Goal: Book appointment/travel/reservation

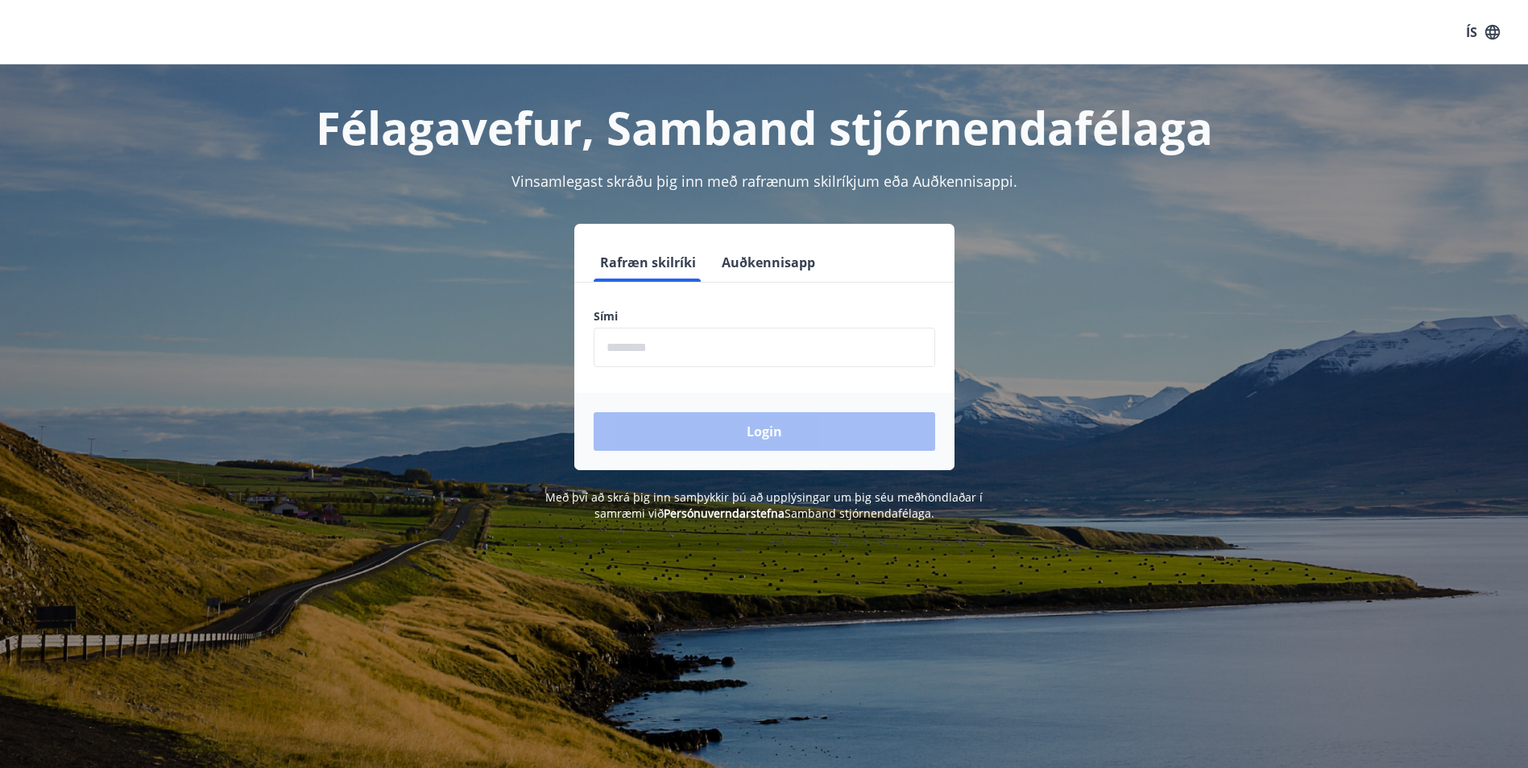
click at [646, 347] on input "phone" at bounding box center [765, 347] width 342 height 39
type input "********"
click at [702, 443] on button "Login" at bounding box center [765, 431] width 342 height 39
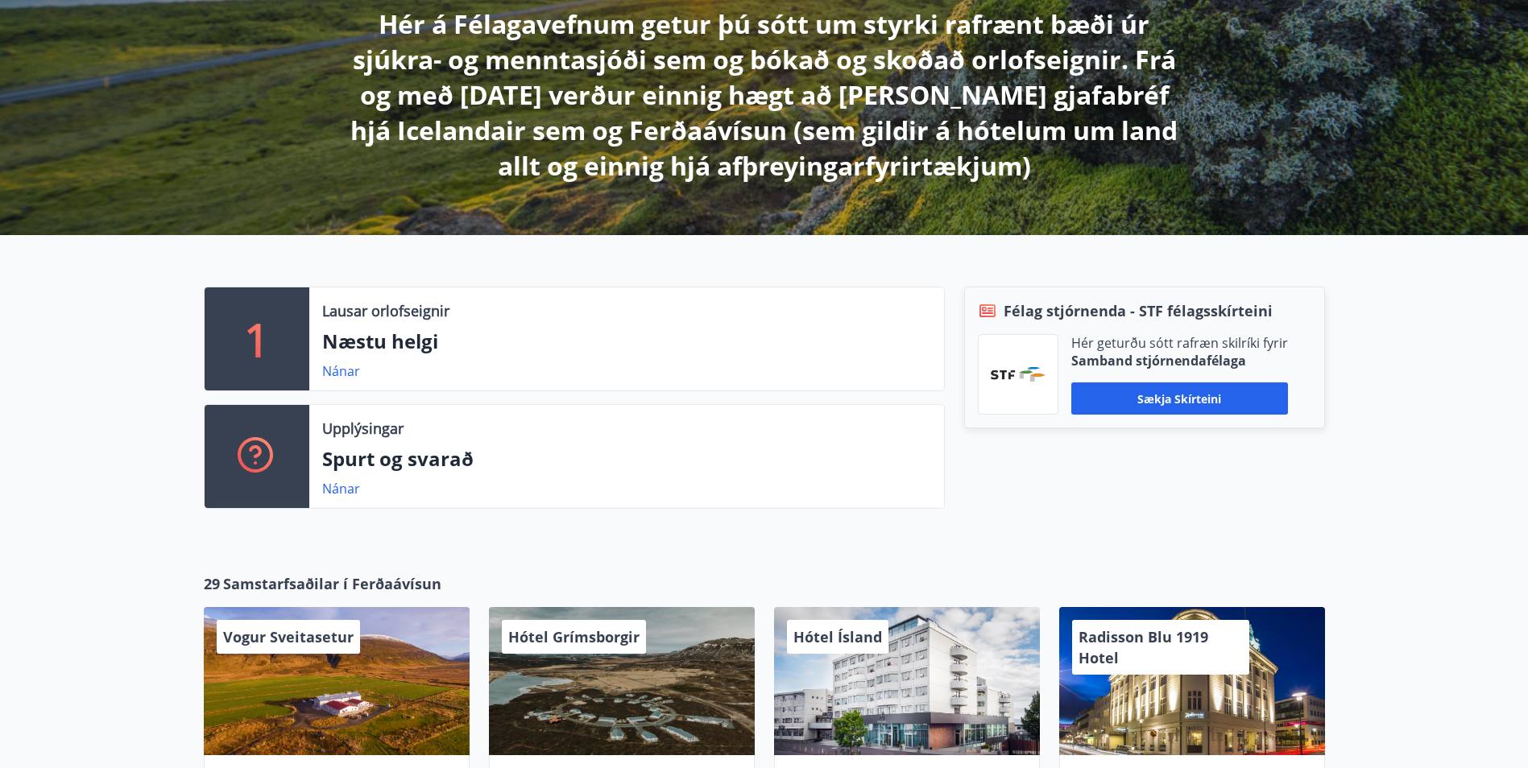
scroll to position [322, 0]
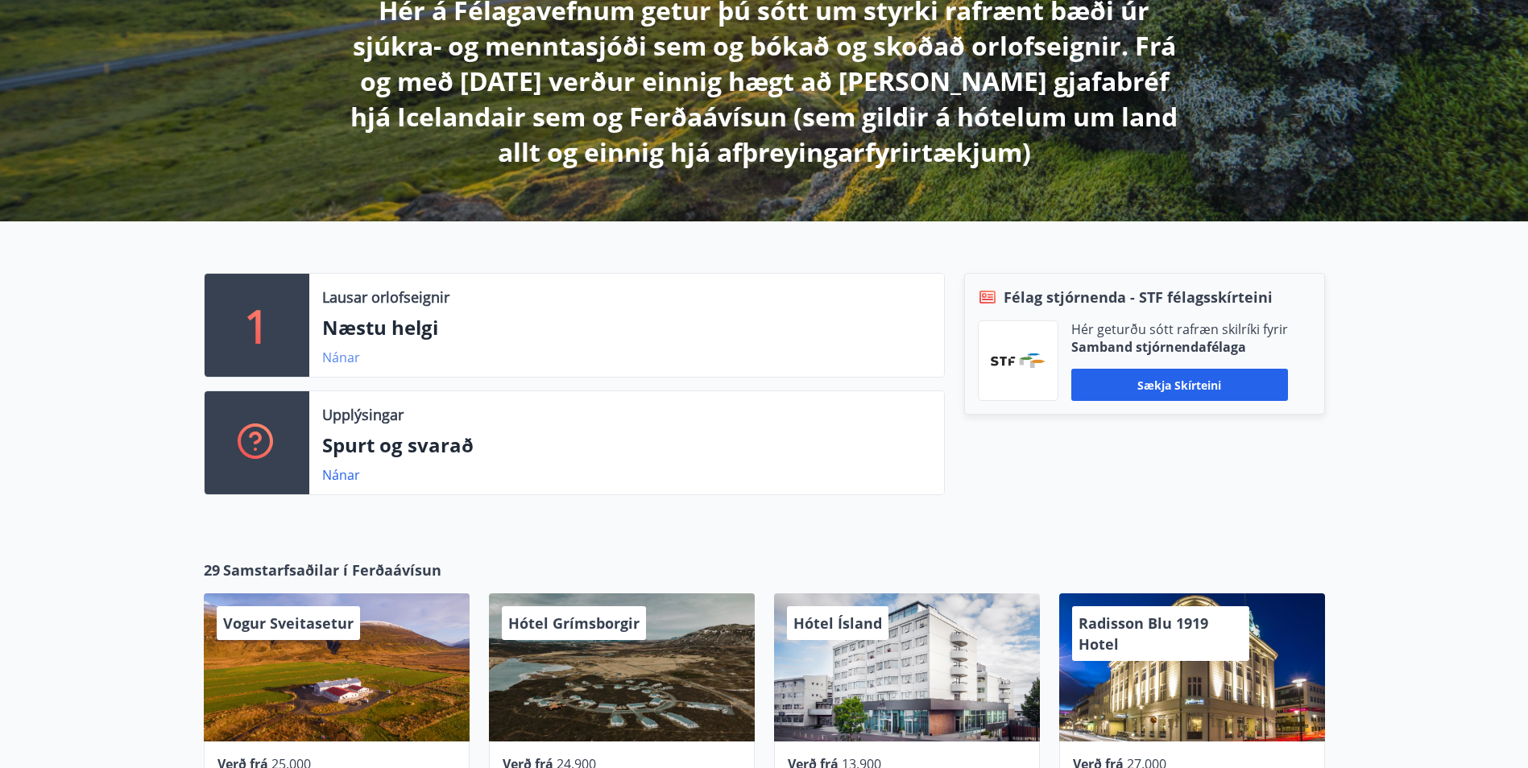
click at [327, 354] on link "Nánar" at bounding box center [341, 358] width 38 height 18
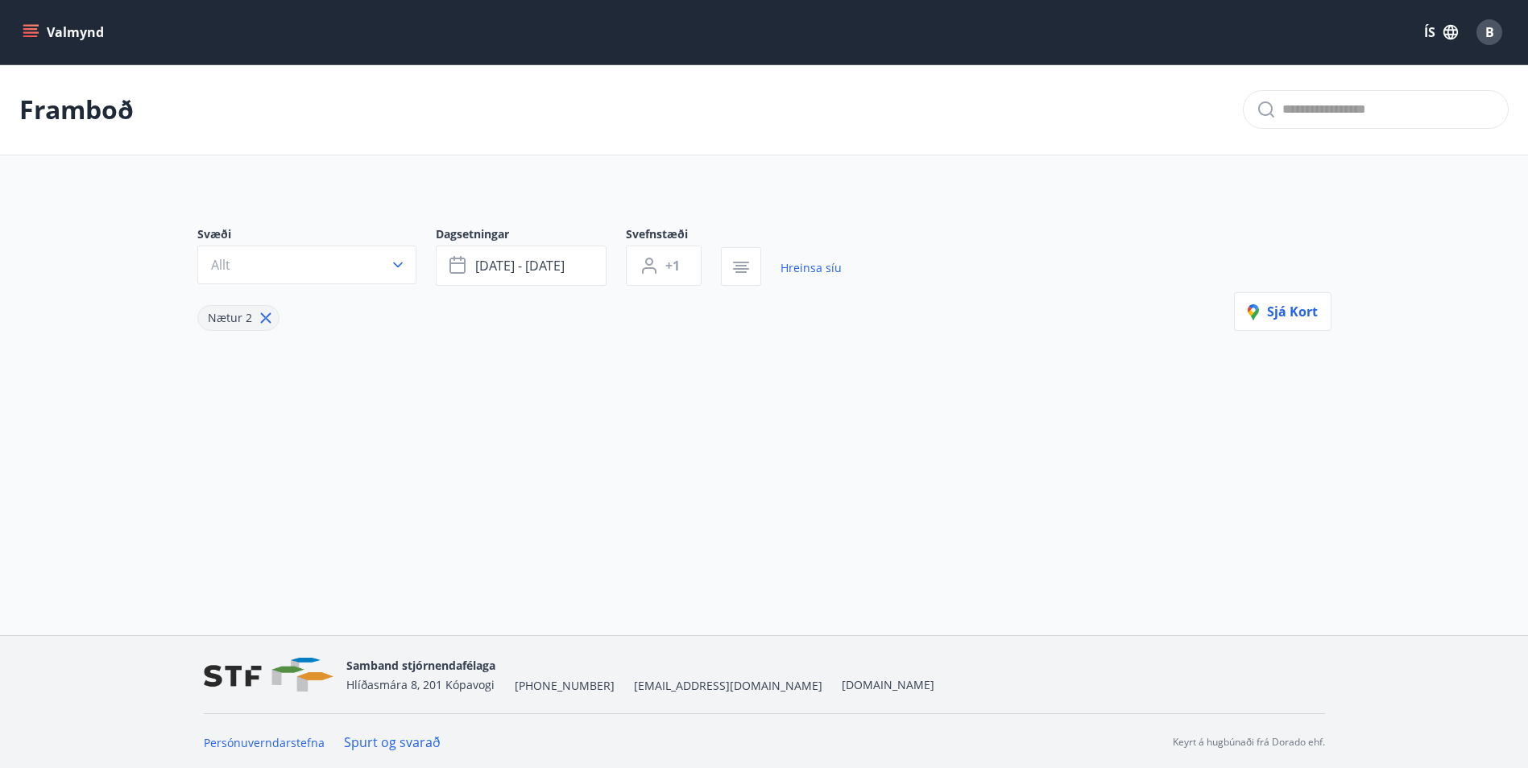
type input "*"
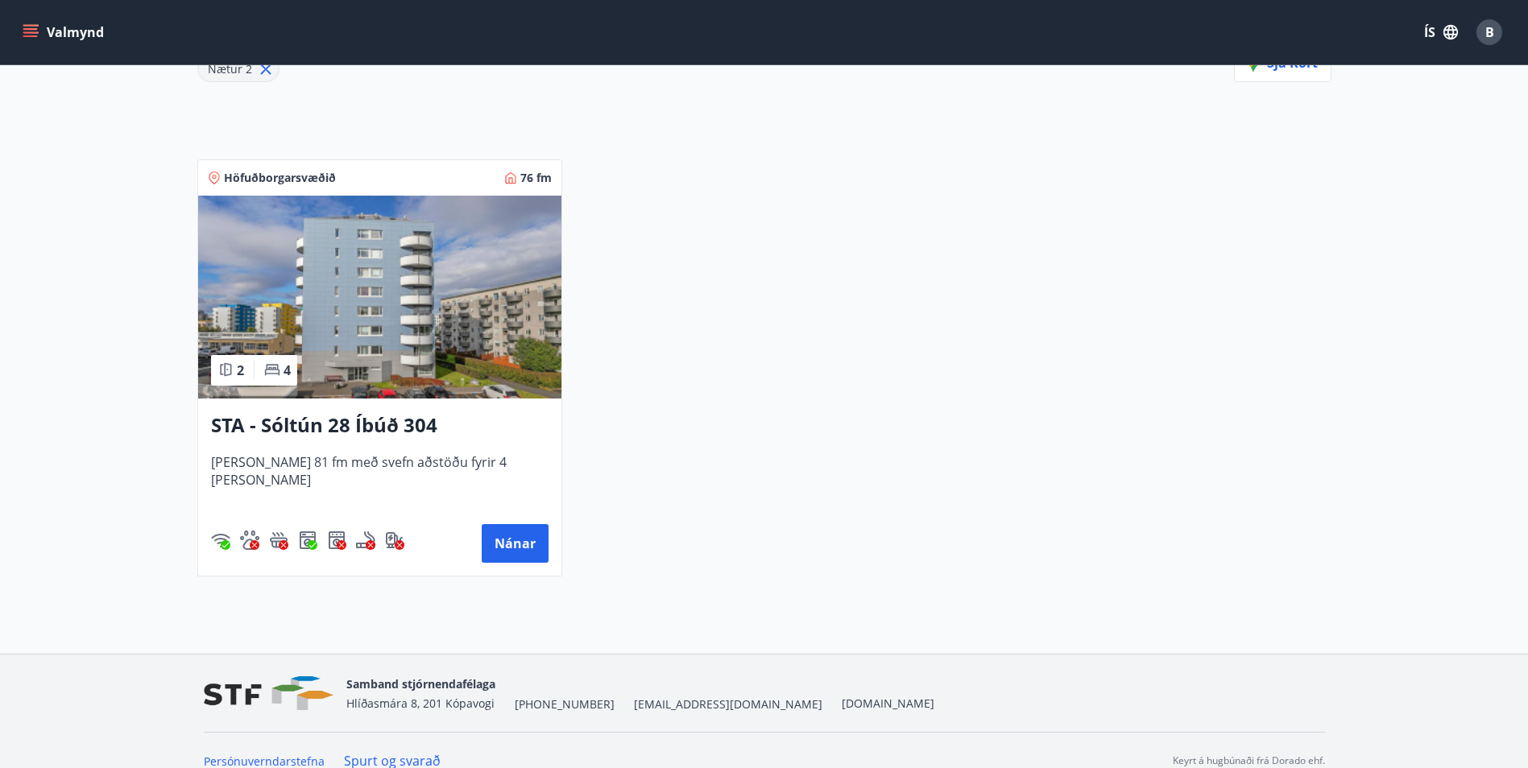
scroll to position [270, 0]
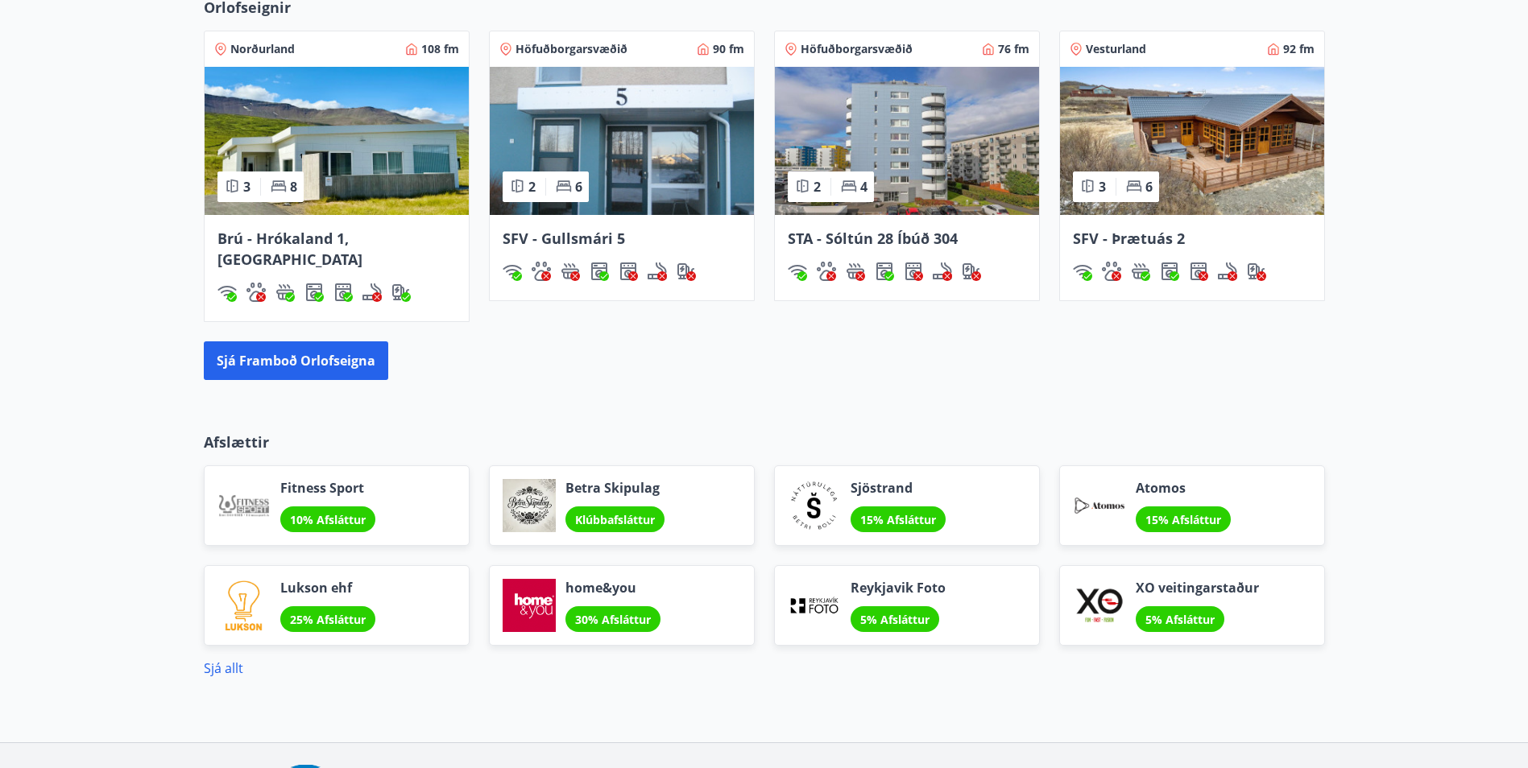
scroll to position [1208, 0]
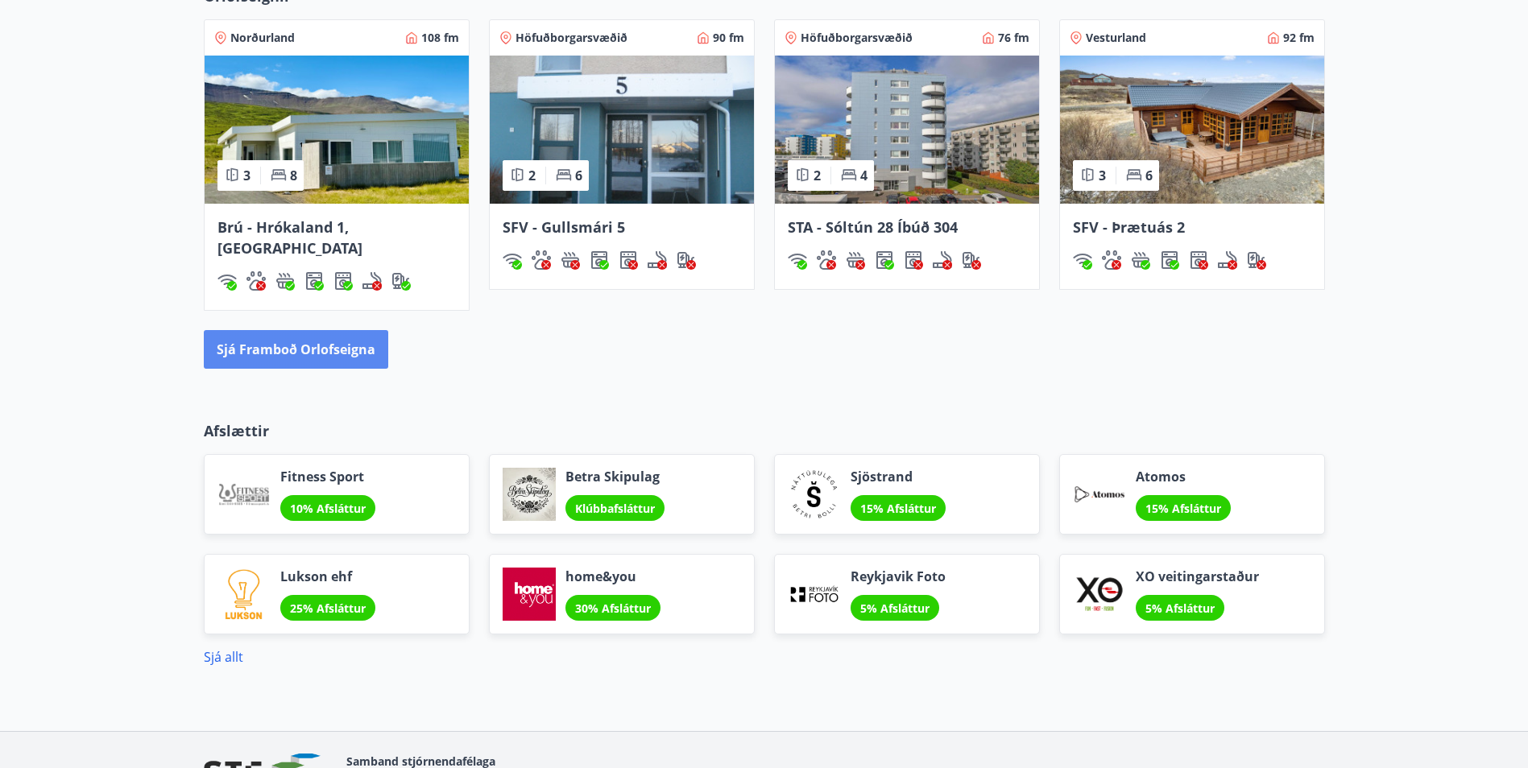
click at [358, 338] on button "Sjá framboð orlofseigna" at bounding box center [296, 349] width 184 height 39
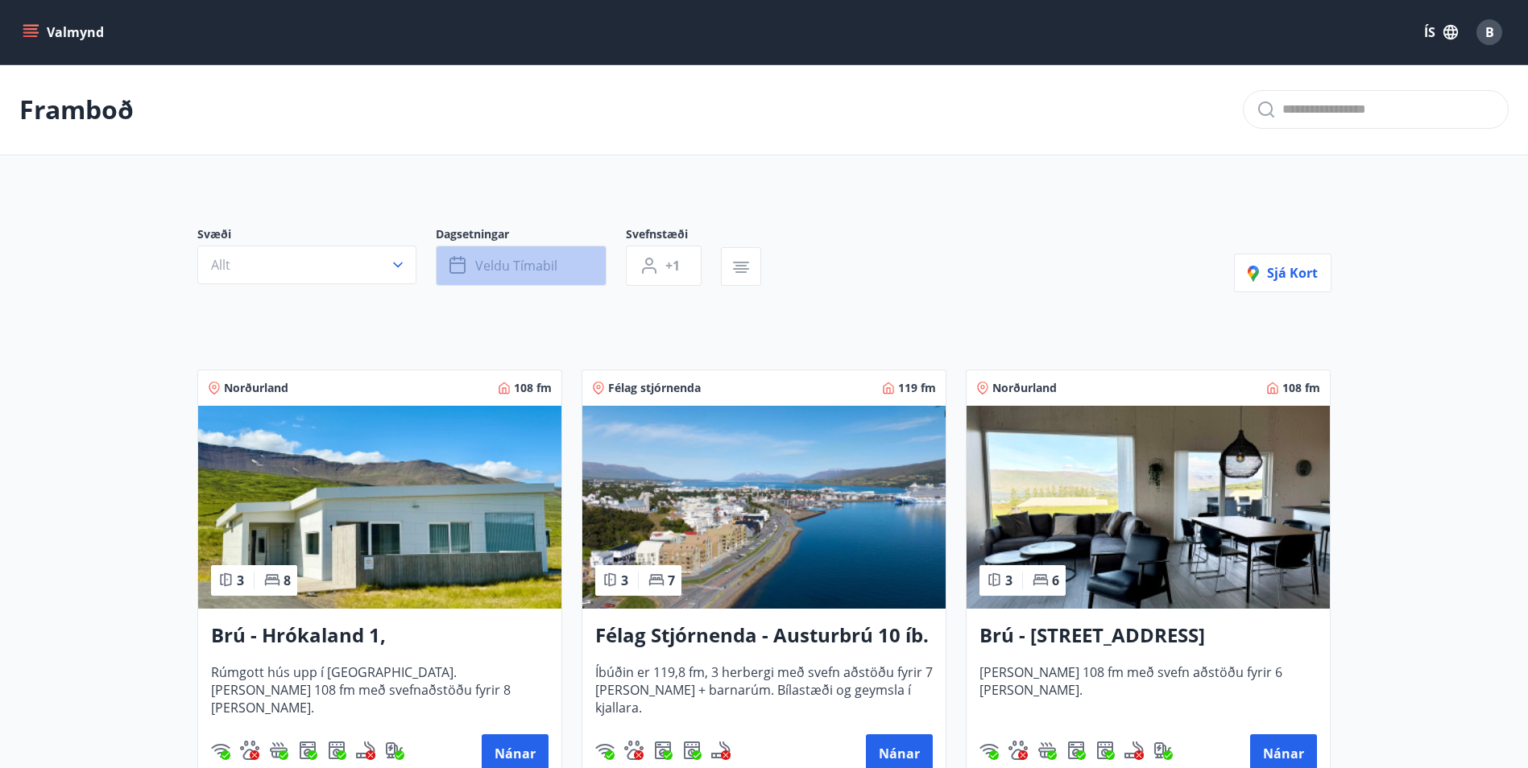
click at [528, 263] on span "Veldu tímabil" at bounding box center [516, 266] width 82 height 18
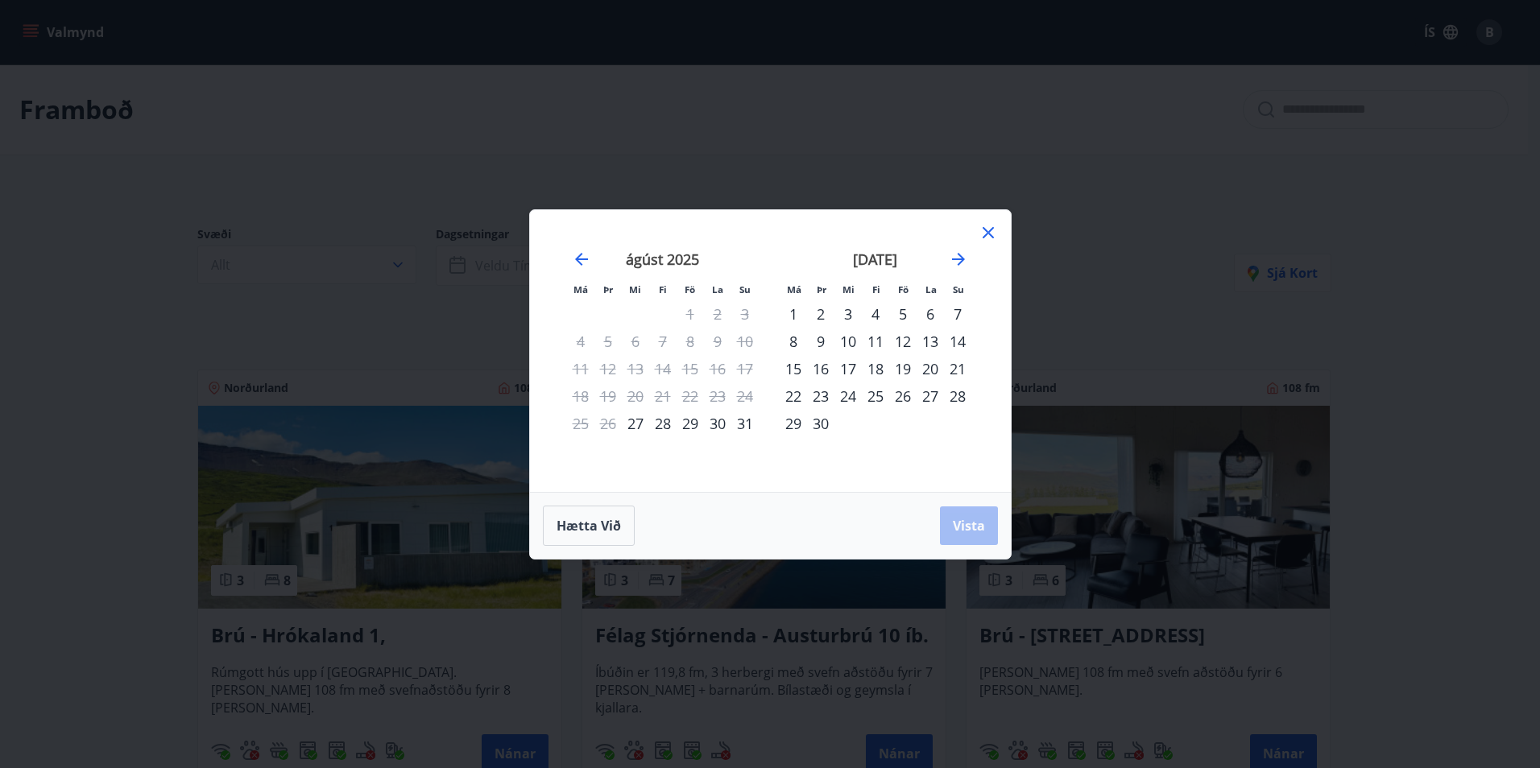
click at [910, 342] on div "12" at bounding box center [902, 341] width 27 height 27
click at [826, 370] on div "16" at bounding box center [820, 368] width 27 height 27
click at [980, 528] on span "Vista" at bounding box center [969, 526] width 32 height 18
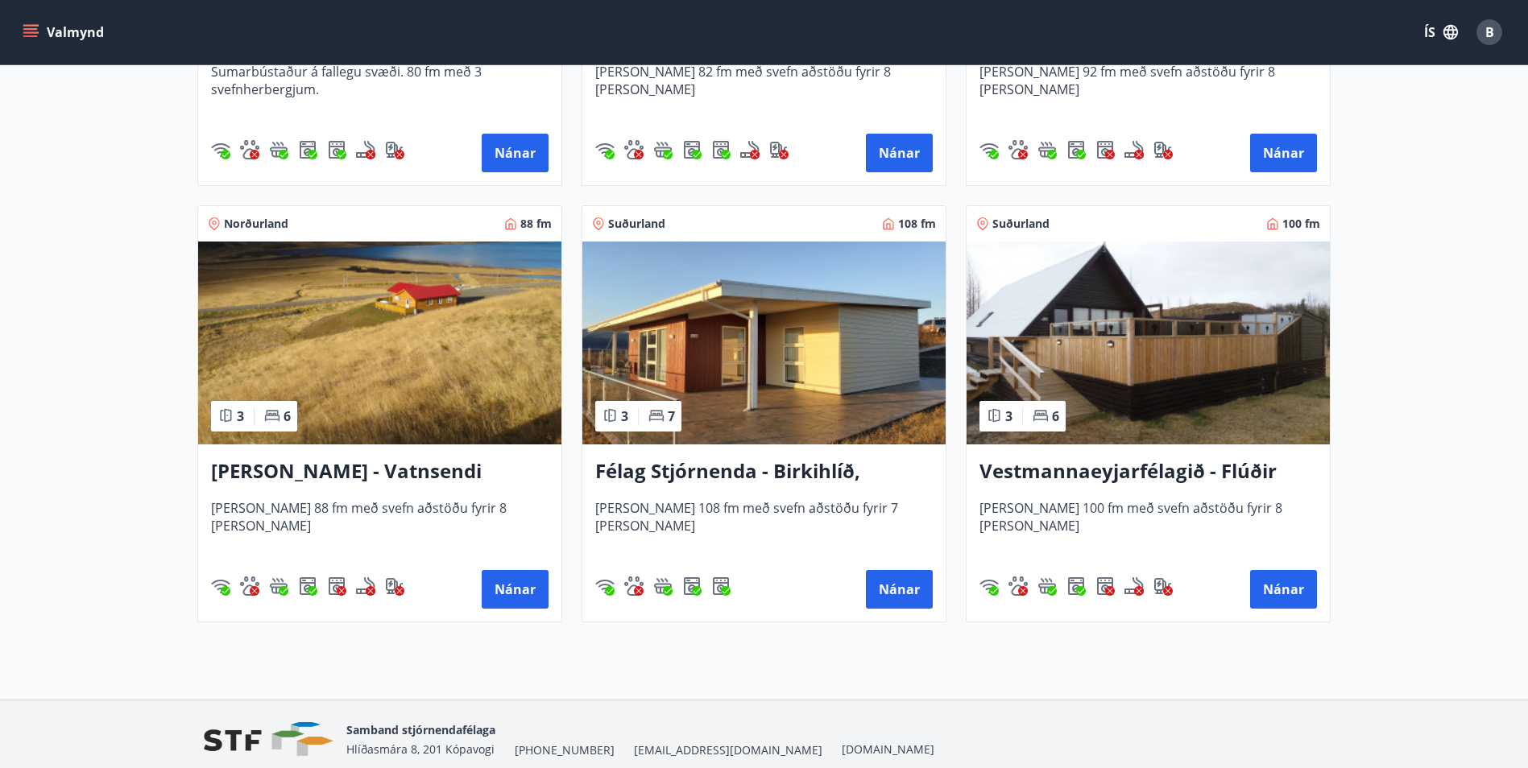
scroll to position [1933, 0]
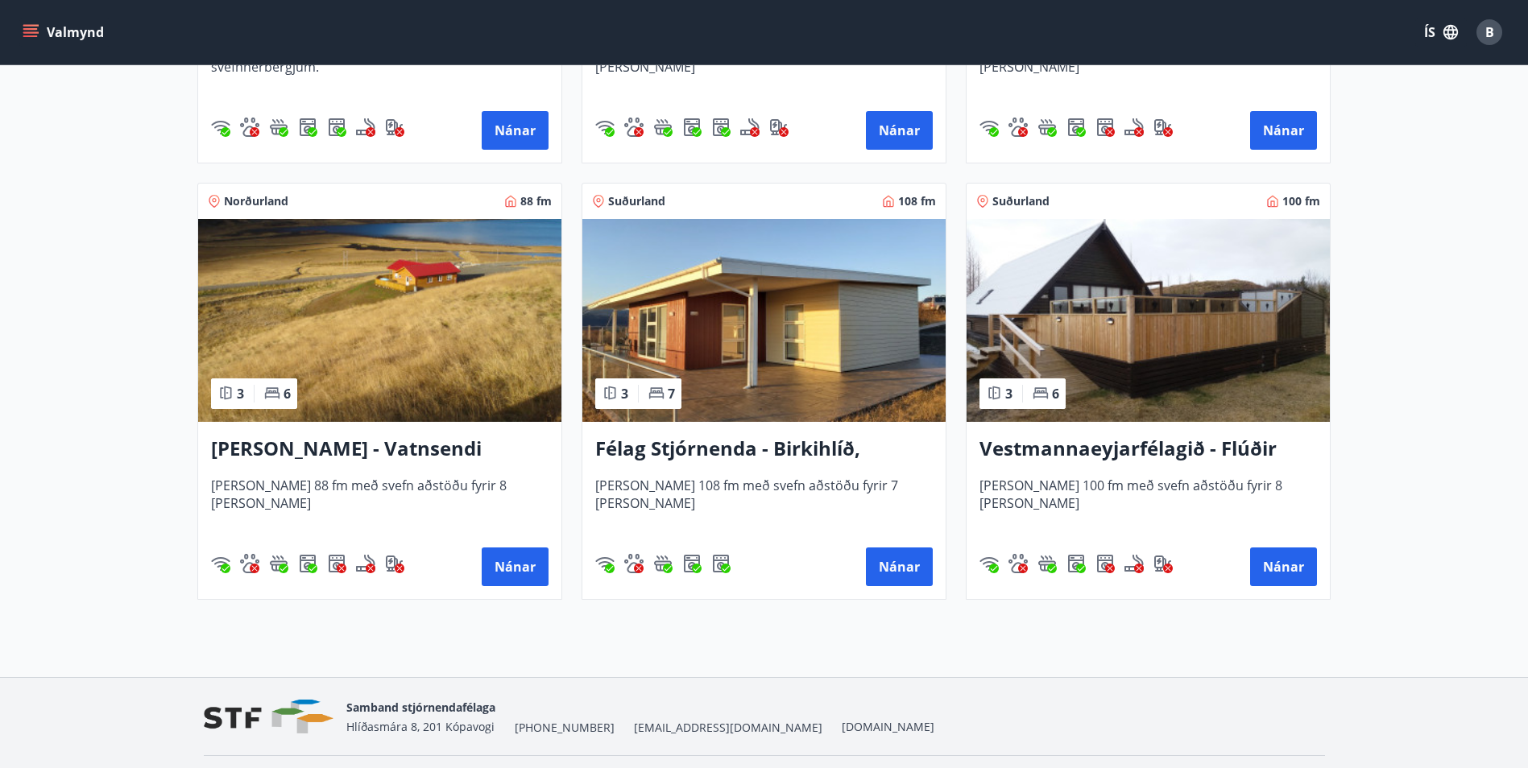
click at [739, 391] on img at bounding box center [763, 320] width 363 height 203
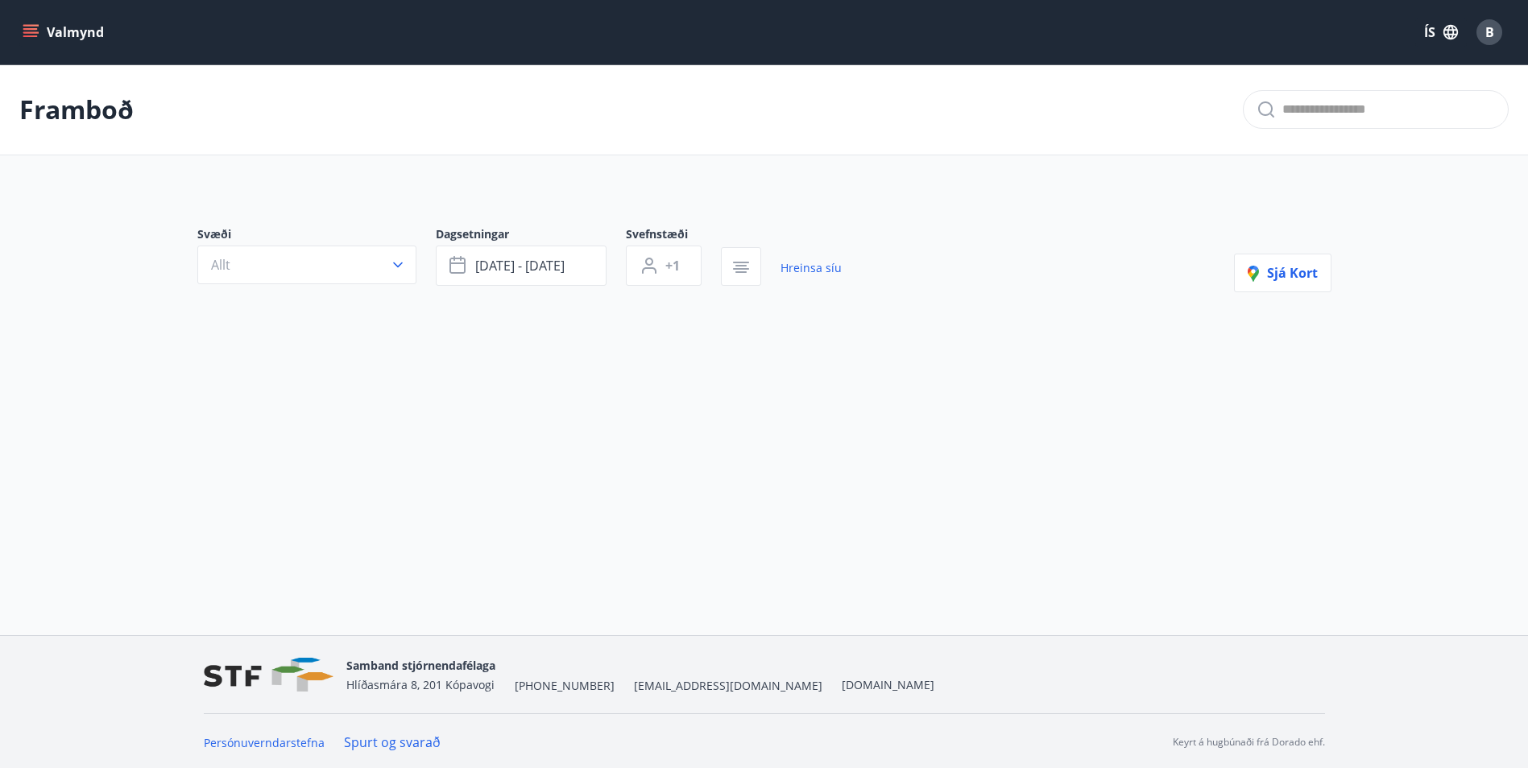
click at [31, 27] on icon "menu" at bounding box center [31, 32] width 16 height 16
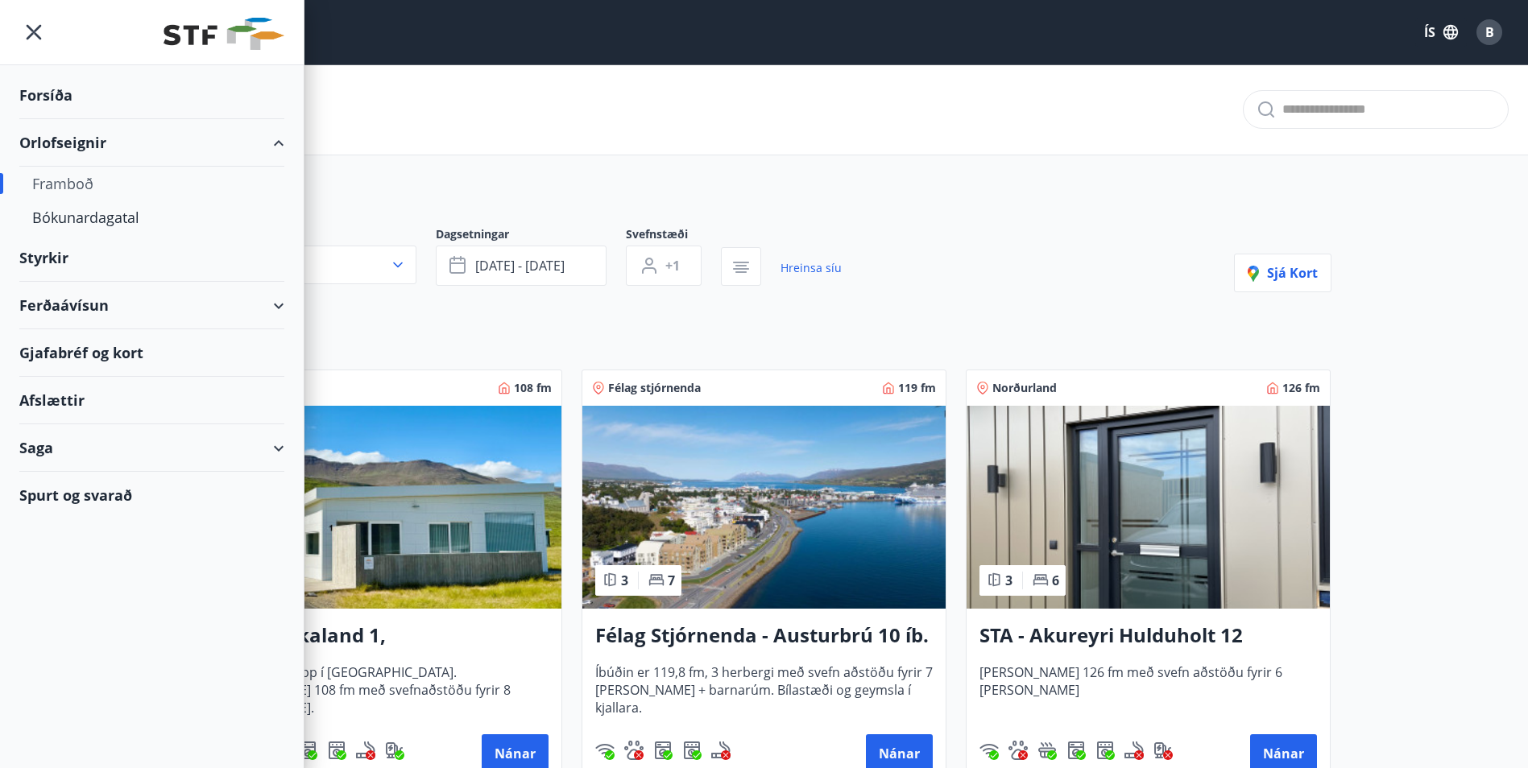
click at [43, 30] on icon "menu" at bounding box center [33, 32] width 29 height 29
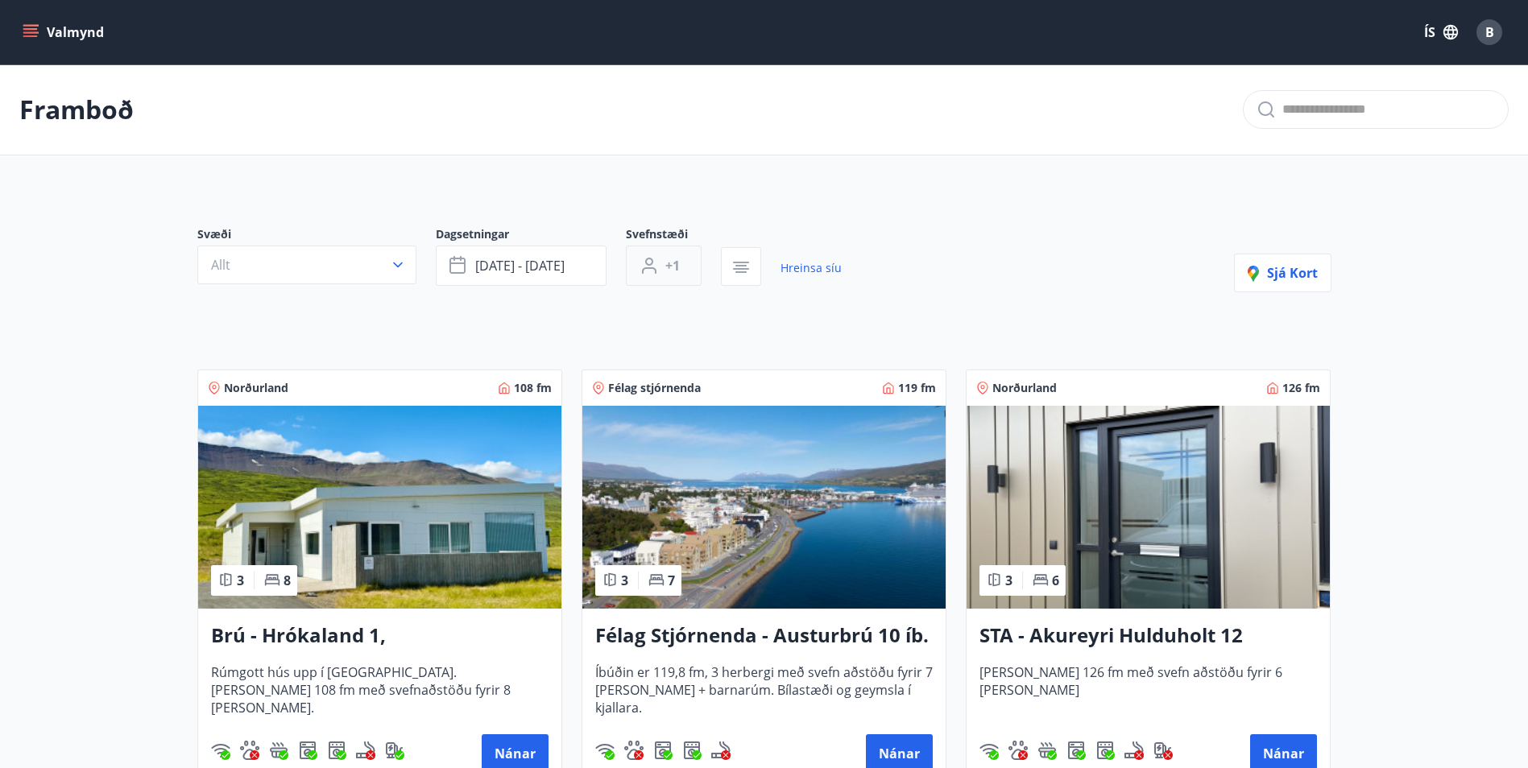
click at [672, 265] on span "+1" at bounding box center [672, 266] width 14 height 18
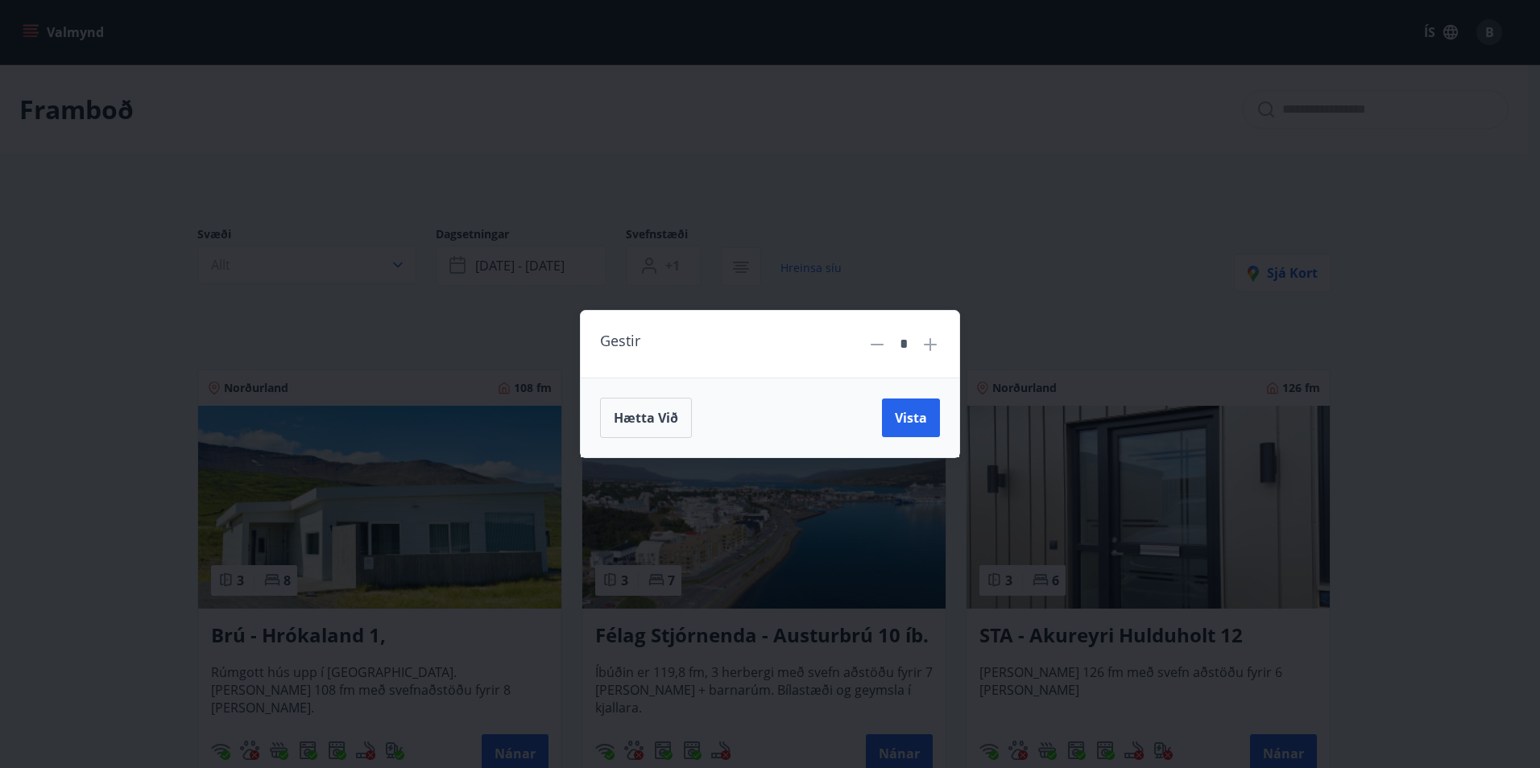
click at [934, 342] on icon at bounding box center [930, 344] width 19 height 19
type input "*"
click at [910, 413] on span "Vista" at bounding box center [911, 418] width 32 height 18
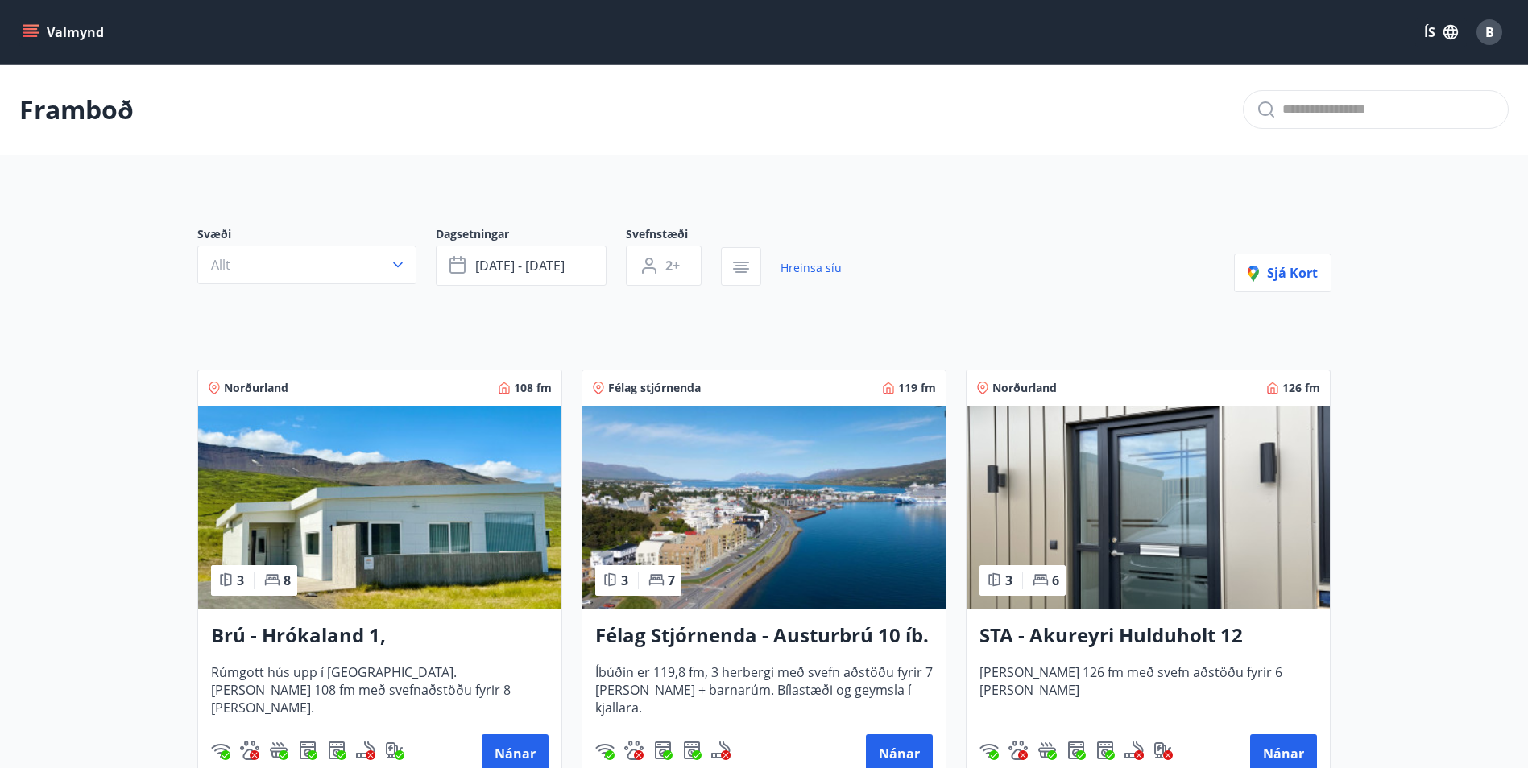
click at [626, 246] on button "2+" at bounding box center [664, 266] width 76 height 40
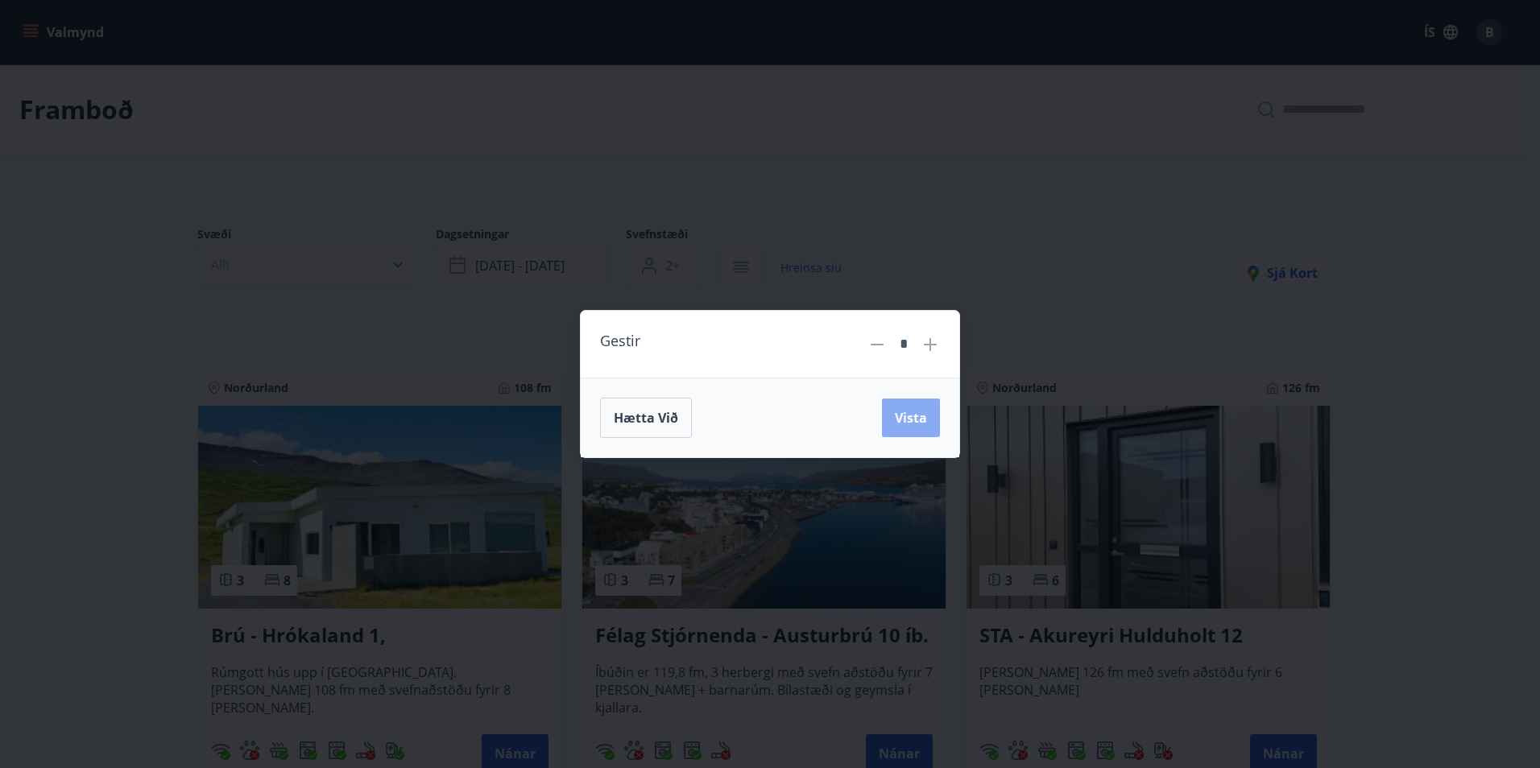
click at [899, 404] on button "Vista" at bounding box center [911, 418] width 58 height 39
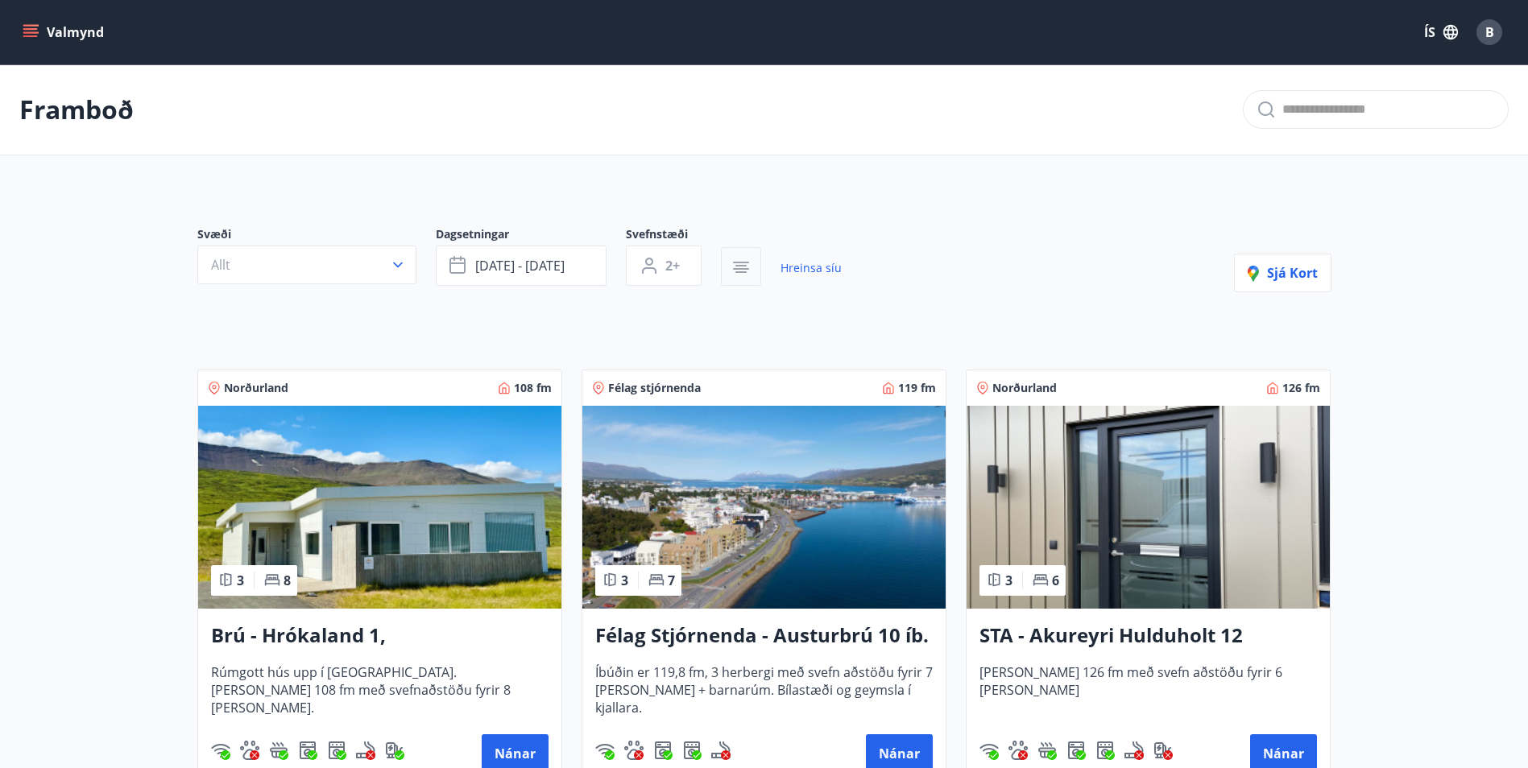
click at [739, 266] on icon "button" at bounding box center [740, 266] width 11 height 2
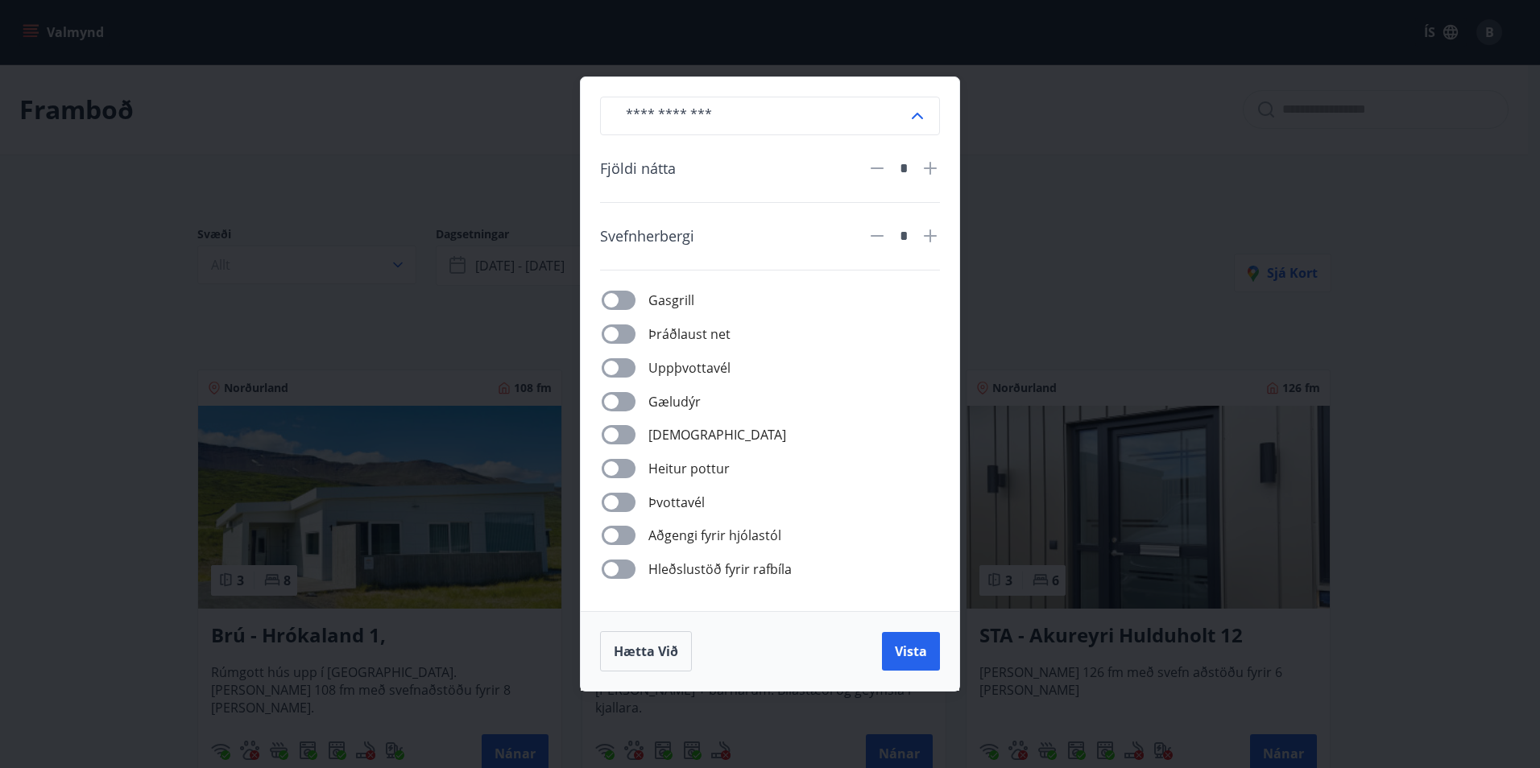
click at [926, 119] on icon at bounding box center [917, 115] width 19 height 19
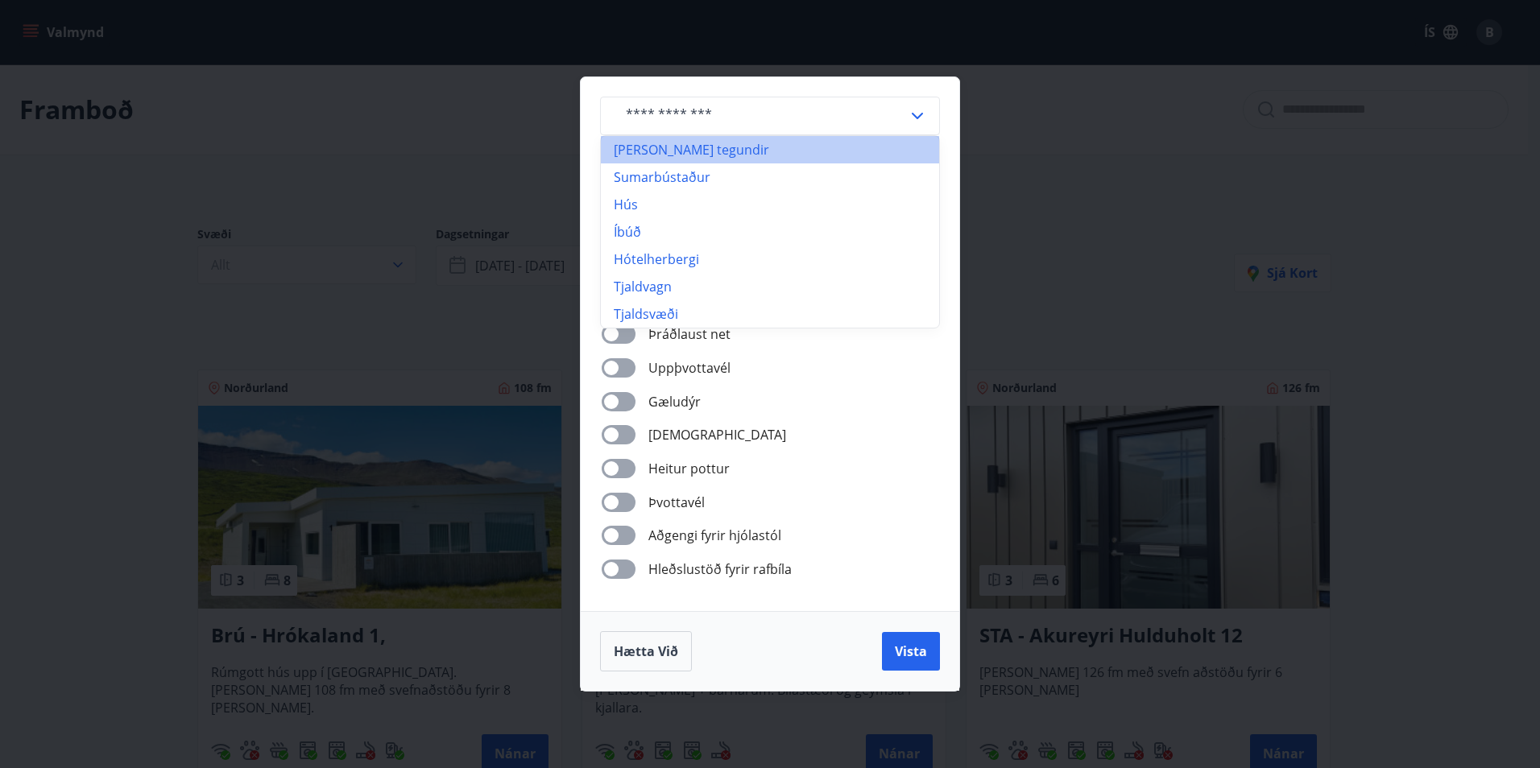
click at [657, 151] on li "Allar tegundir" at bounding box center [770, 149] width 338 height 27
type input "**********"
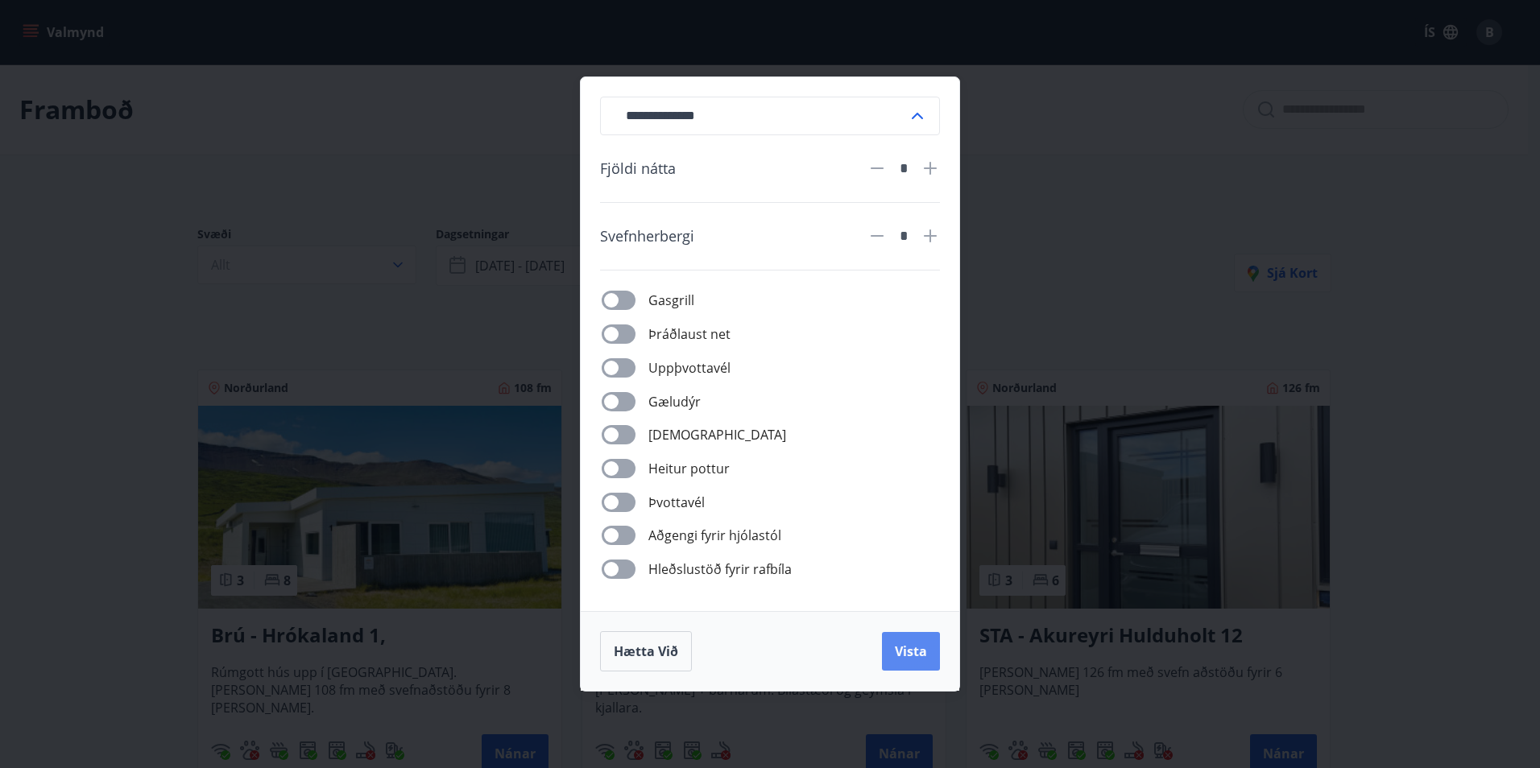
click at [907, 652] on span "Vista" at bounding box center [911, 652] width 32 height 18
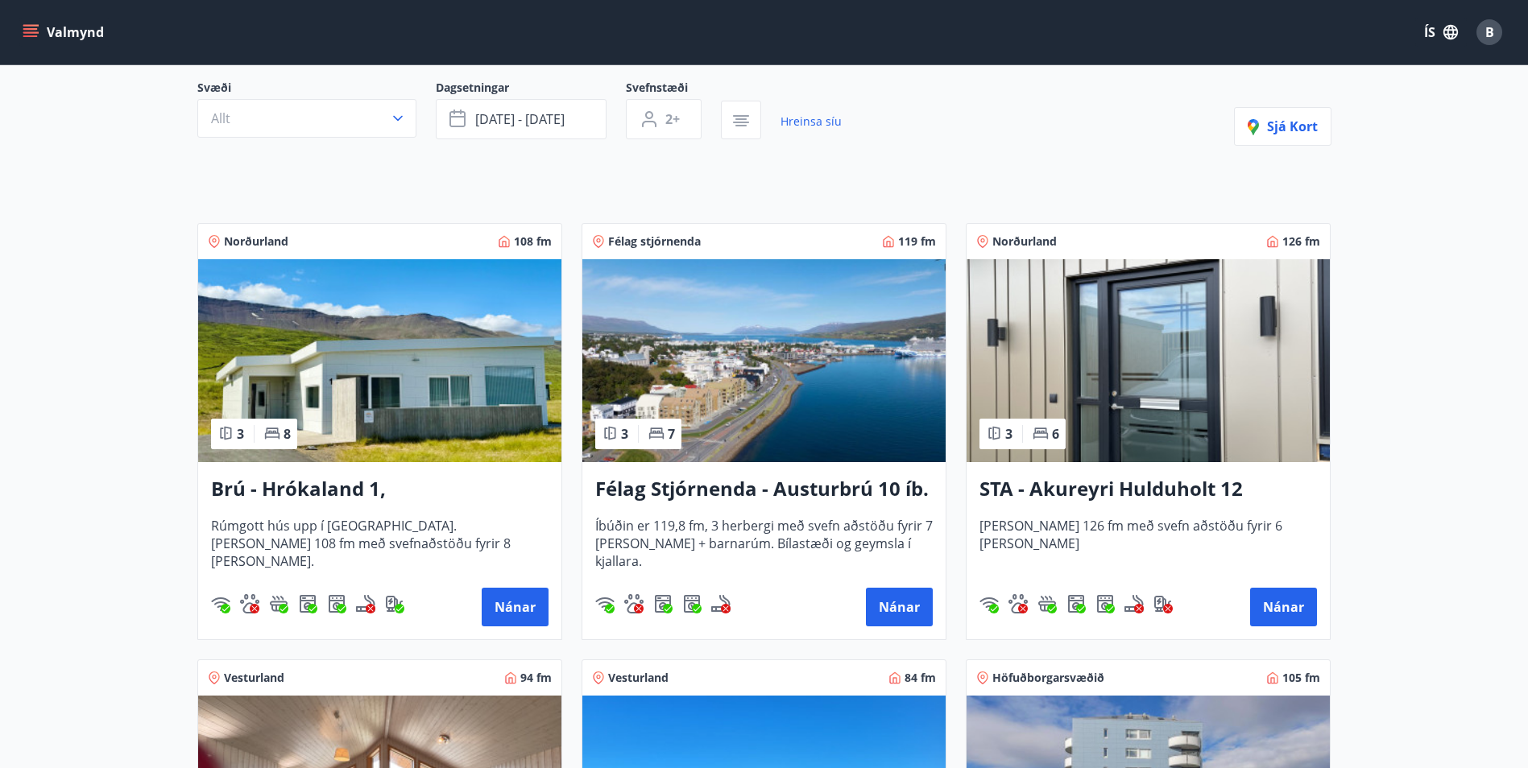
scroll to position [161, 0]
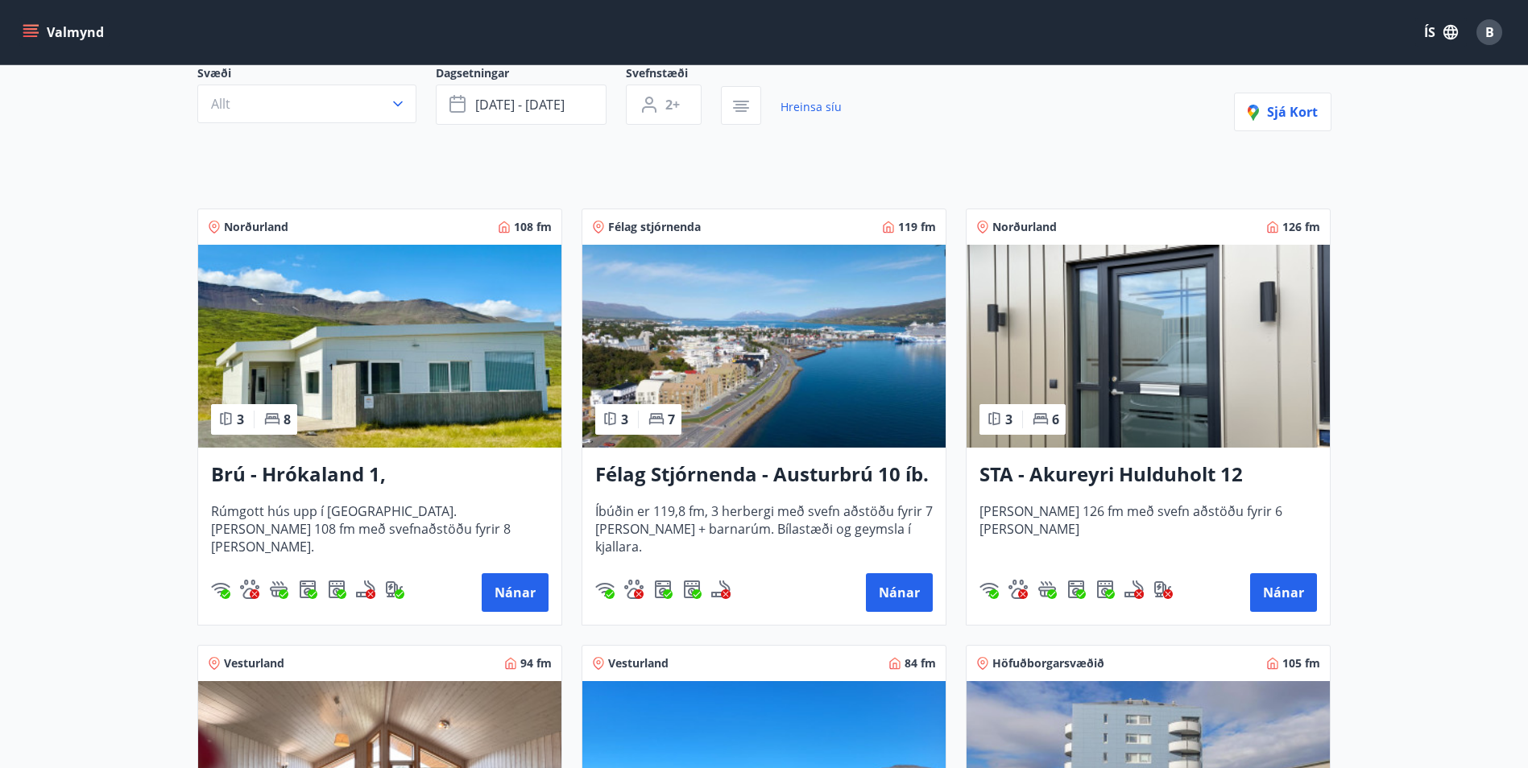
click at [707, 441] on img at bounding box center [763, 346] width 363 height 203
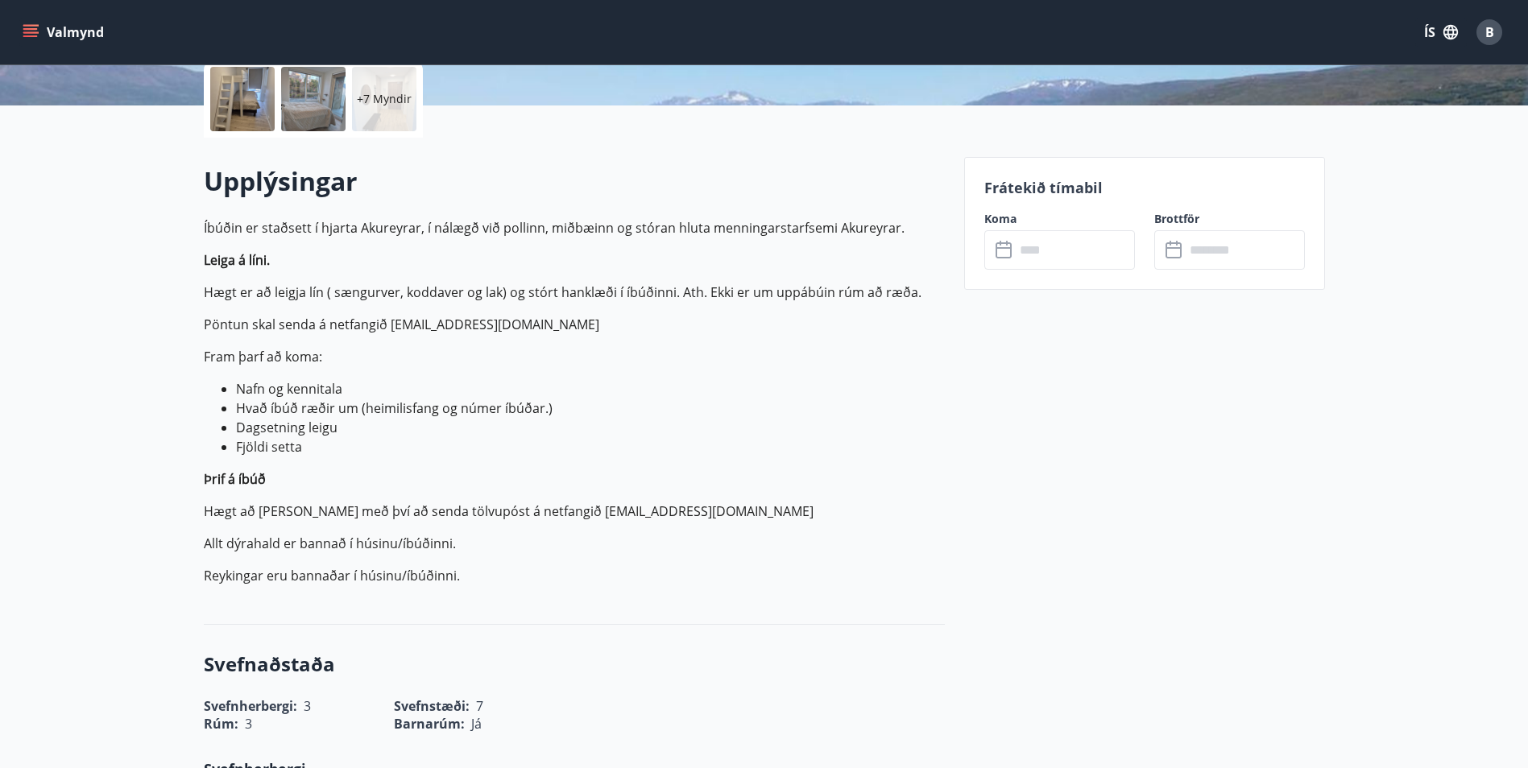
scroll to position [403, 0]
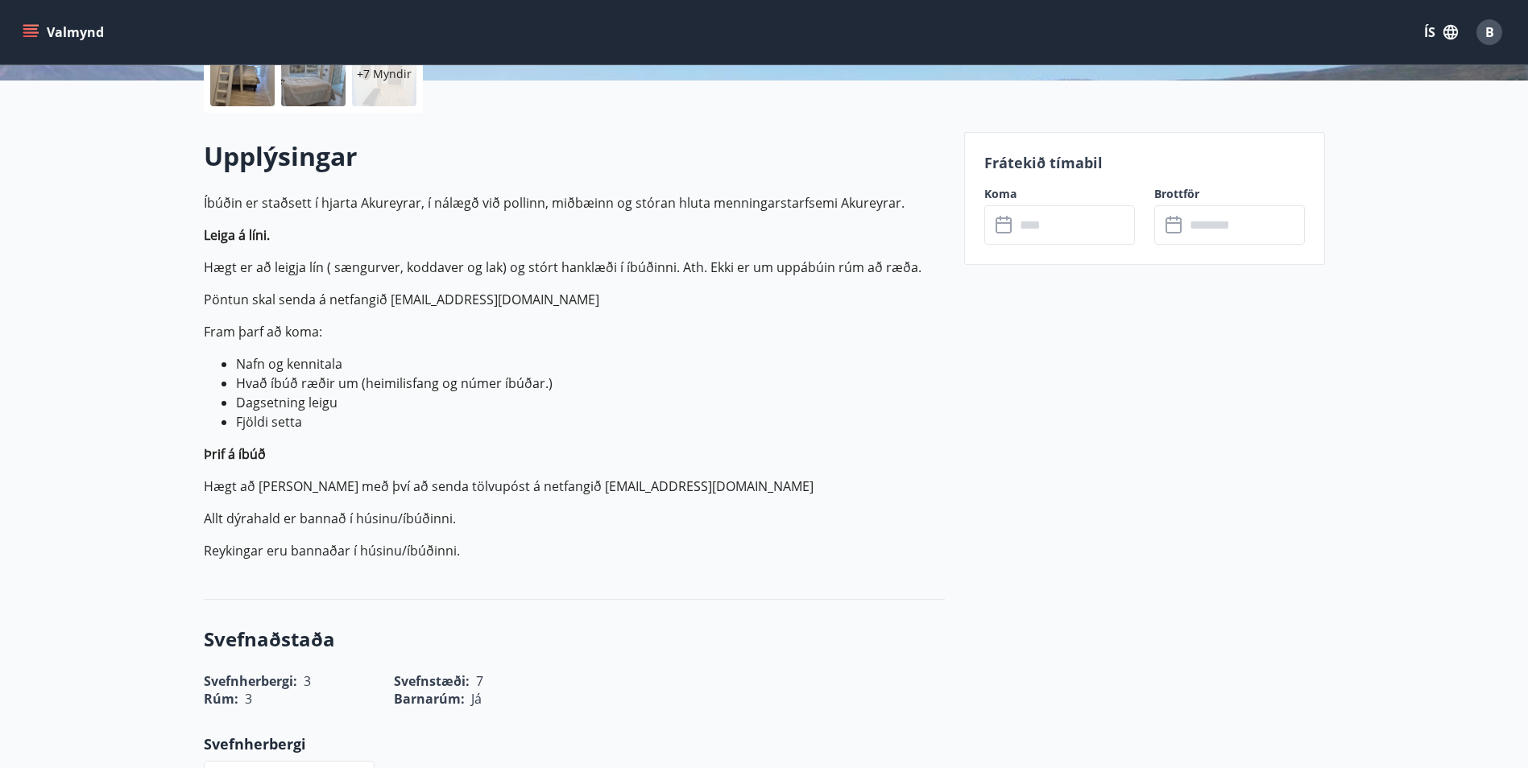
click at [996, 230] on icon at bounding box center [1004, 225] width 16 height 16
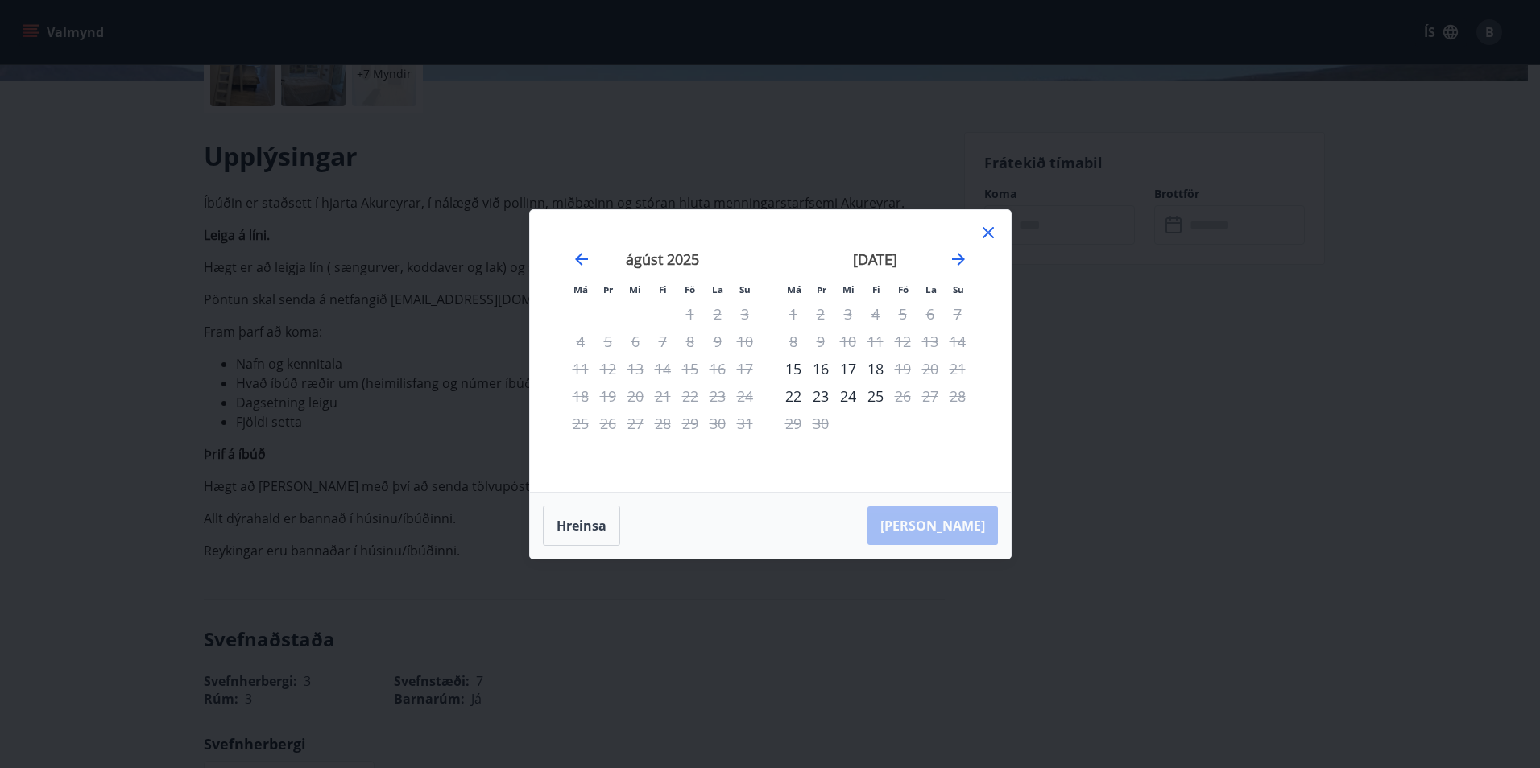
click at [986, 230] on icon at bounding box center [988, 232] width 11 height 11
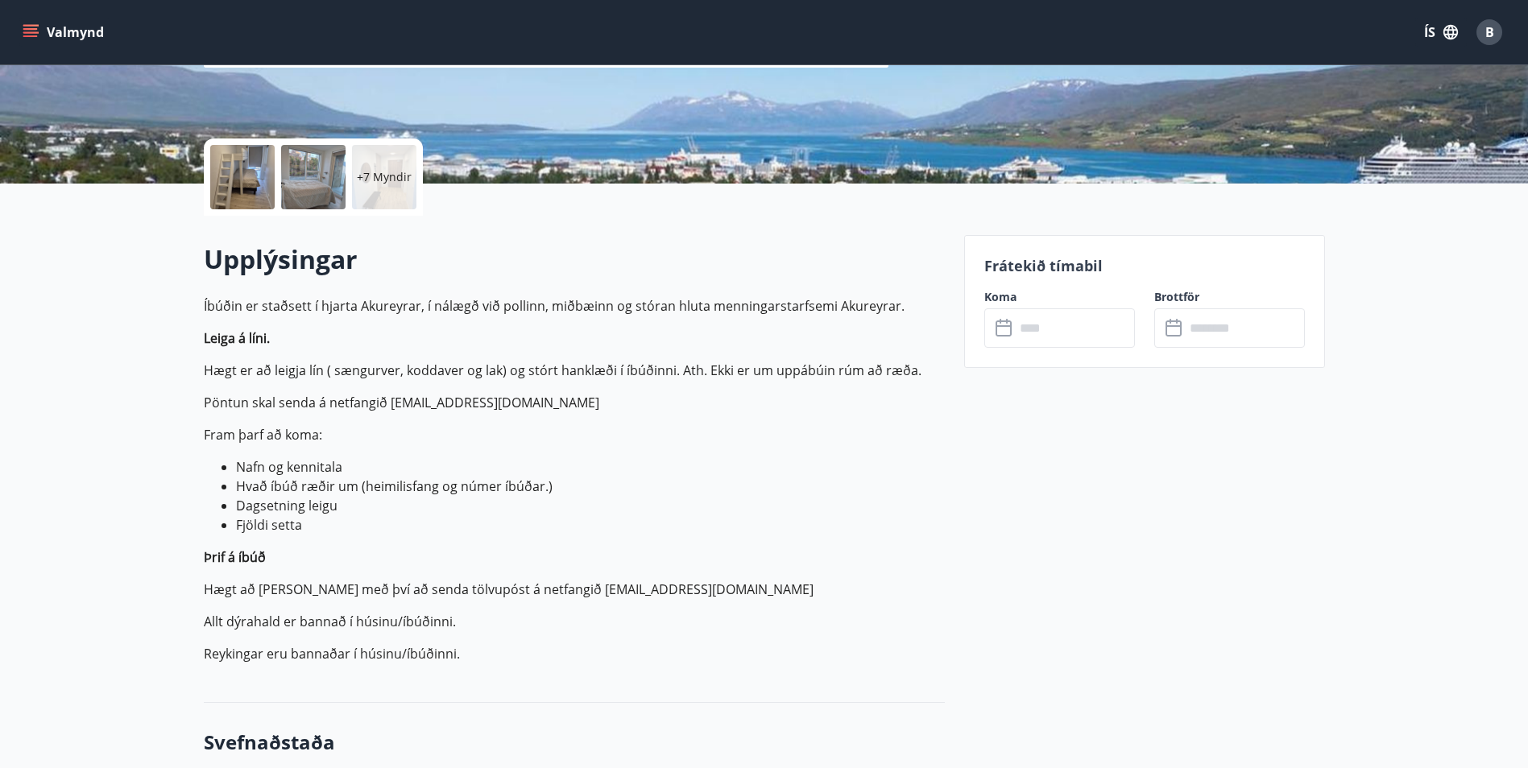
scroll to position [81, 0]
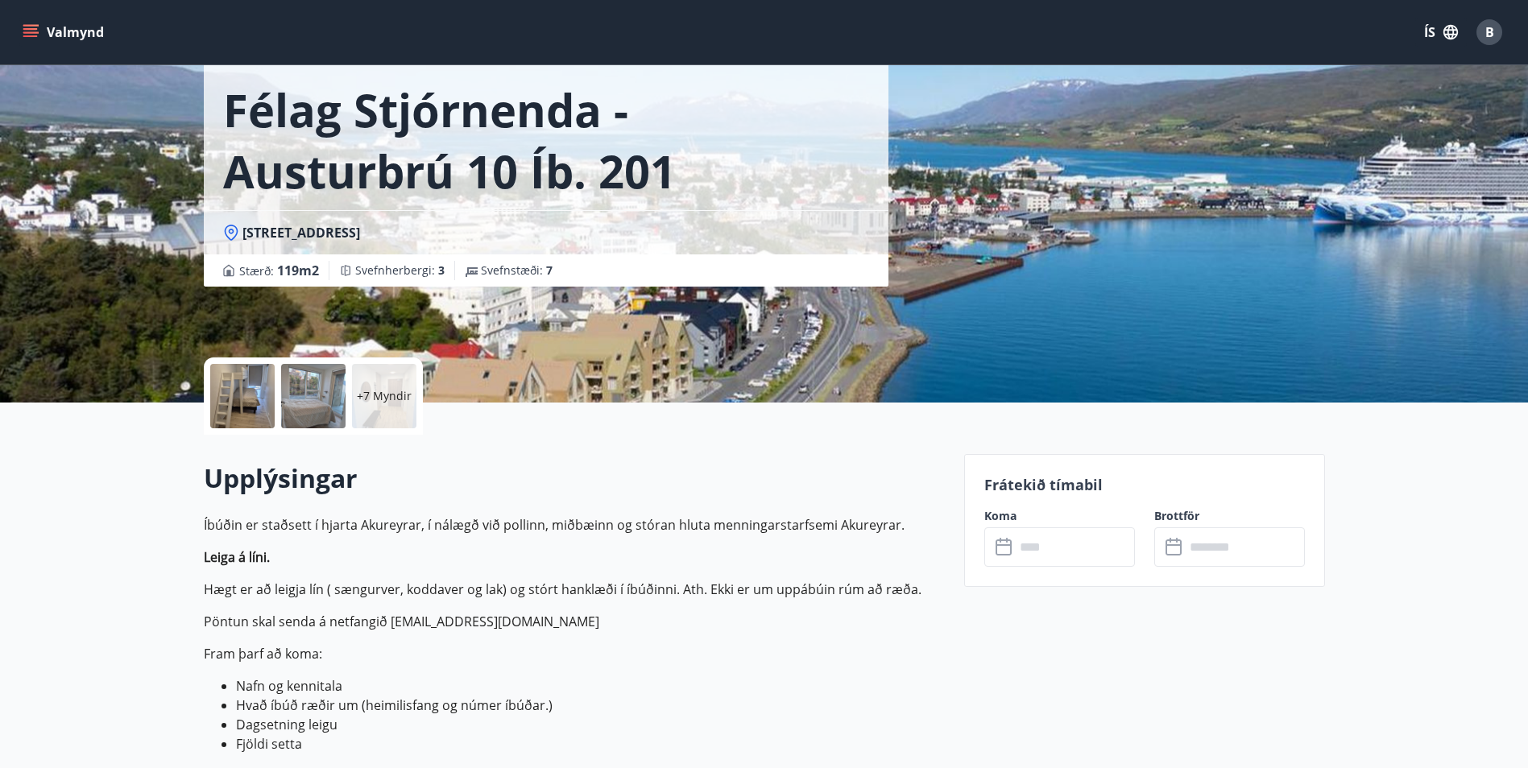
click at [19, 32] on div "Valmynd ÍS B" at bounding box center [764, 32] width 1528 height 64
click at [34, 34] on icon "menu" at bounding box center [31, 32] width 16 height 16
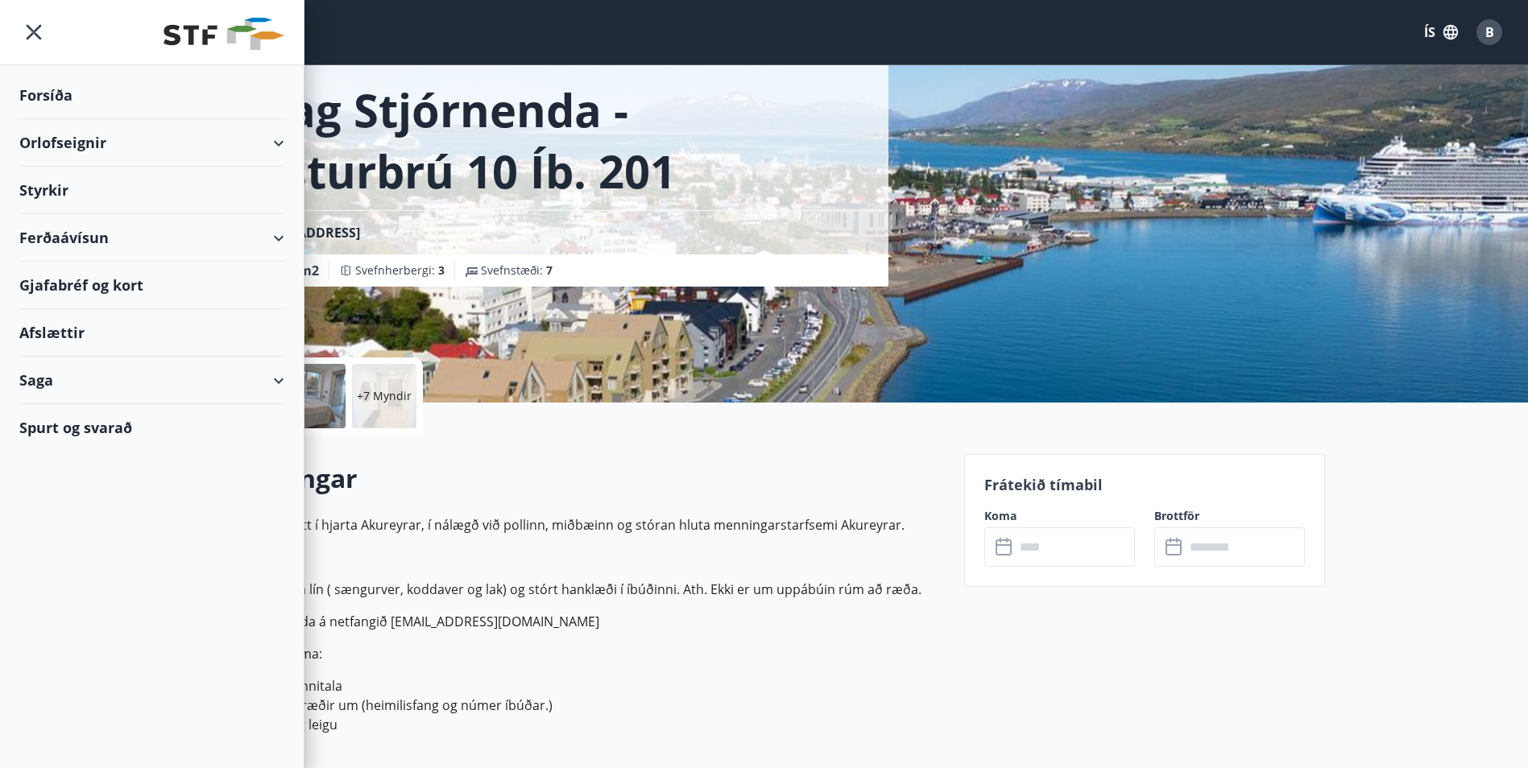
click at [29, 23] on icon "menu" at bounding box center [33, 32] width 29 height 29
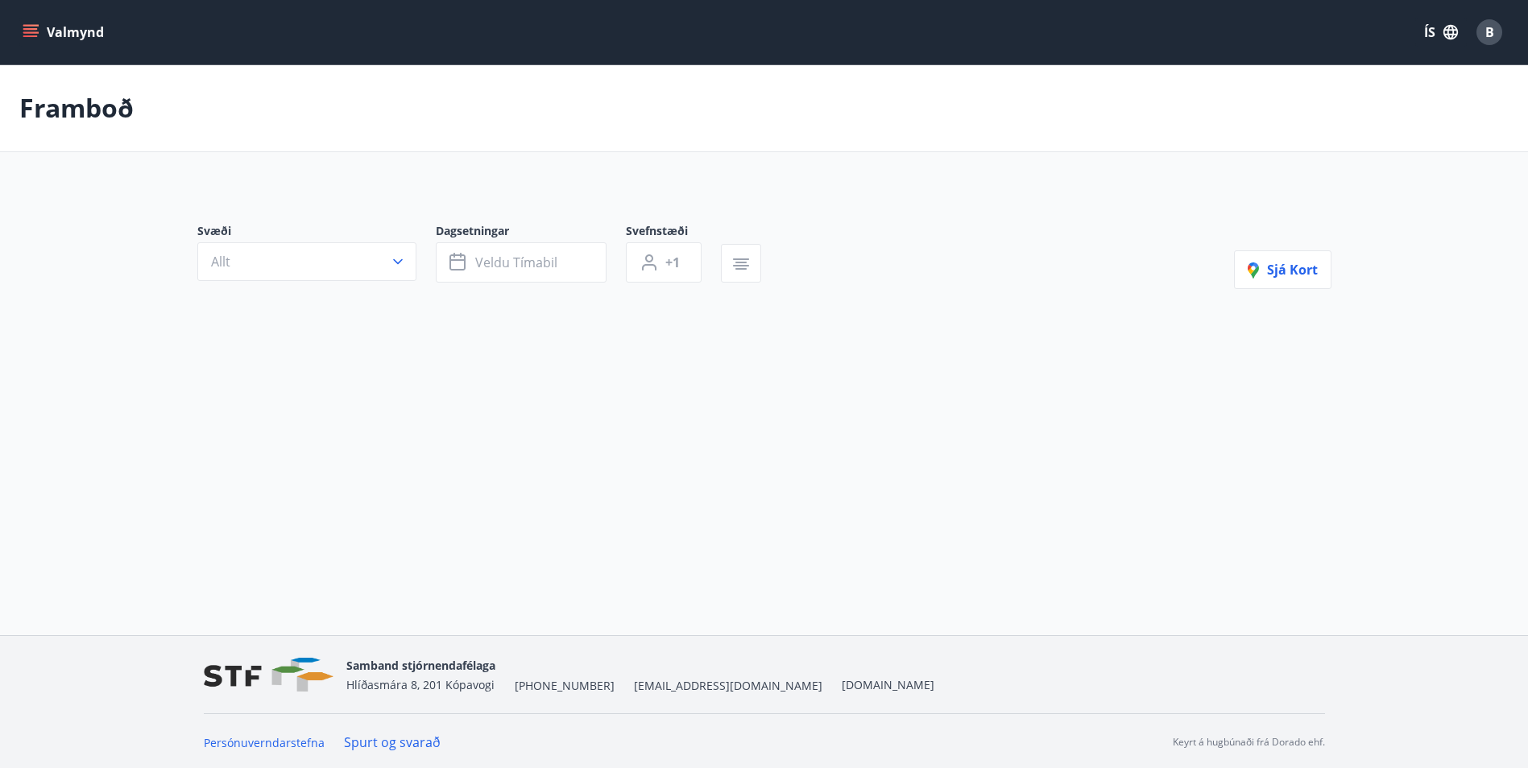
type input "*"
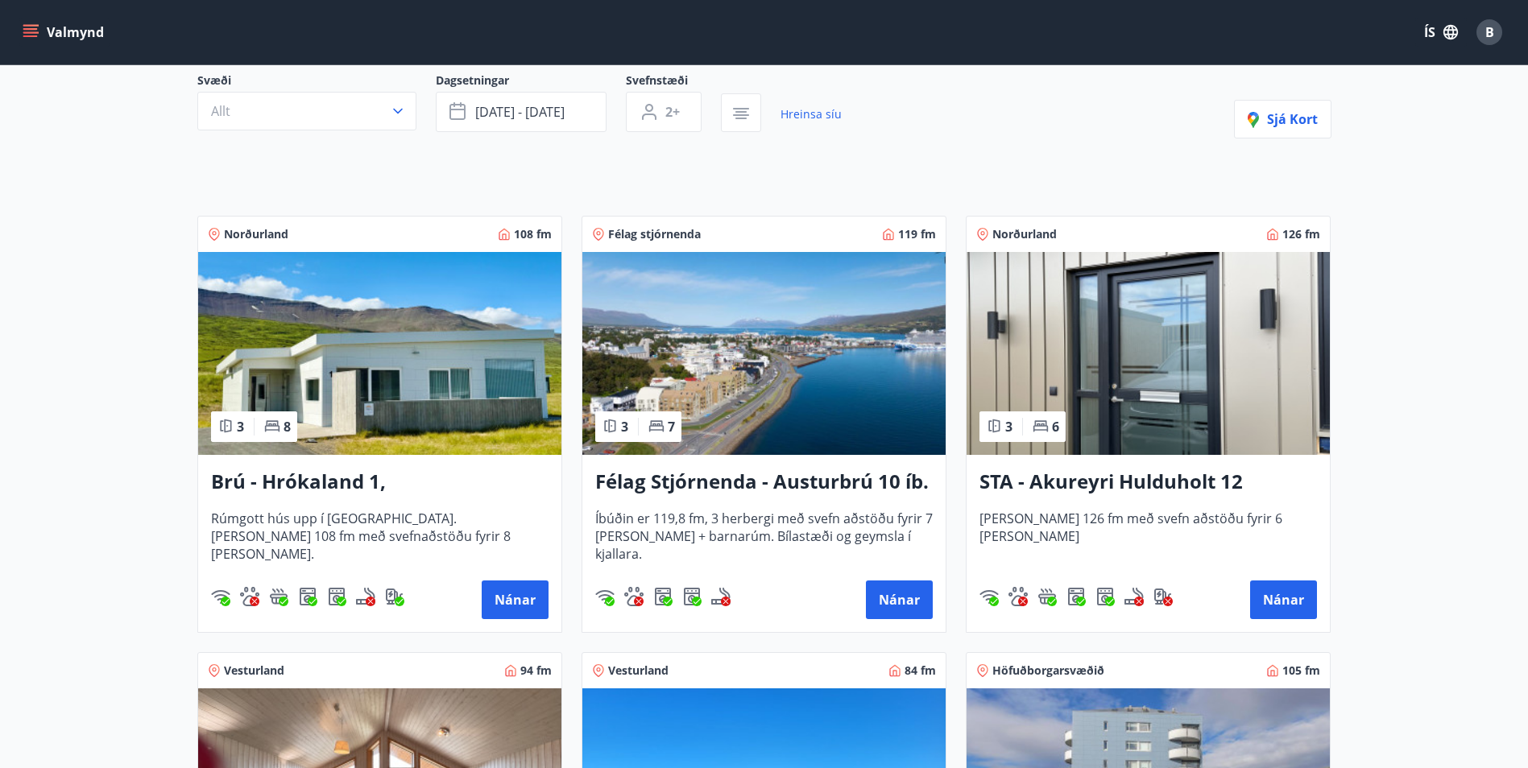
scroll to position [161, 0]
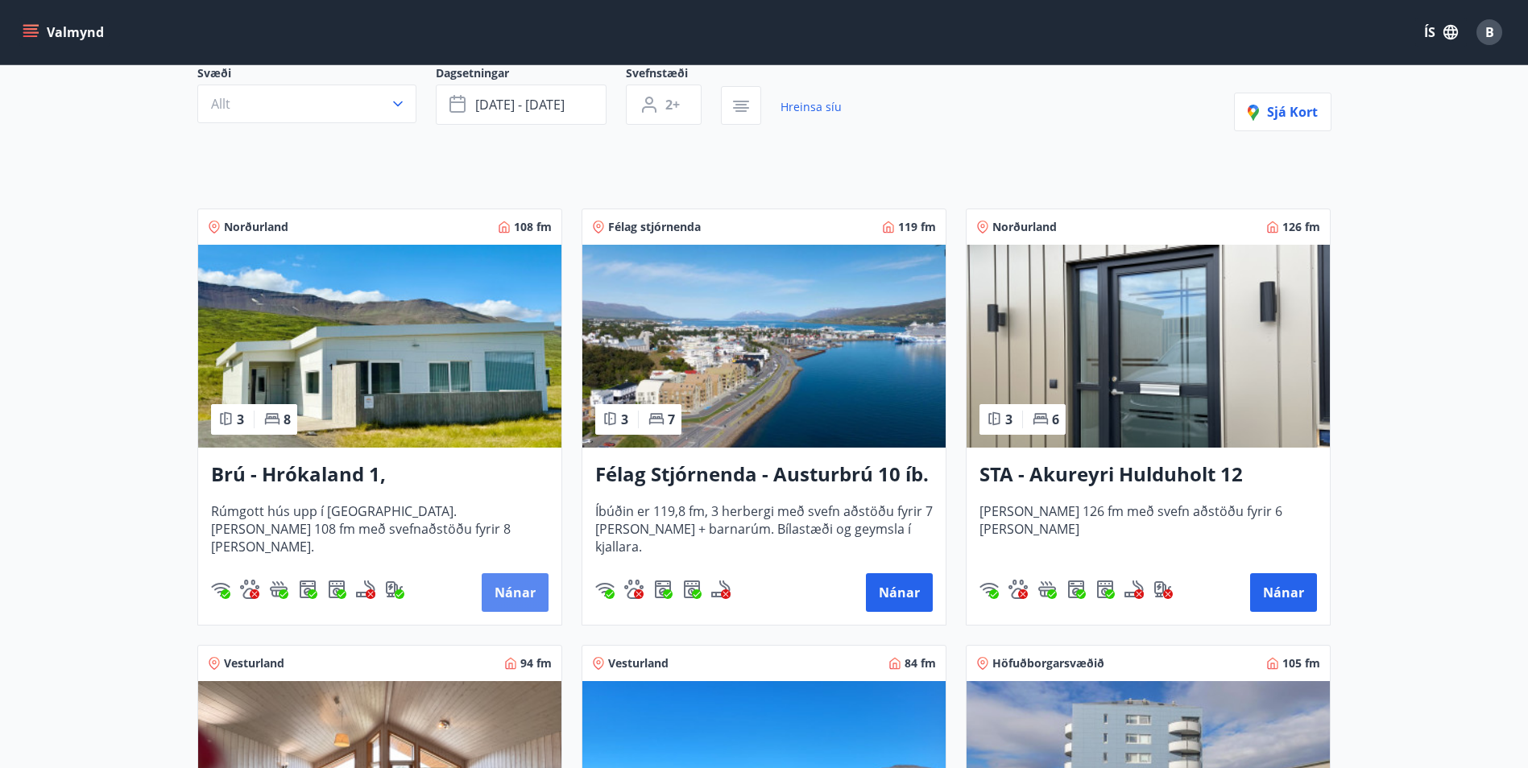
click at [503, 587] on button "Nánar" at bounding box center [515, 593] width 67 height 39
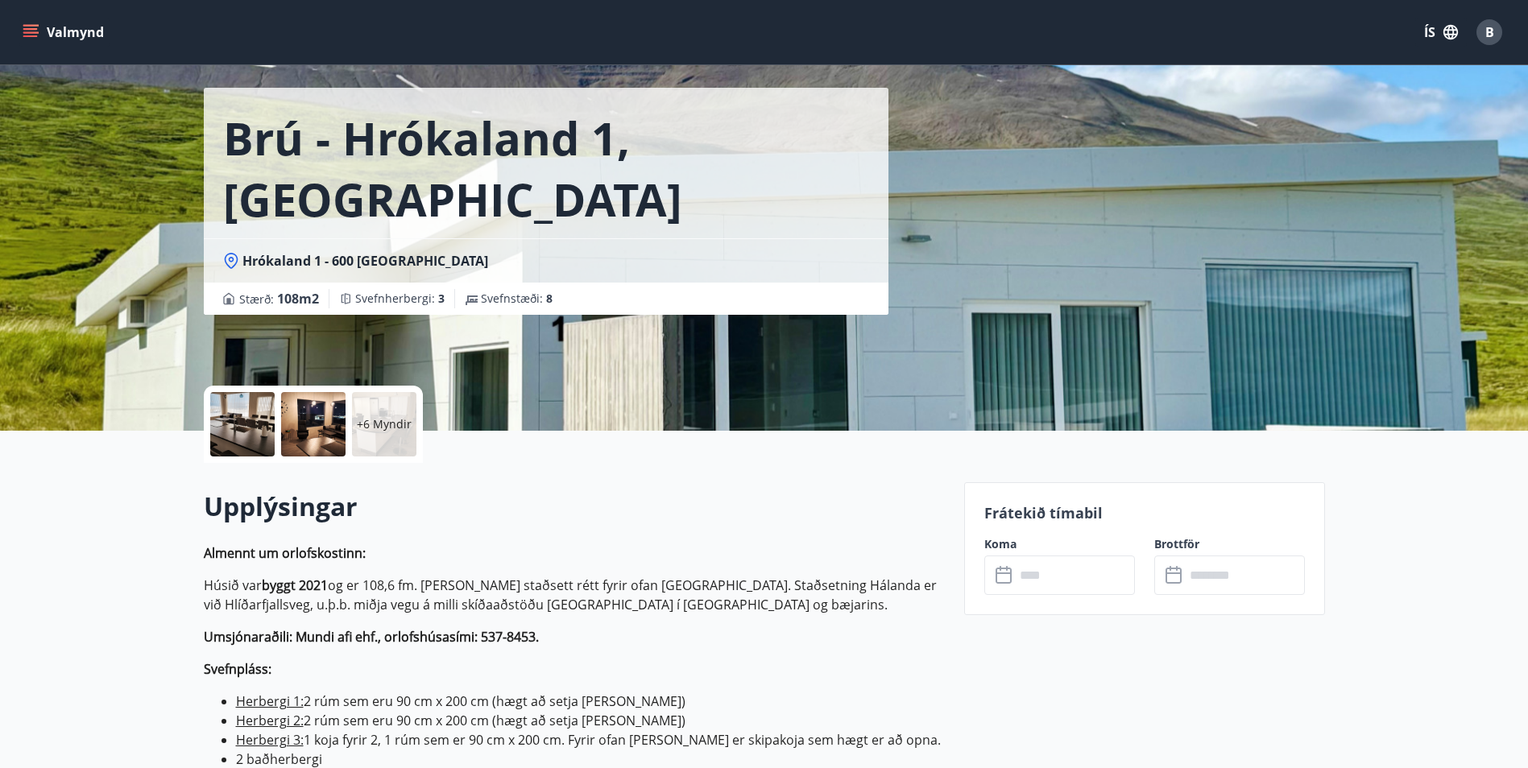
scroll to position [81, 0]
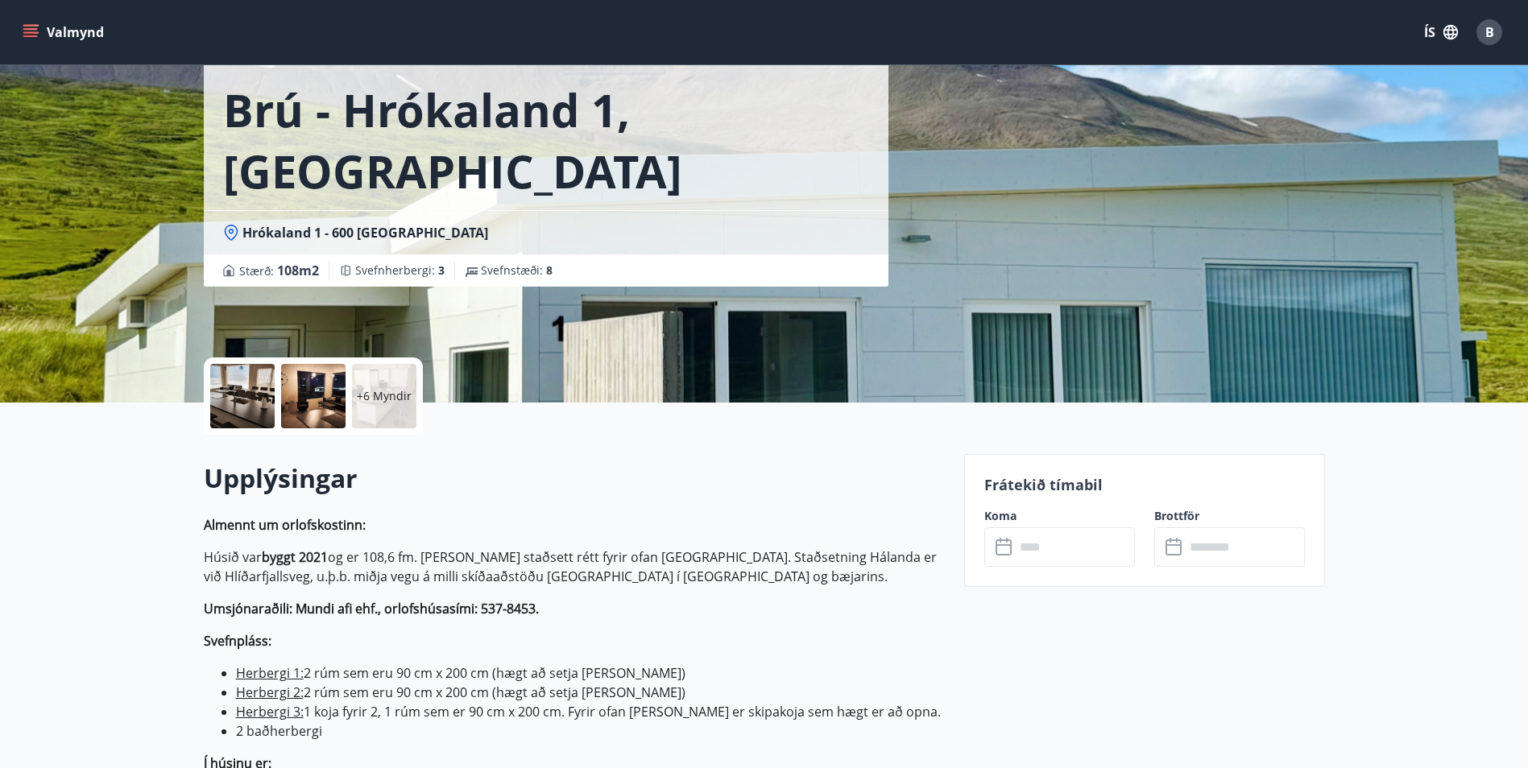
click at [1007, 544] on icon at bounding box center [1005, 547] width 19 height 19
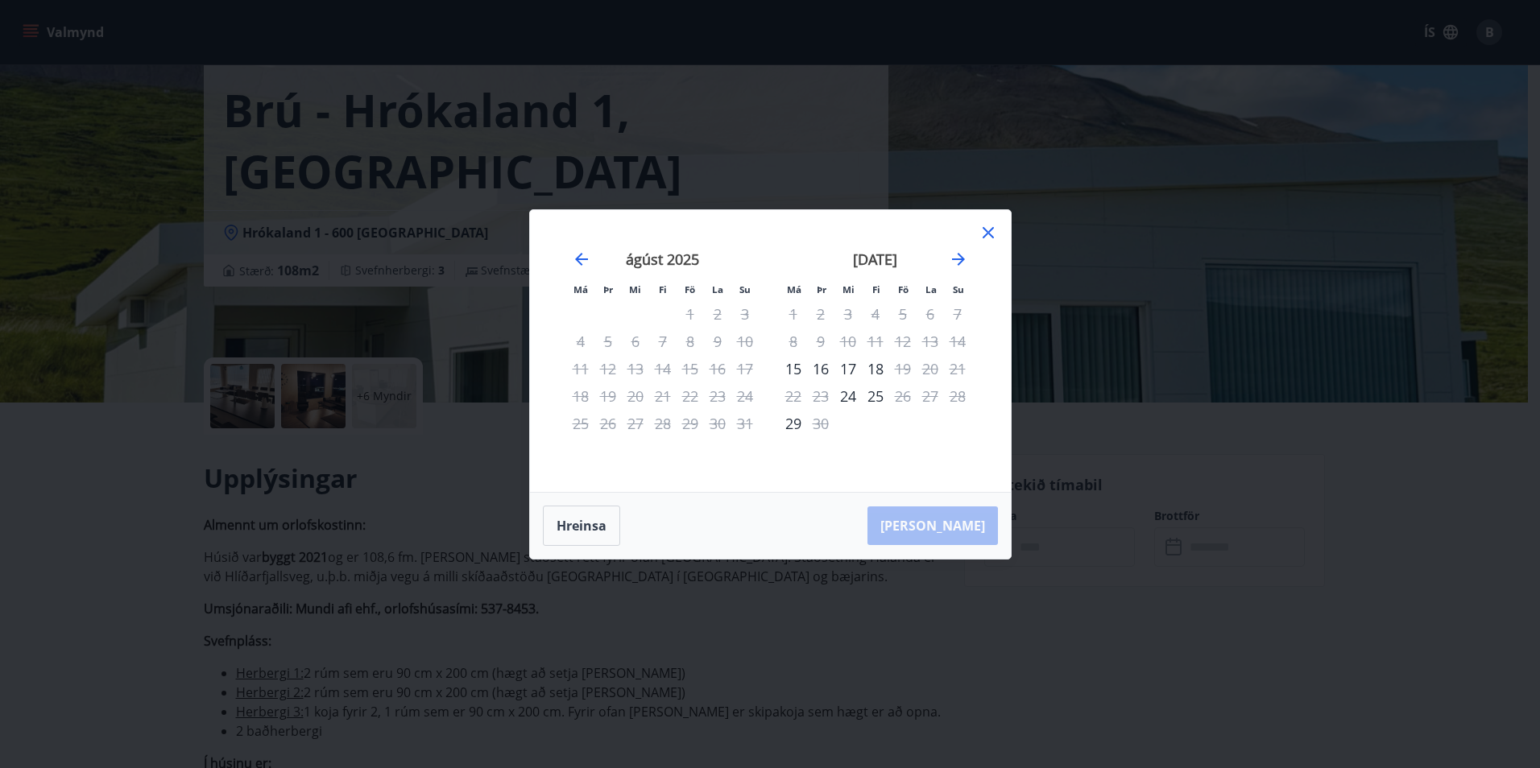
click at [992, 229] on icon at bounding box center [988, 232] width 11 height 11
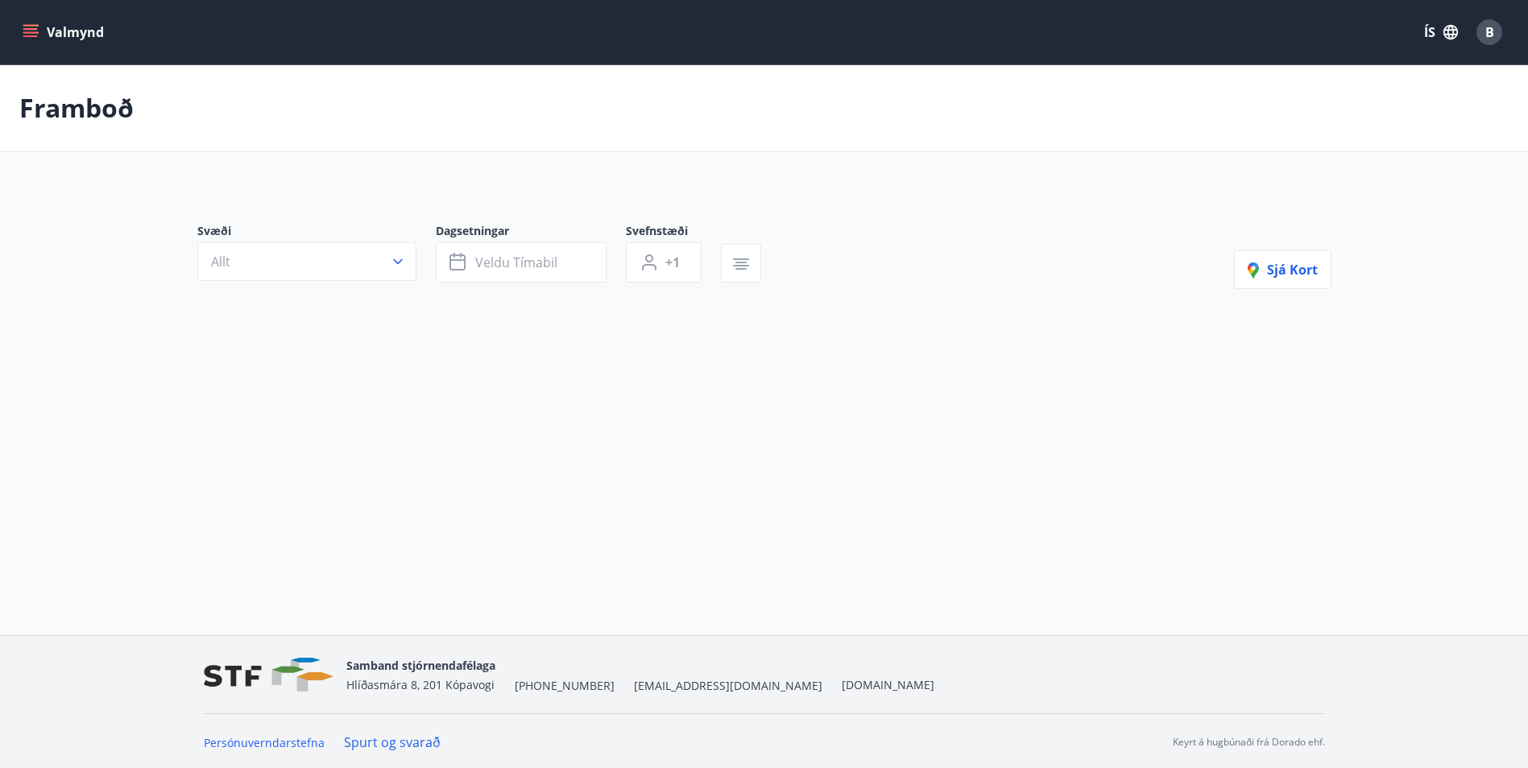
type input "*"
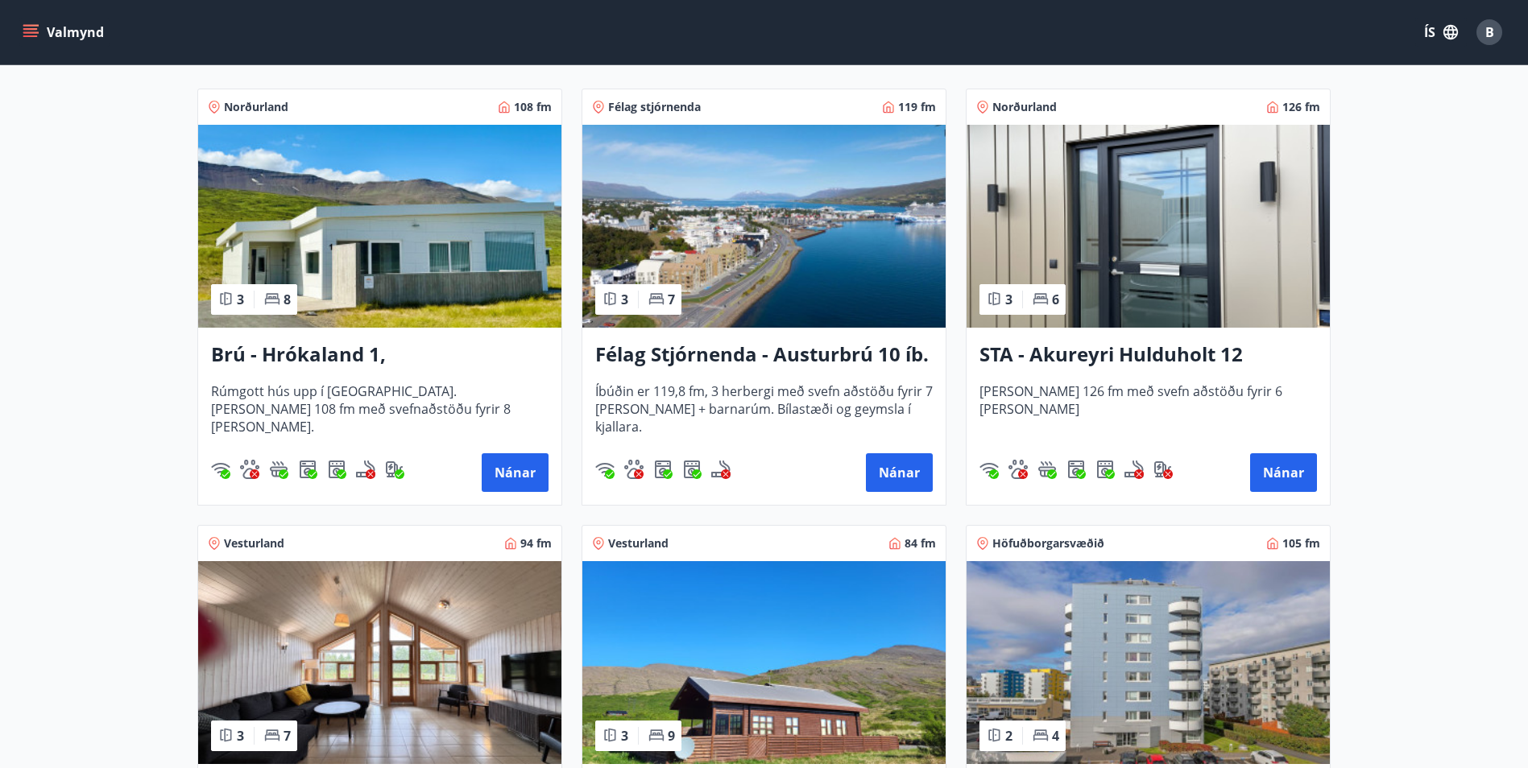
scroll to position [322, 0]
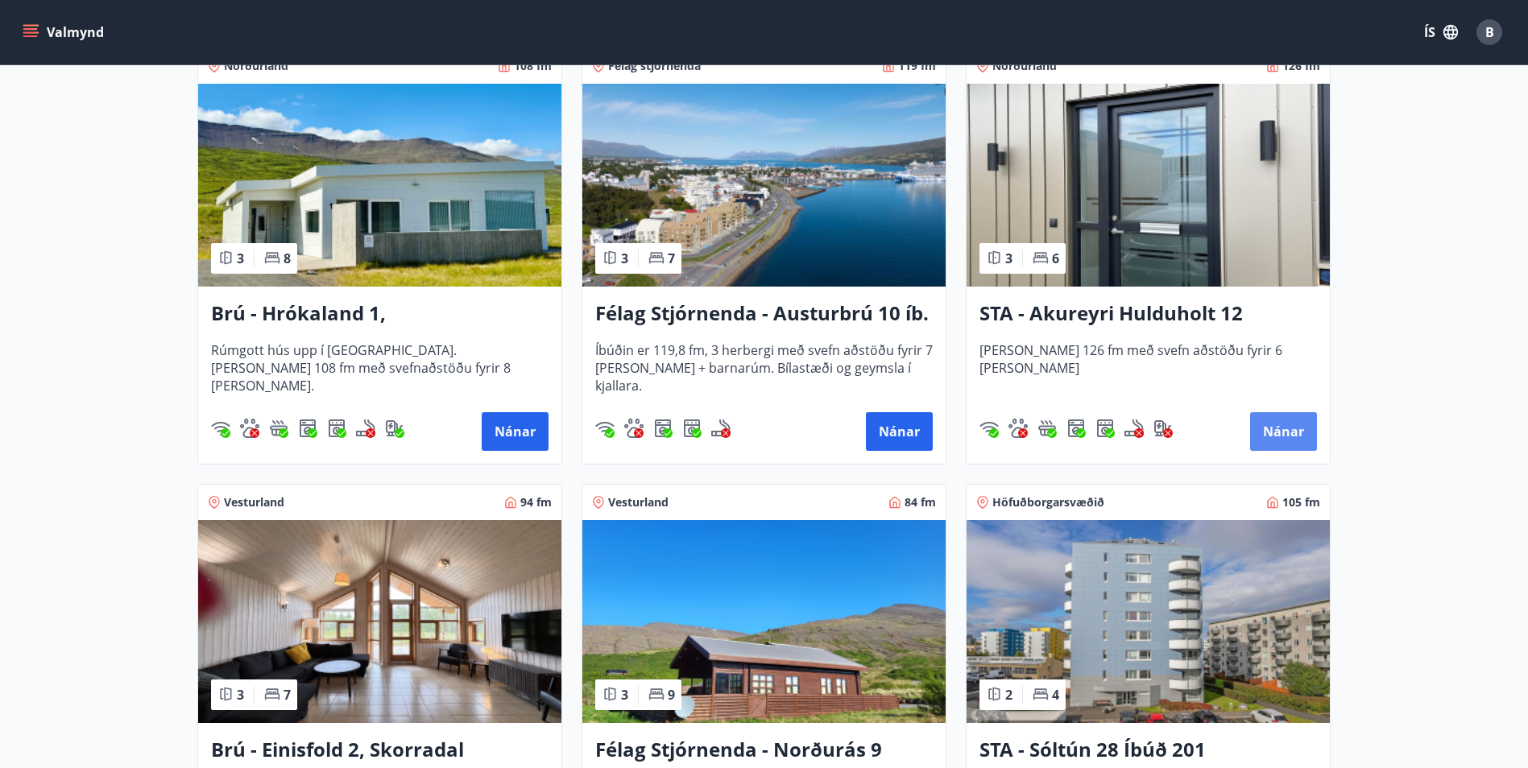
click at [1302, 437] on button "Nánar" at bounding box center [1283, 431] width 67 height 39
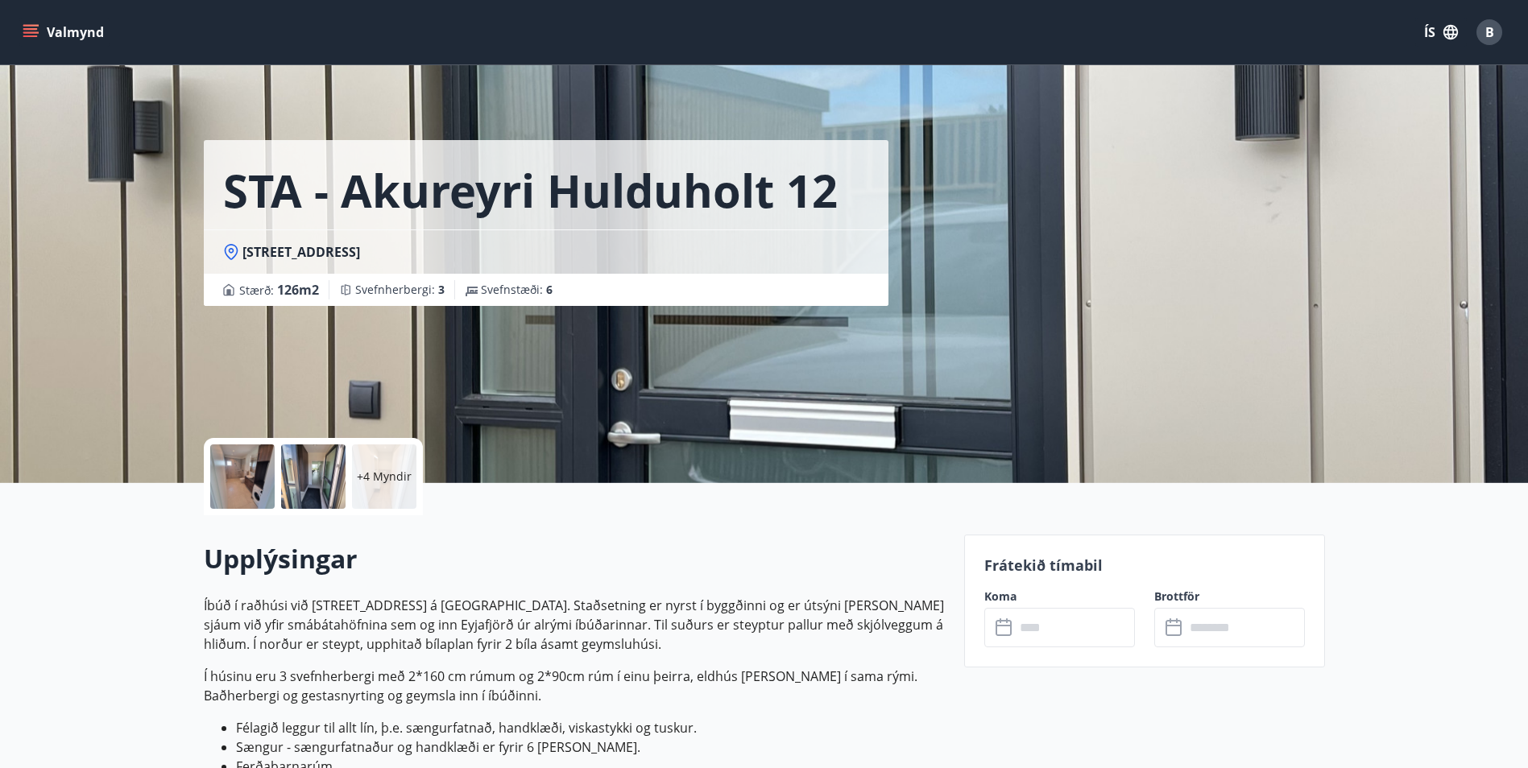
click at [1065, 630] on input "text" at bounding box center [1075, 627] width 120 height 39
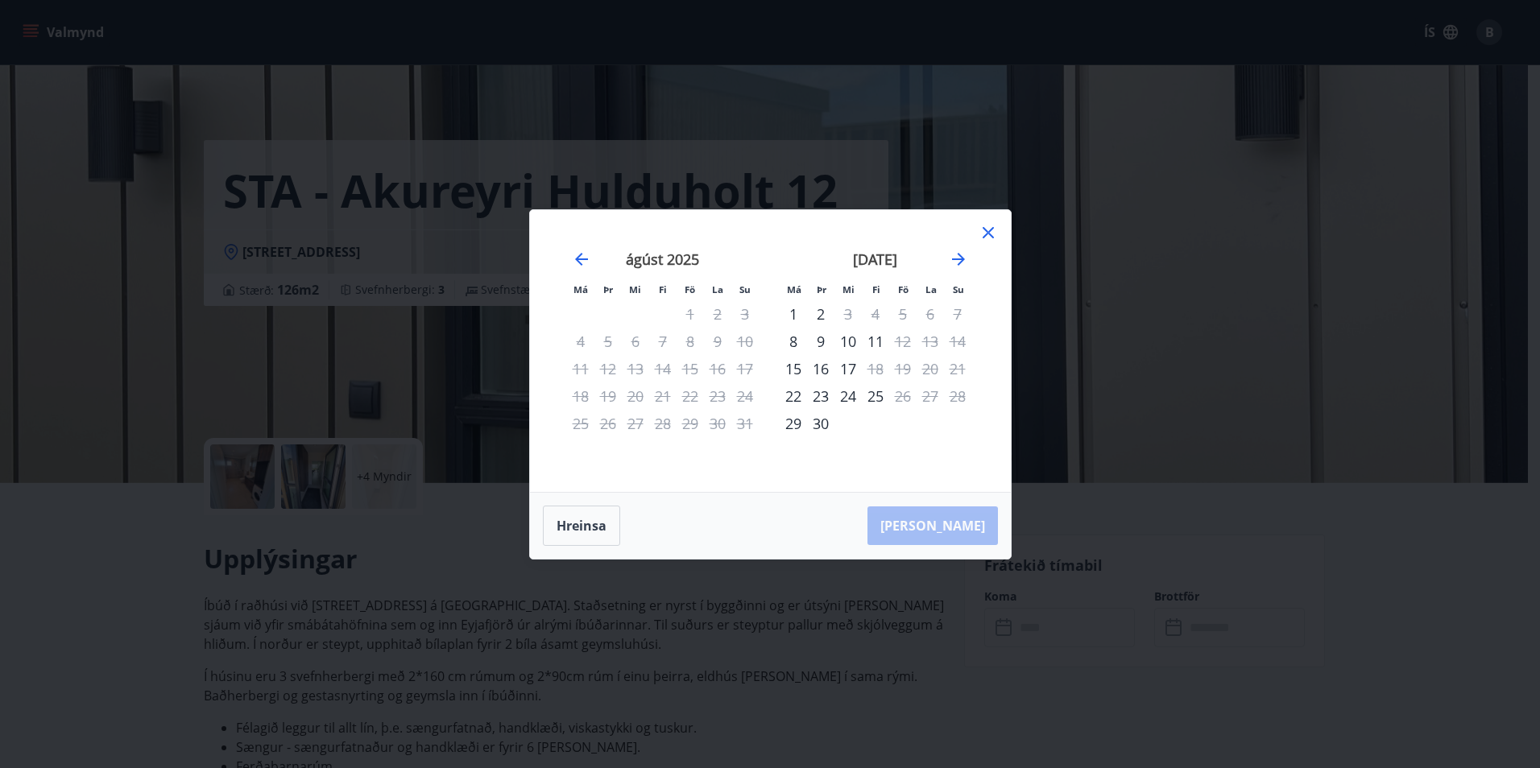
click at [989, 238] on icon at bounding box center [988, 232] width 19 height 19
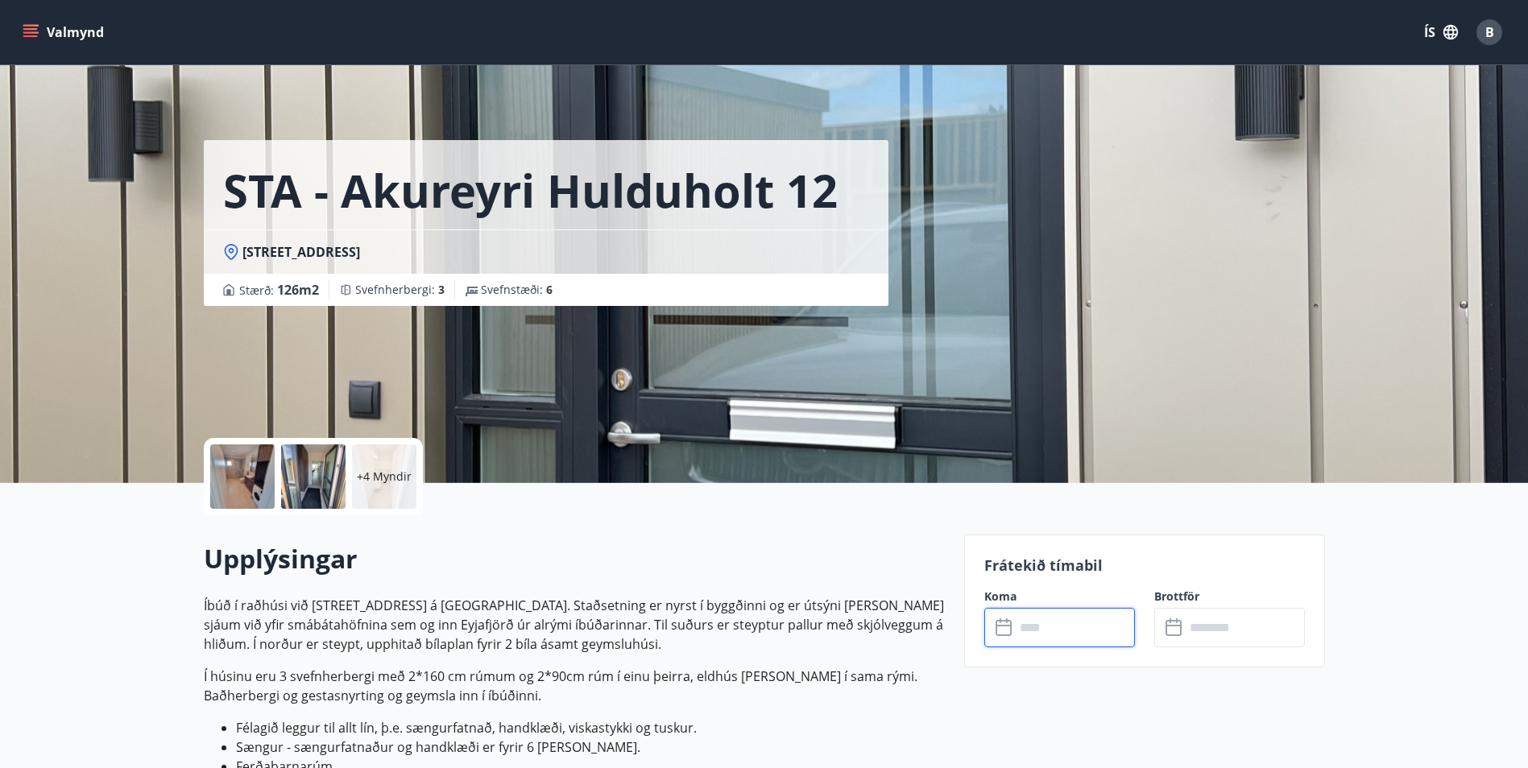
scroll to position [2, 0]
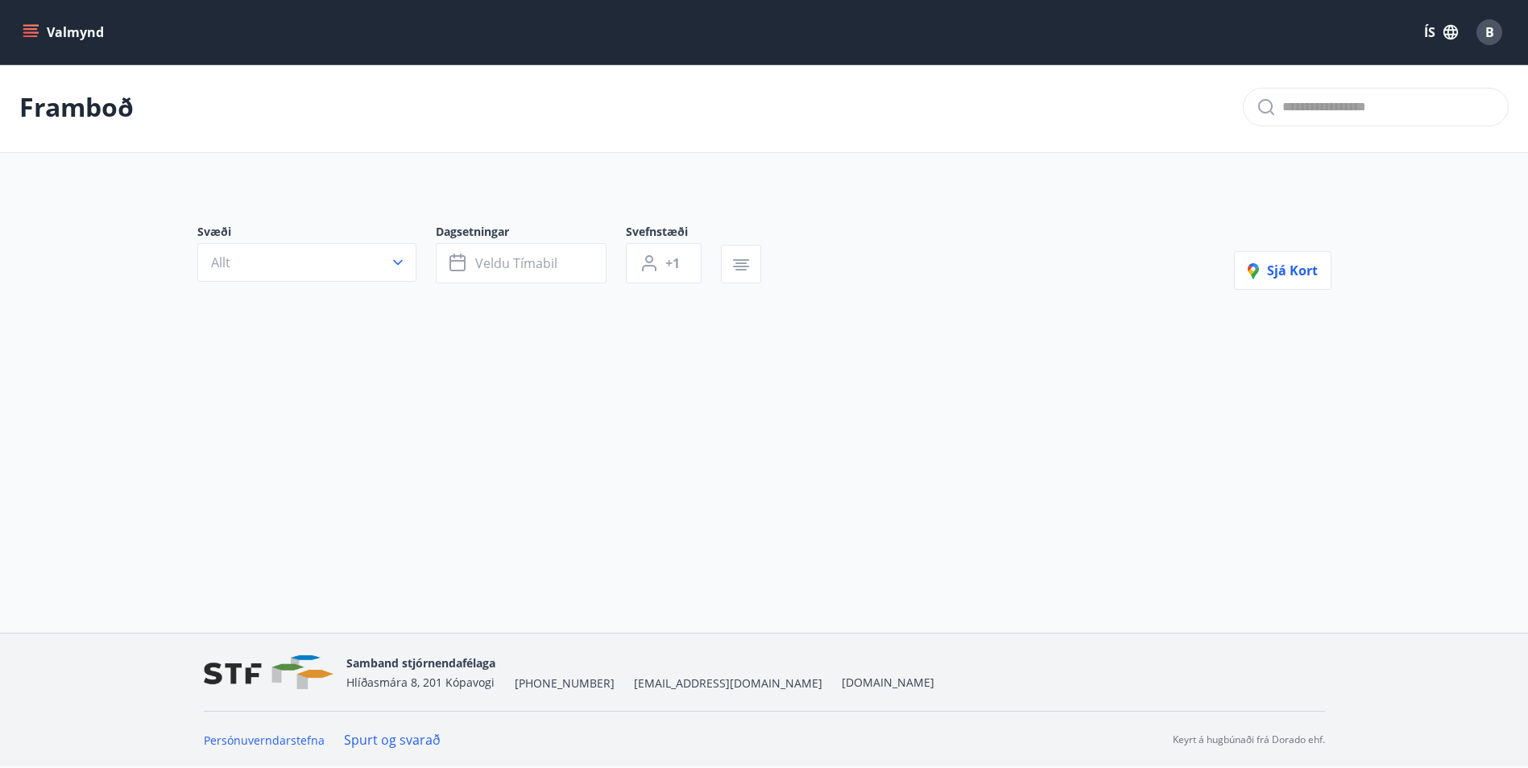
type input "*"
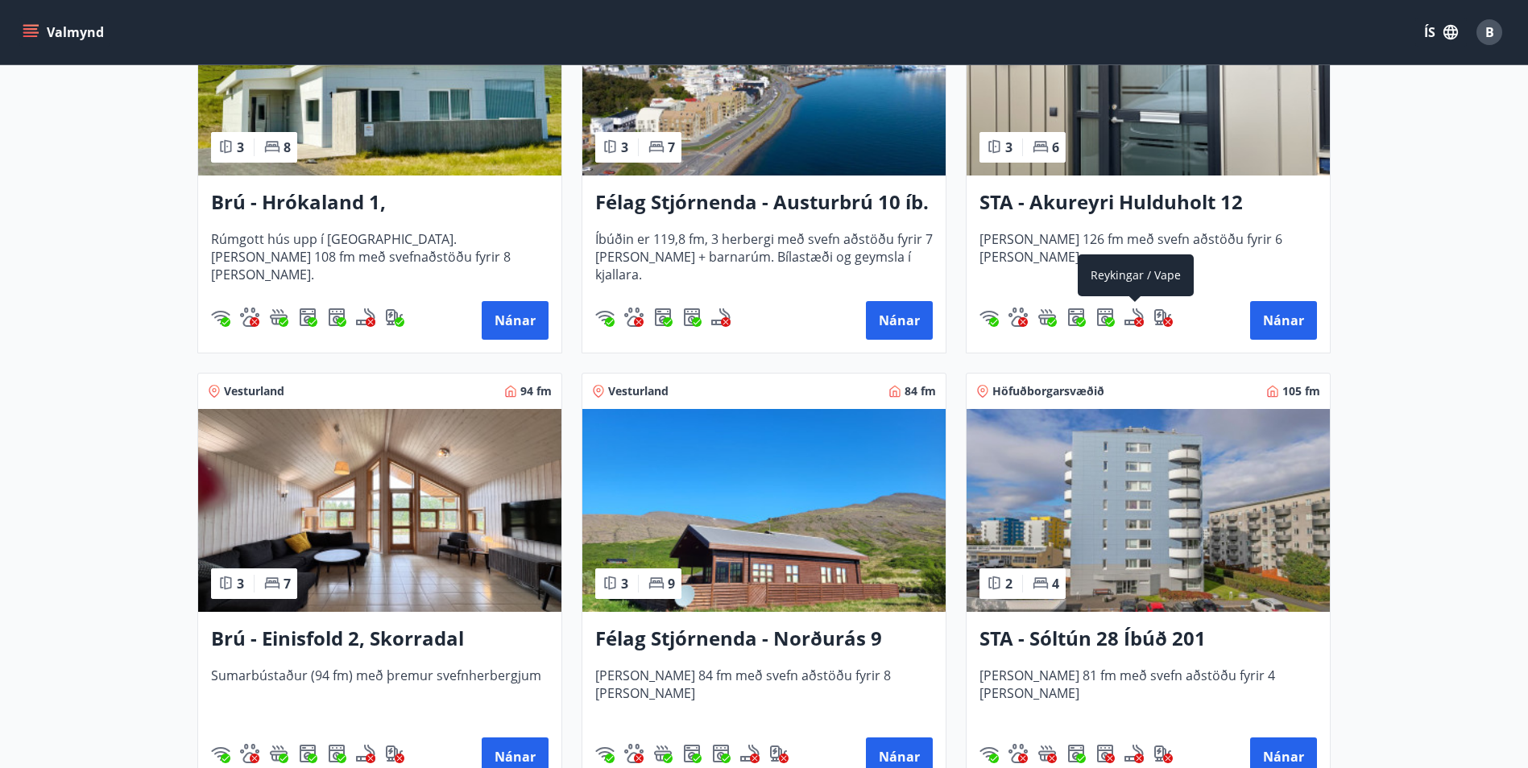
scroll to position [566, 0]
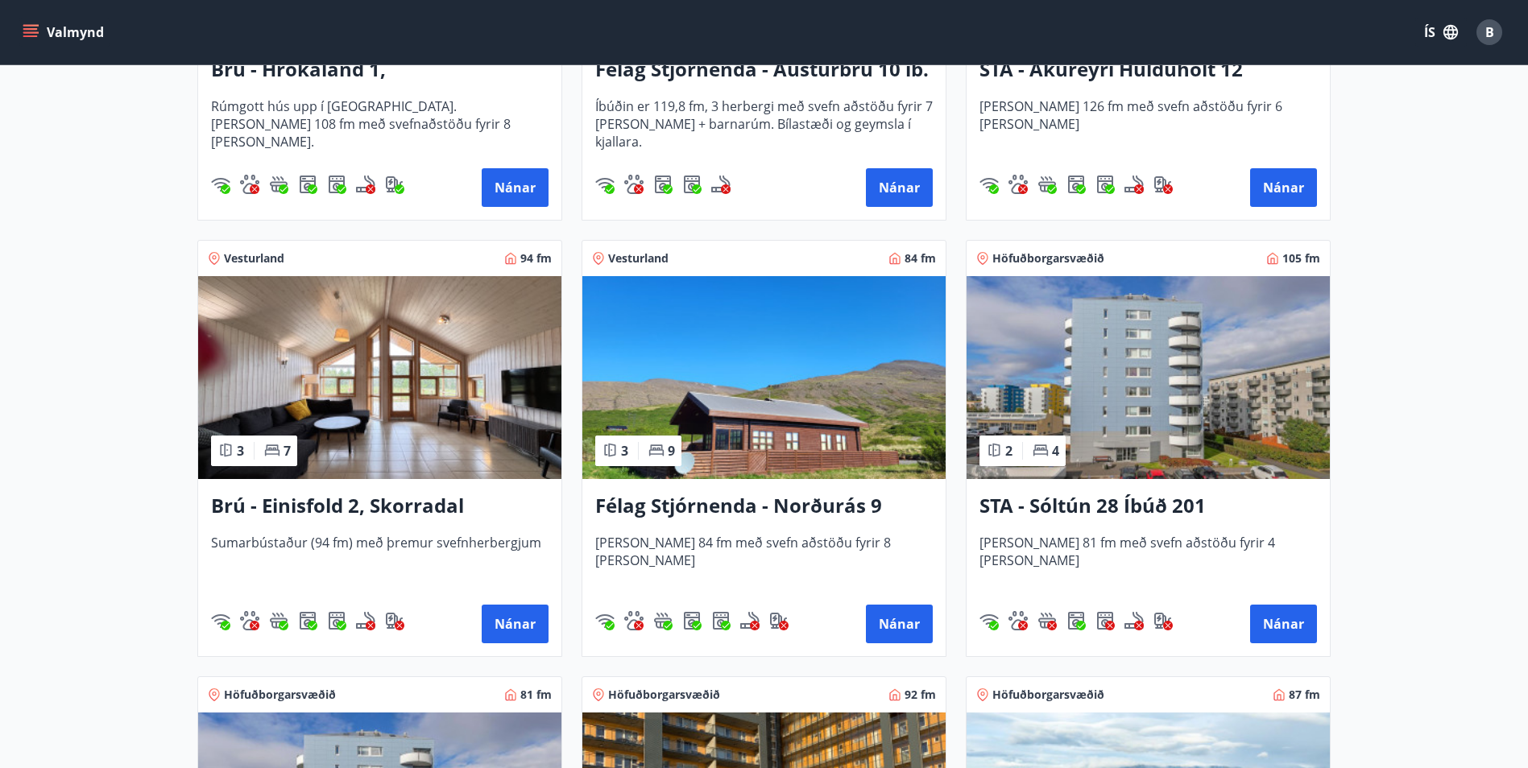
click at [1179, 475] on img at bounding box center [1148, 377] width 363 height 203
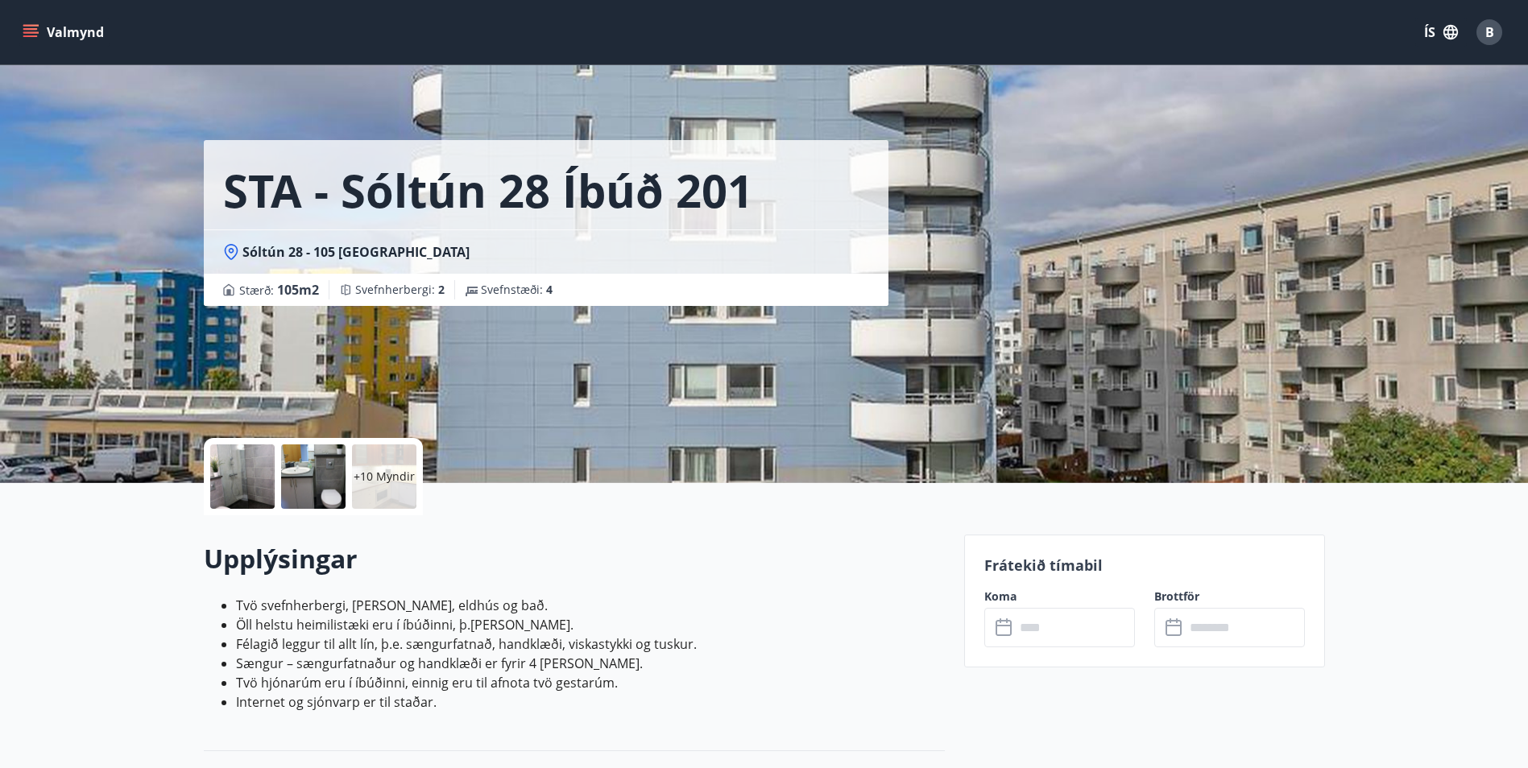
click at [1020, 637] on input "text" at bounding box center [1075, 627] width 120 height 39
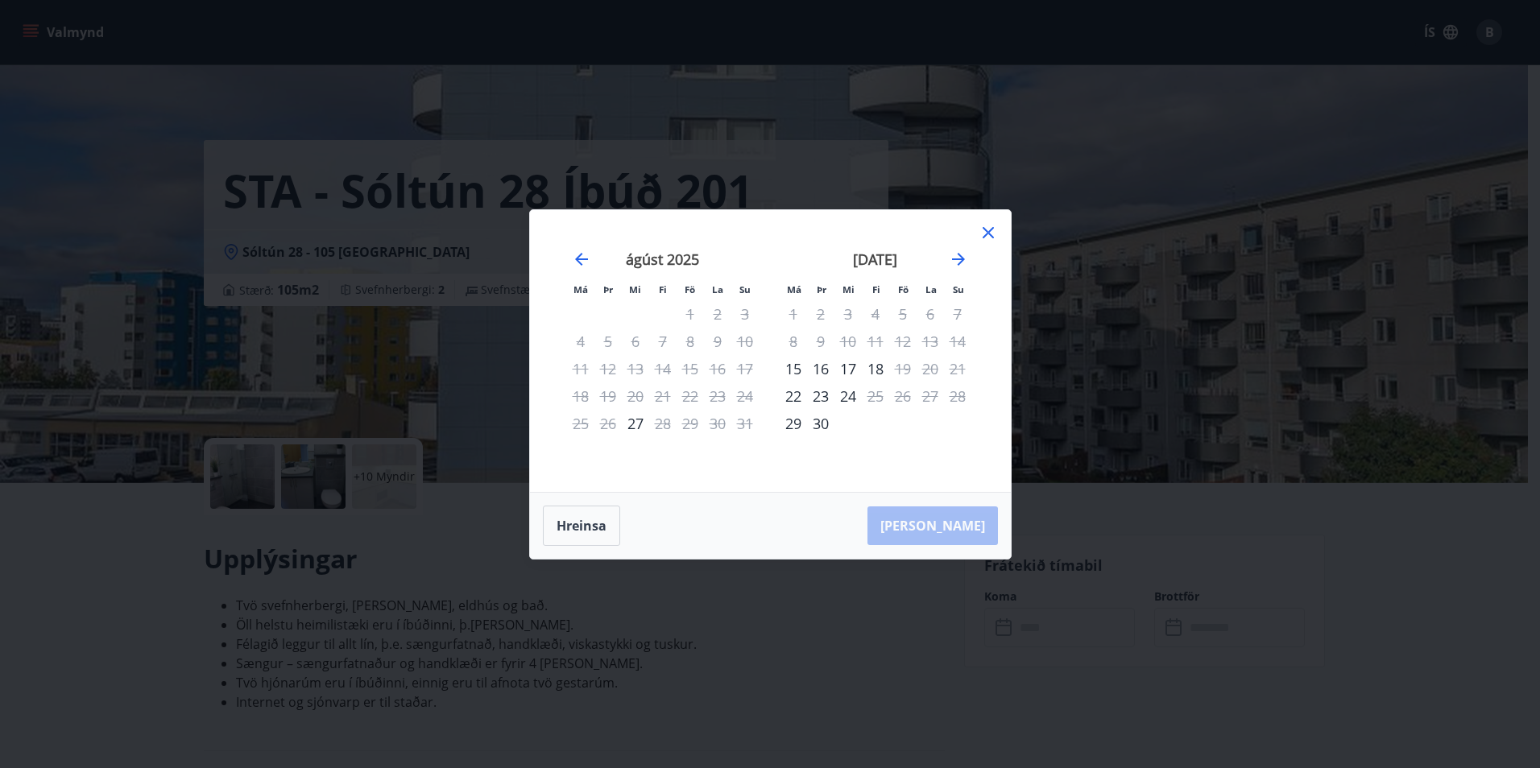
click at [989, 236] on icon at bounding box center [988, 232] width 19 height 19
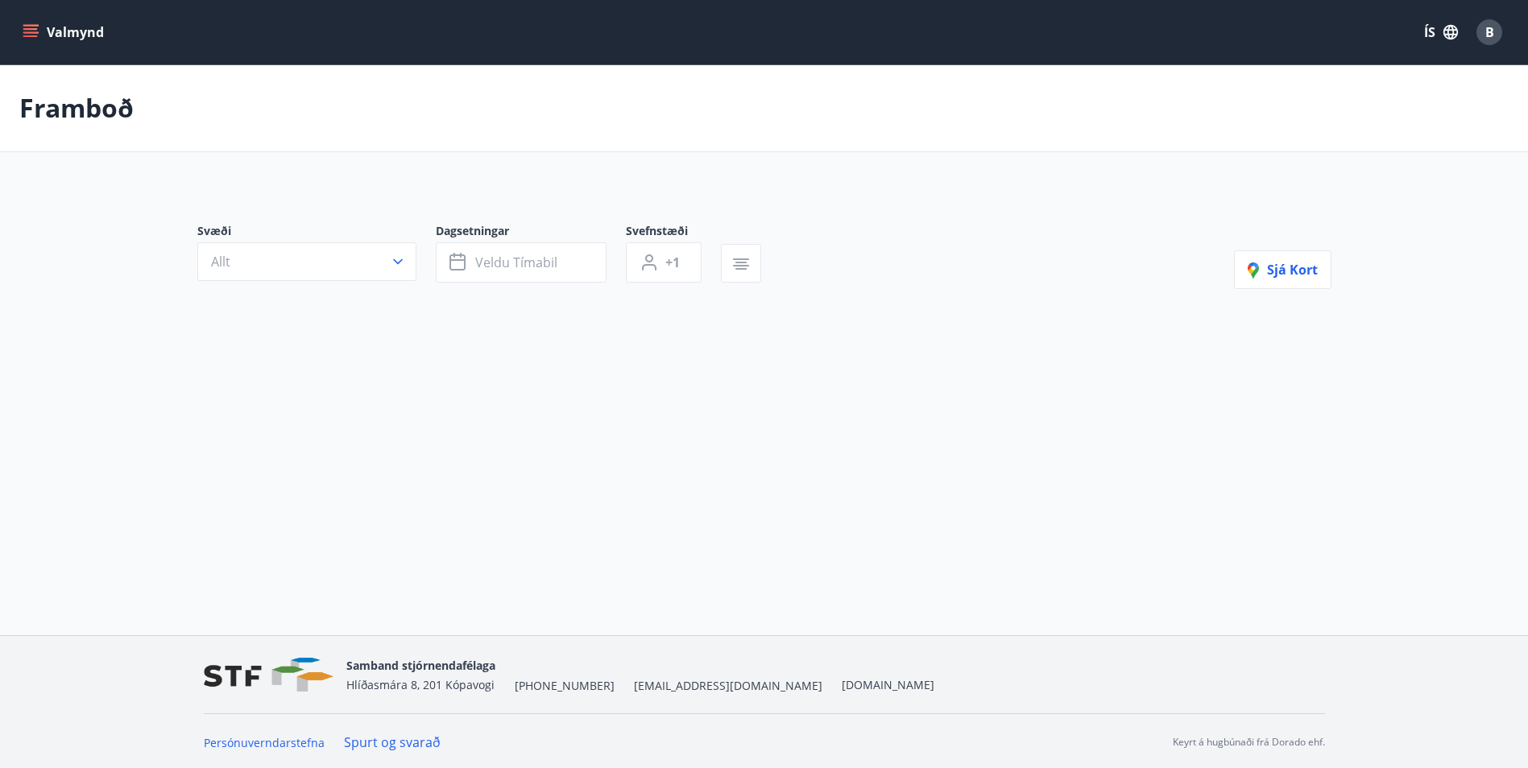
type input "*"
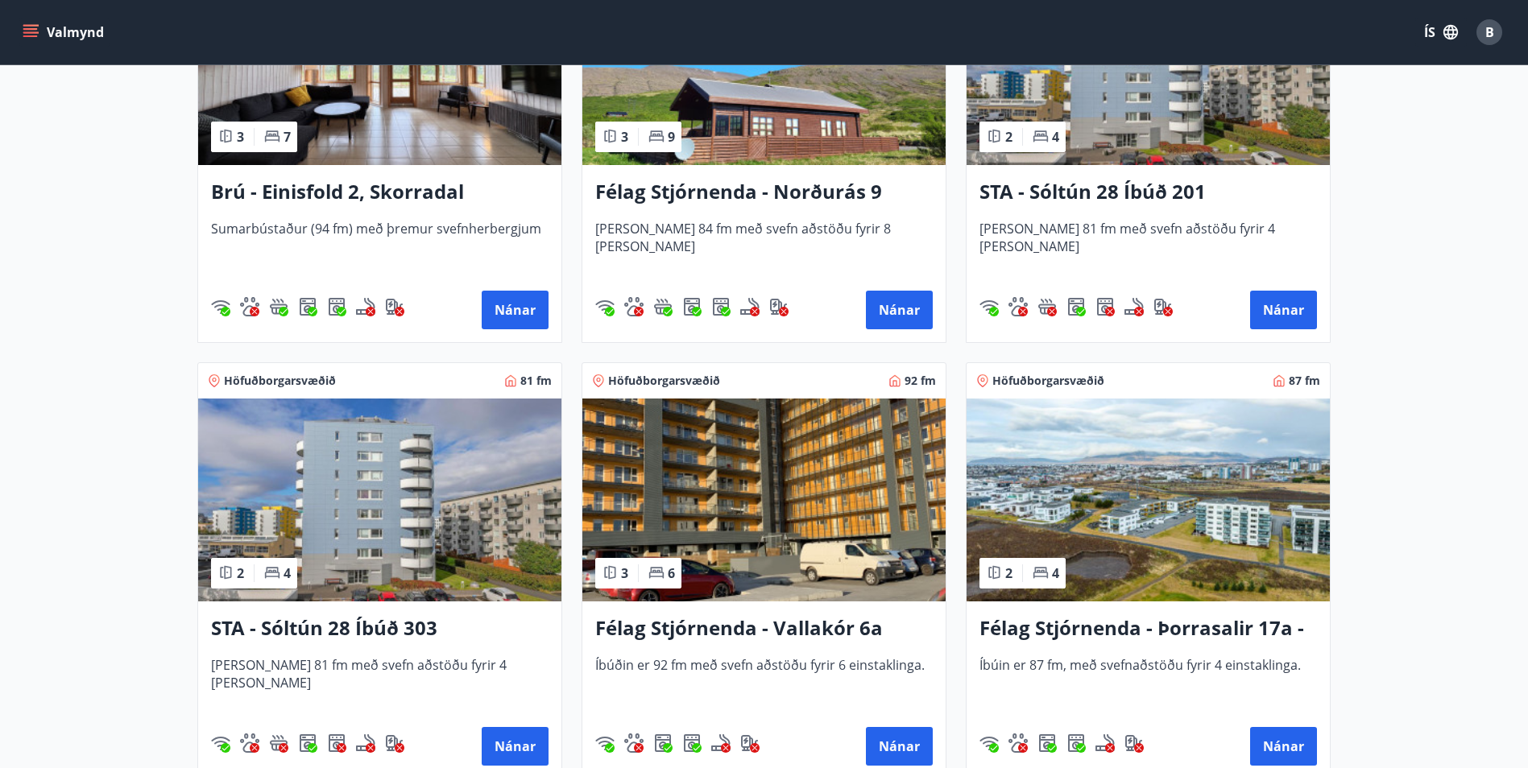
scroll to position [1128, 0]
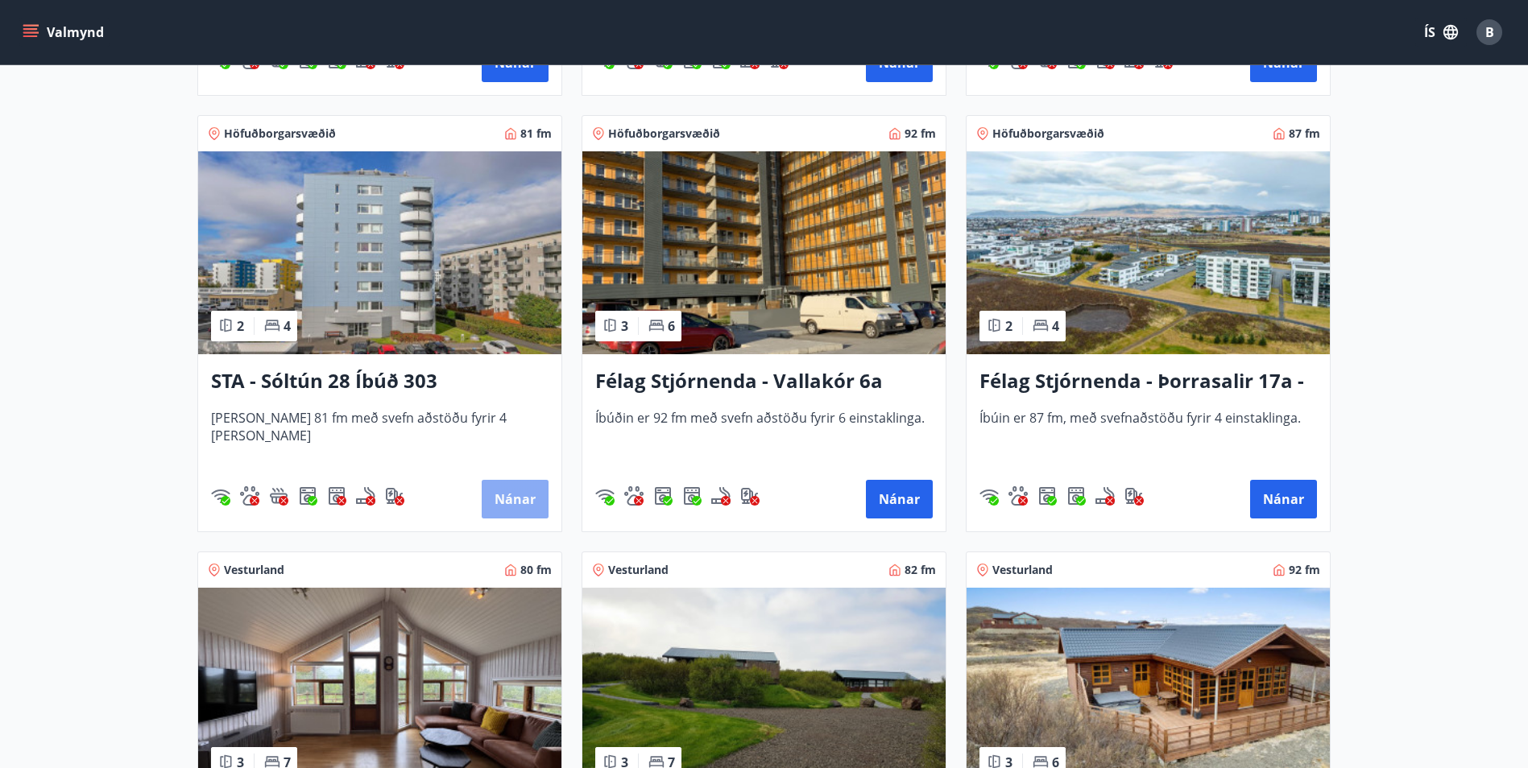
click at [512, 495] on button "Nánar" at bounding box center [515, 499] width 67 height 39
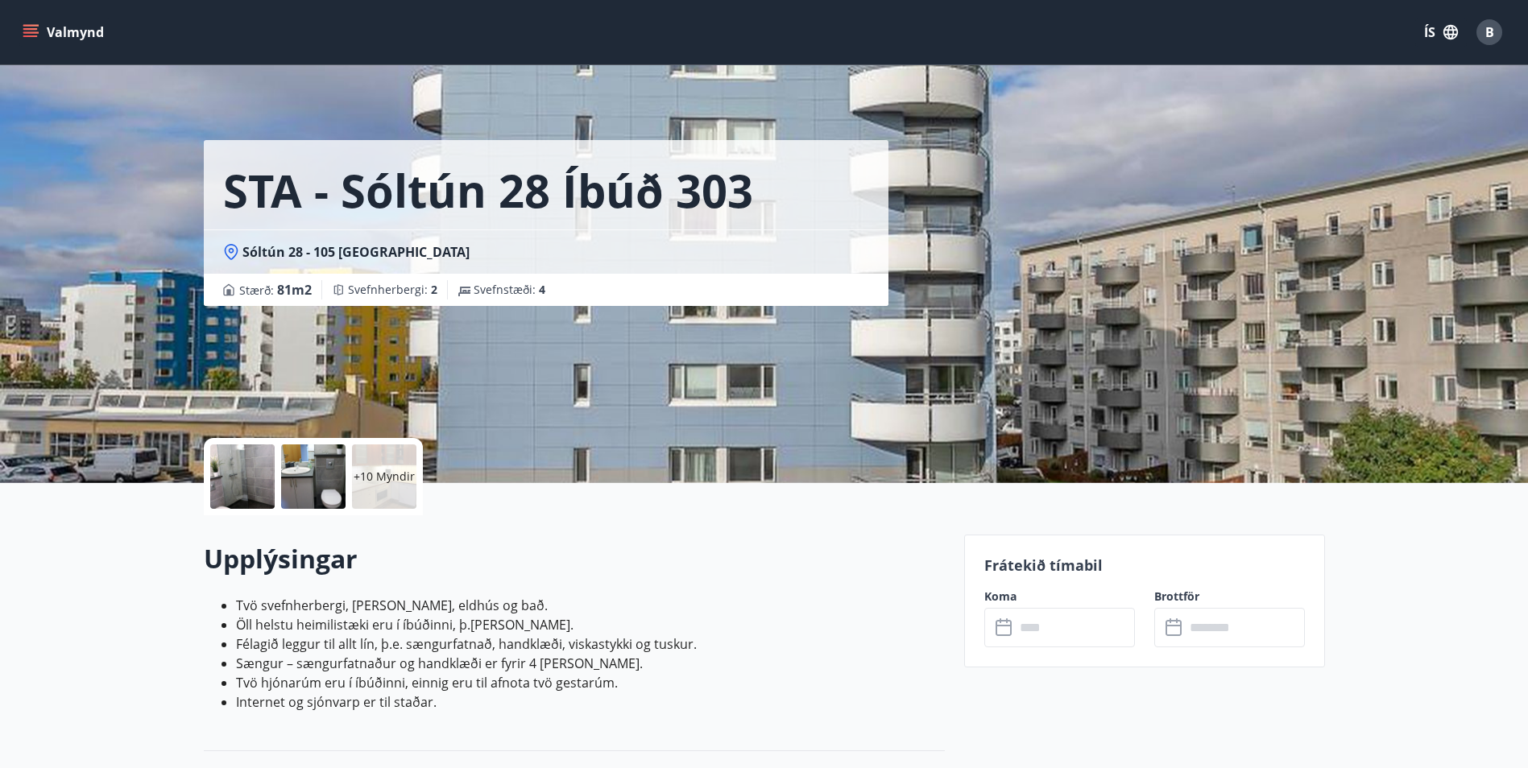
click at [1037, 626] on input "text" at bounding box center [1075, 627] width 120 height 39
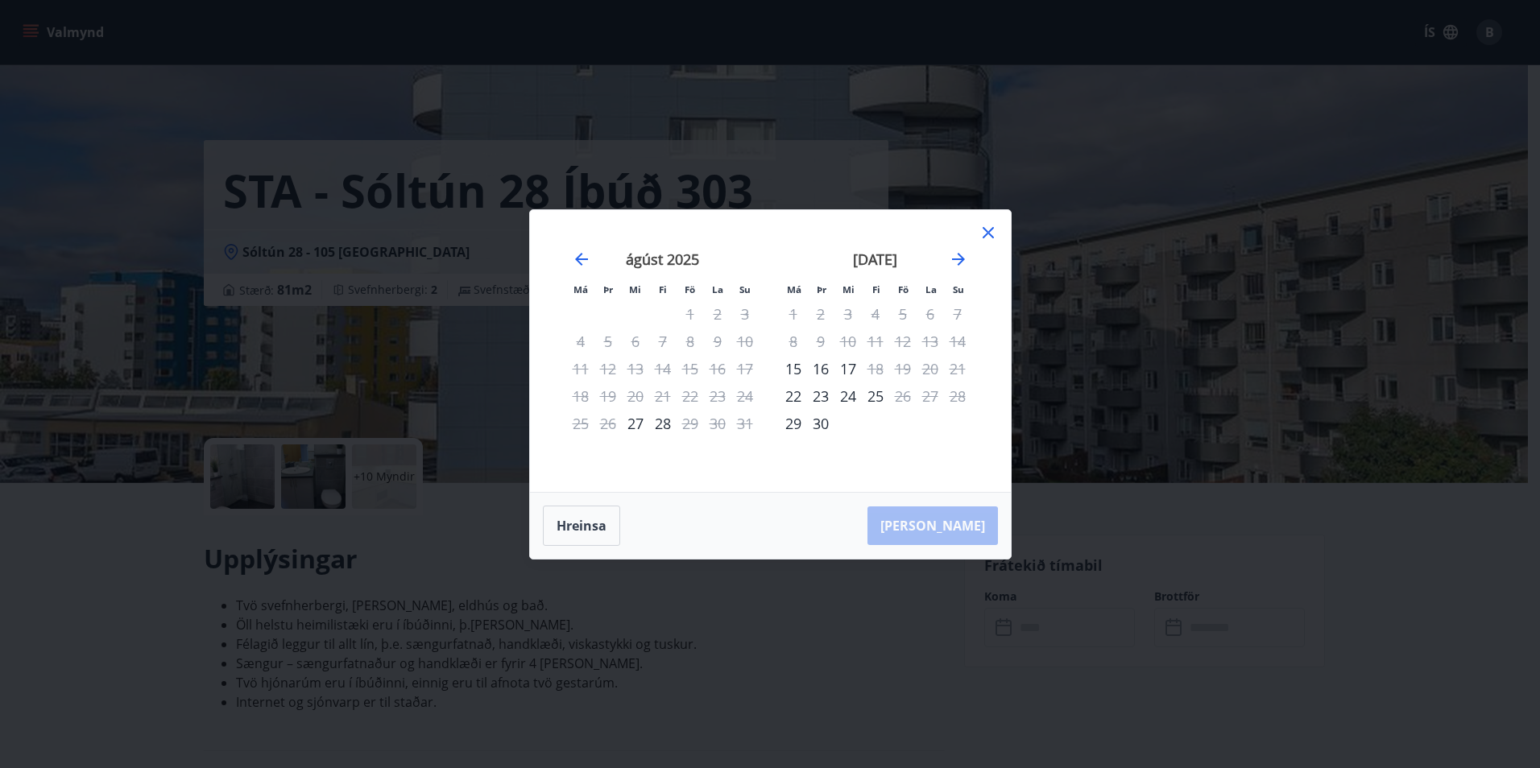
click at [988, 238] on icon at bounding box center [988, 232] width 19 height 19
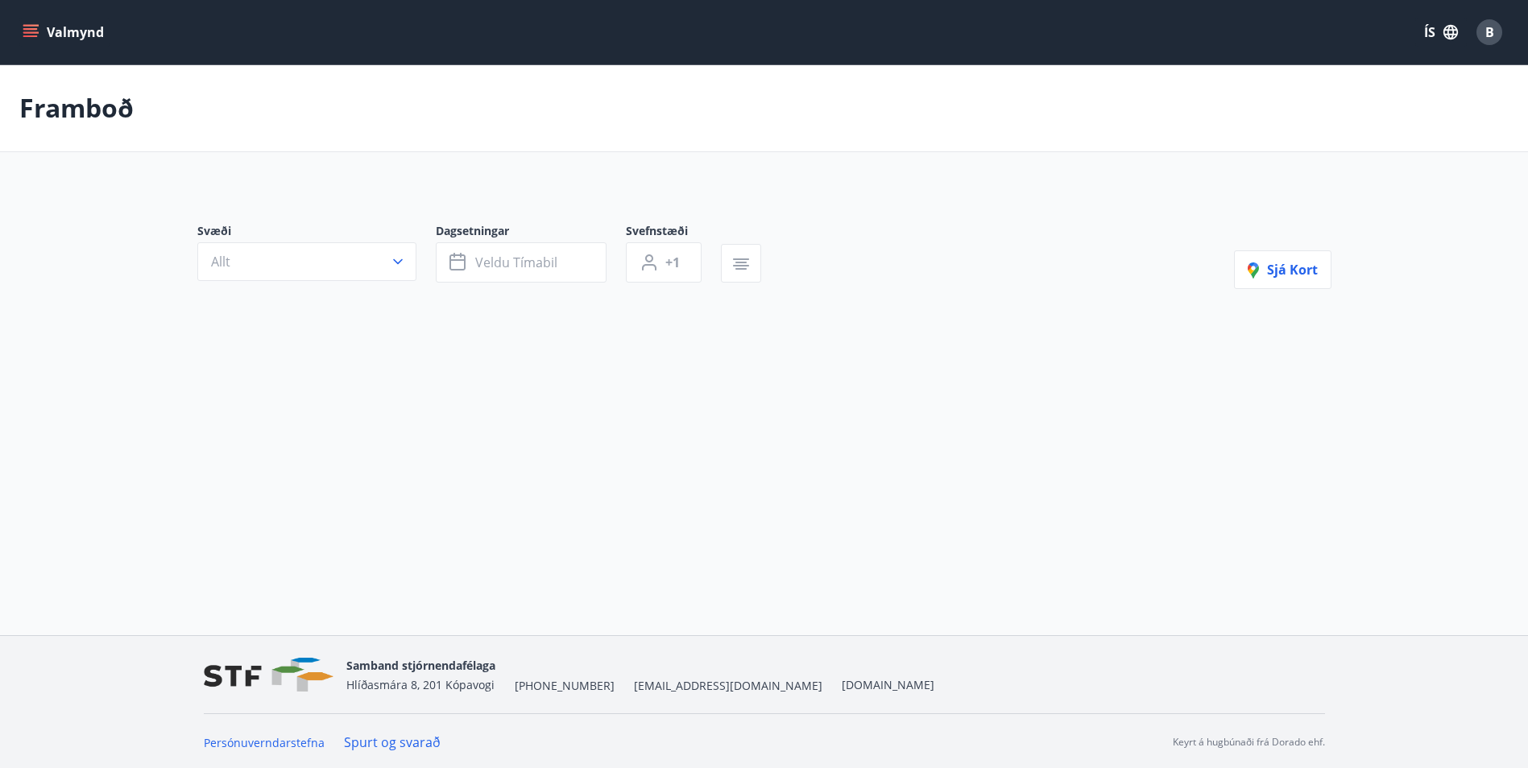
type input "*"
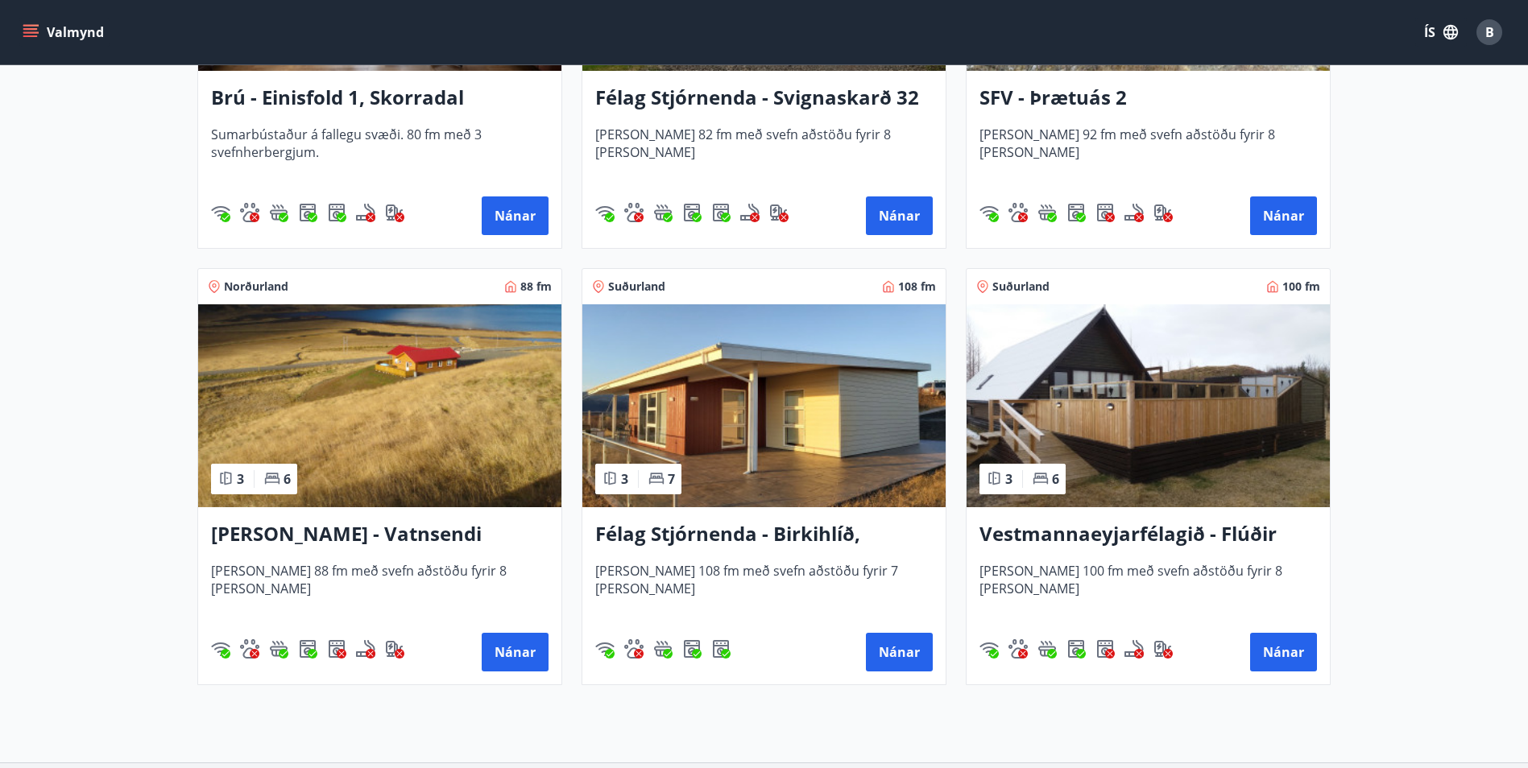
scroll to position [1853, 0]
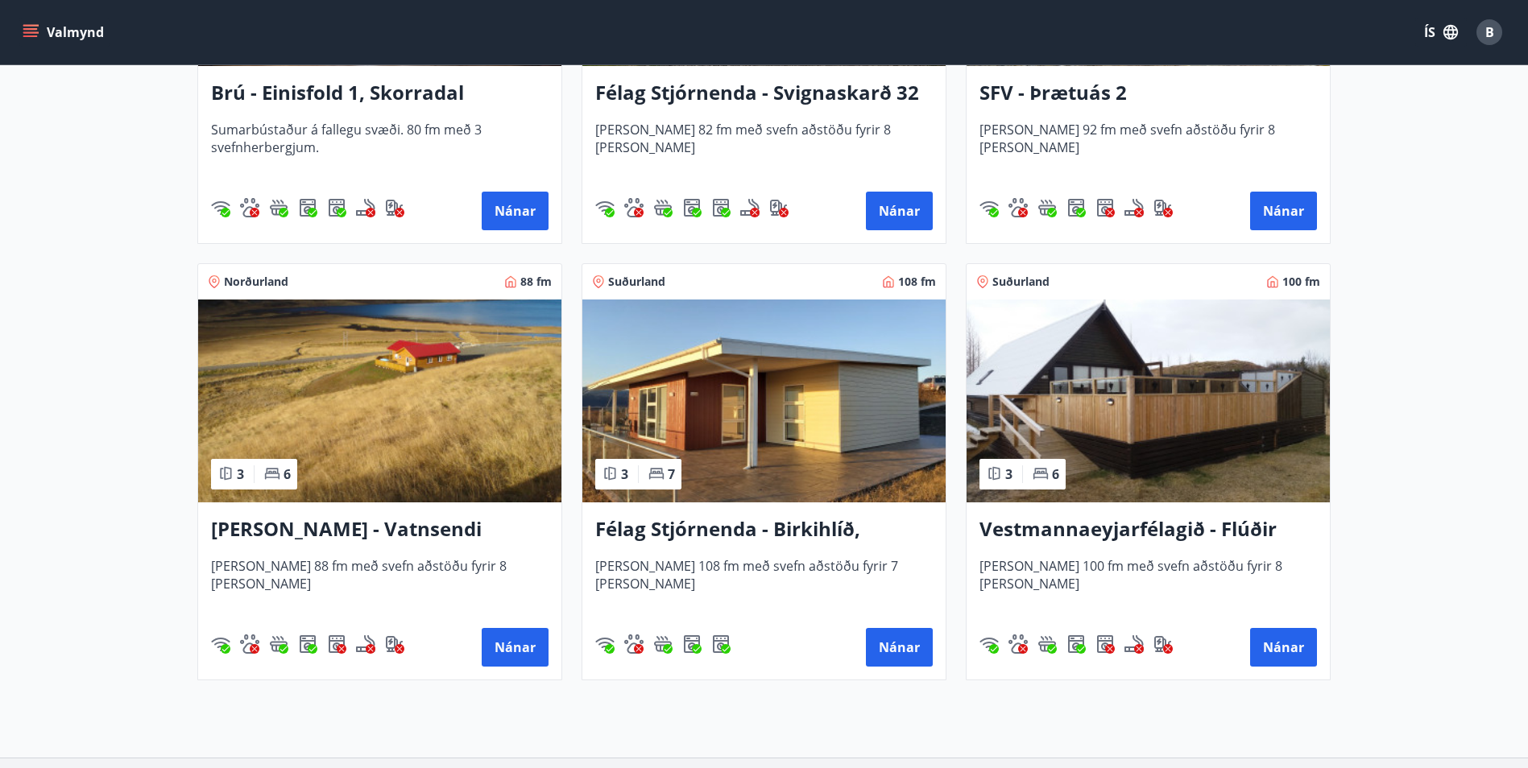
click at [375, 491] on img at bounding box center [379, 401] width 363 height 203
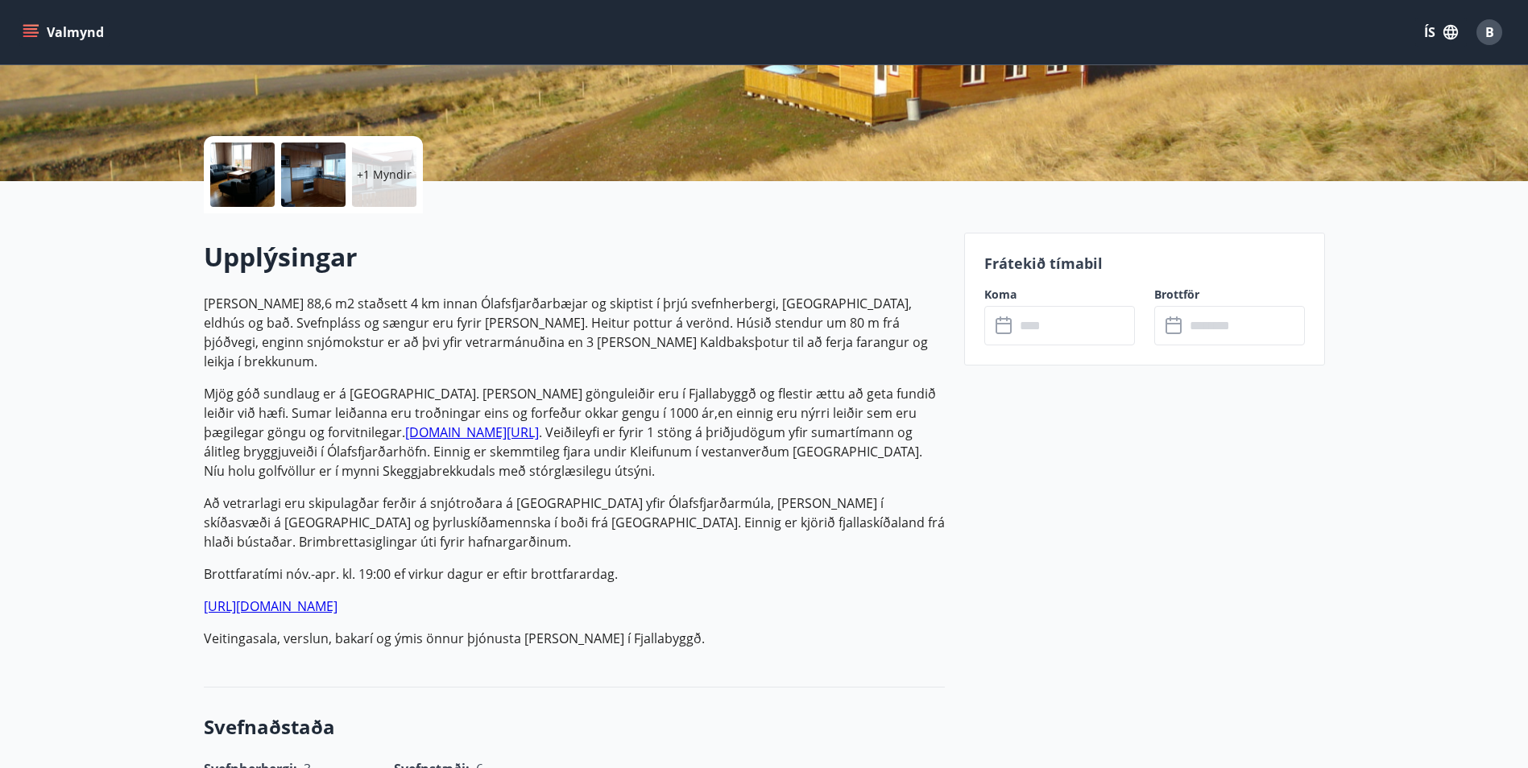
scroll to position [403, 0]
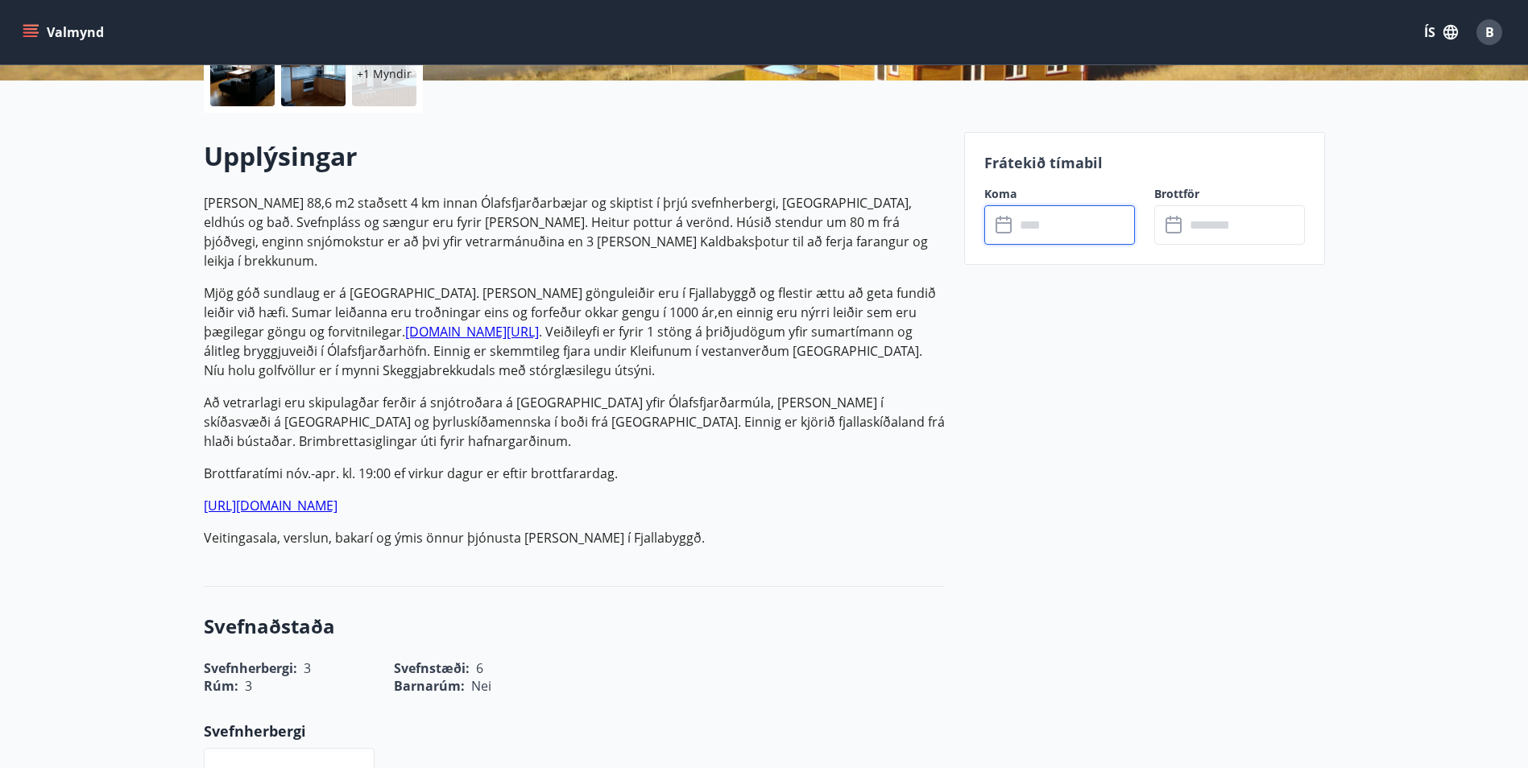
click at [1028, 225] on input "text" at bounding box center [1075, 224] width 120 height 39
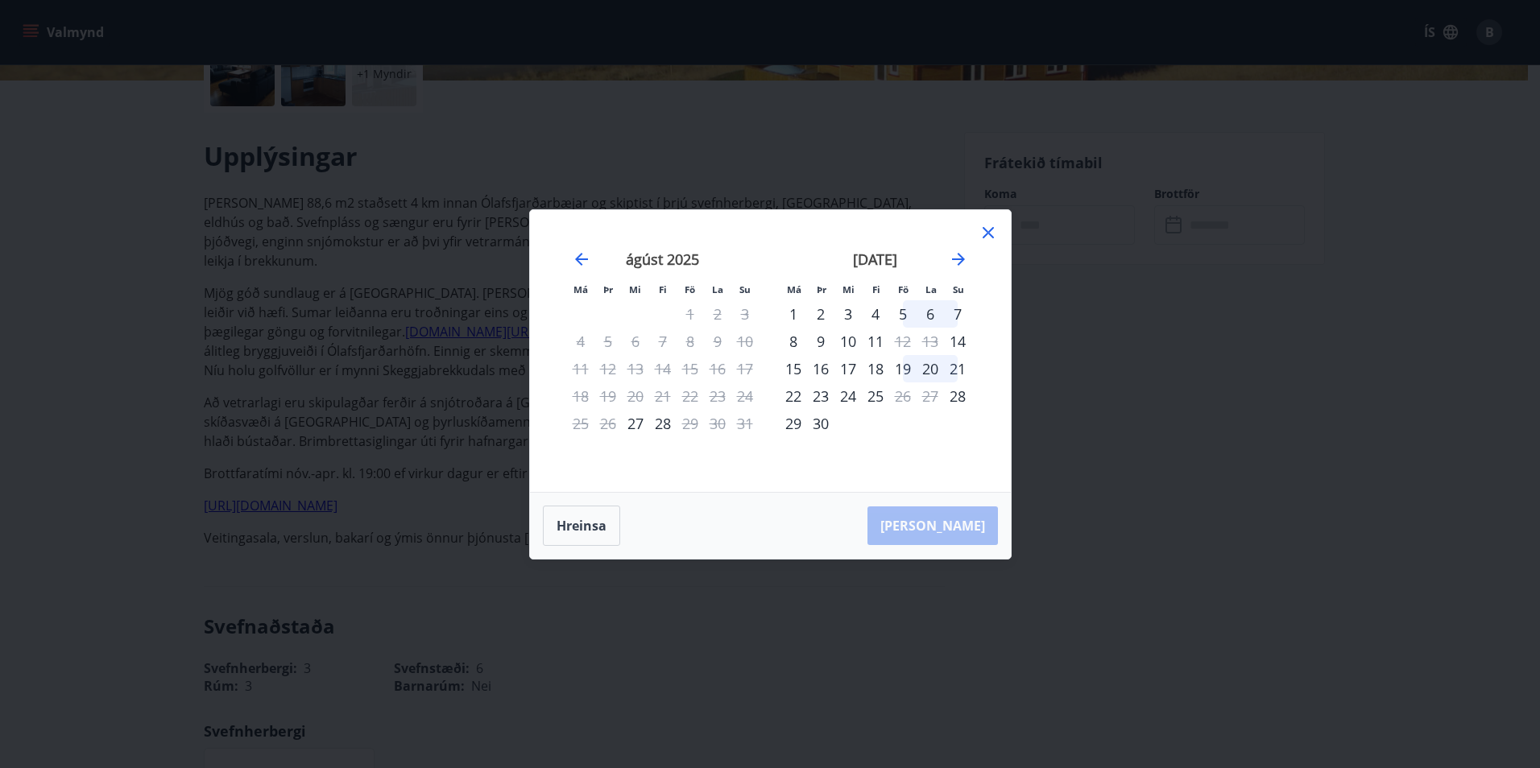
click at [990, 230] on icon at bounding box center [988, 232] width 11 height 11
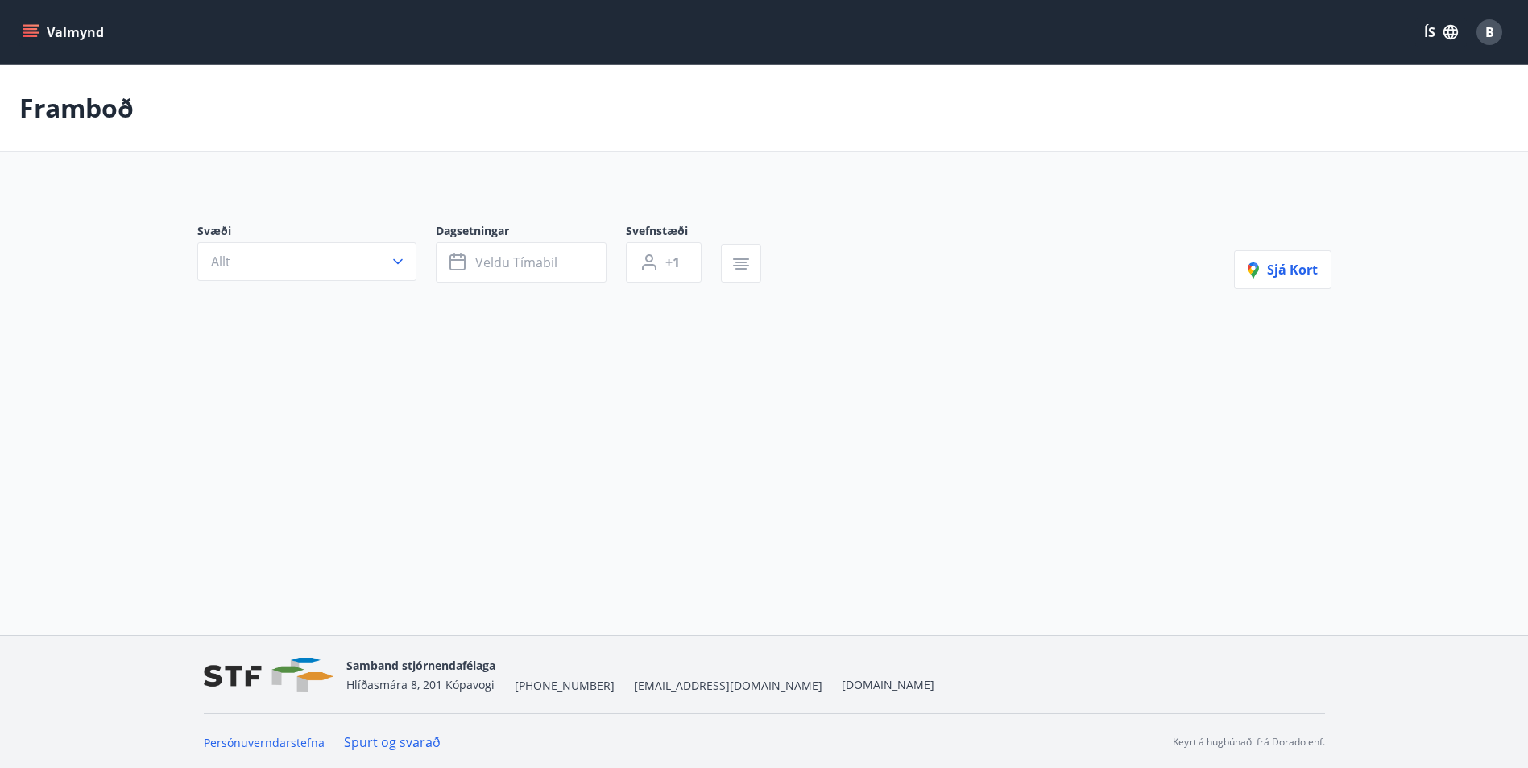
type input "*"
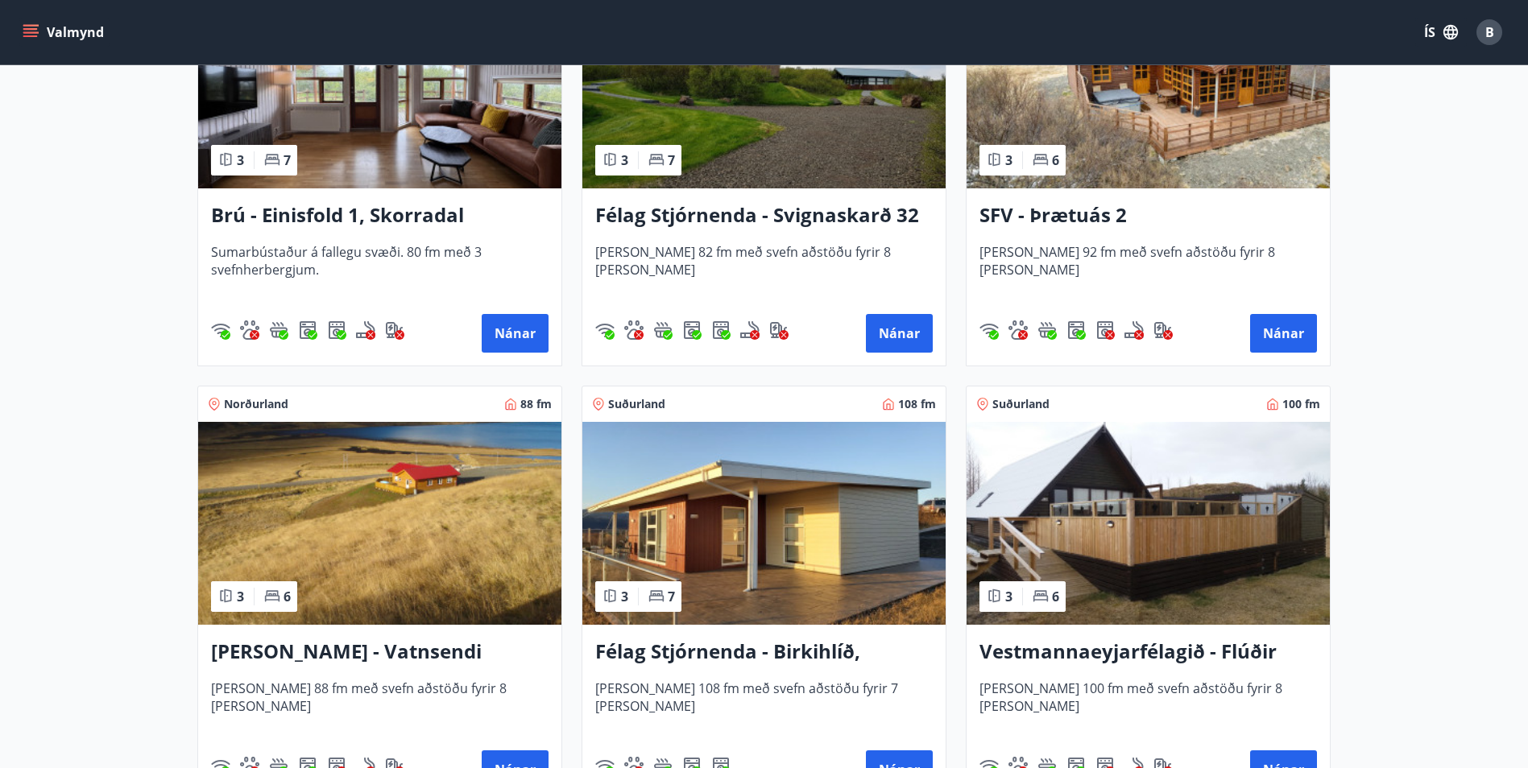
scroll to position [1933, 0]
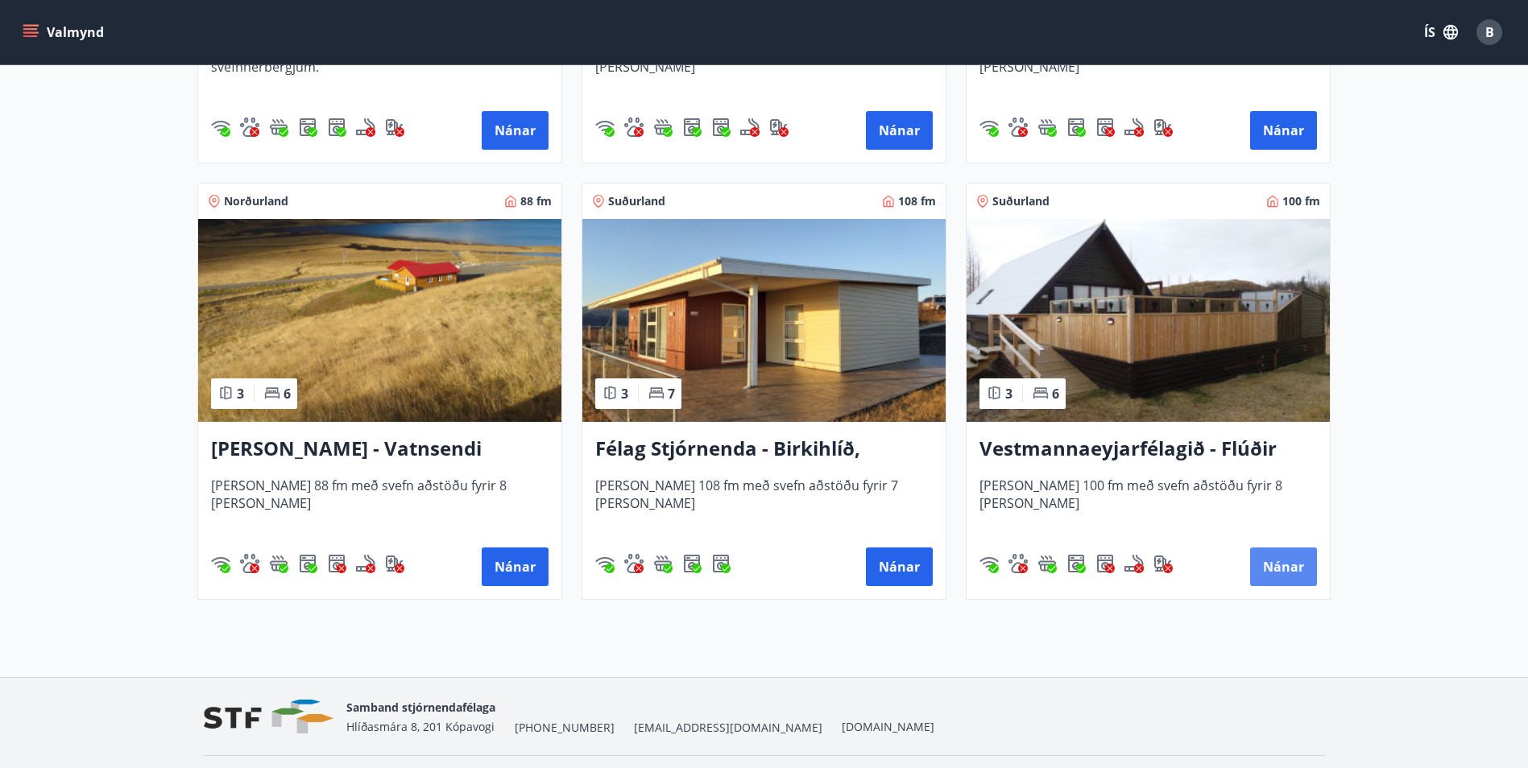
click at [1283, 565] on button "Nánar" at bounding box center [1283, 567] width 67 height 39
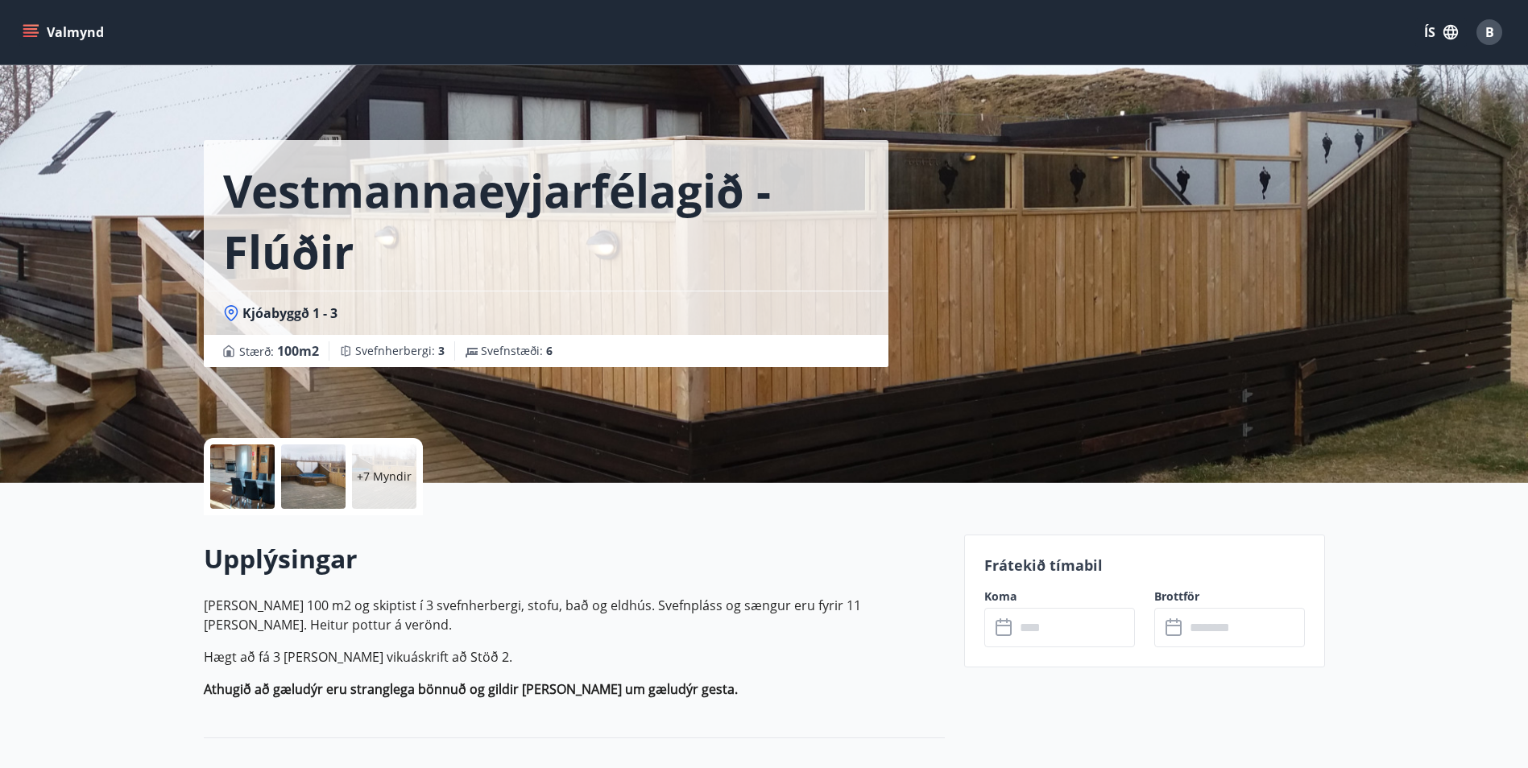
click at [1050, 619] on input "text" at bounding box center [1075, 627] width 120 height 39
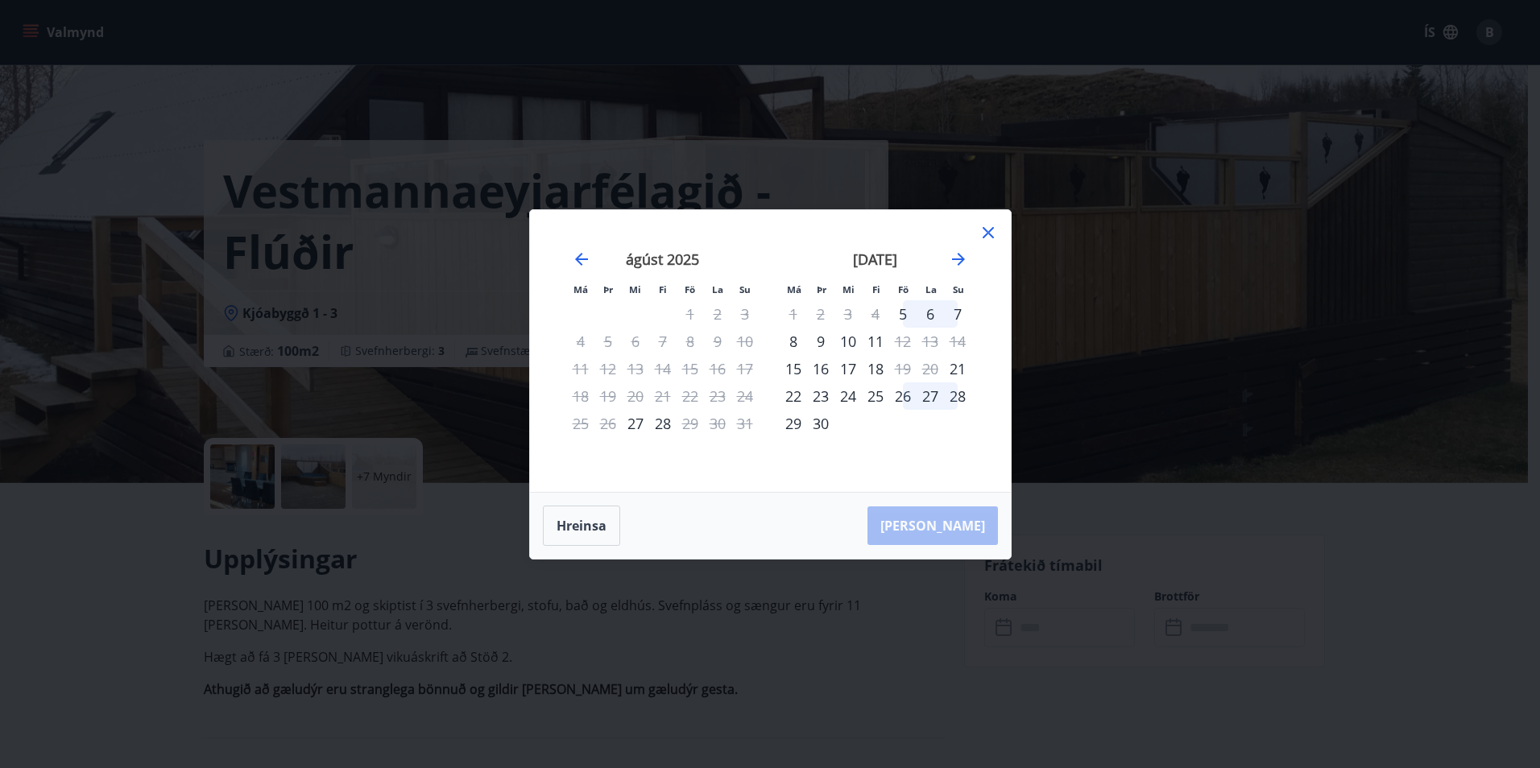
click at [993, 230] on icon at bounding box center [988, 232] width 19 height 19
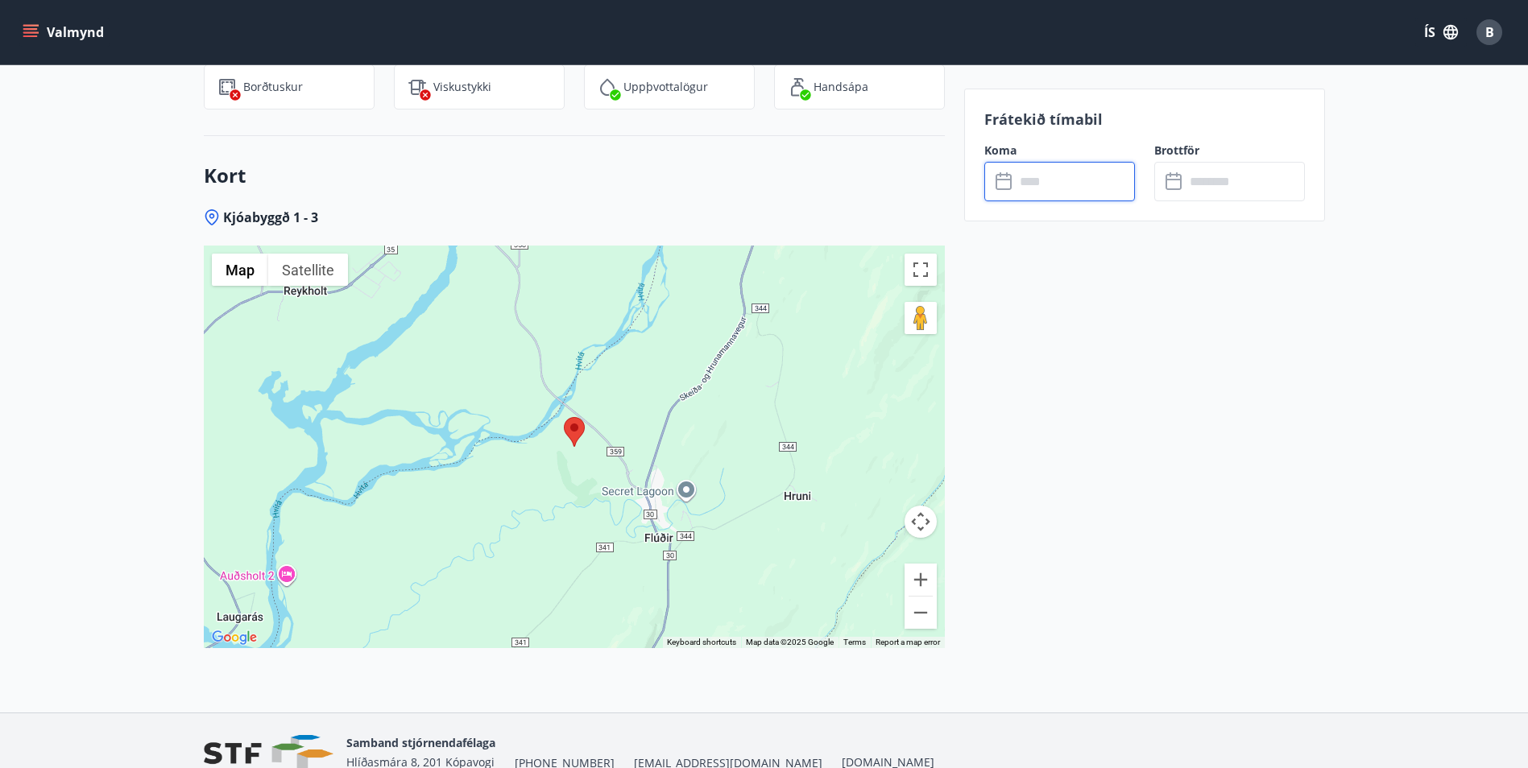
scroll to position [2175, 0]
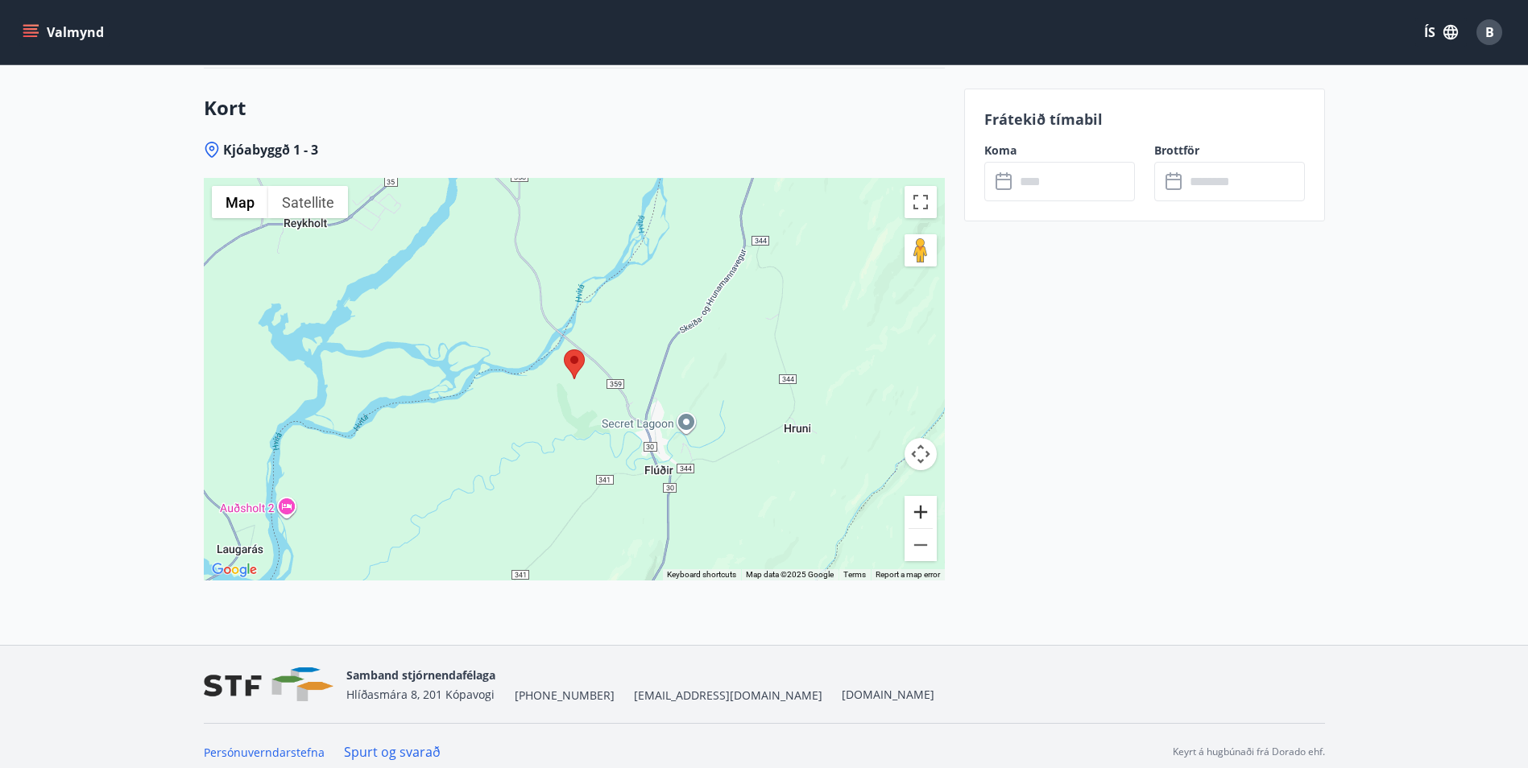
click at [924, 508] on button "Zoom in" at bounding box center [921, 512] width 32 height 32
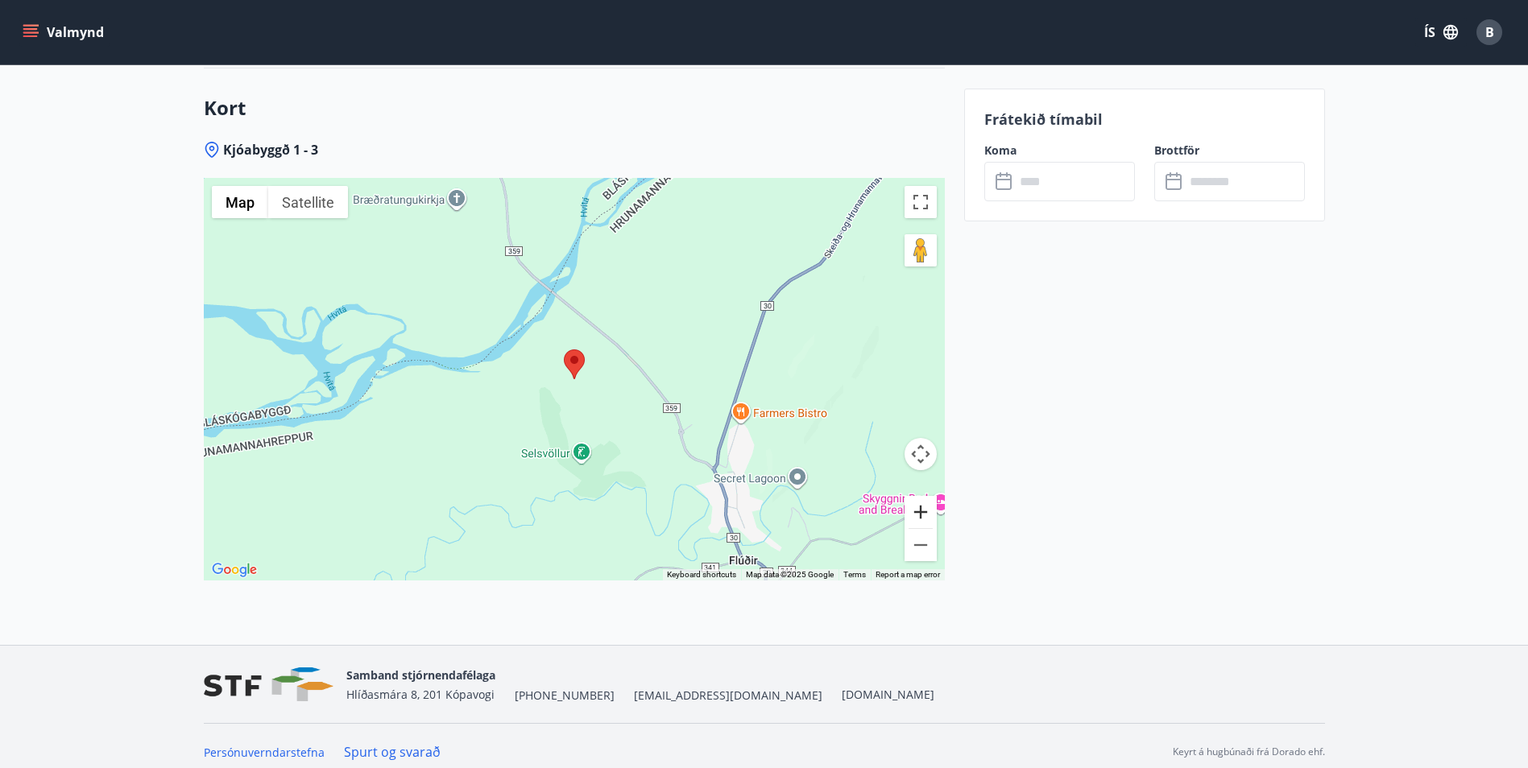
click at [924, 508] on button "Zoom in" at bounding box center [921, 512] width 32 height 32
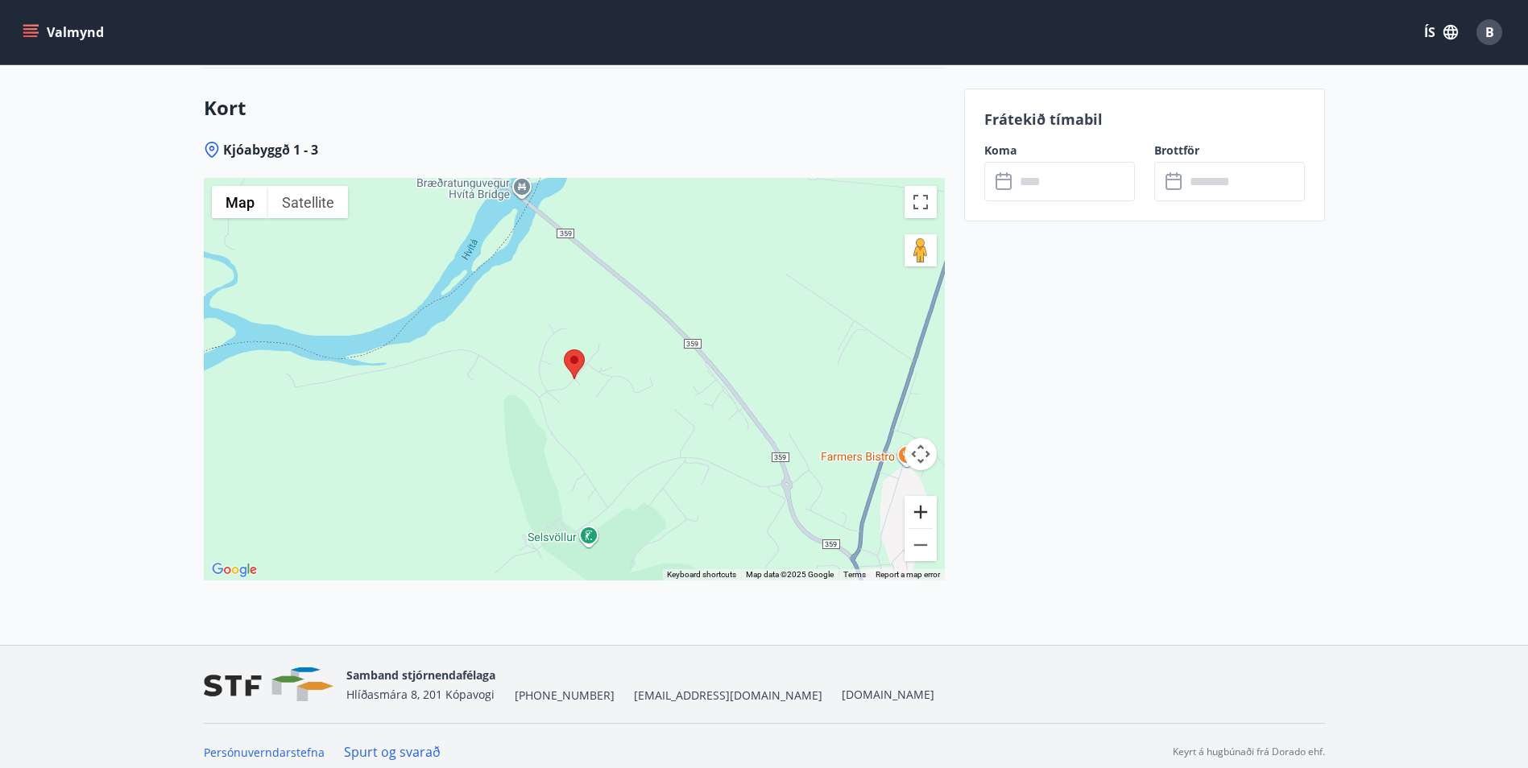
click at [924, 508] on button "Zoom in" at bounding box center [921, 512] width 32 height 32
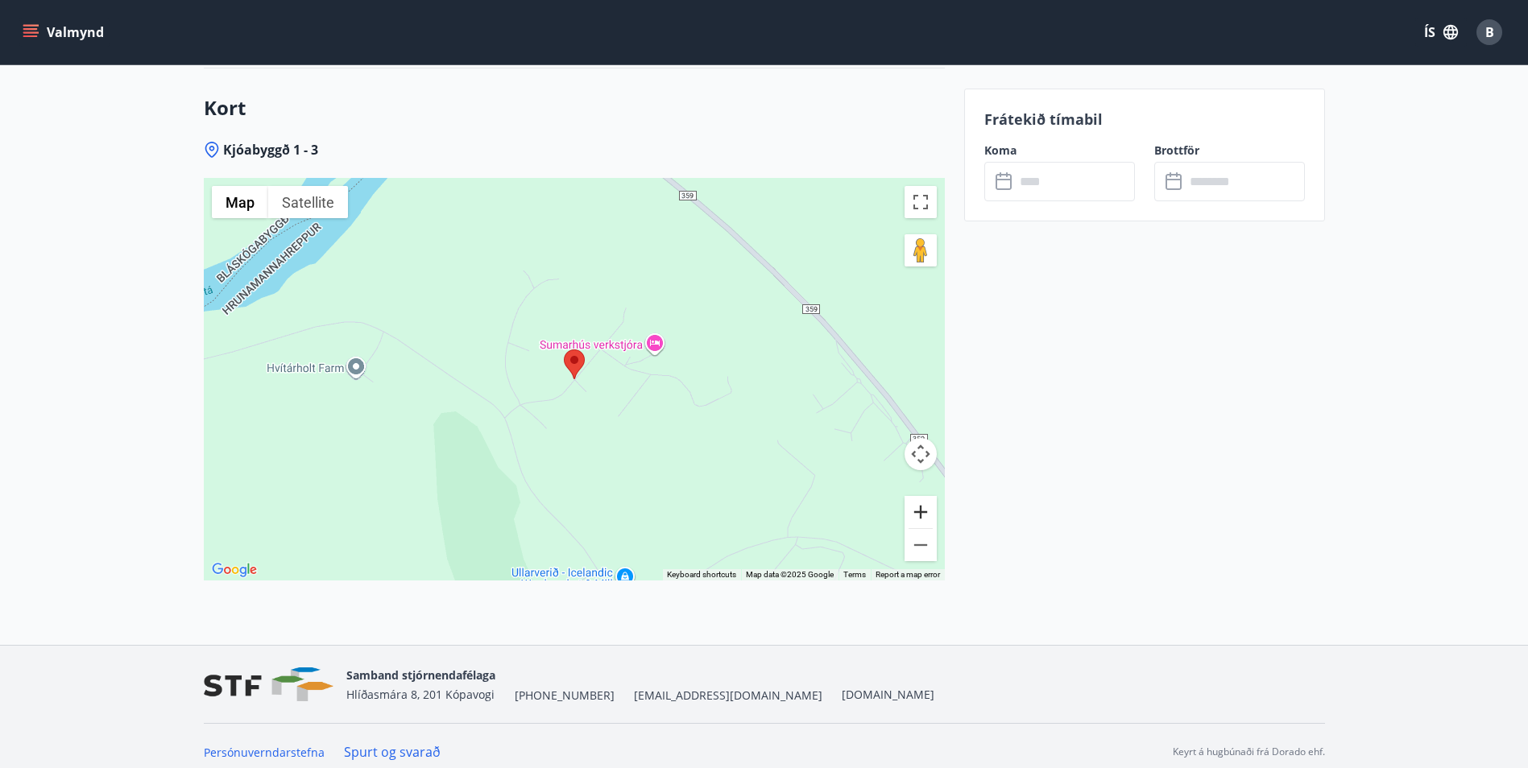
click at [924, 508] on button "Zoom in" at bounding box center [921, 512] width 32 height 32
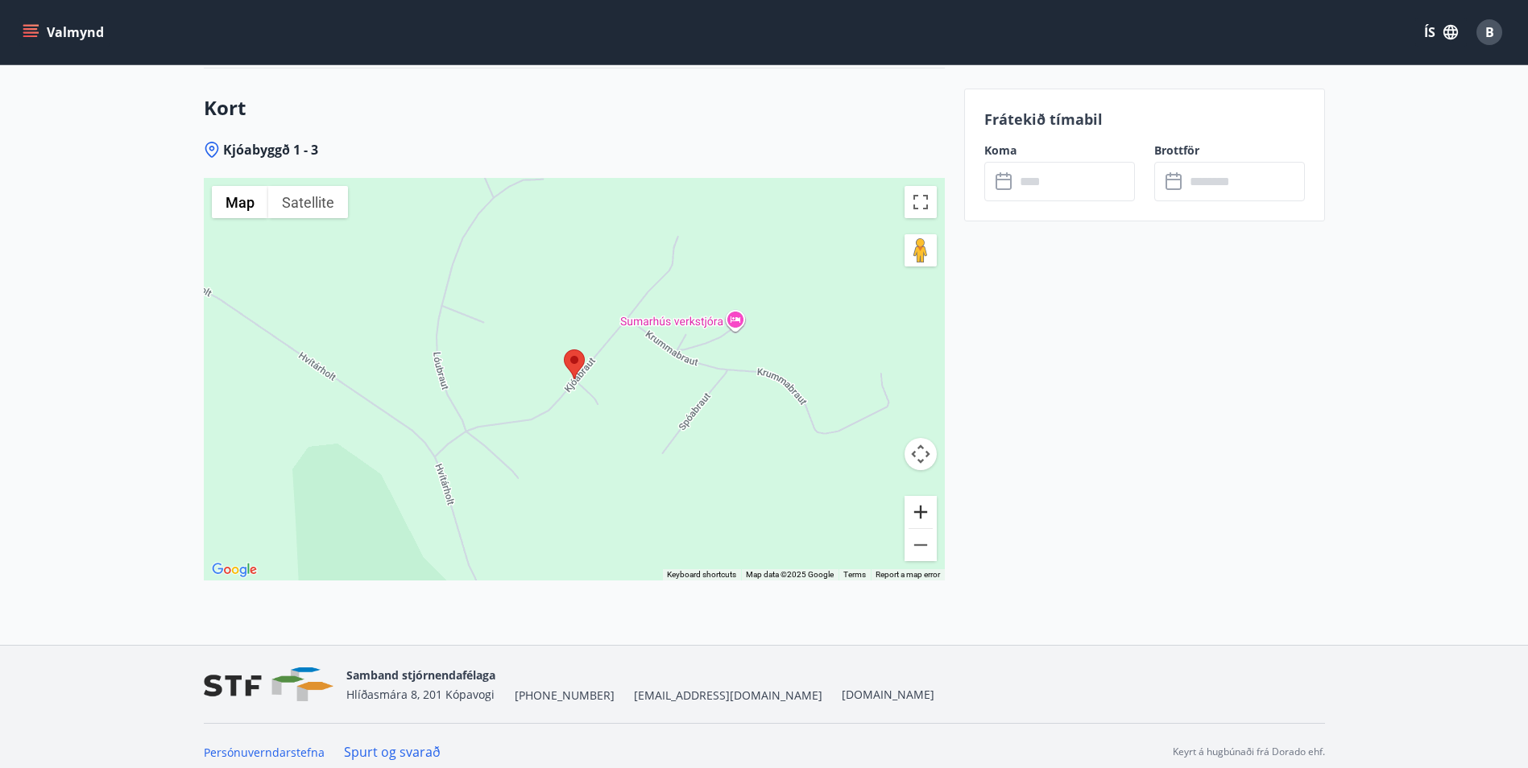
click at [924, 508] on button "Zoom in" at bounding box center [921, 512] width 32 height 32
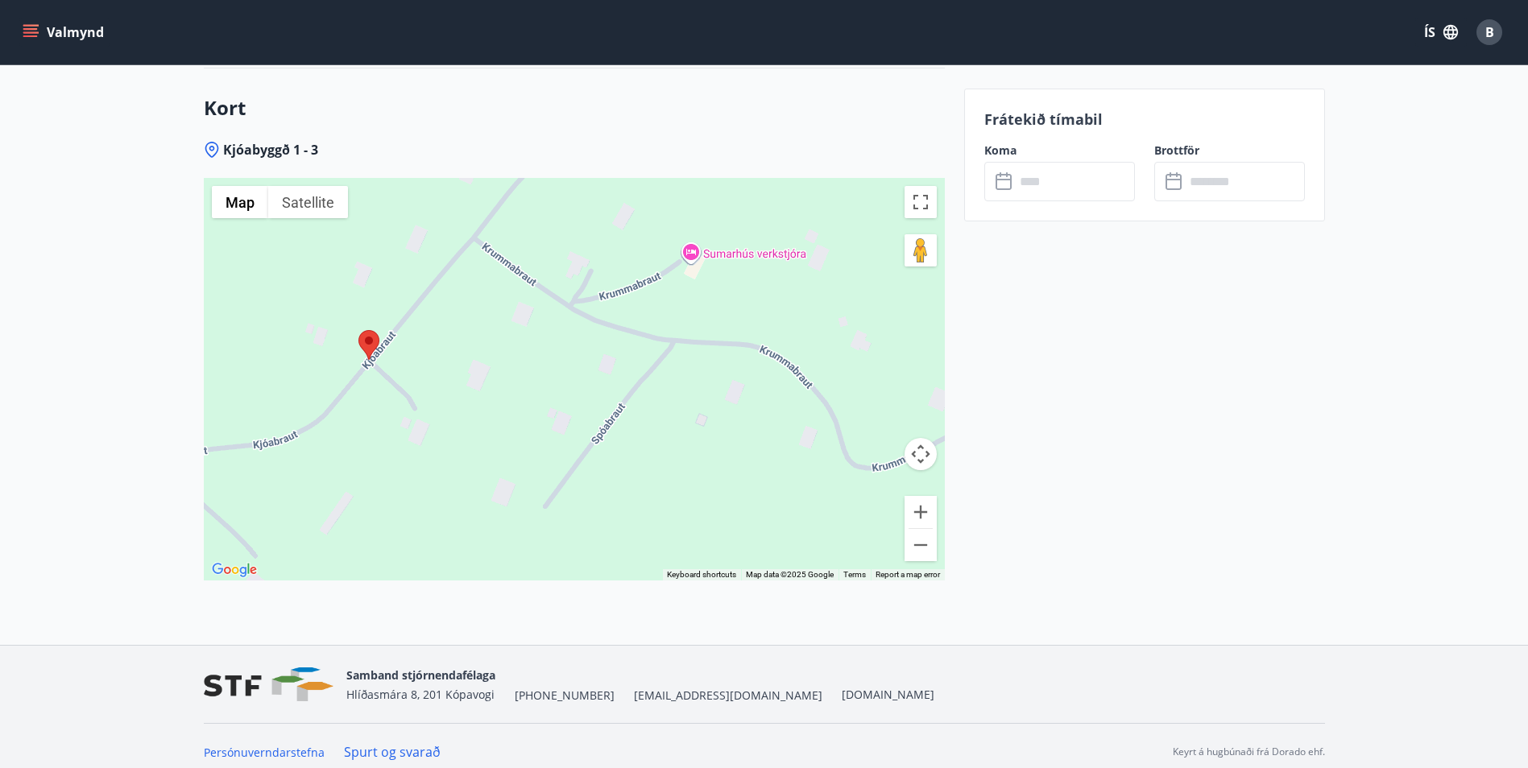
drag, startPoint x: 640, startPoint y: 499, endPoint x: 434, endPoint y: 478, distance: 206.5
click at [434, 478] on div at bounding box center [574, 379] width 741 height 403
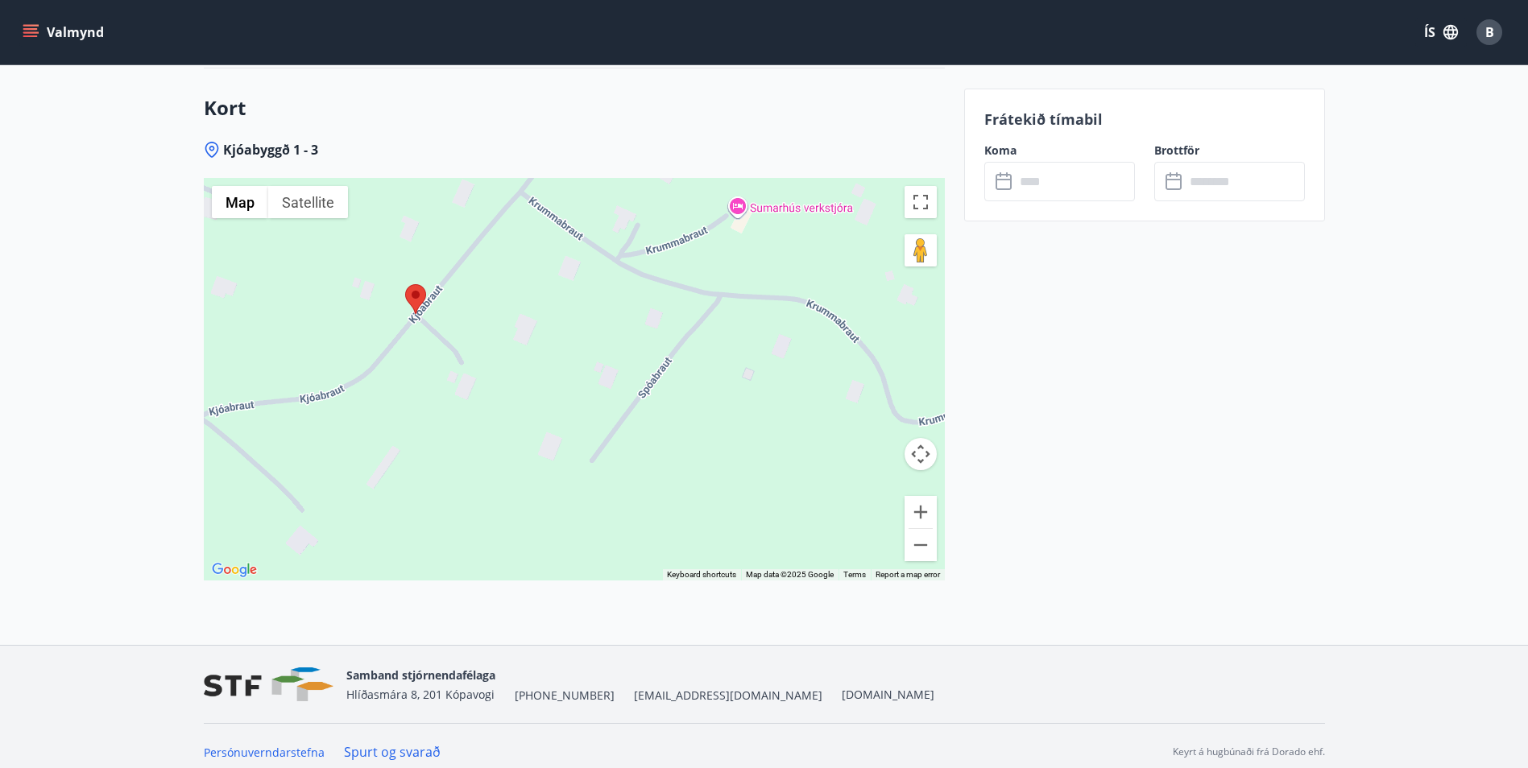
drag, startPoint x: 442, startPoint y: 321, endPoint x: 502, endPoint y: 241, distance: 100.2
click at [502, 241] on div at bounding box center [574, 379] width 741 height 403
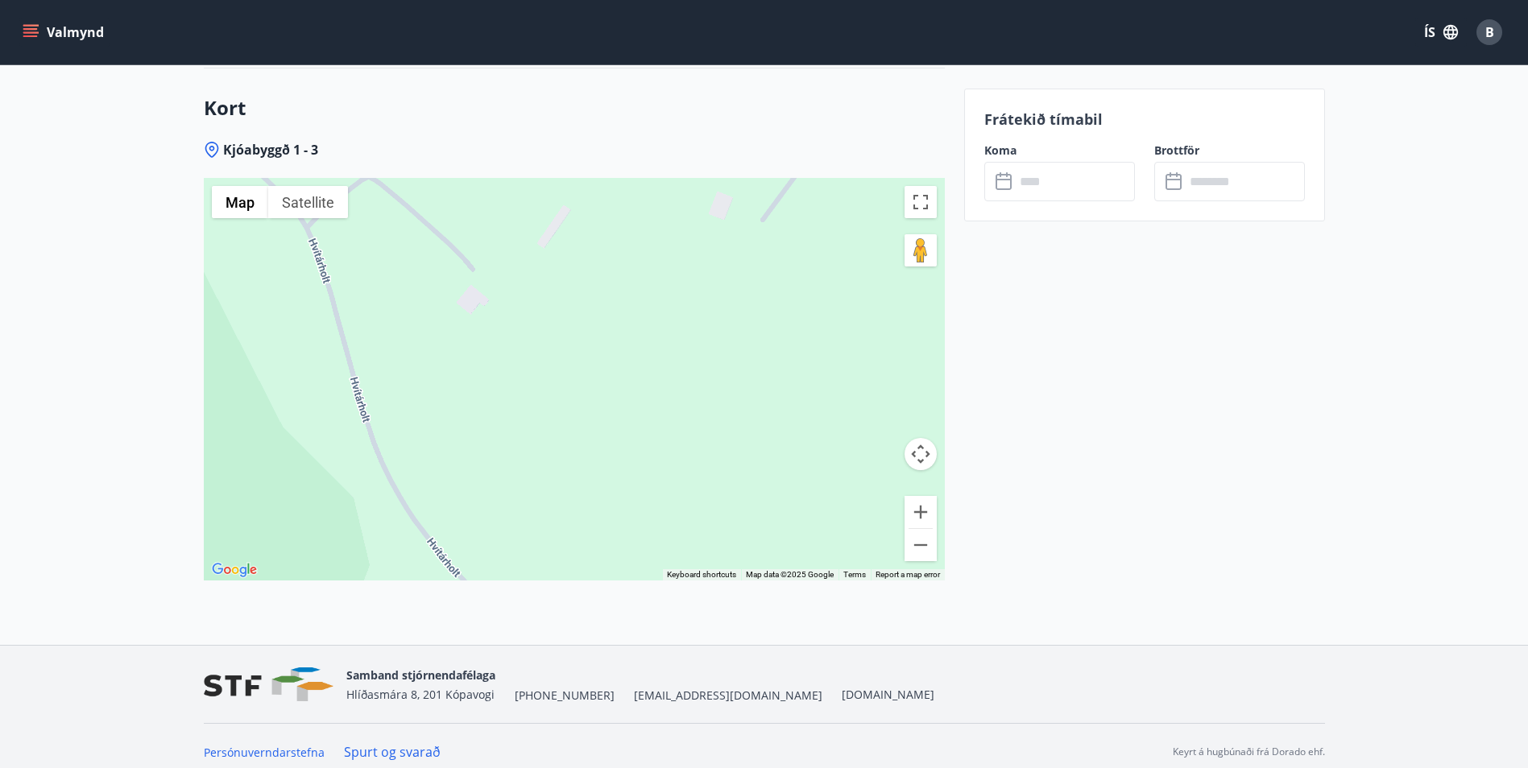
drag, startPoint x: 545, startPoint y: 284, endPoint x: 584, endPoint y: 237, distance: 60.6
click at [584, 237] on div at bounding box center [574, 379] width 741 height 403
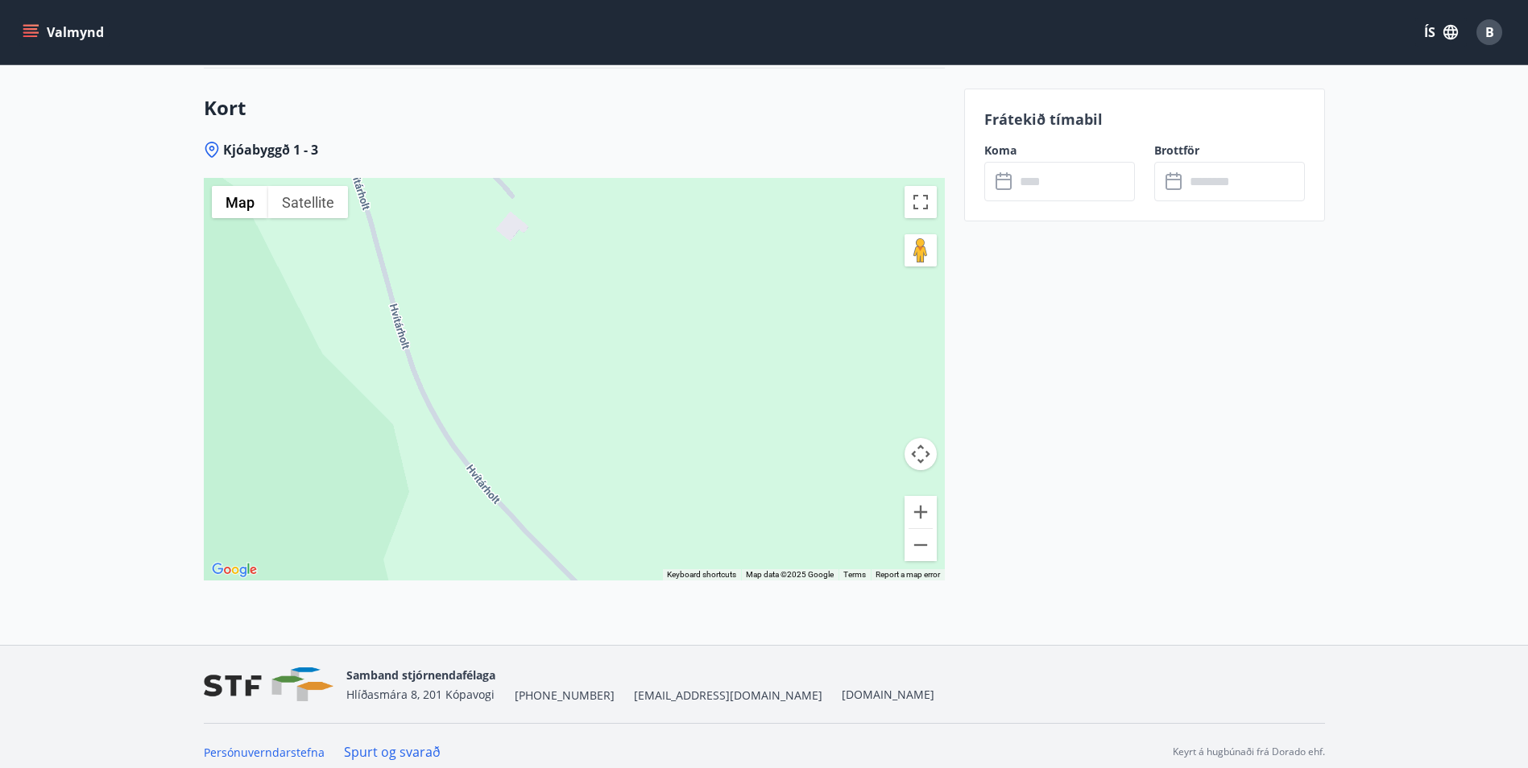
drag, startPoint x: 545, startPoint y: 478, endPoint x: 551, endPoint y: 230, distance: 248.2
click at [551, 230] on div at bounding box center [574, 379] width 741 height 403
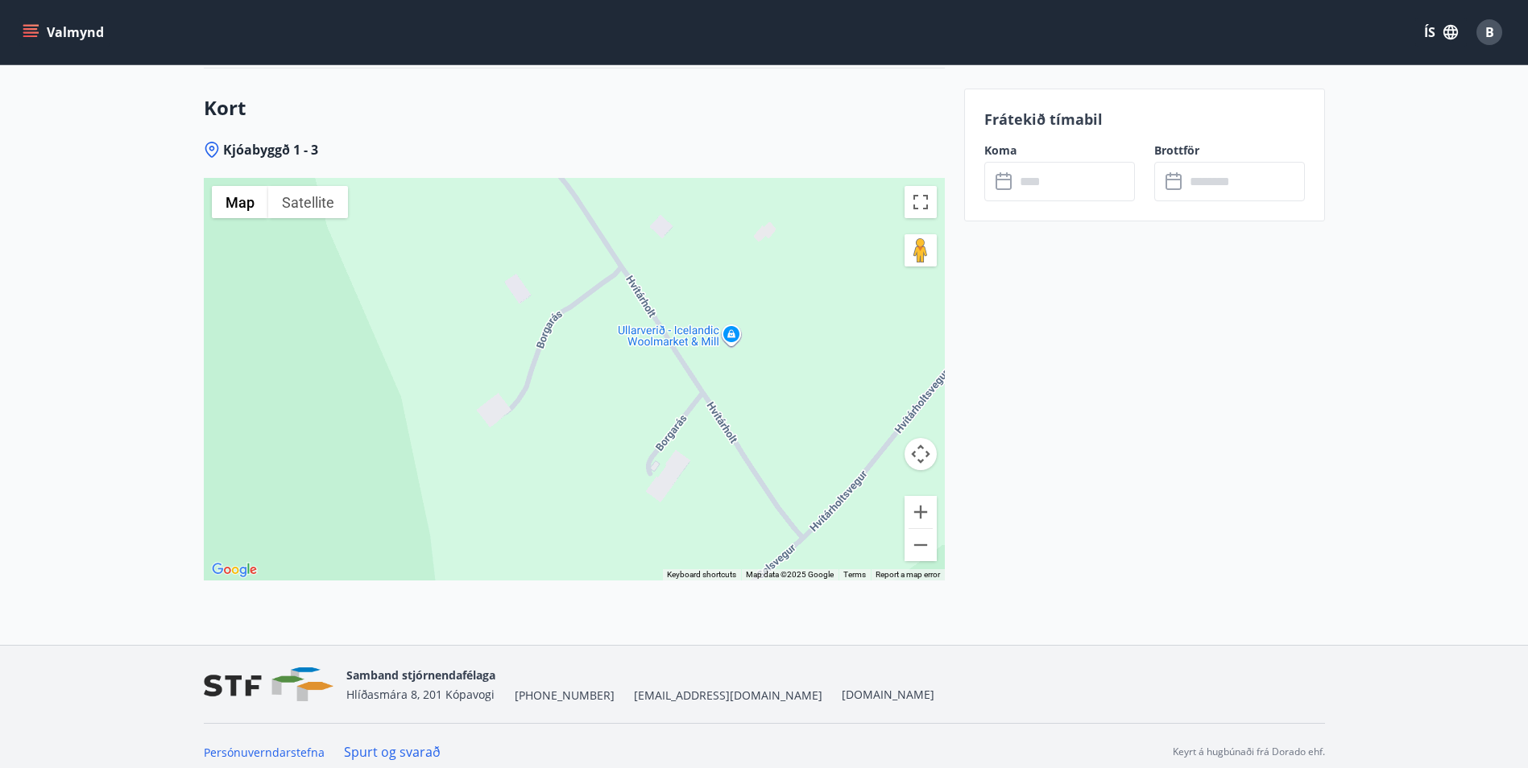
drag, startPoint x: 663, startPoint y: 467, endPoint x: 557, endPoint y: 317, distance: 183.3
click at [557, 317] on div at bounding box center [574, 379] width 741 height 403
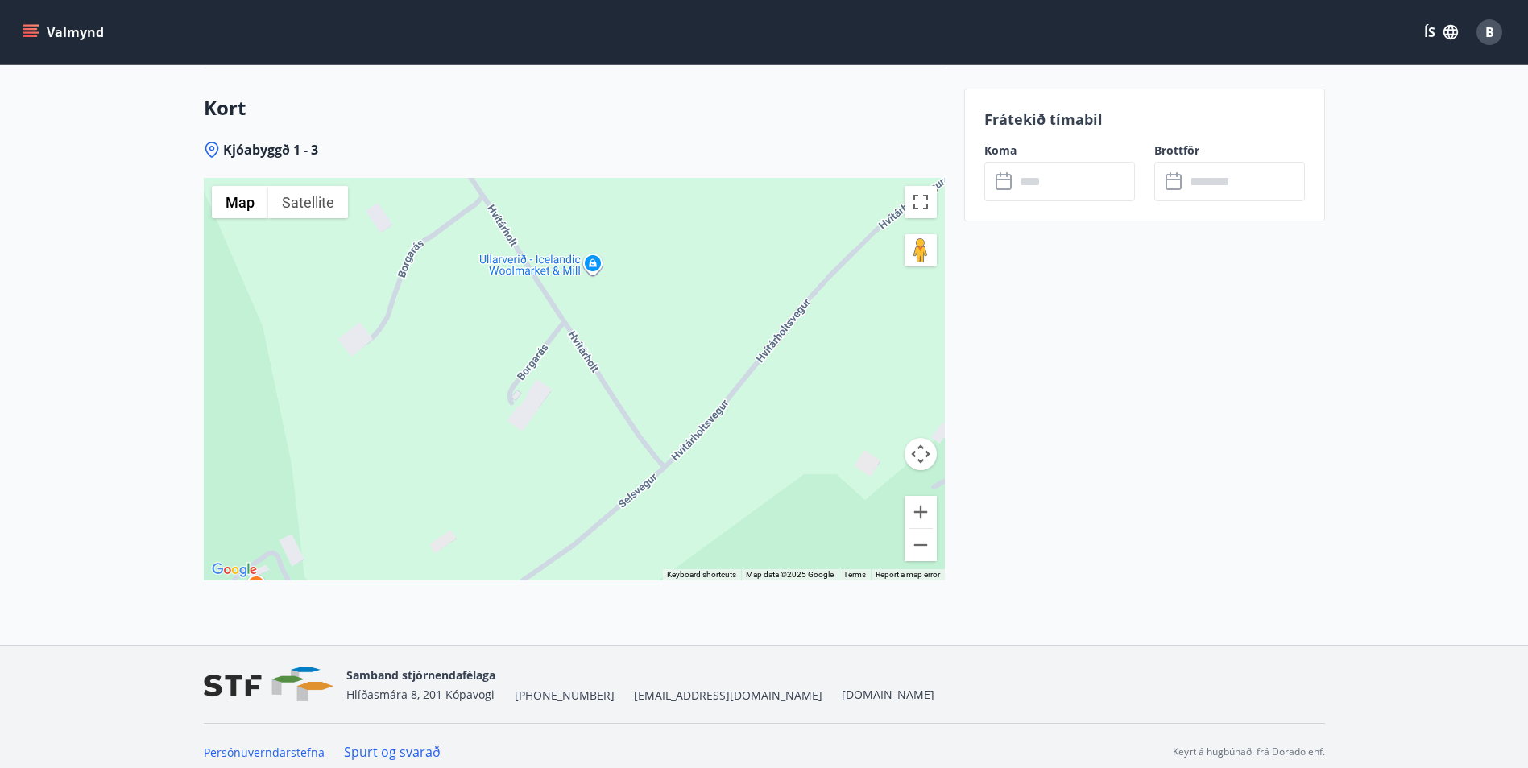
drag, startPoint x: 672, startPoint y: 388, endPoint x: 532, endPoint y: 317, distance: 157.4
click at [532, 317] on div at bounding box center [574, 379] width 741 height 403
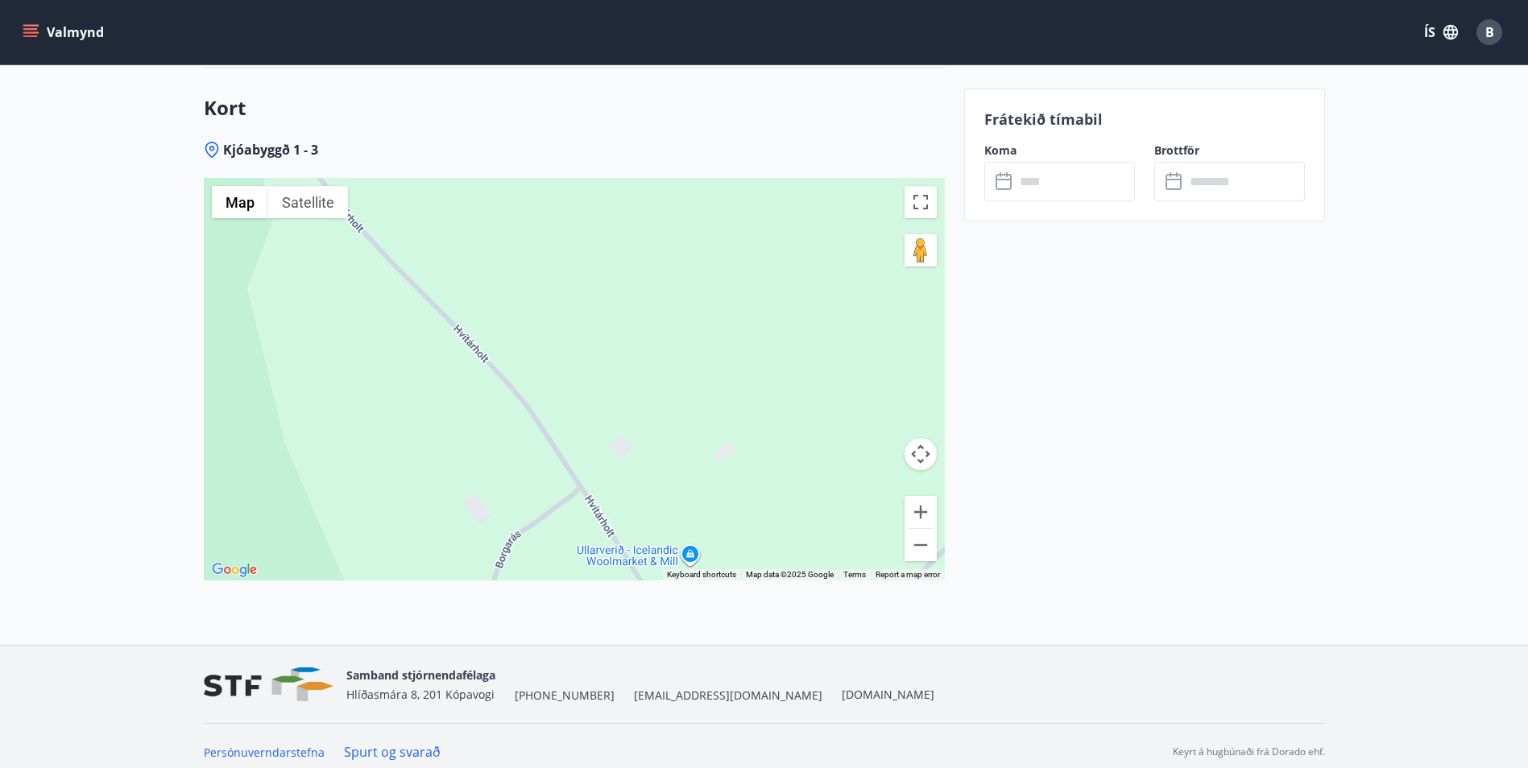
drag, startPoint x: 559, startPoint y: 239, endPoint x: 576, endPoint y: 318, distance: 80.7
click at [641, 499] on div at bounding box center [574, 379] width 741 height 403
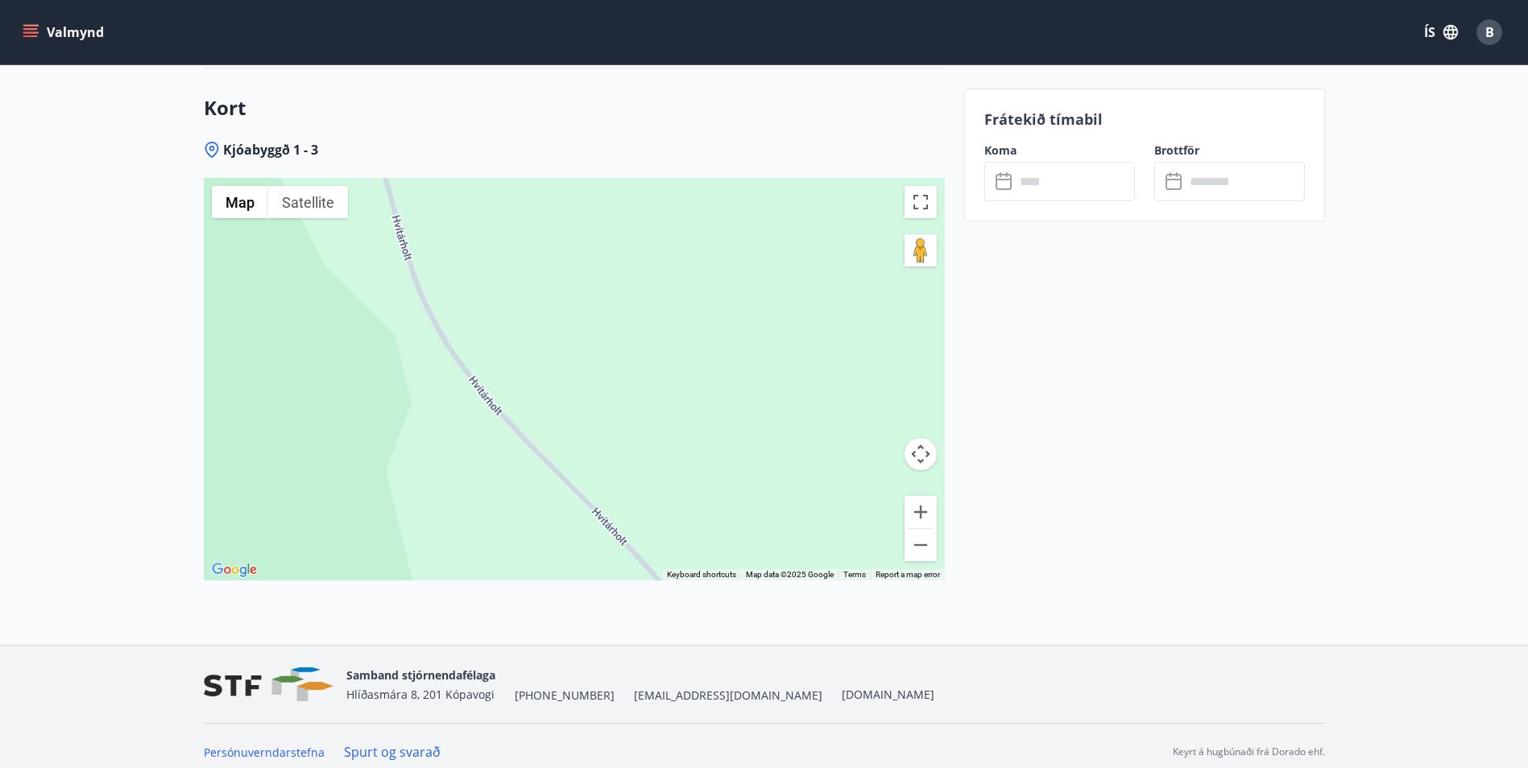
drag, startPoint x: 568, startPoint y: 304, endPoint x: 653, endPoint y: 429, distance: 151.9
click at [709, 490] on div at bounding box center [574, 379] width 741 height 403
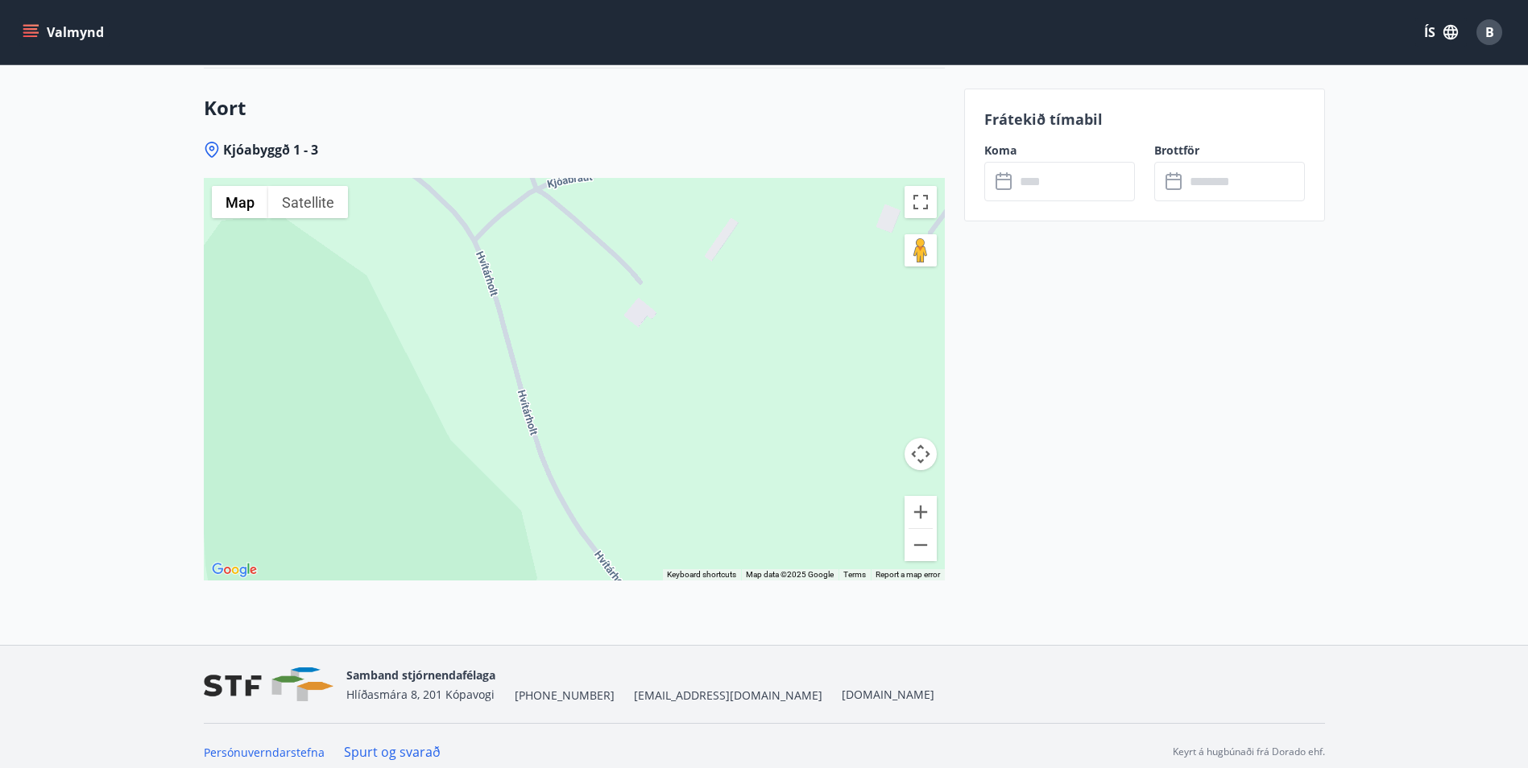
drag, startPoint x: 612, startPoint y: 379, endPoint x: 710, endPoint y: 522, distance: 173.8
click at [710, 522] on div at bounding box center [574, 379] width 741 height 403
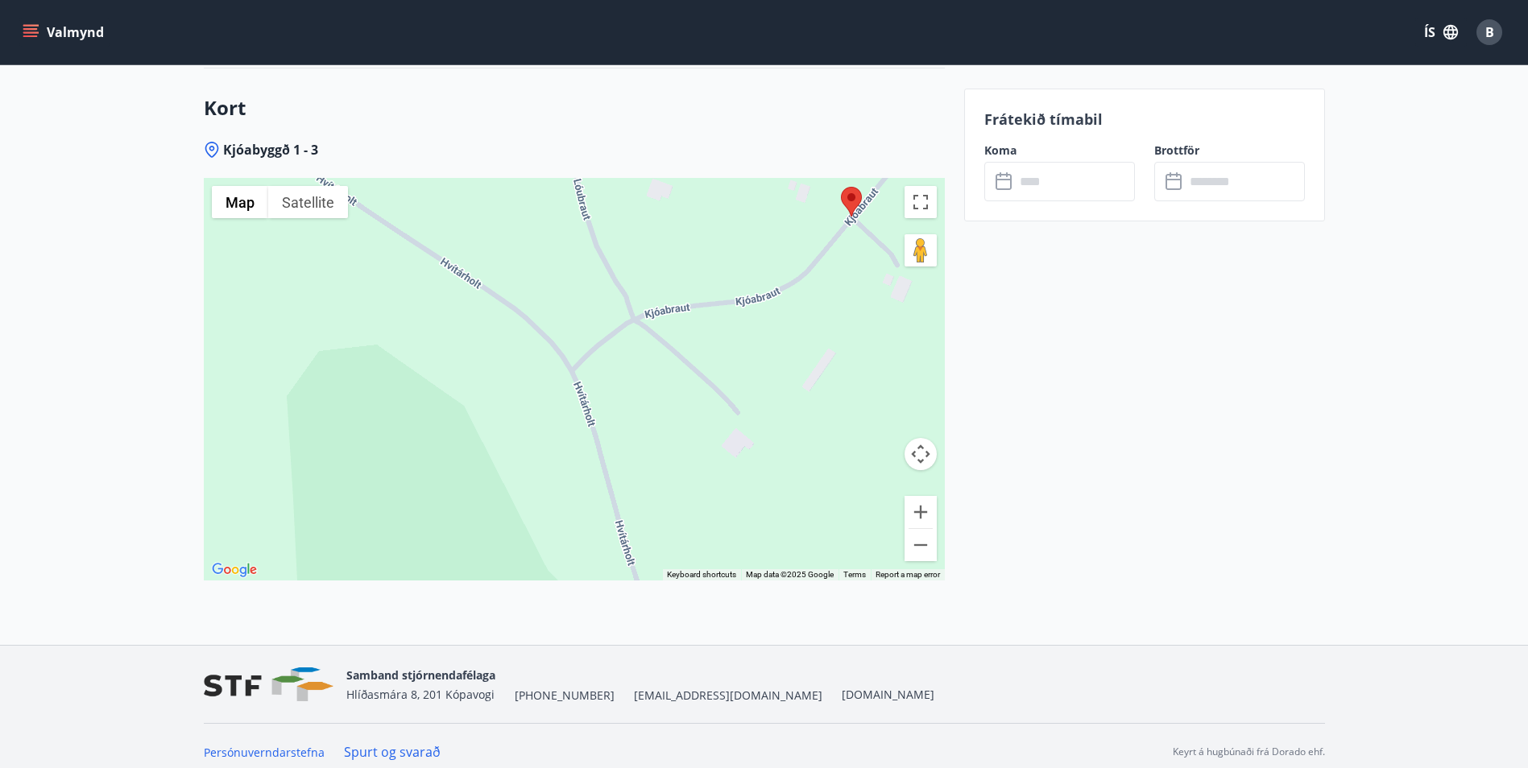
drag, startPoint x: 601, startPoint y: 312, endPoint x: 652, endPoint y: 404, distance: 105.6
click at [671, 424] on div at bounding box center [574, 379] width 741 height 403
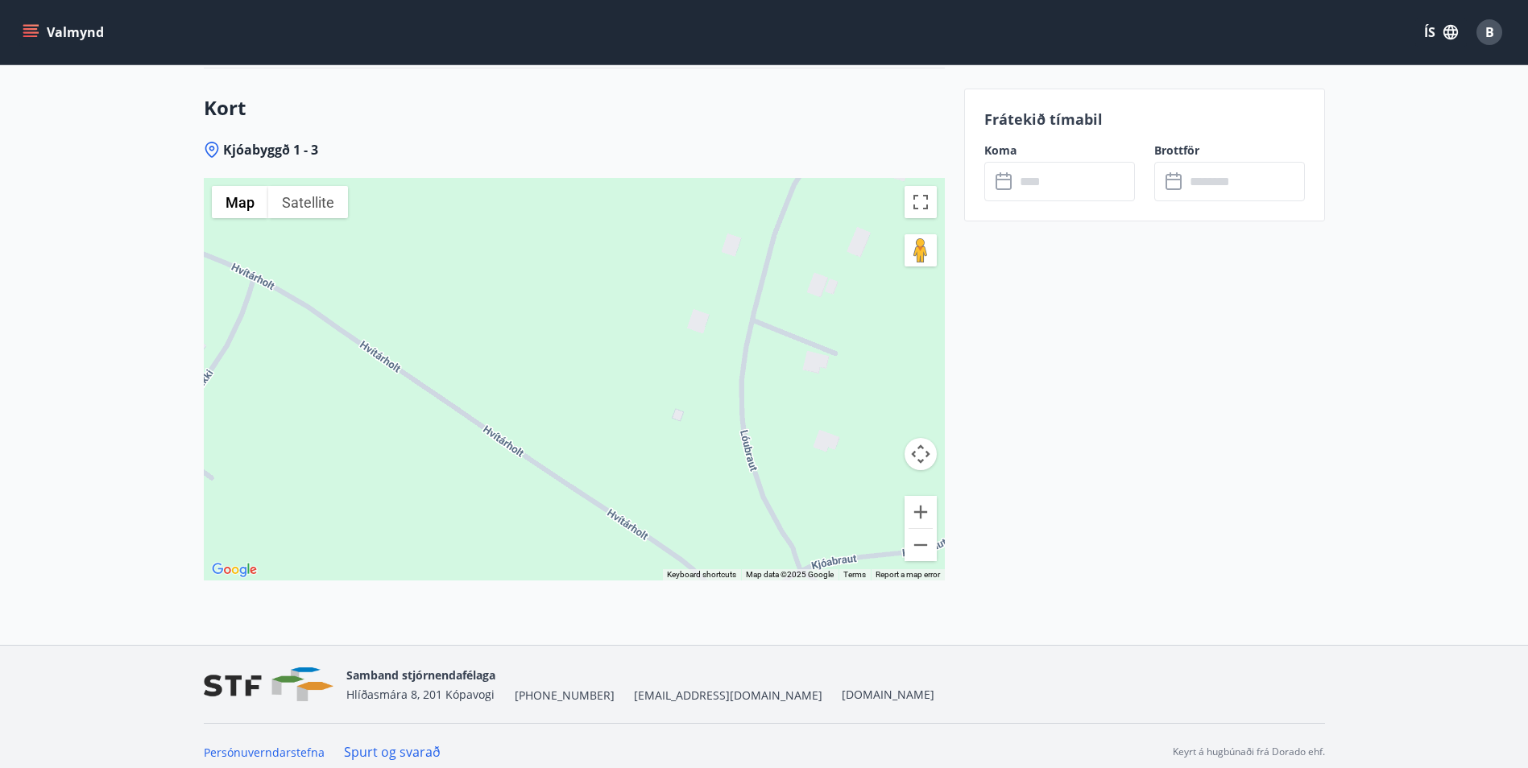
drag, startPoint x: 613, startPoint y: 358, endPoint x: 655, endPoint y: 427, distance: 81.0
click at [655, 426] on div at bounding box center [574, 379] width 741 height 403
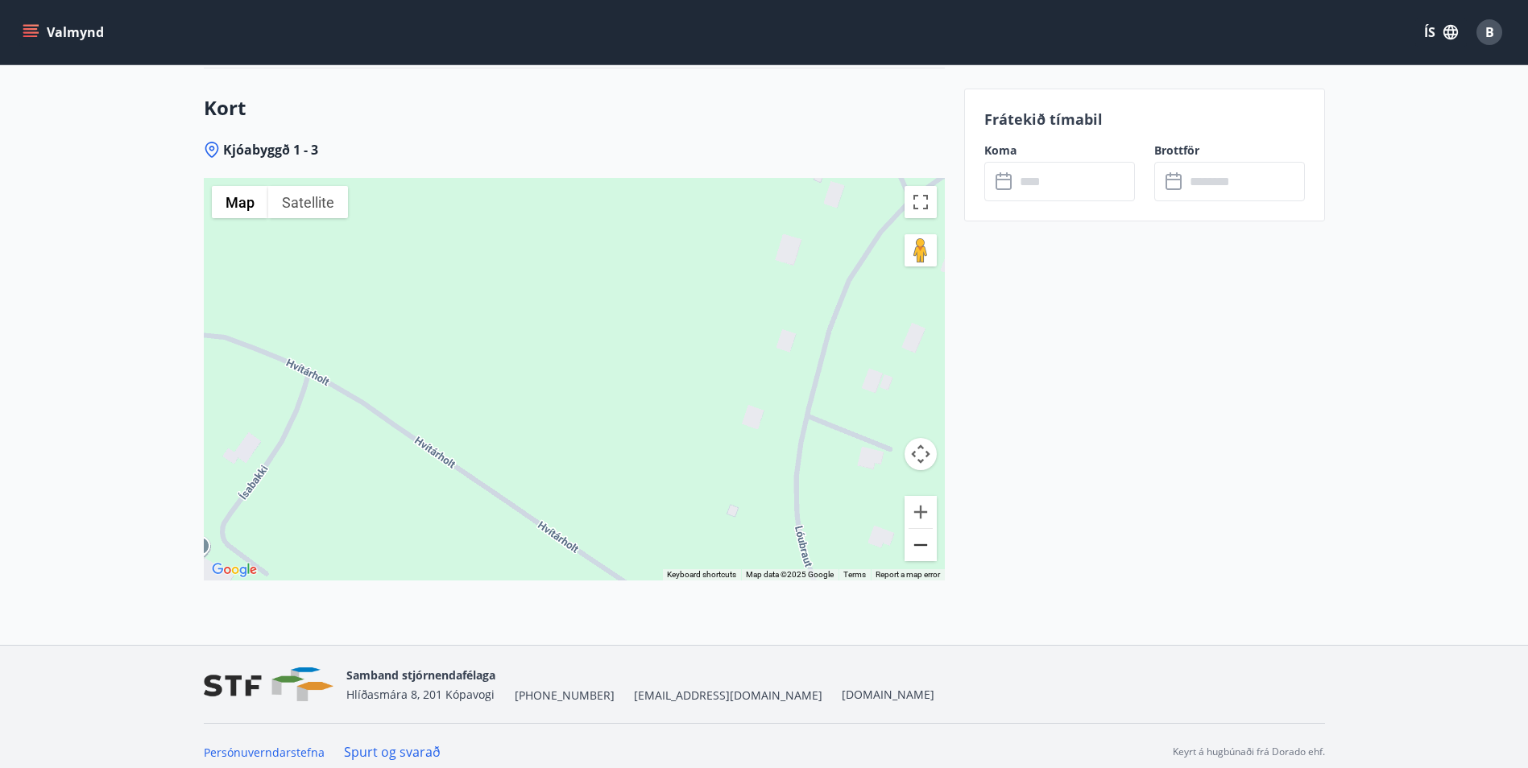
click at [914, 550] on button "Zoom out" at bounding box center [921, 545] width 32 height 32
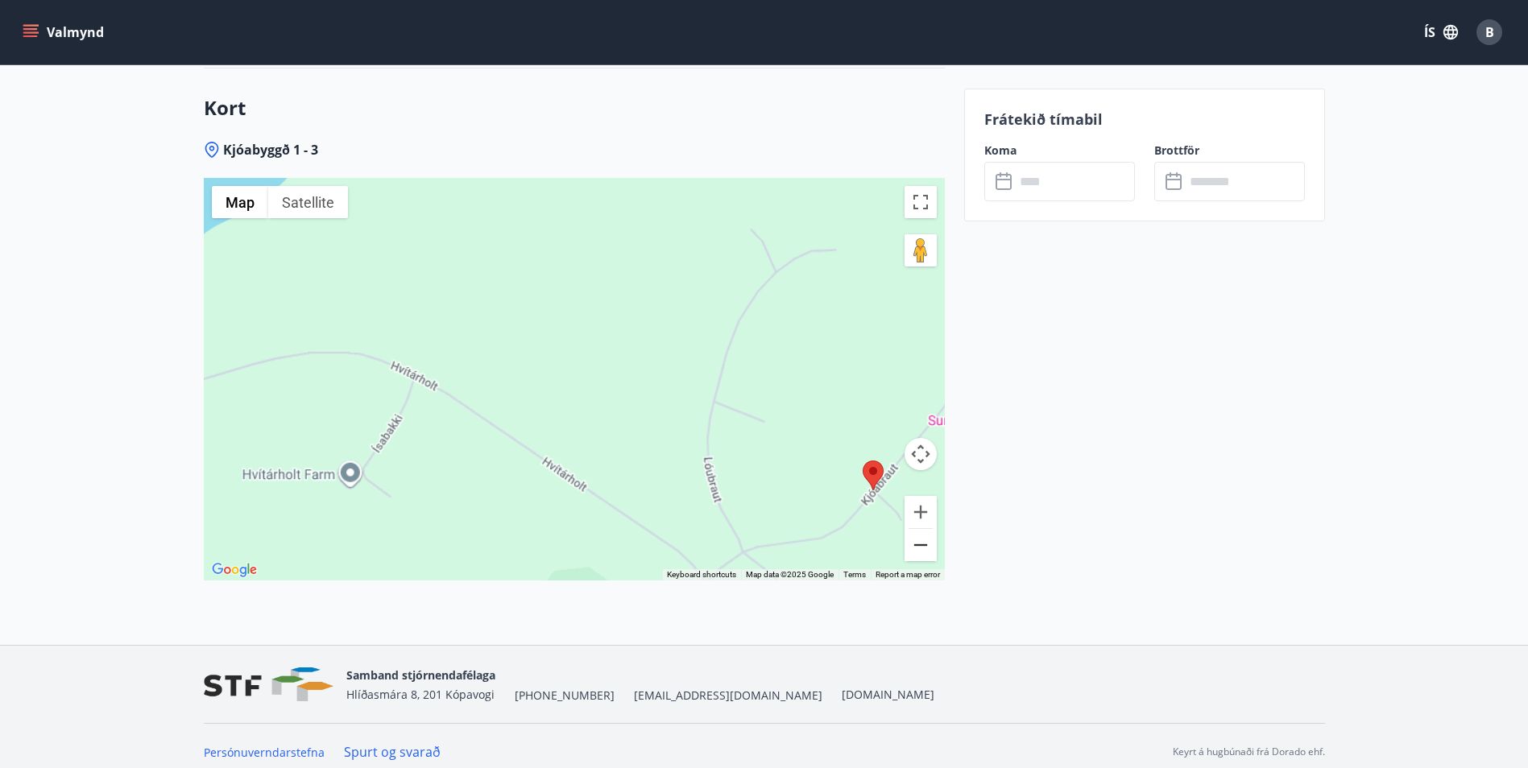
click at [914, 550] on button "Zoom out" at bounding box center [921, 545] width 32 height 32
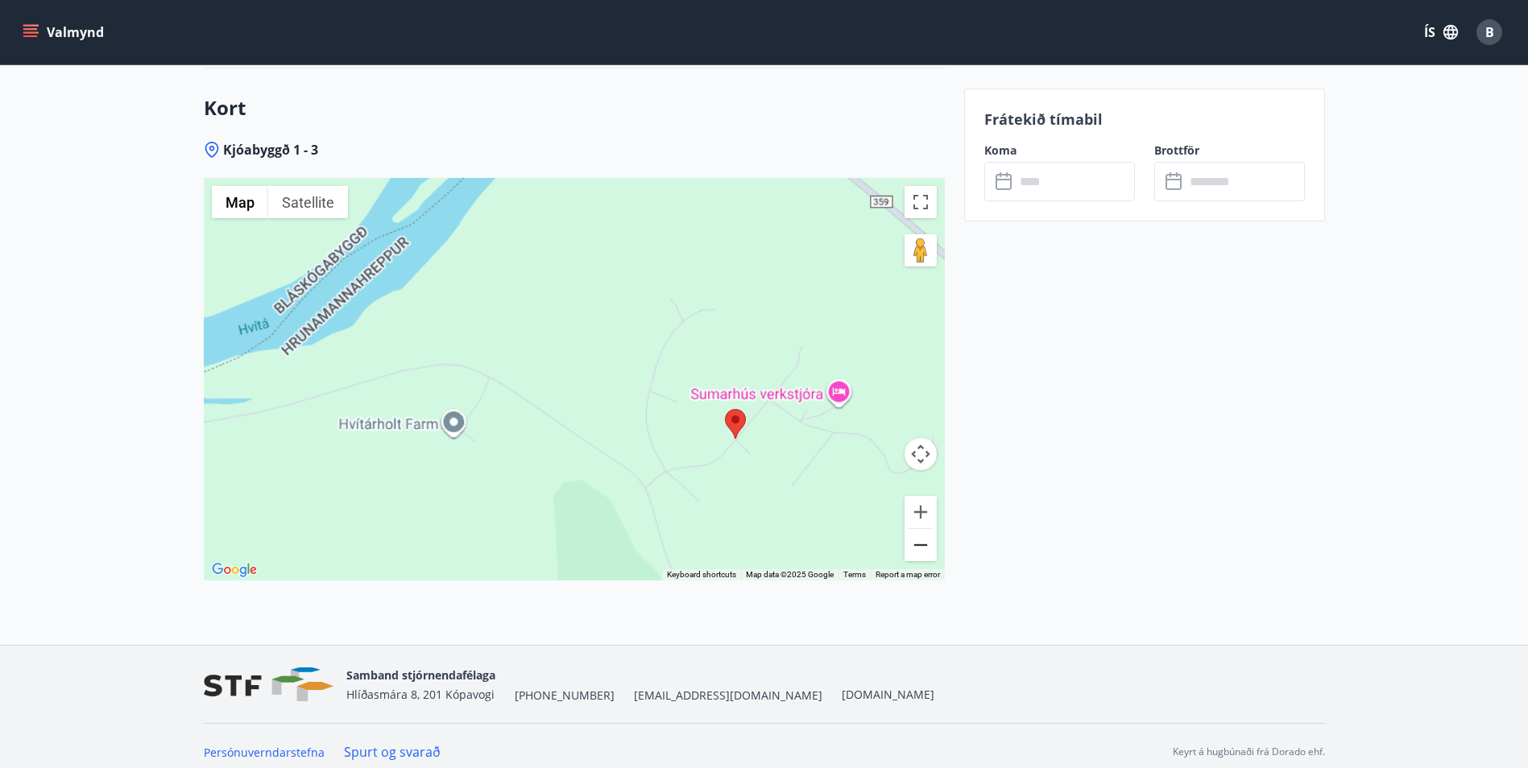
click at [914, 550] on button "Zoom out" at bounding box center [921, 545] width 32 height 32
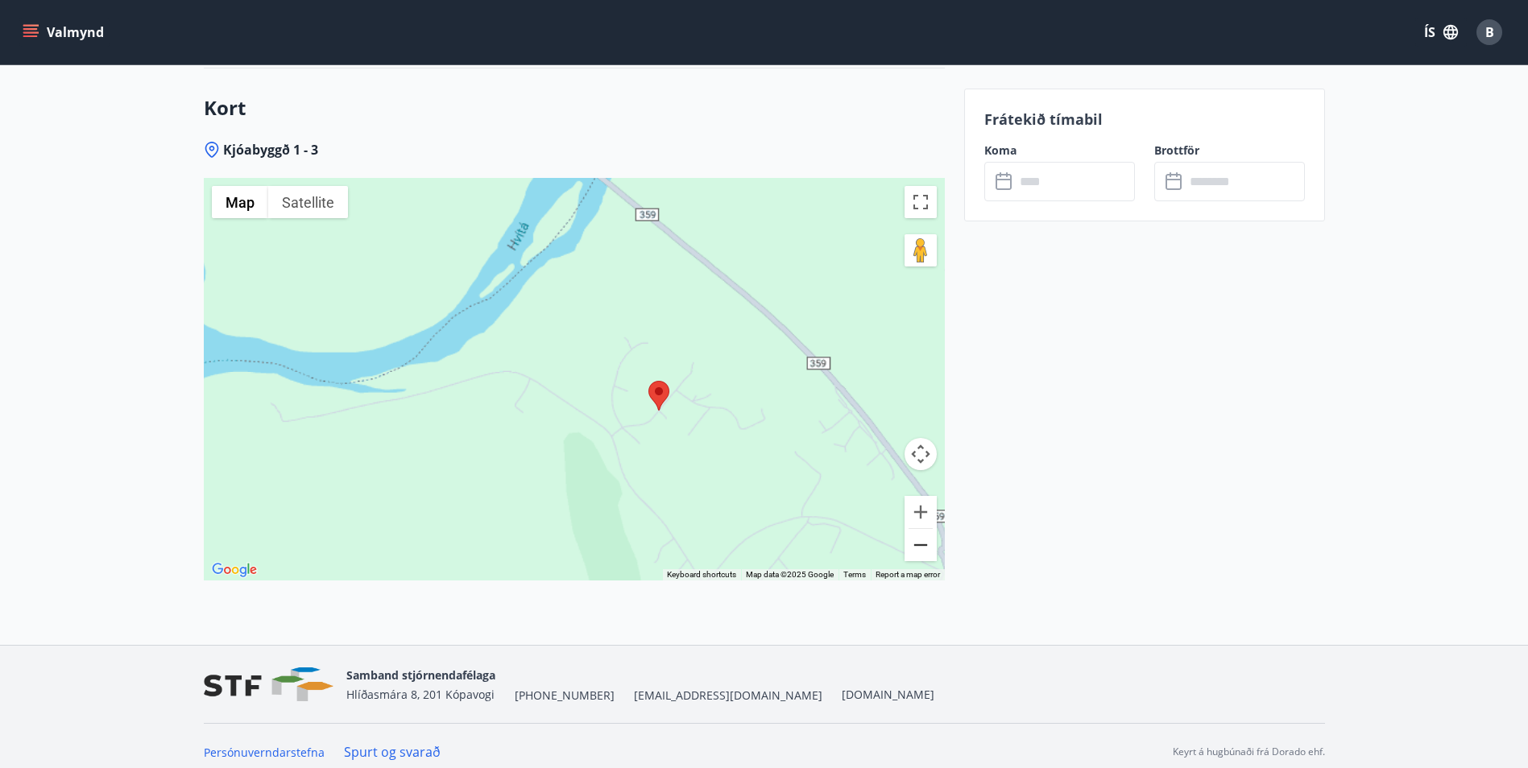
click at [914, 550] on button "Zoom out" at bounding box center [921, 545] width 32 height 32
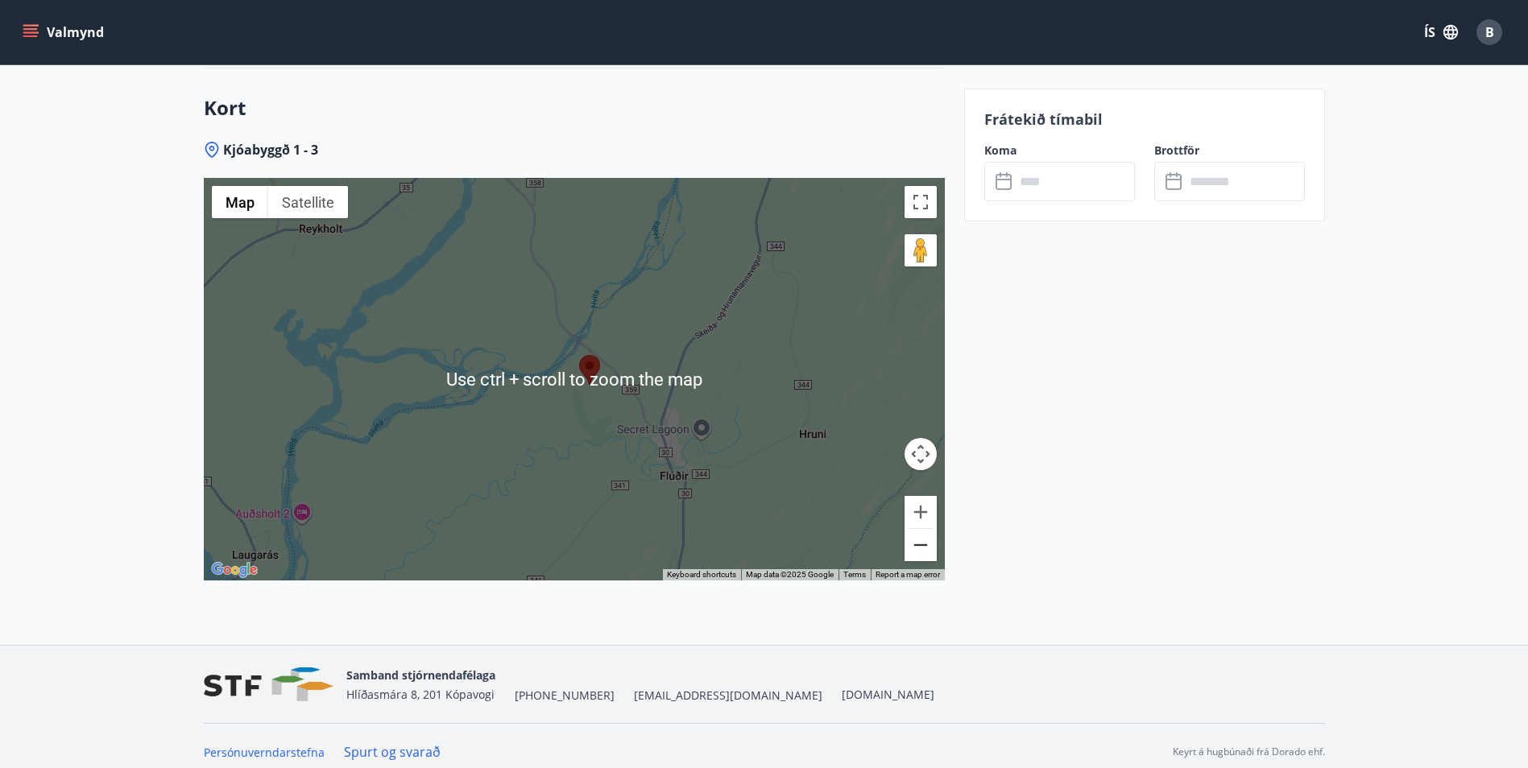
scroll to position [2094, 0]
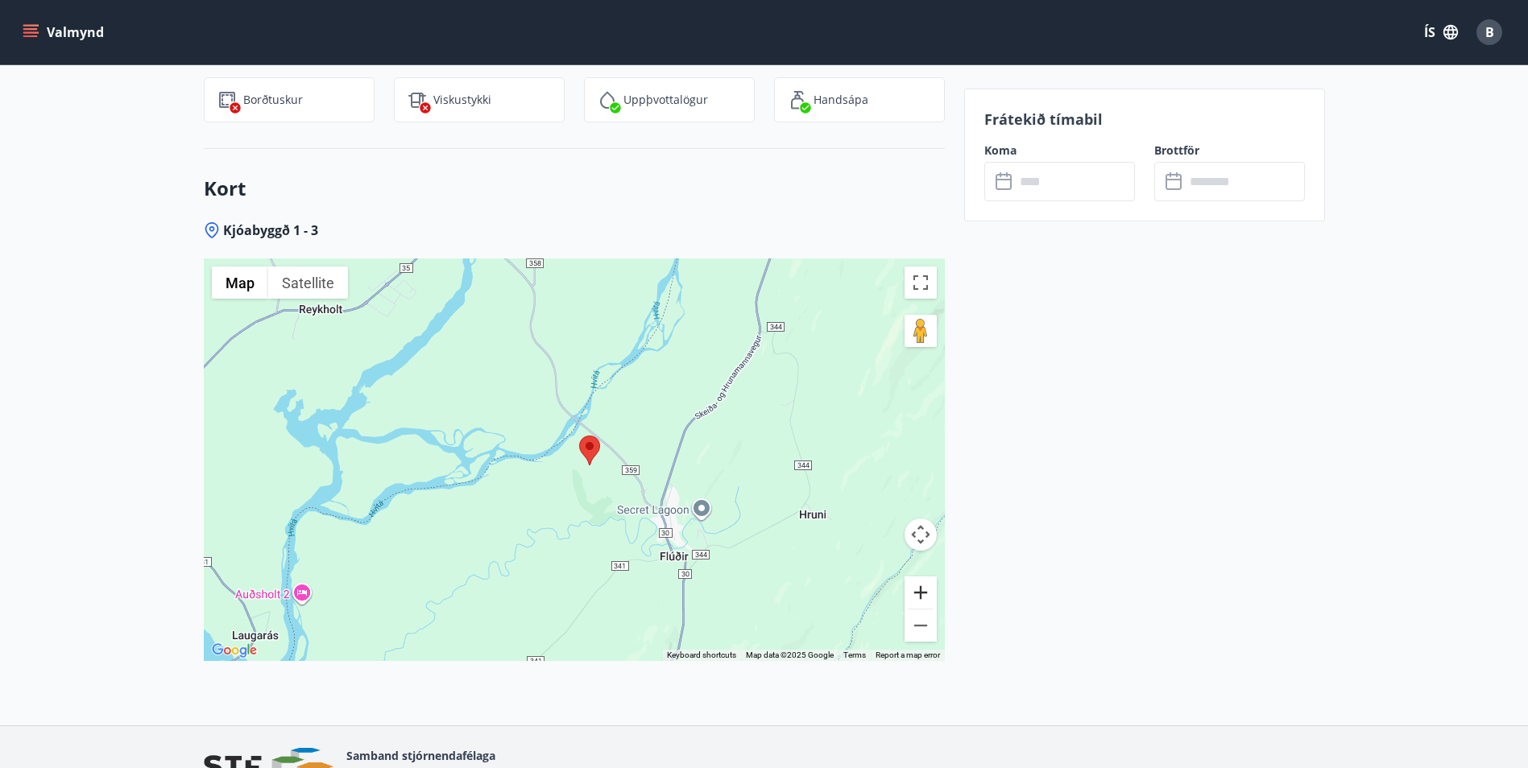
click at [920, 594] on button "Zoom in" at bounding box center [921, 593] width 32 height 32
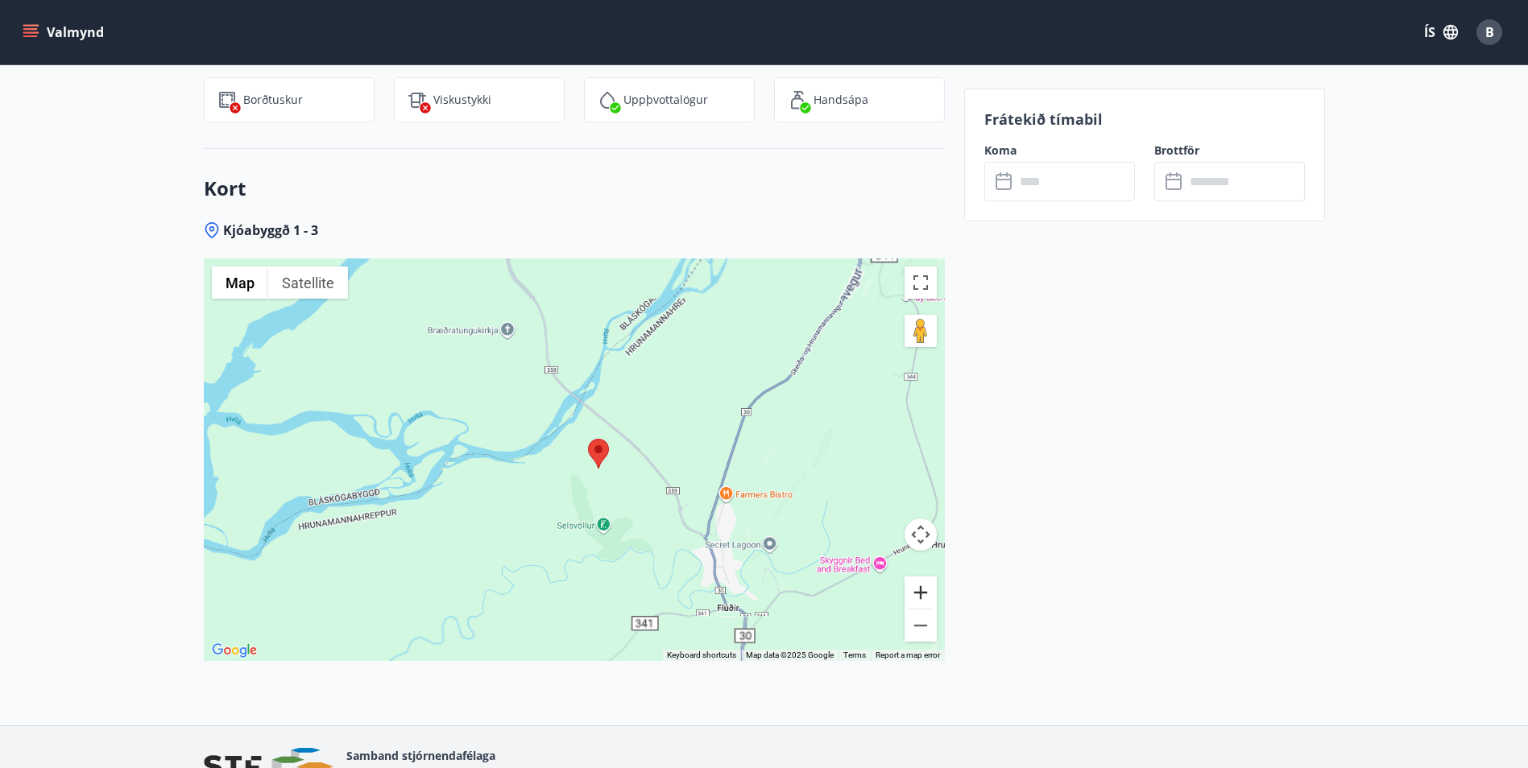
click at [920, 594] on button "Zoom in" at bounding box center [921, 593] width 32 height 32
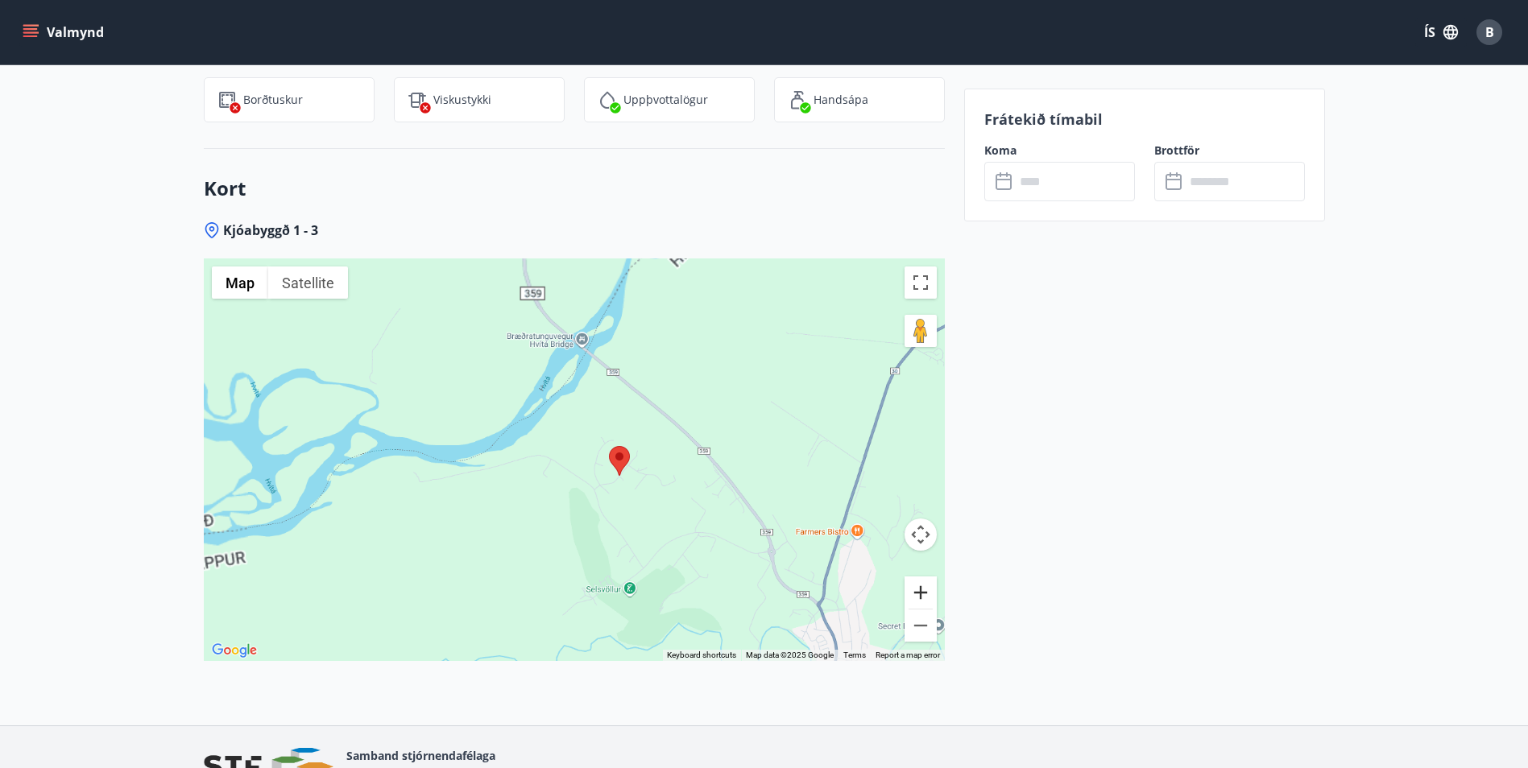
click at [920, 594] on button "Zoom in" at bounding box center [921, 593] width 32 height 32
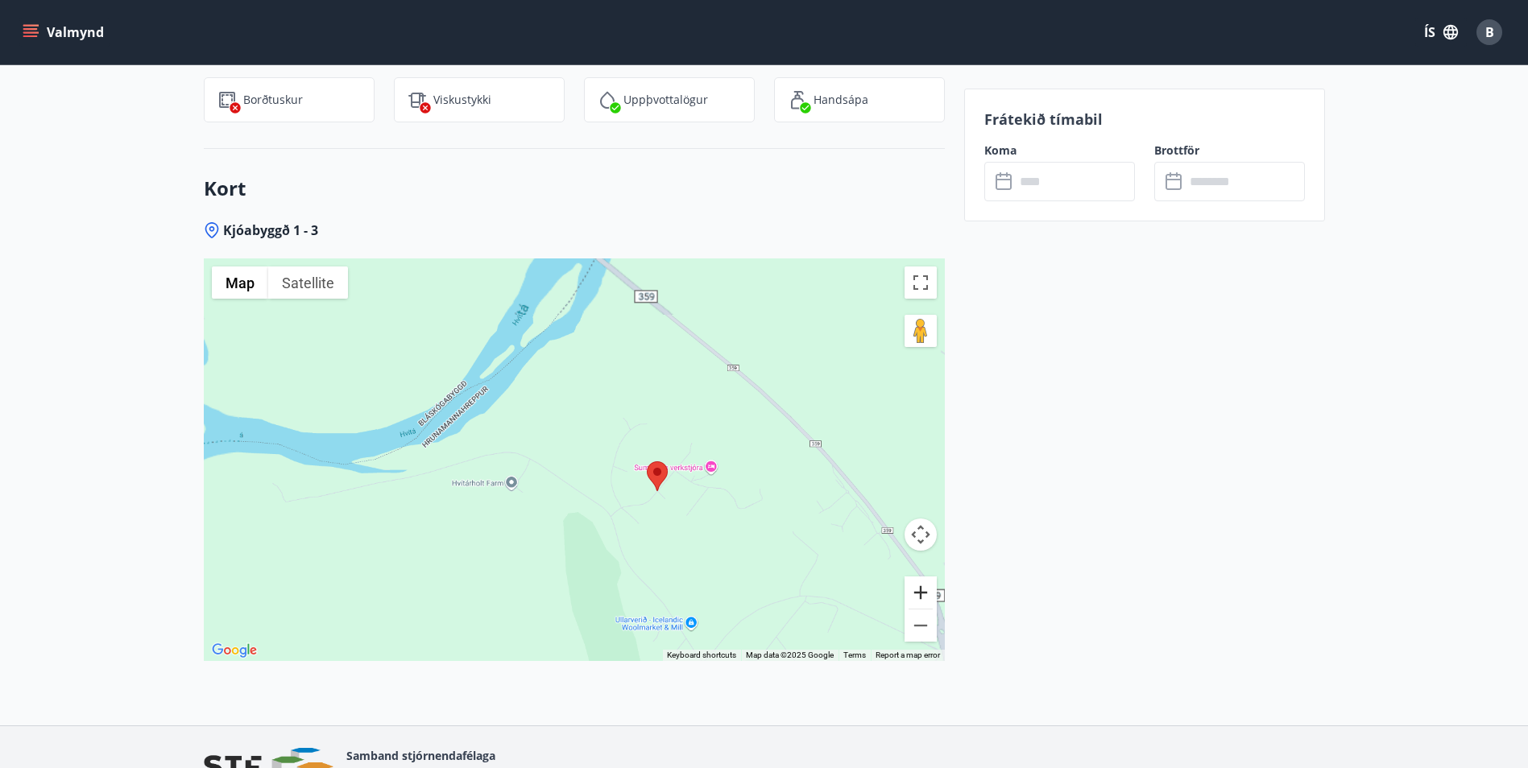
click at [920, 594] on button "Zoom in" at bounding box center [921, 593] width 32 height 32
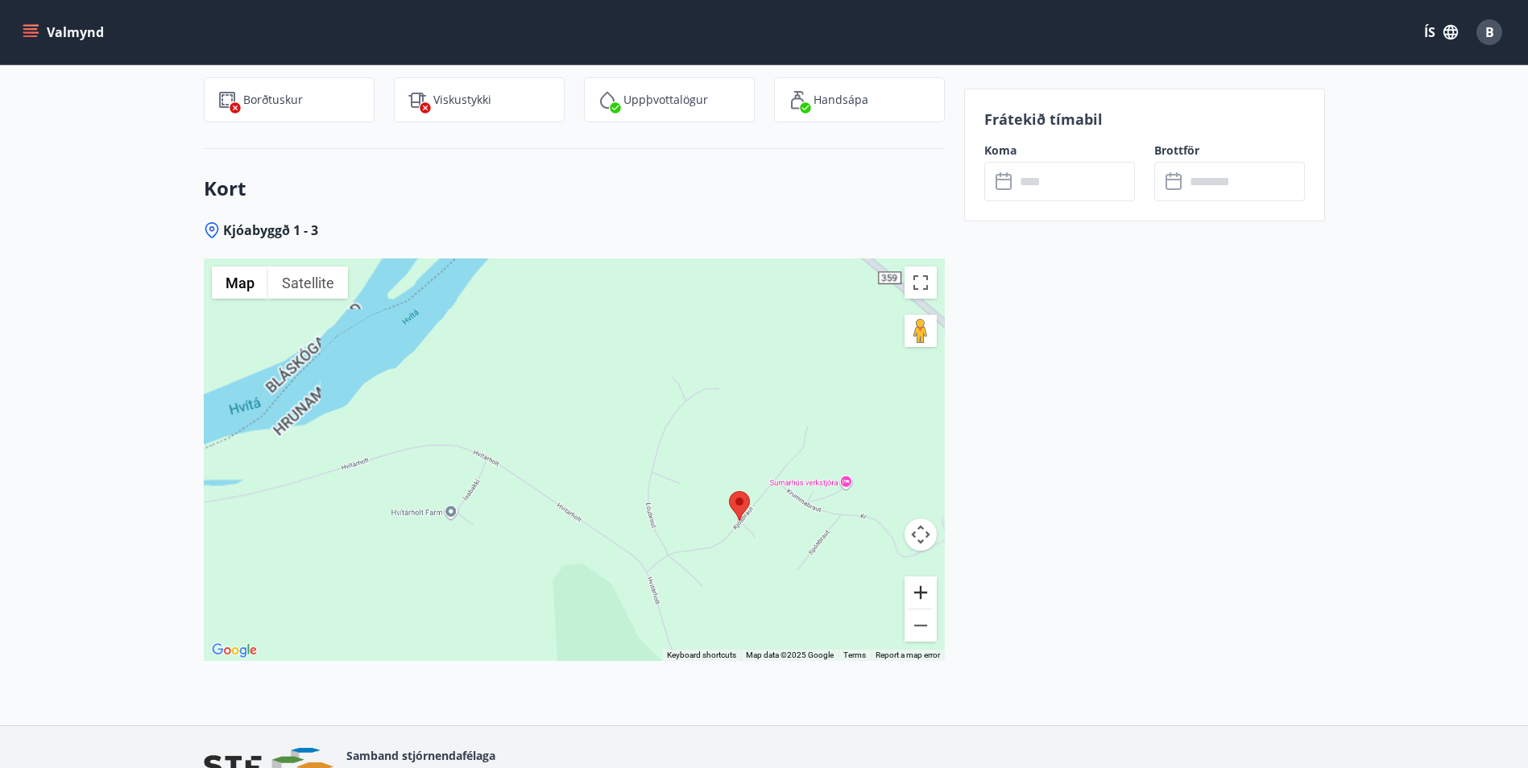
click at [920, 594] on button "Zoom in" at bounding box center [921, 593] width 32 height 32
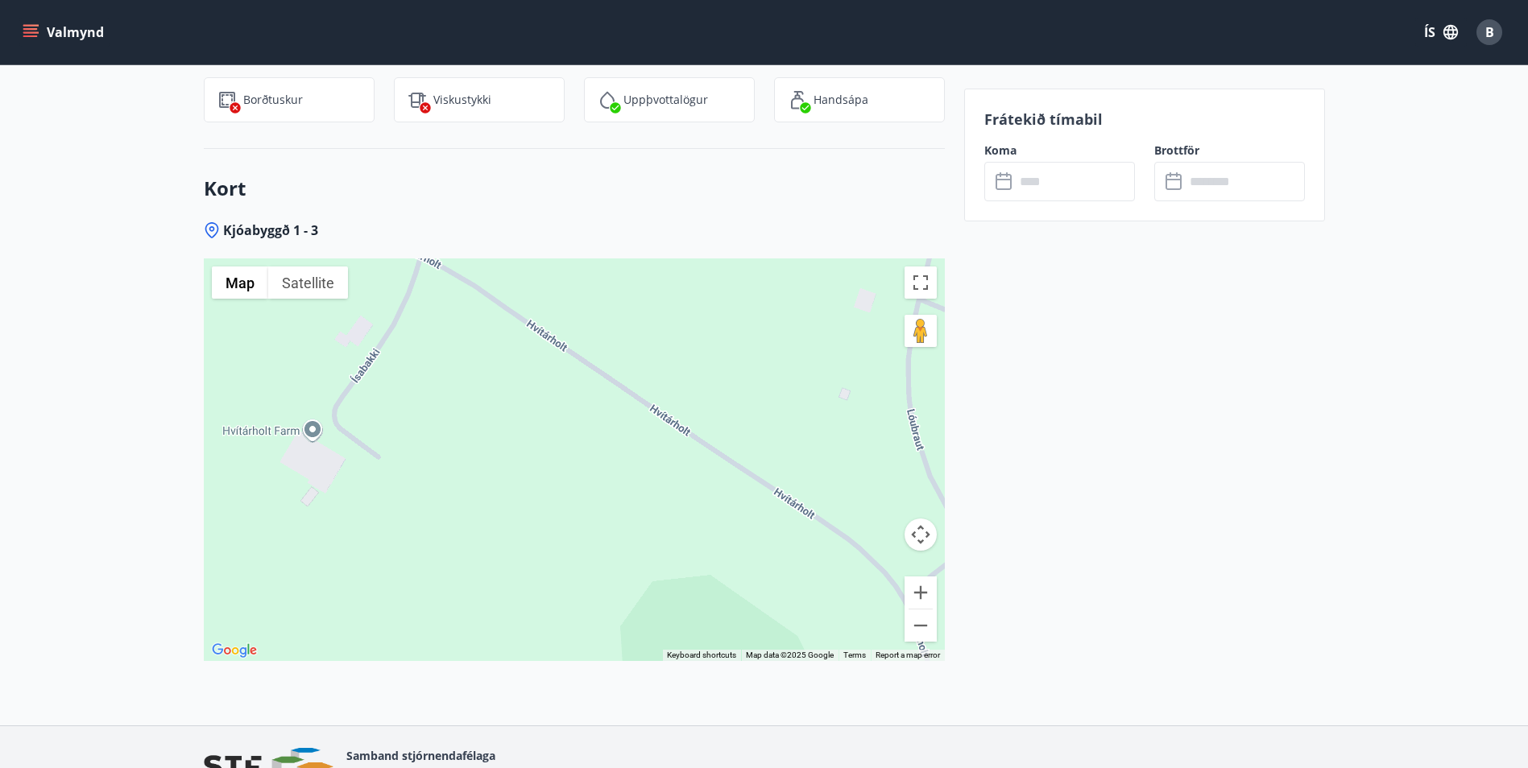
drag, startPoint x: 554, startPoint y: 575, endPoint x: 671, endPoint y: 372, distance: 234.2
click at [671, 372] on div at bounding box center [574, 460] width 741 height 403
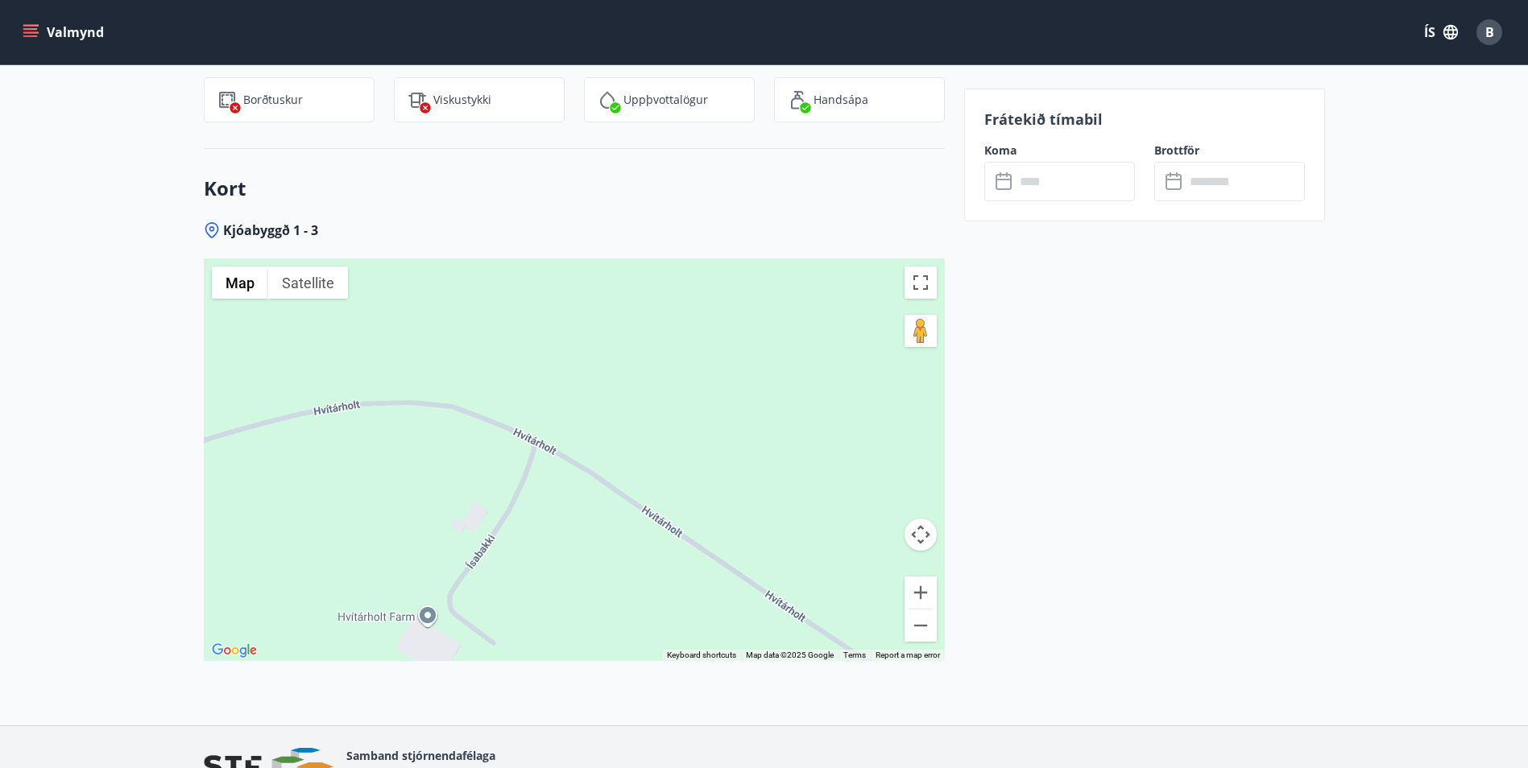
drag, startPoint x: 444, startPoint y: 350, endPoint x: 563, endPoint y: 541, distance: 225.8
click at [563, 541] on div at bounding box center [574, 460] width 741 height 403
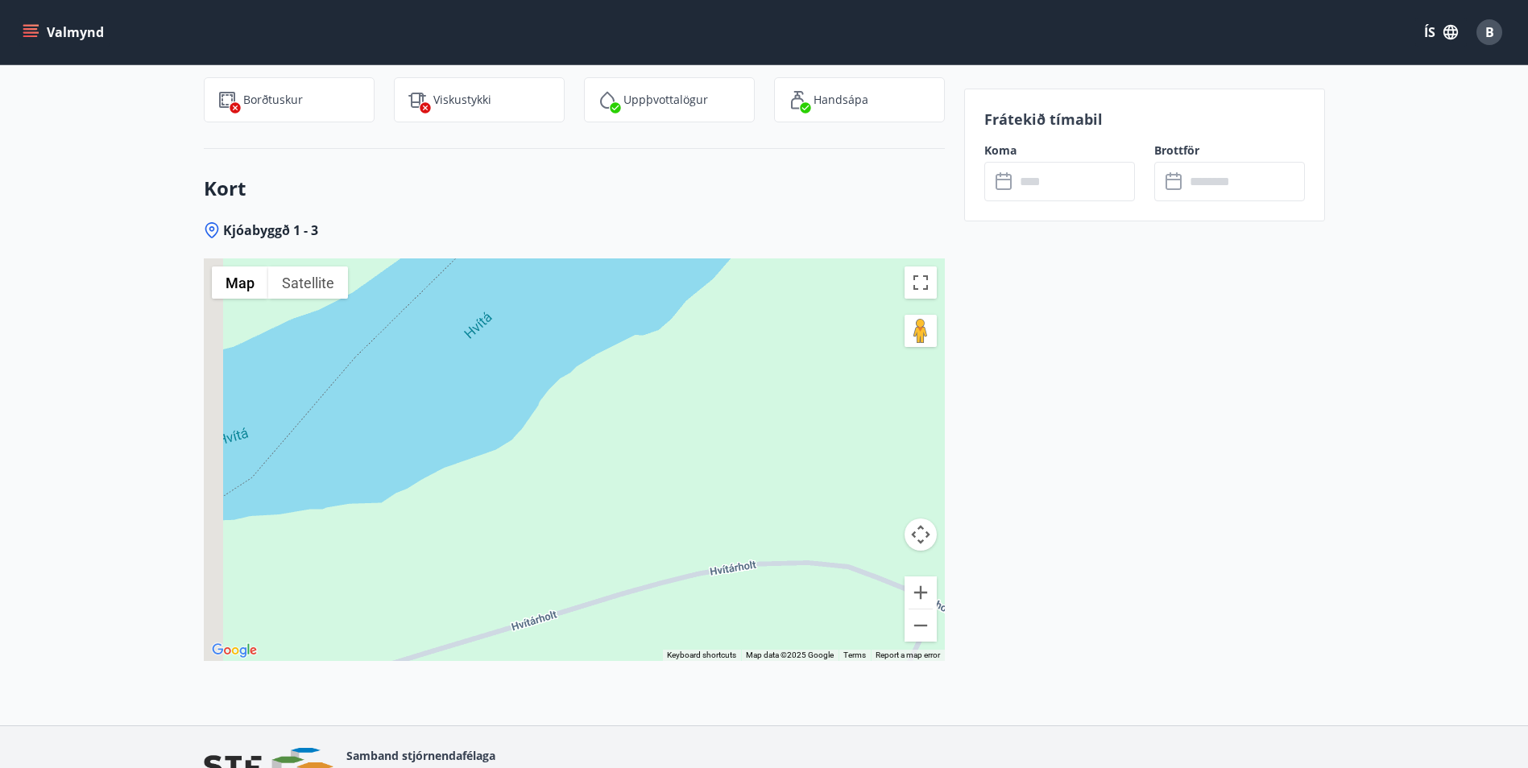
drag, startPoint x: 432, startPoint y: 462, endPoint x: 805, endPoint y: 576, distance: 390.6
click at [810, 582] on div at bounding box center [574, 460] width 741 height 403
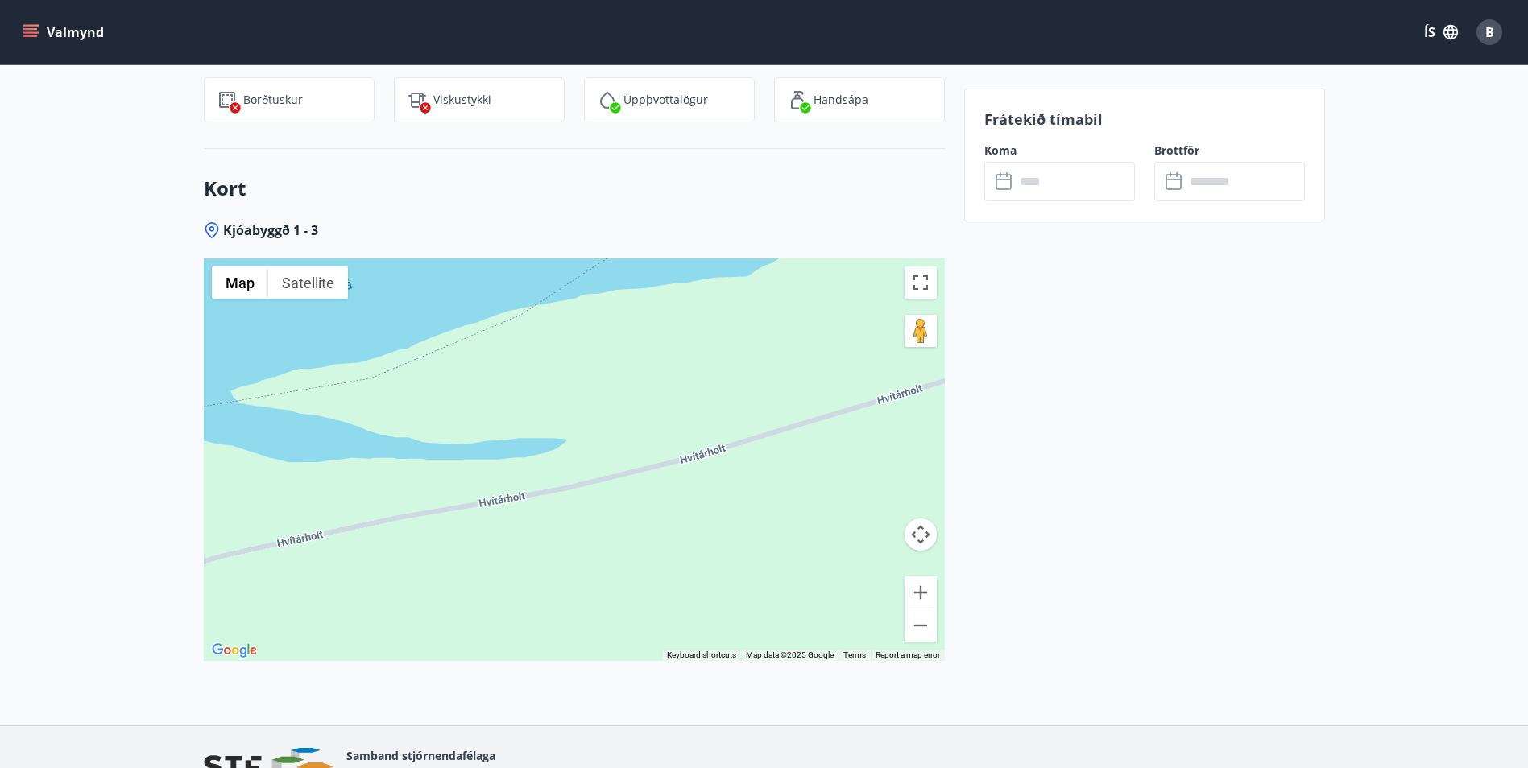
drag, startPoint x: 428, startPoint y: 599, endPoint x: 834, endPoint y: 447, distance: 433.6
click at [834, 447] on div at bounding box center [574, 460] width 741 height 403
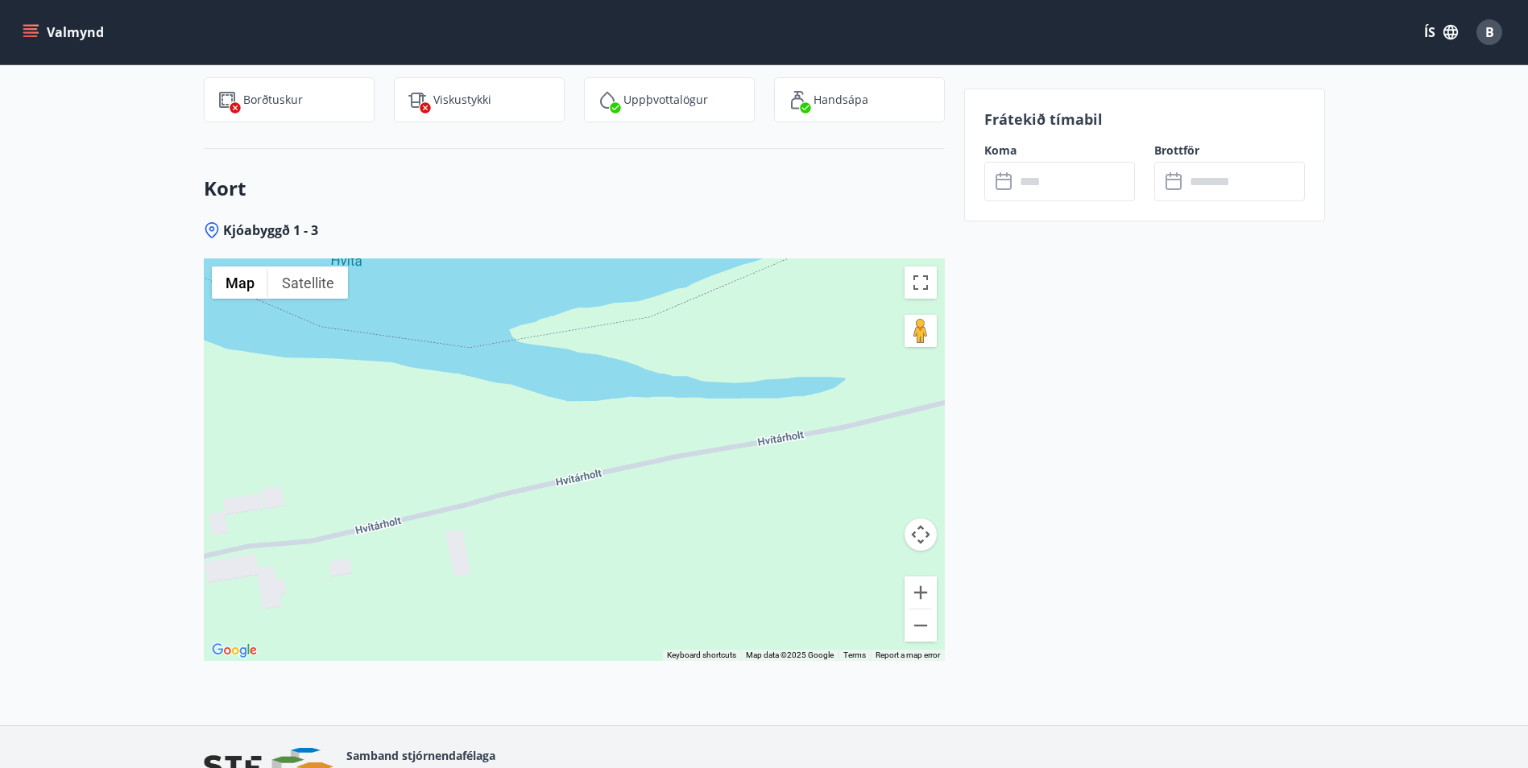
drag, startPoint x: 557, startPoint y: 499, endPoint x: 841, endPoint y: 437, distance: 290.2
click at [841, 437] on div at bounding box center [574, 460] width 741 height 403
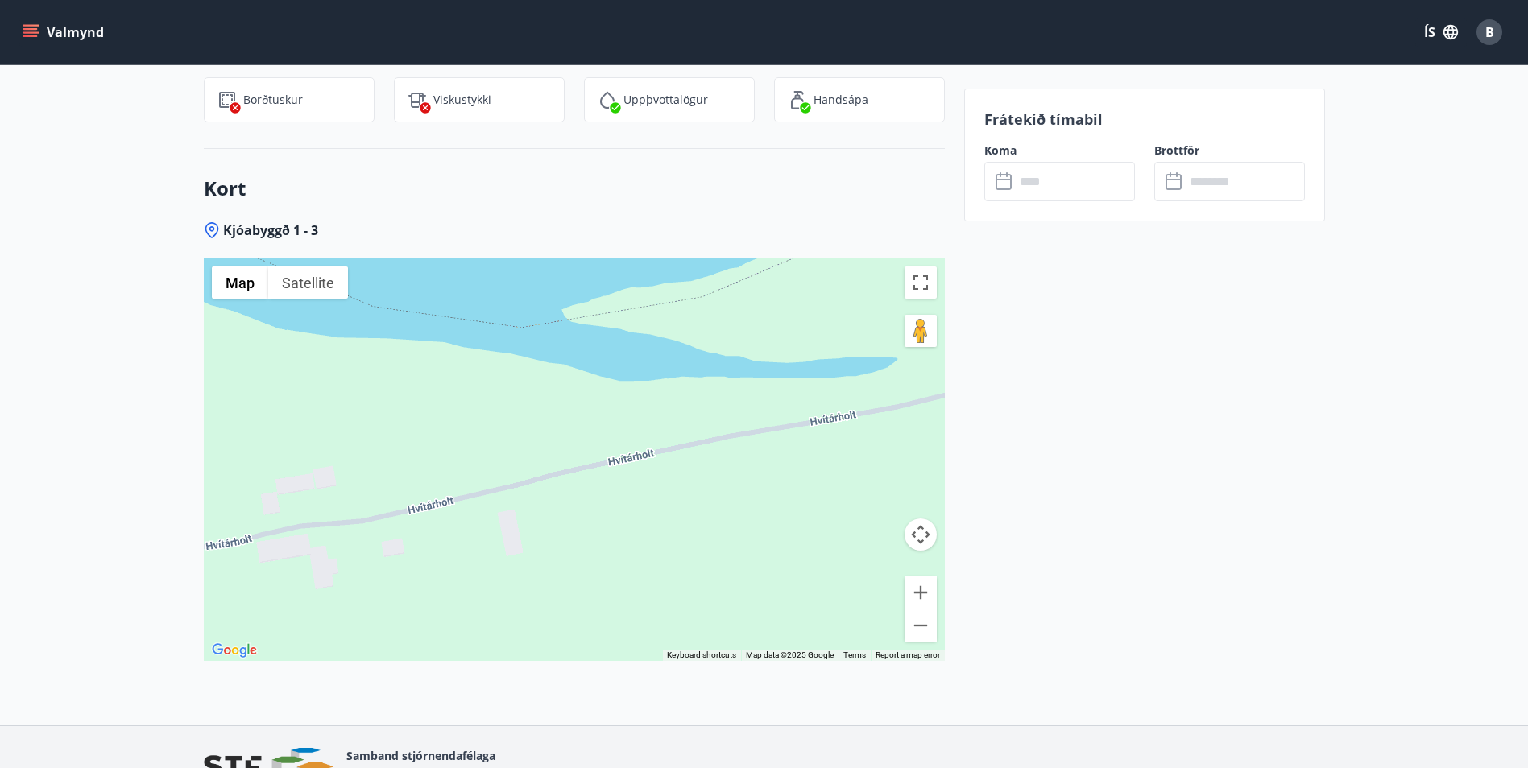
drag, startPoint x: 750, startPoint y: 476, endPoint x: 823, endPoint y: 466, distance: 74.0
click at [823, 466] on div at bounding box center [574, 460] width 741 height 403
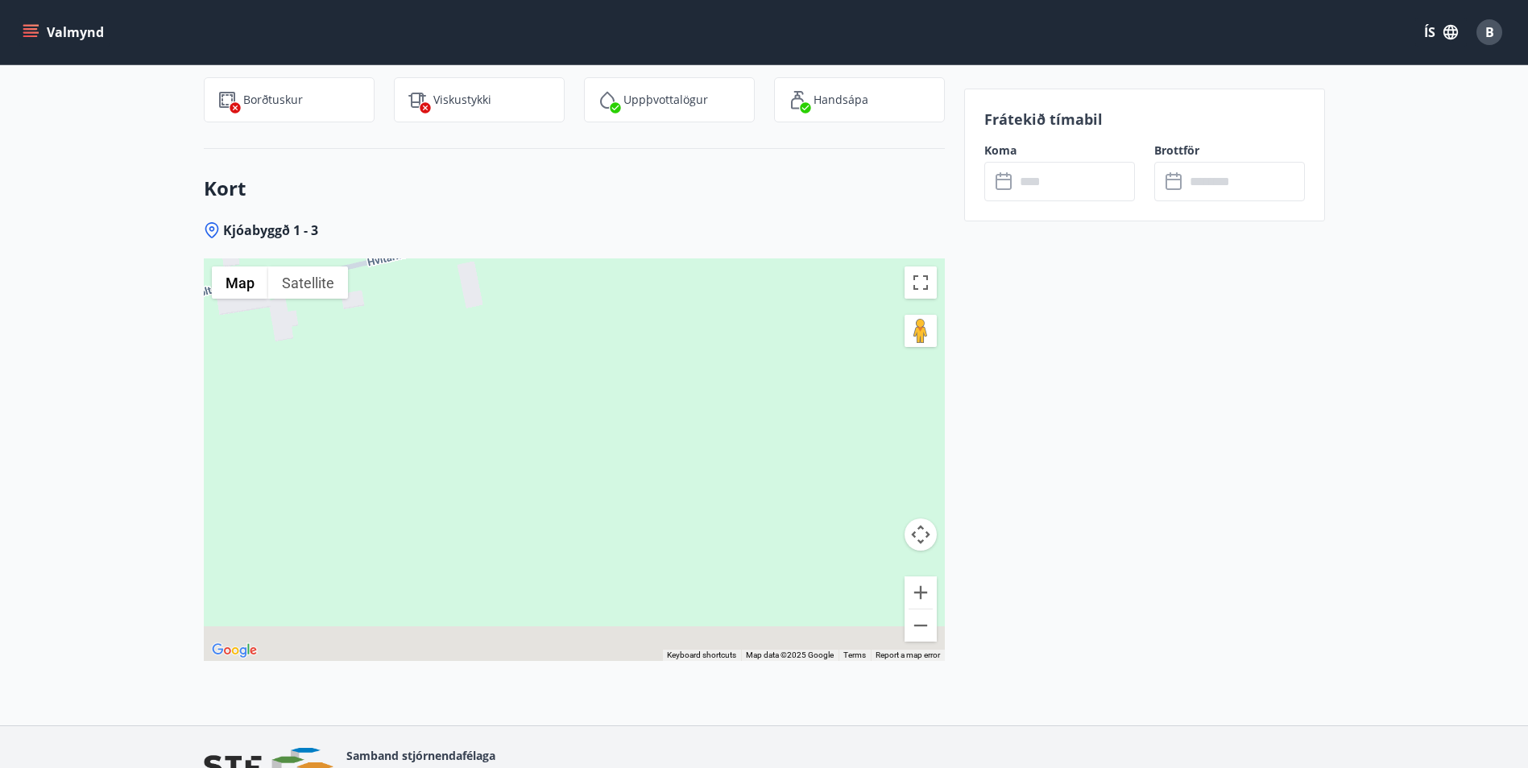
drag, startPoint x: 808, startPoint y: 526, endPoint x: 669, endPoint y: 284, distance: 279.6
click at [669, 284] on div at bounding box center [574, 460] width 741 height 403
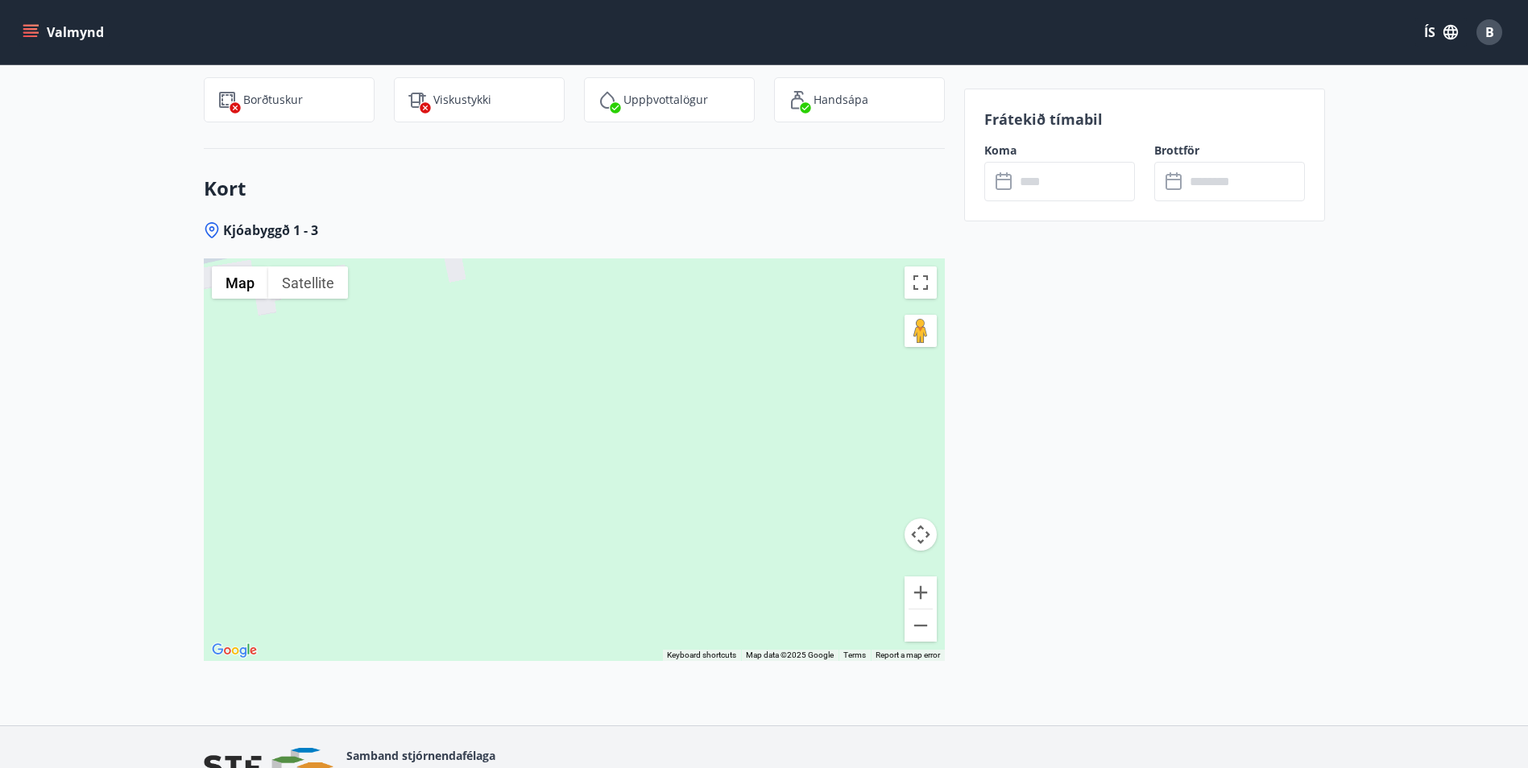
drag, startPoint x: 715, startPoint y: 449, endPoint x: 677, endPoint y: 372, distance: 86.1
click at [675, 325] on div at bounding box center [574, 460] width 741 height 403
drag, startPoint x: 723, startPoint y: 450, endPoint x: 716, endPoint y: 435, distance: 16.9
click at [717, 435] on div at bounding box center [574, 460] width 741 height 403
drag, startPoint x: 872, startPoint y: 441, endPoint x: 485, endPoint y: 433, distance: 386.7
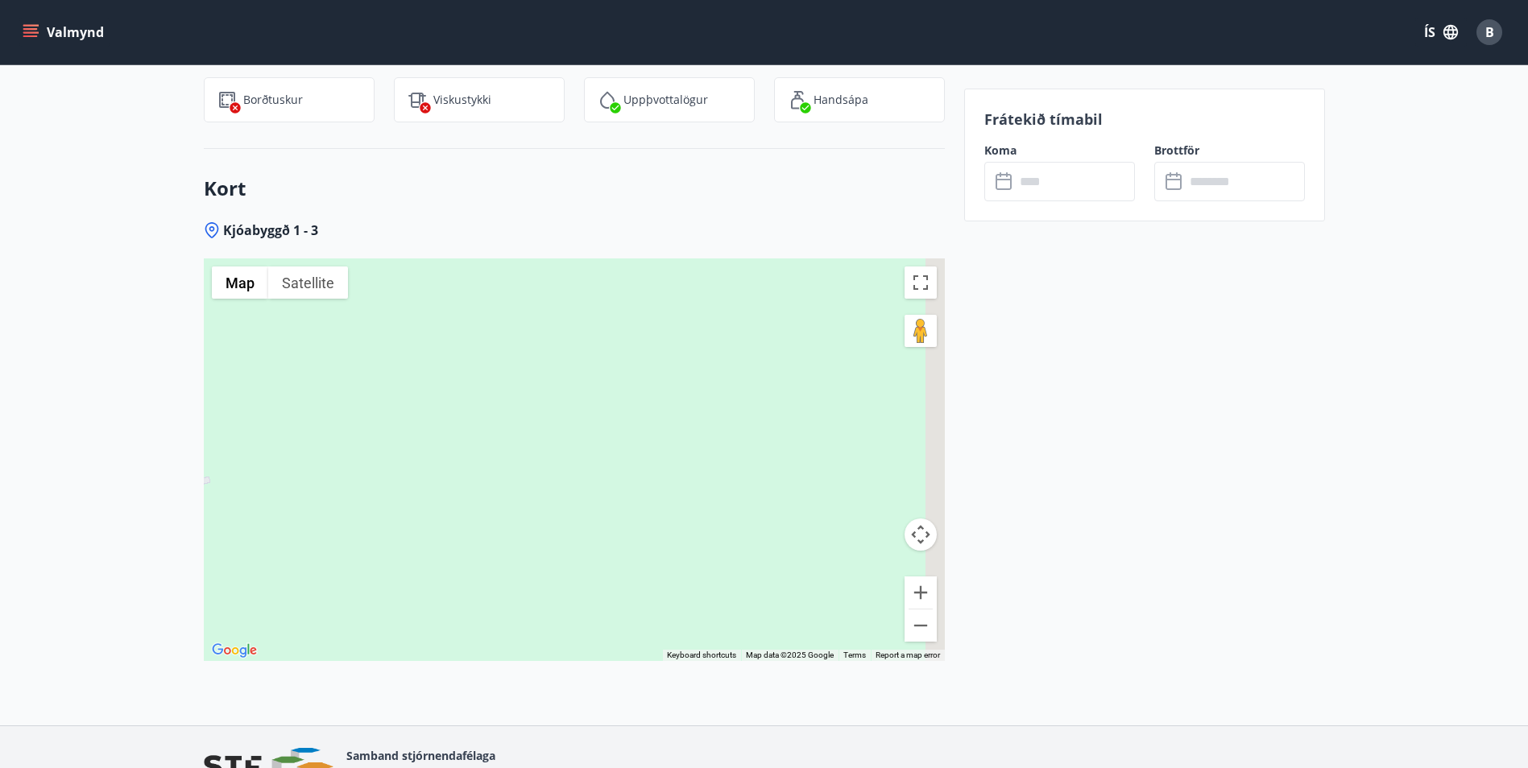
click at [451, 426] on div at bounding box center [574, 460] width 741 height 403
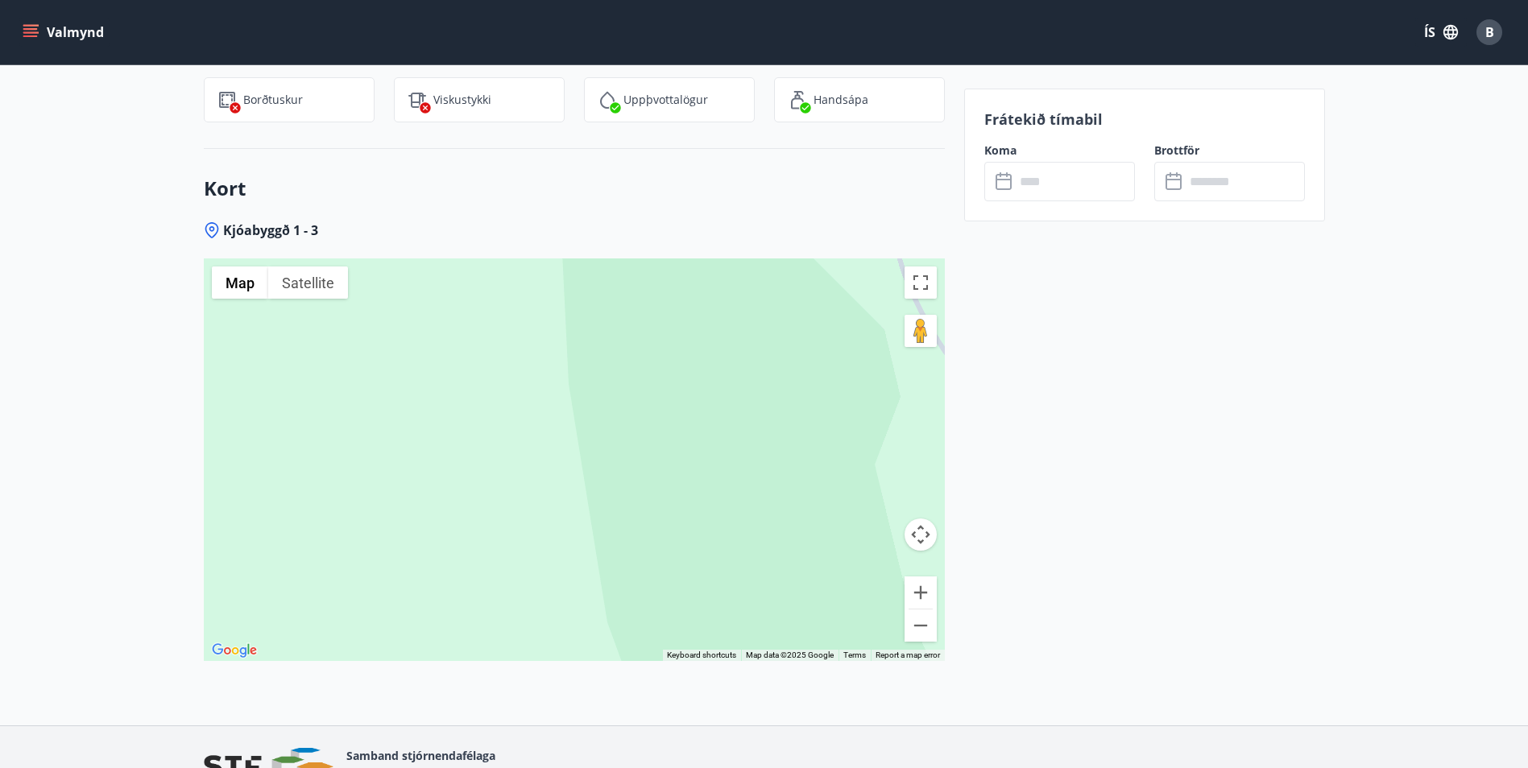
drag, startPoint x: 642, startPoint y: 438, endPoint x: 468, endPoint y: 463, distance: 175.8
click at [473, 463] on div at bounding box center [574, 460] width 741 height 403
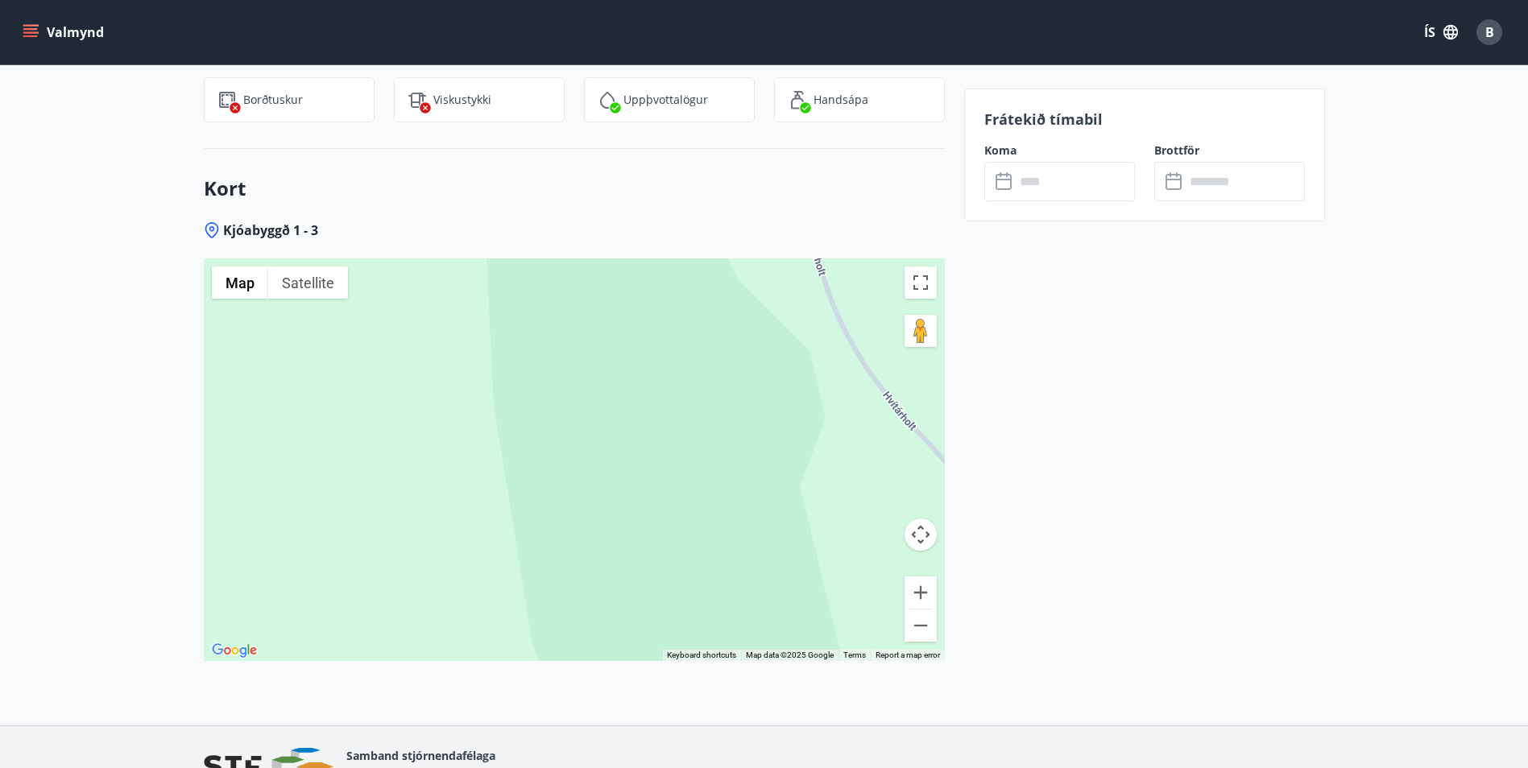
drag, startPoint x: 735, startPoint y: 451, endPoint x: 642, endPoint y: 529, distance: 121.8
click at [642, 529] on div at bounding box center [574, 460] width 741 height 403
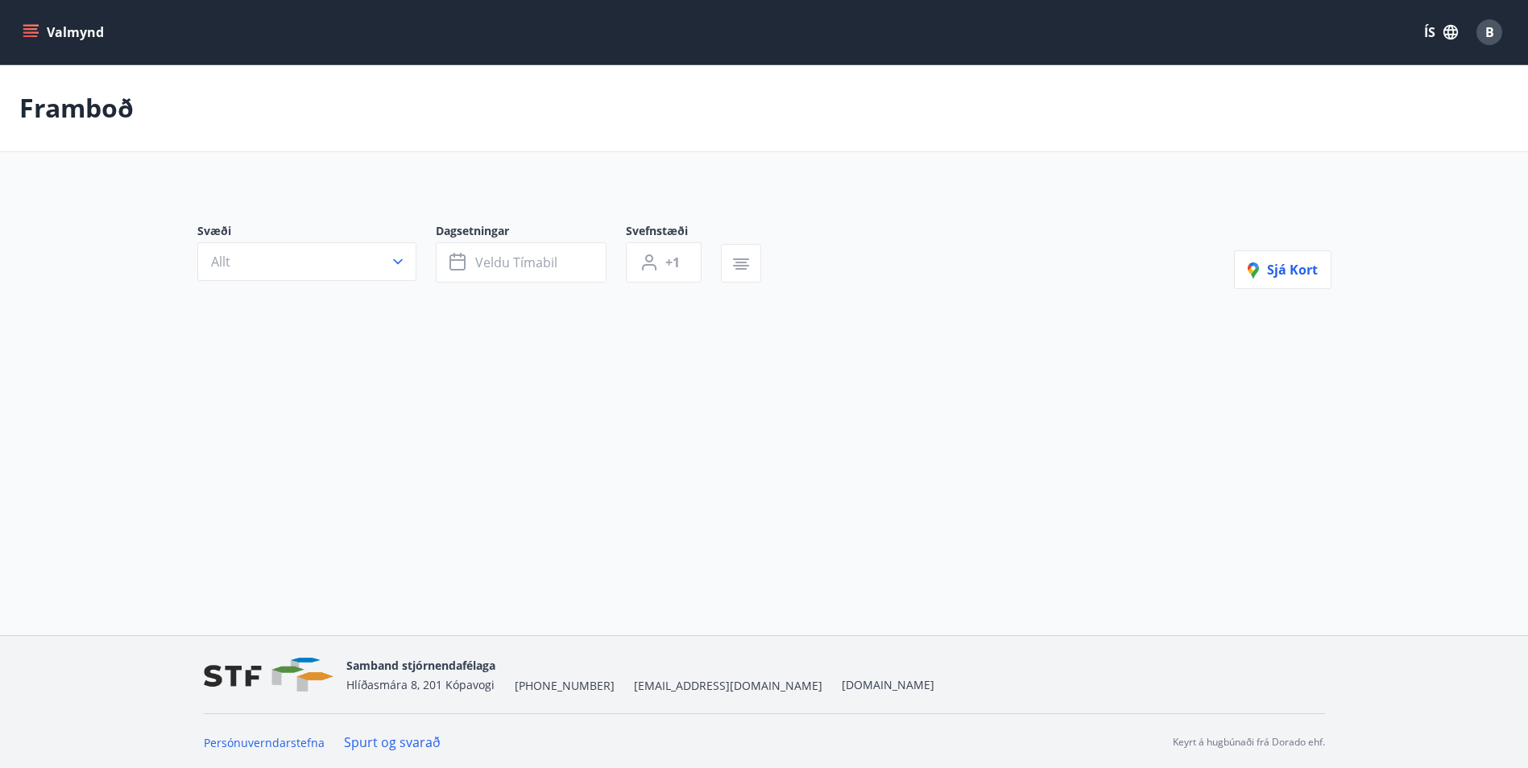
type input "*"
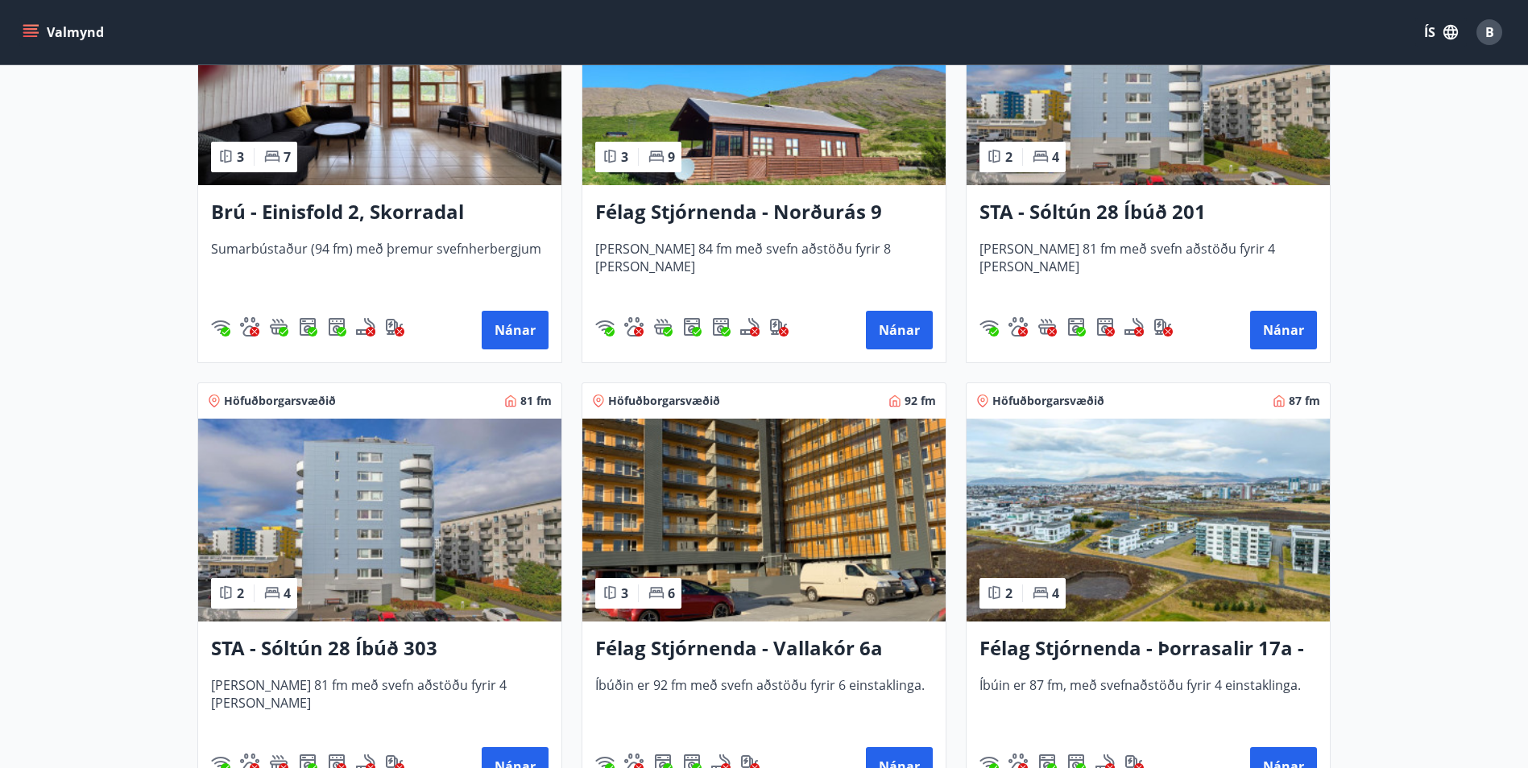
scroll to position [886, 0]
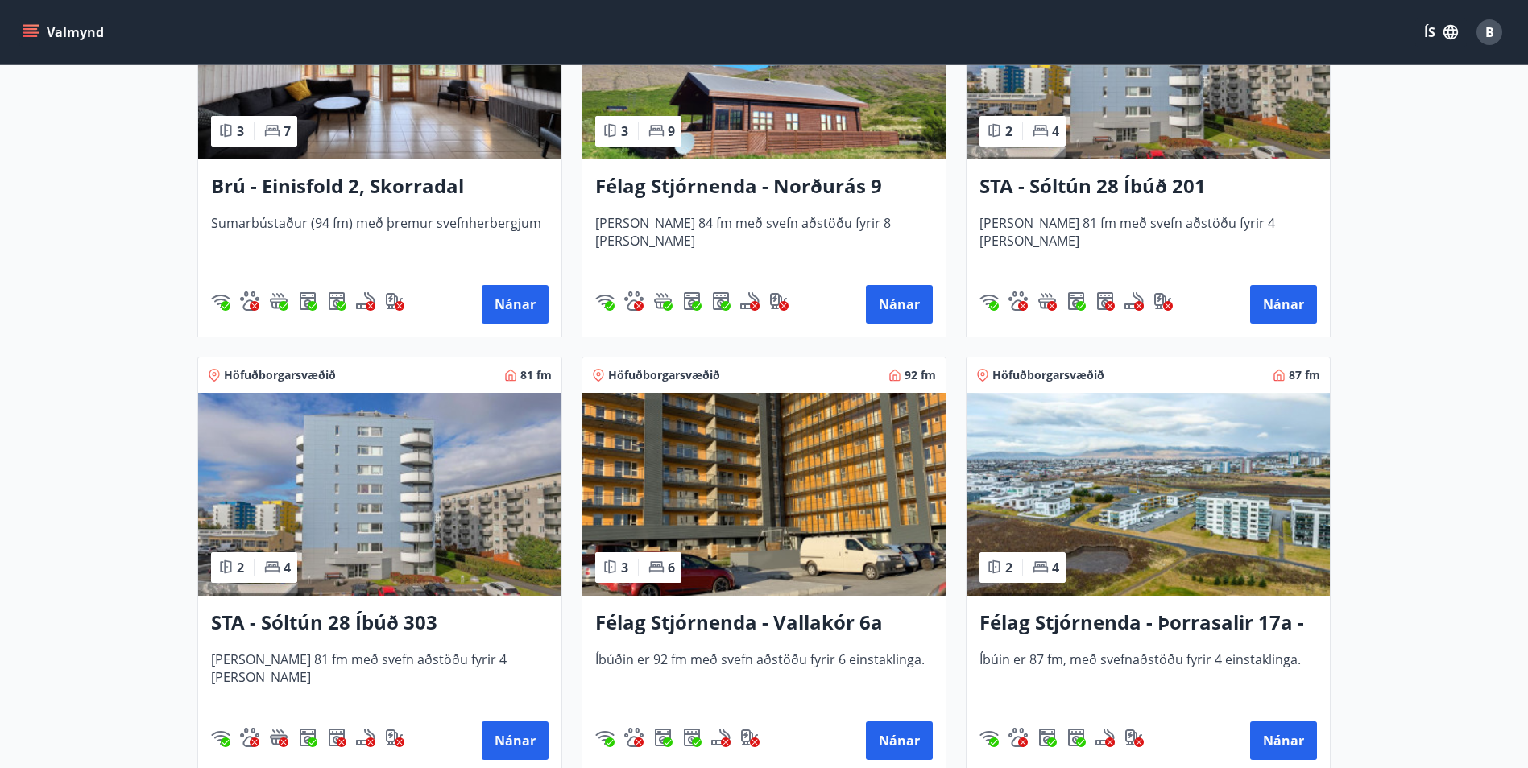
click at [753, 543] on img at bounding box center [763, 494] width 363 height 203
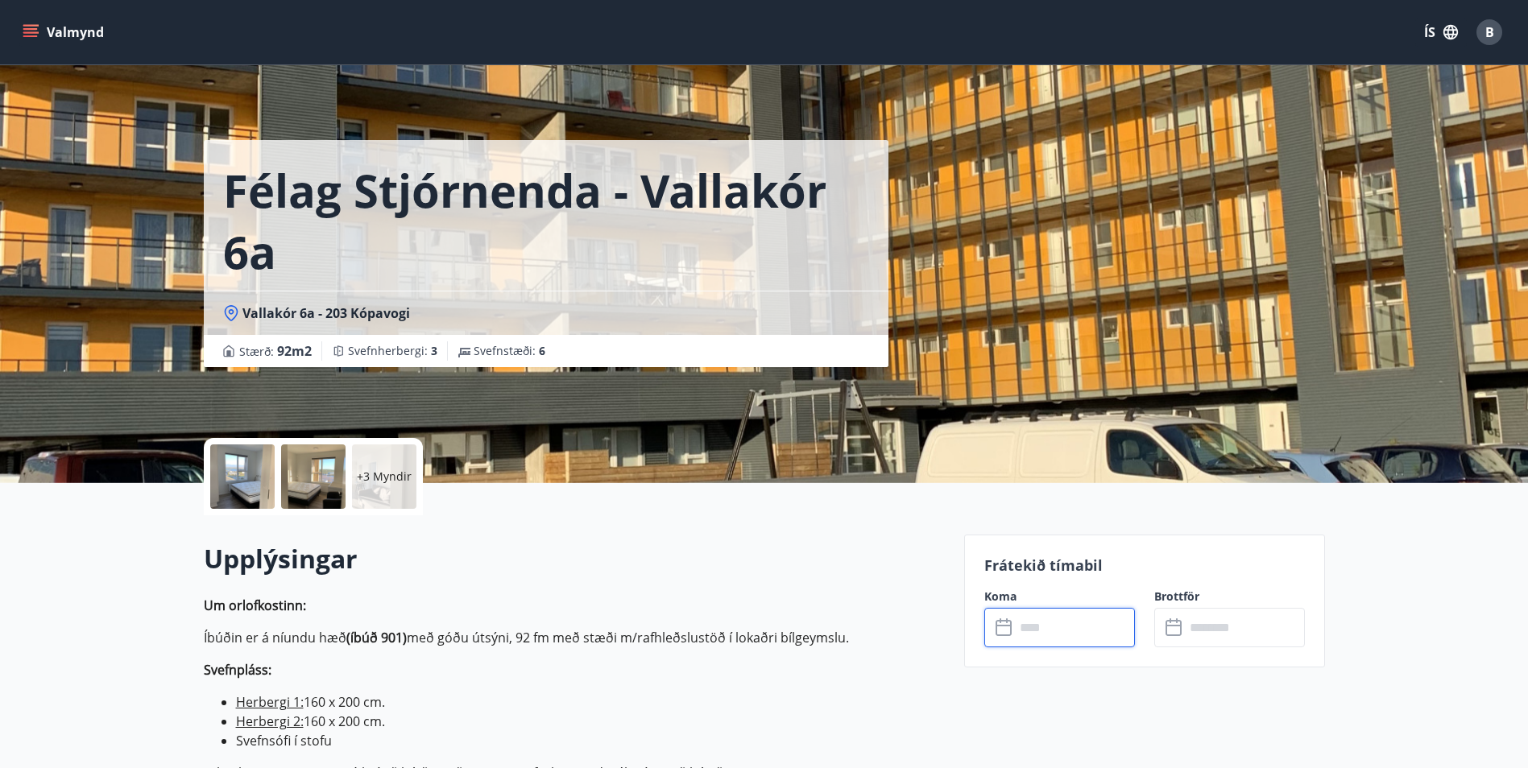
click at [1015, 628] on input "text" at bounding box center [1075, 627] width 120 height 39
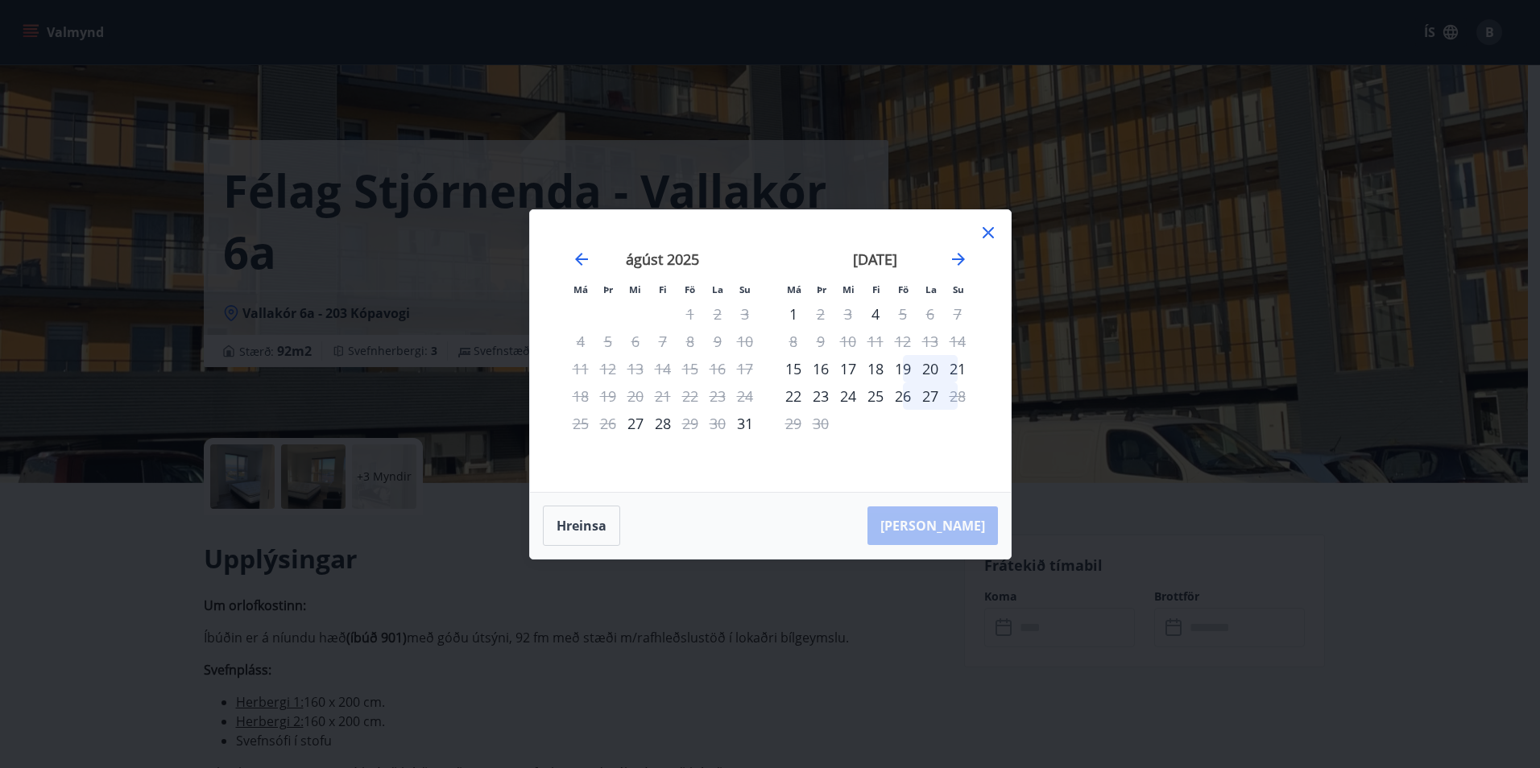
click at [992, 233] on icon at bounding box center [988, 232] width 19 height 19
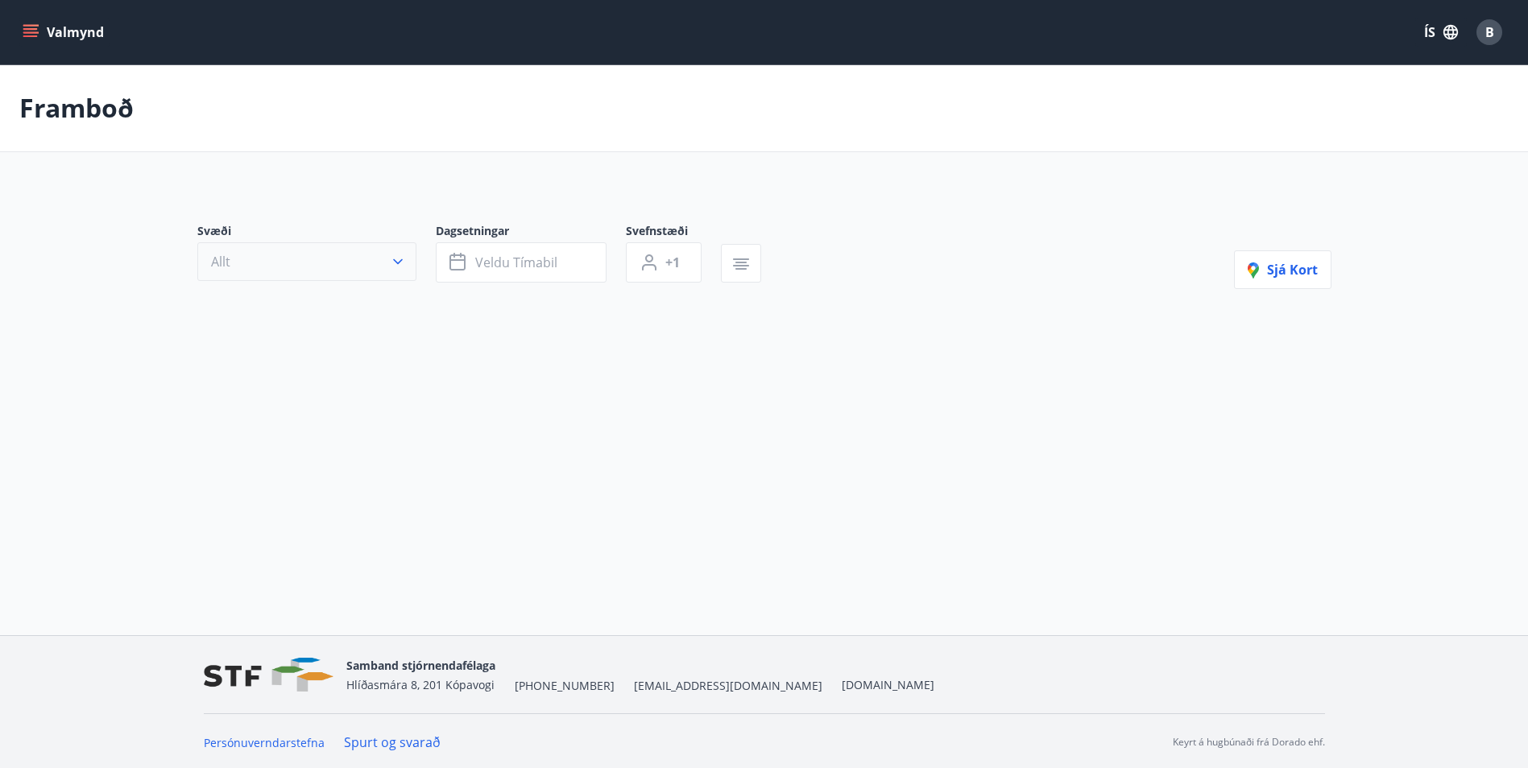
type input "*"
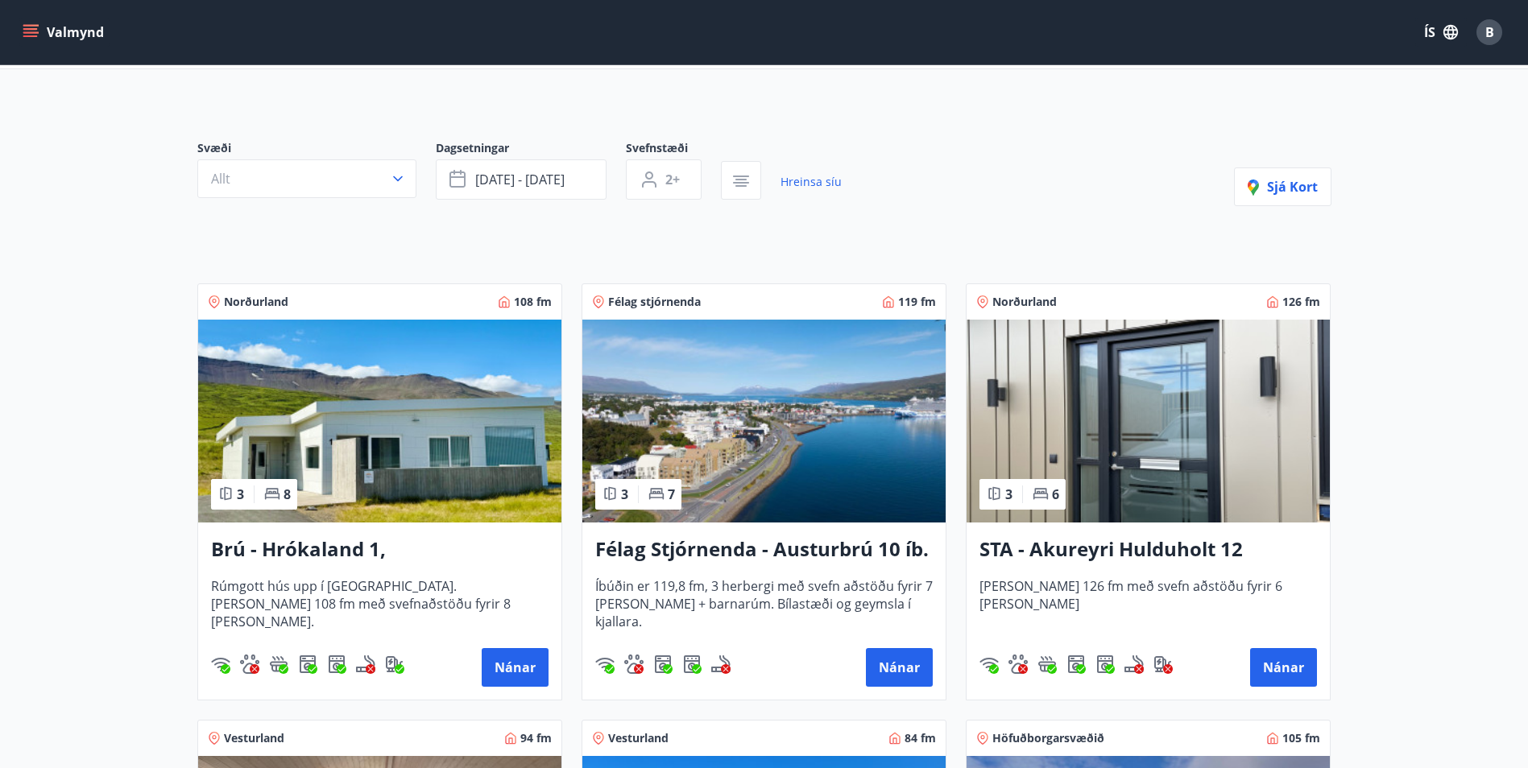
scroll to position [322, 0]
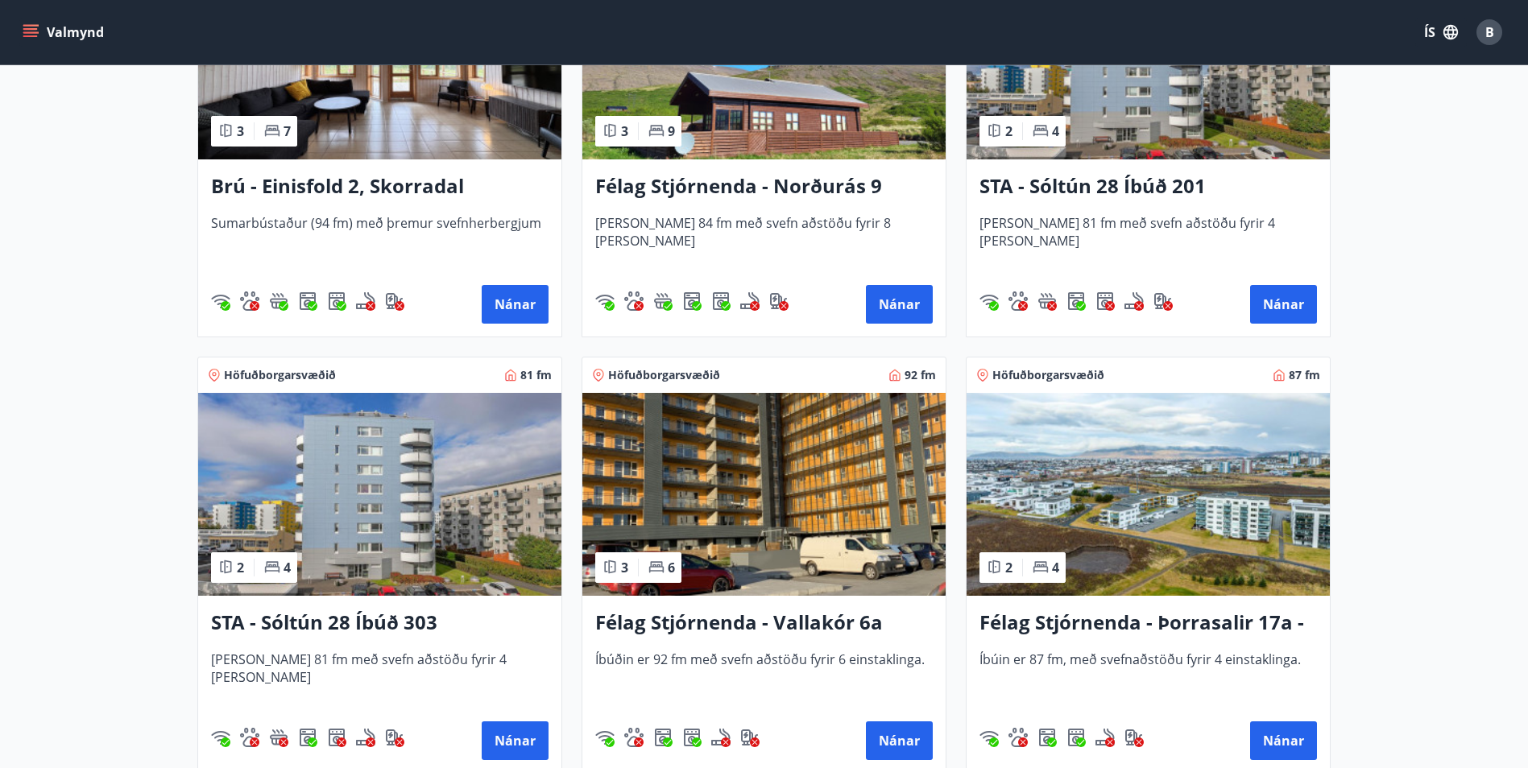
click at [1164, 546] on img at bounding box center [1148, 494] width 363 height 203
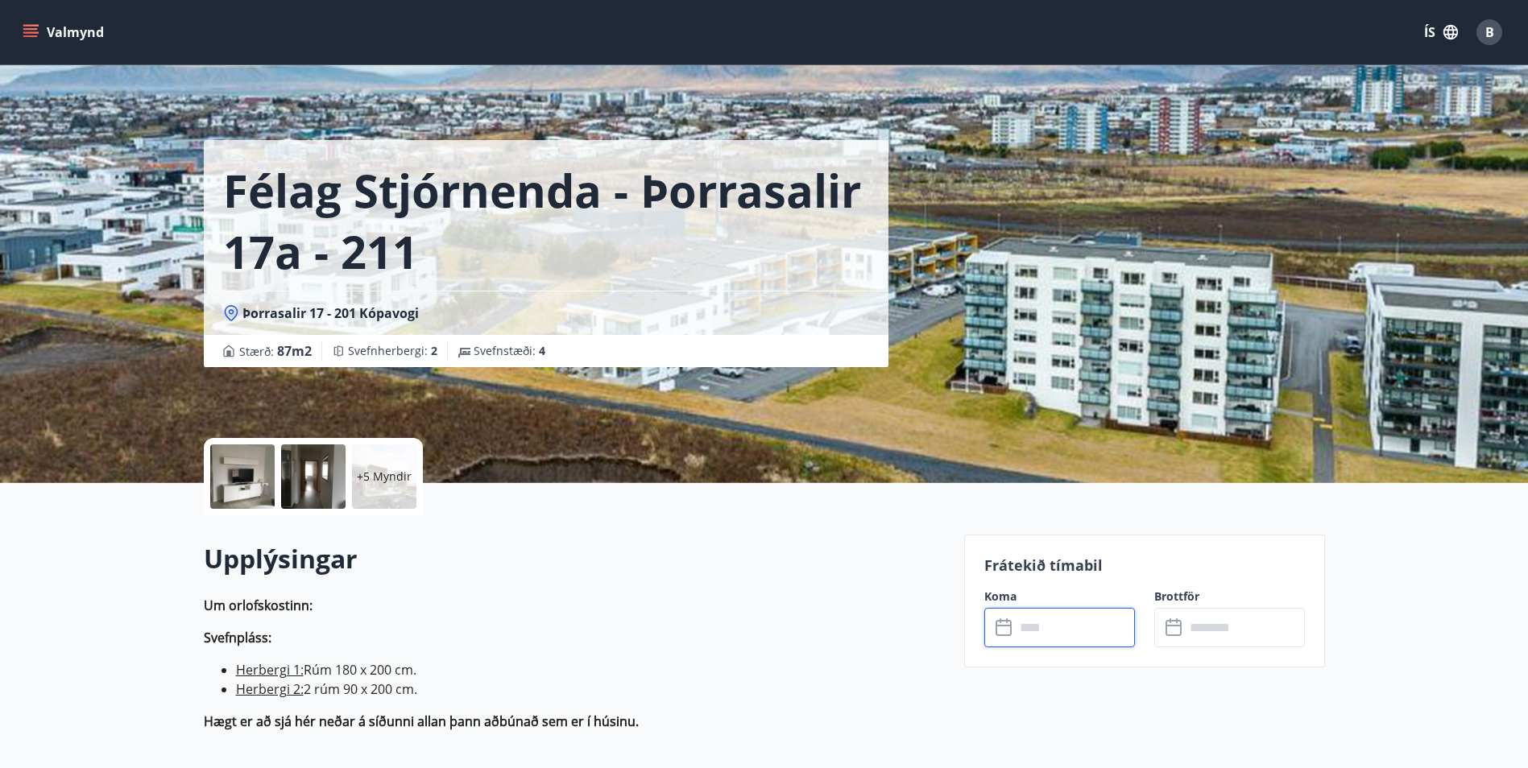
click at [1036, 636] on input "text" at bounding box center [1075, 627] width 120 height 39
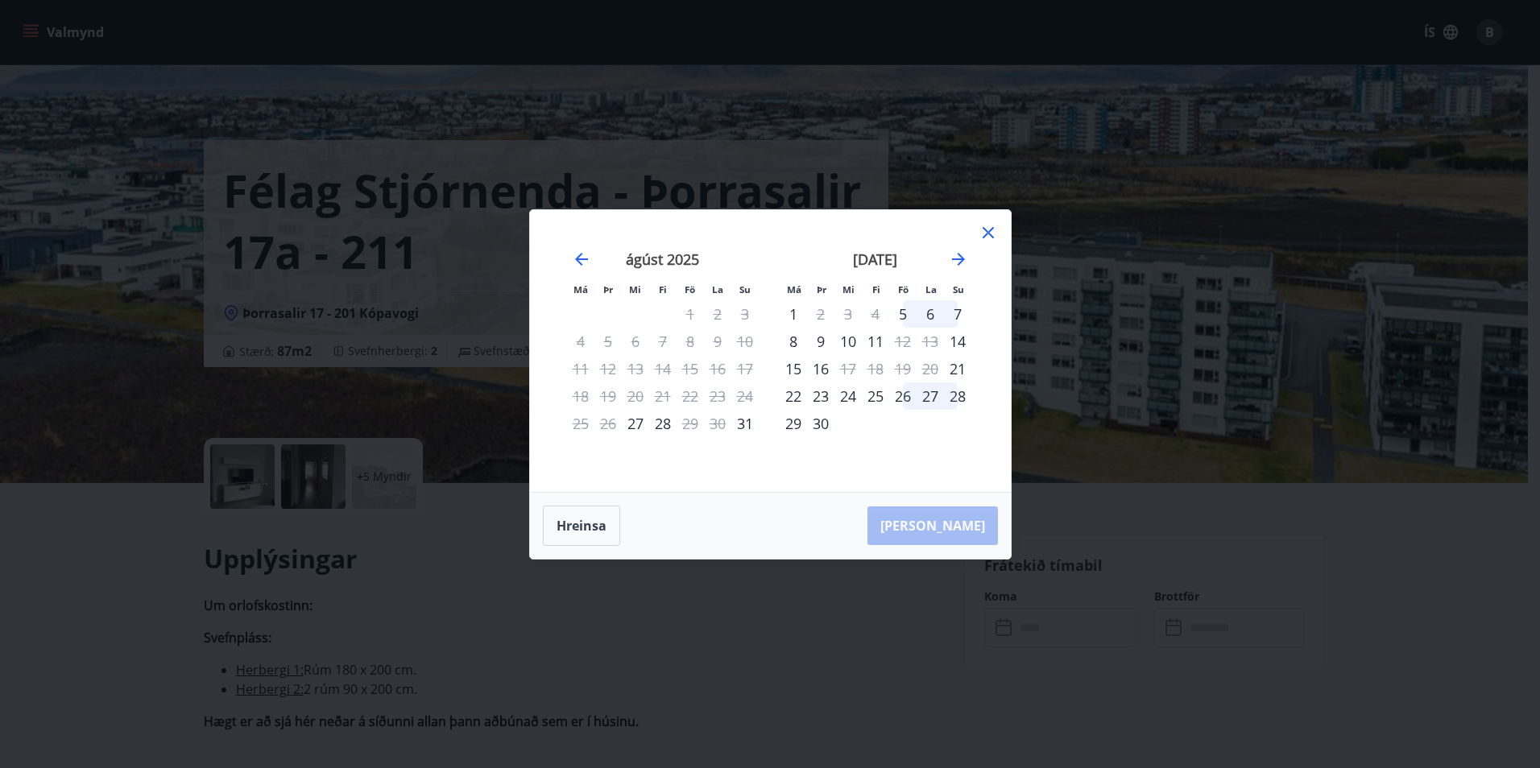
click at [991, 234] on icon at bounding box center [988, 232] width 19 height 19
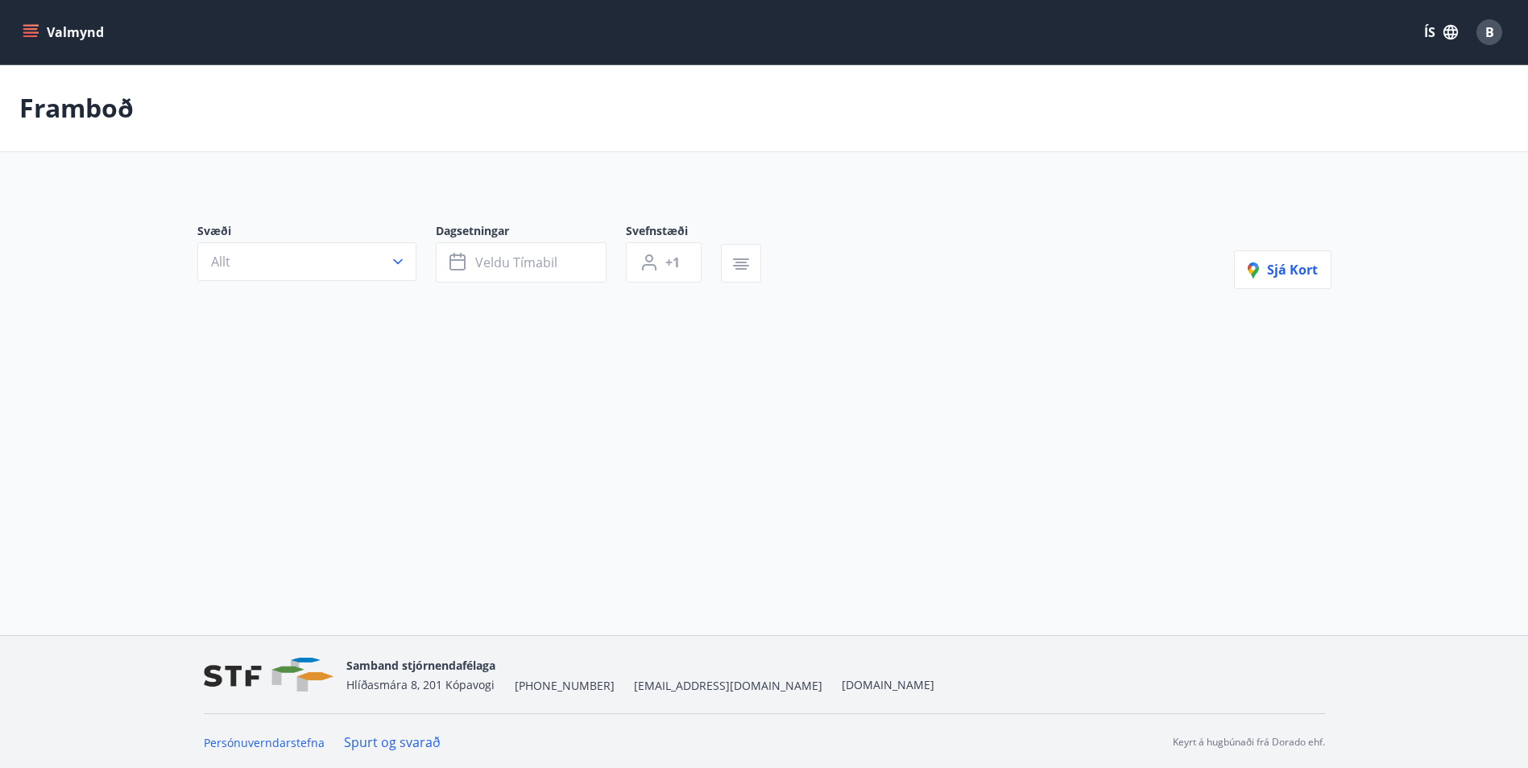
type input "*"
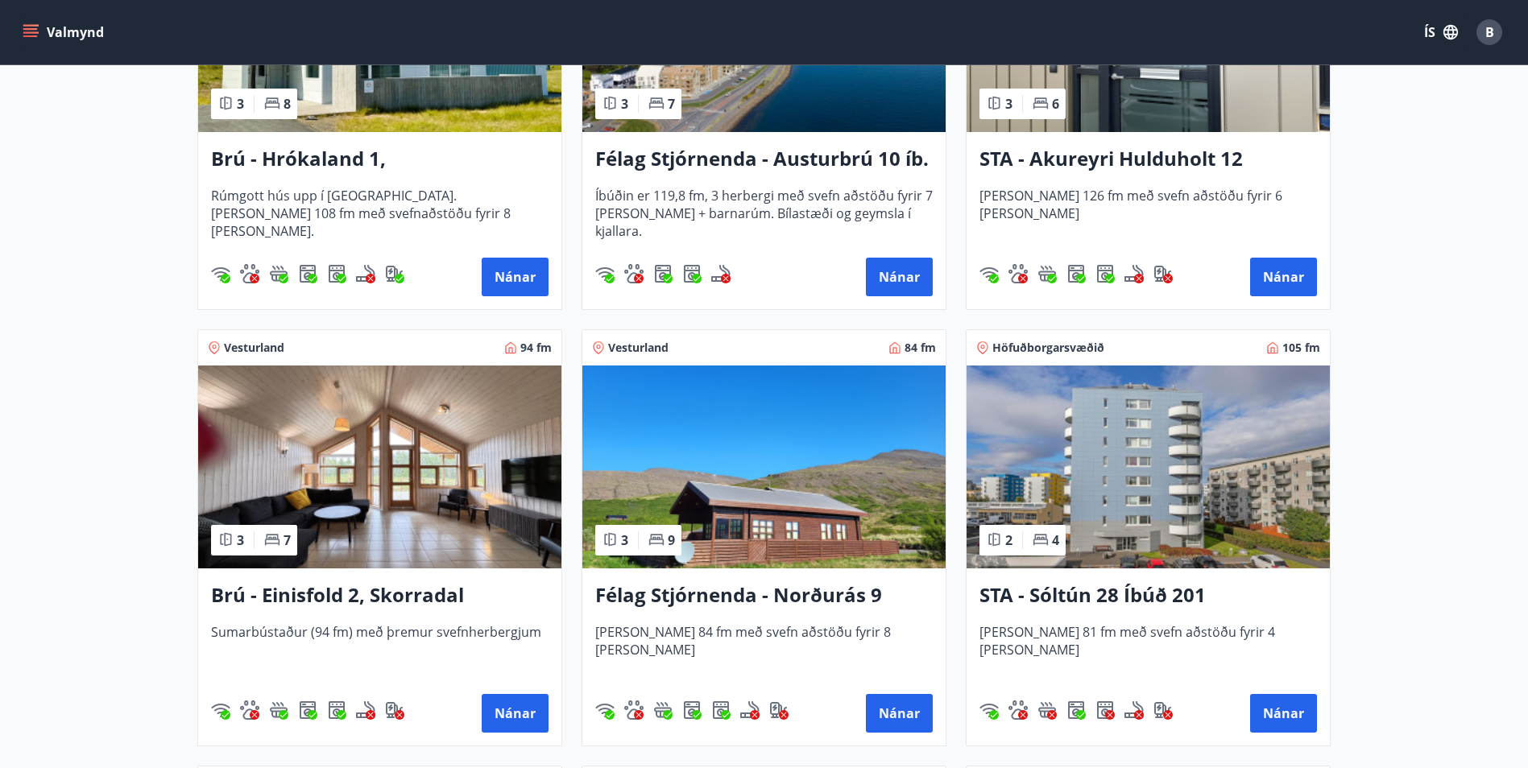
scroll to position [483, 0]
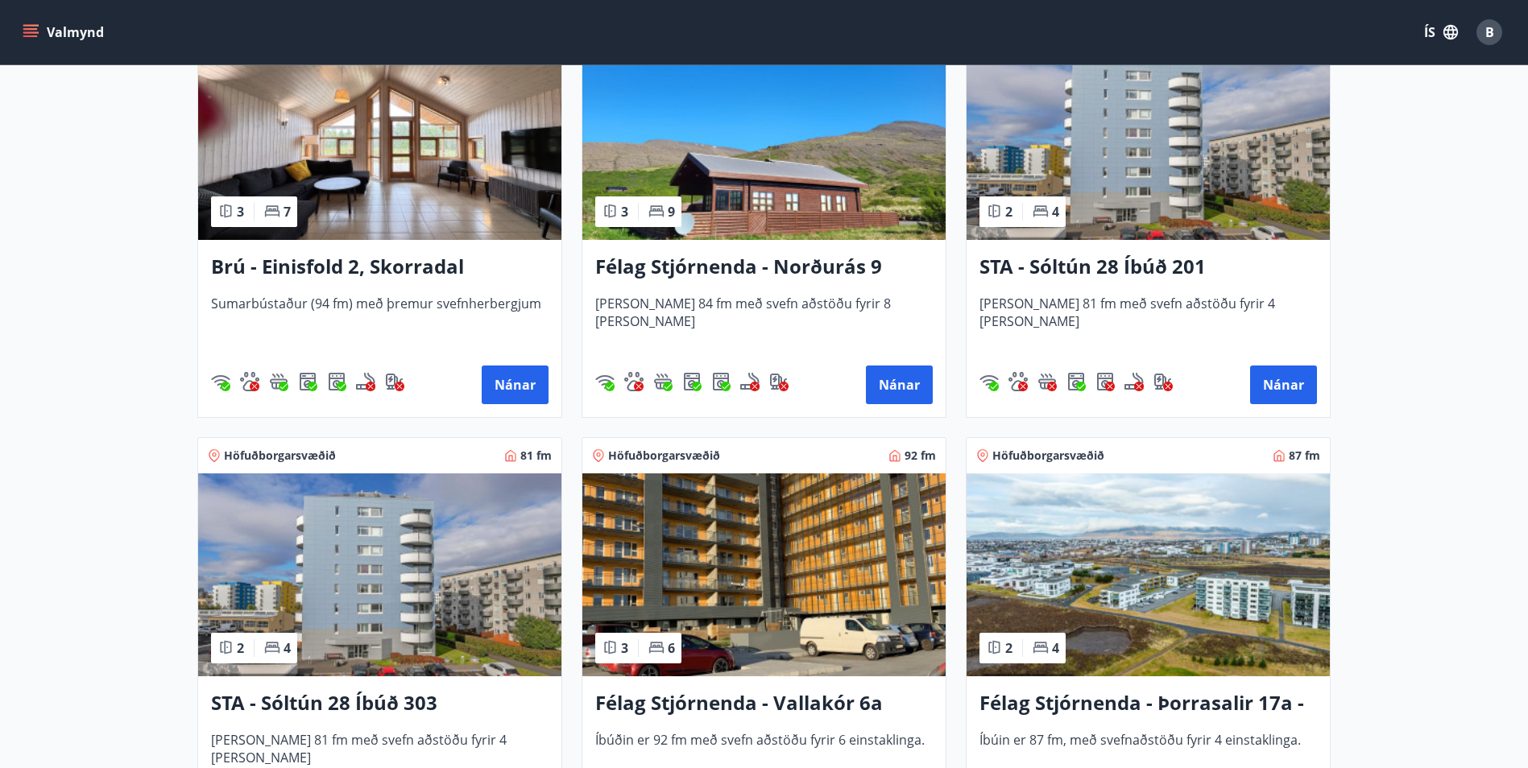
click at [465, 193] on img at bounding box center [379, 138] width 363 height 203
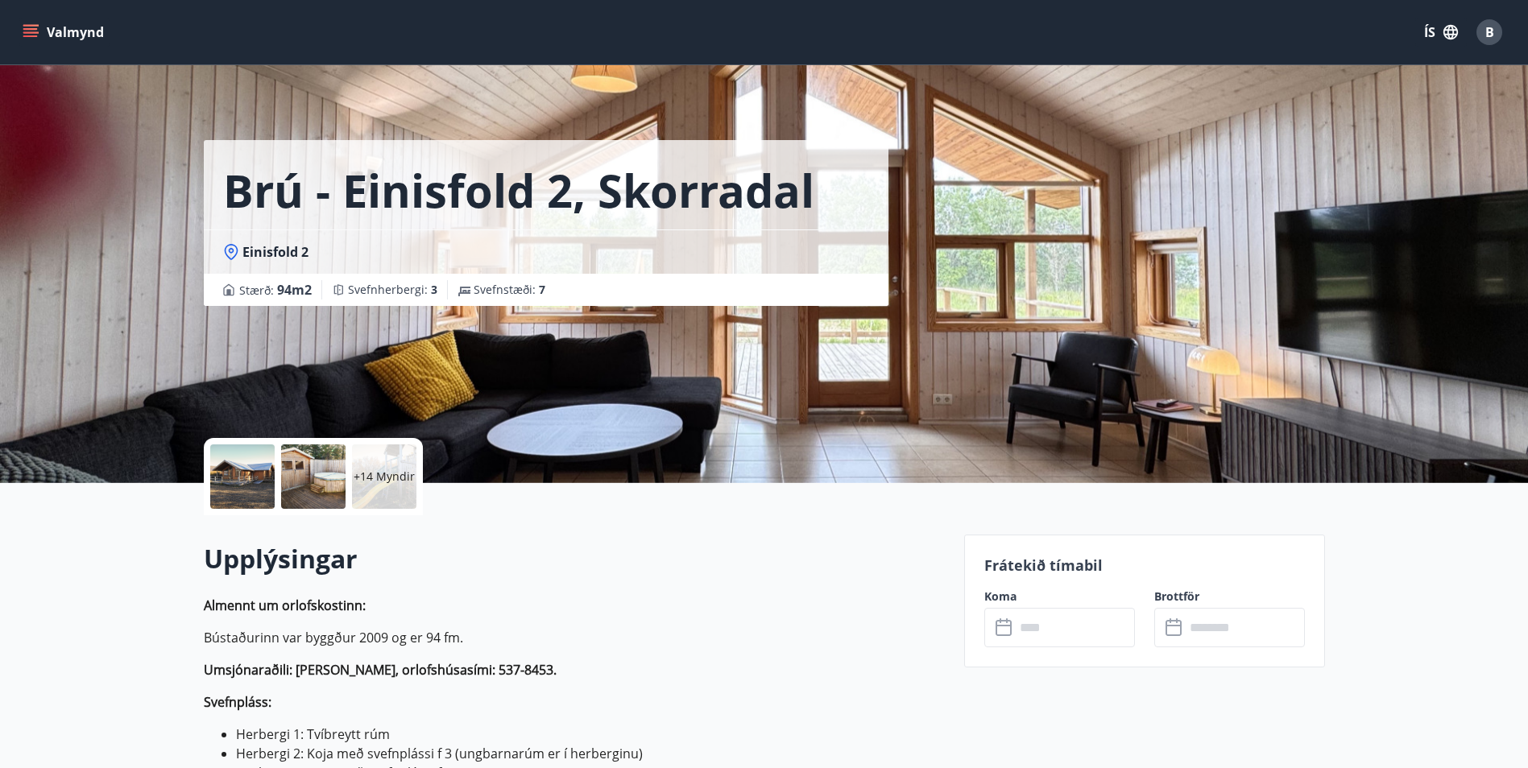
click at [1024, 629] on input "text" at bounding box center [1075, 627] width 120 height 39
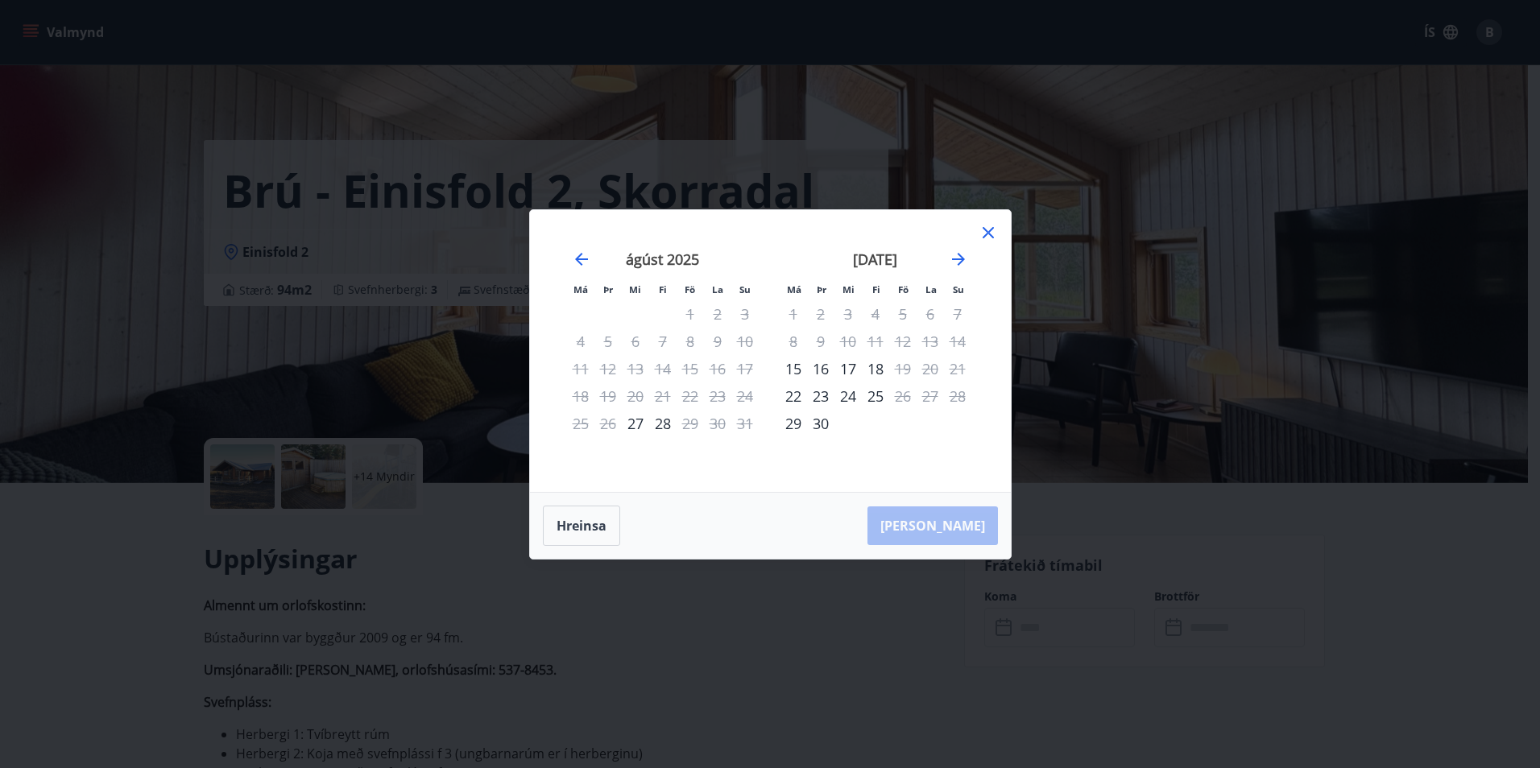
click at [997, 238] on icon at bounding box center [988, 232] width 19 height 19
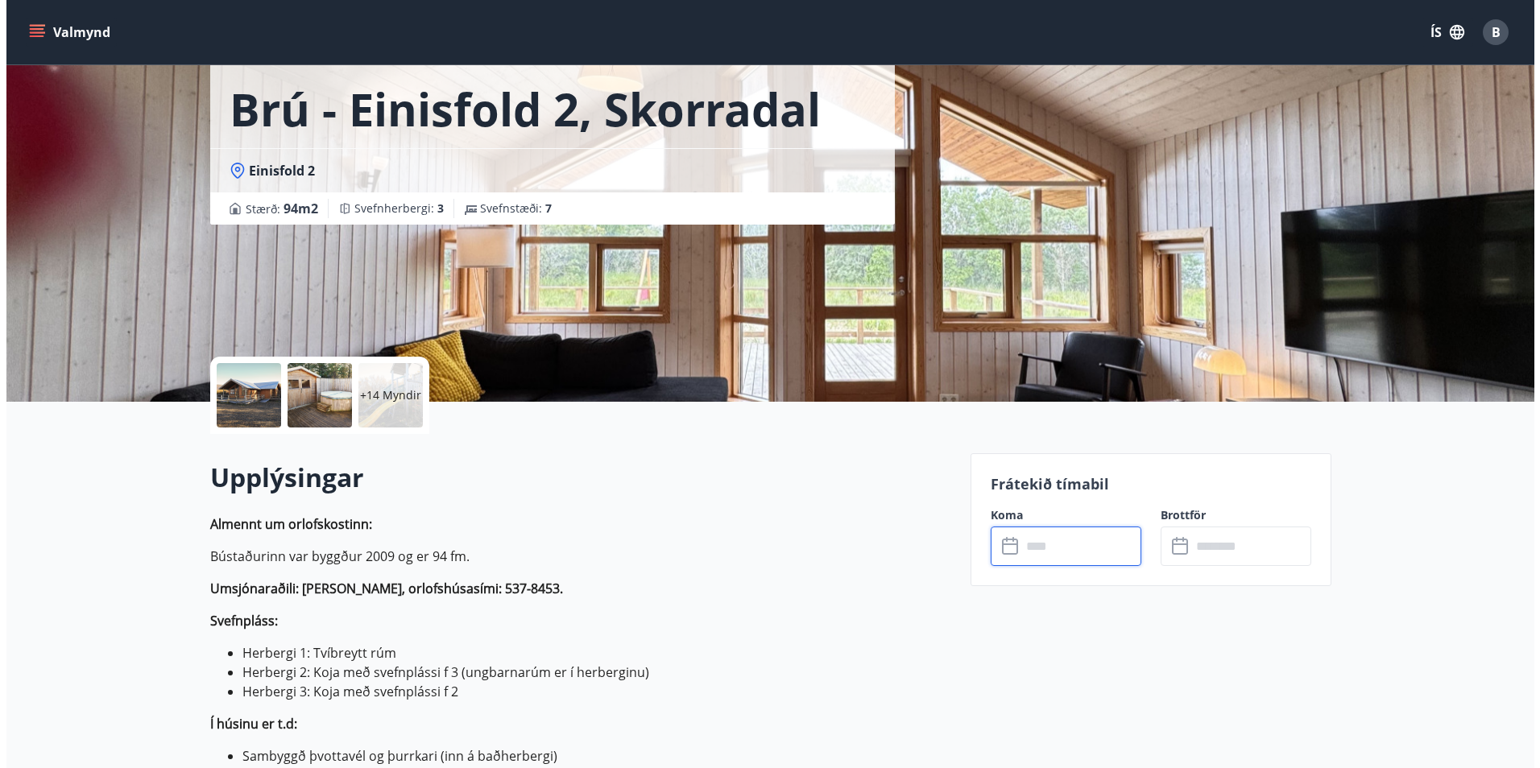
scroll to position [81, 0]
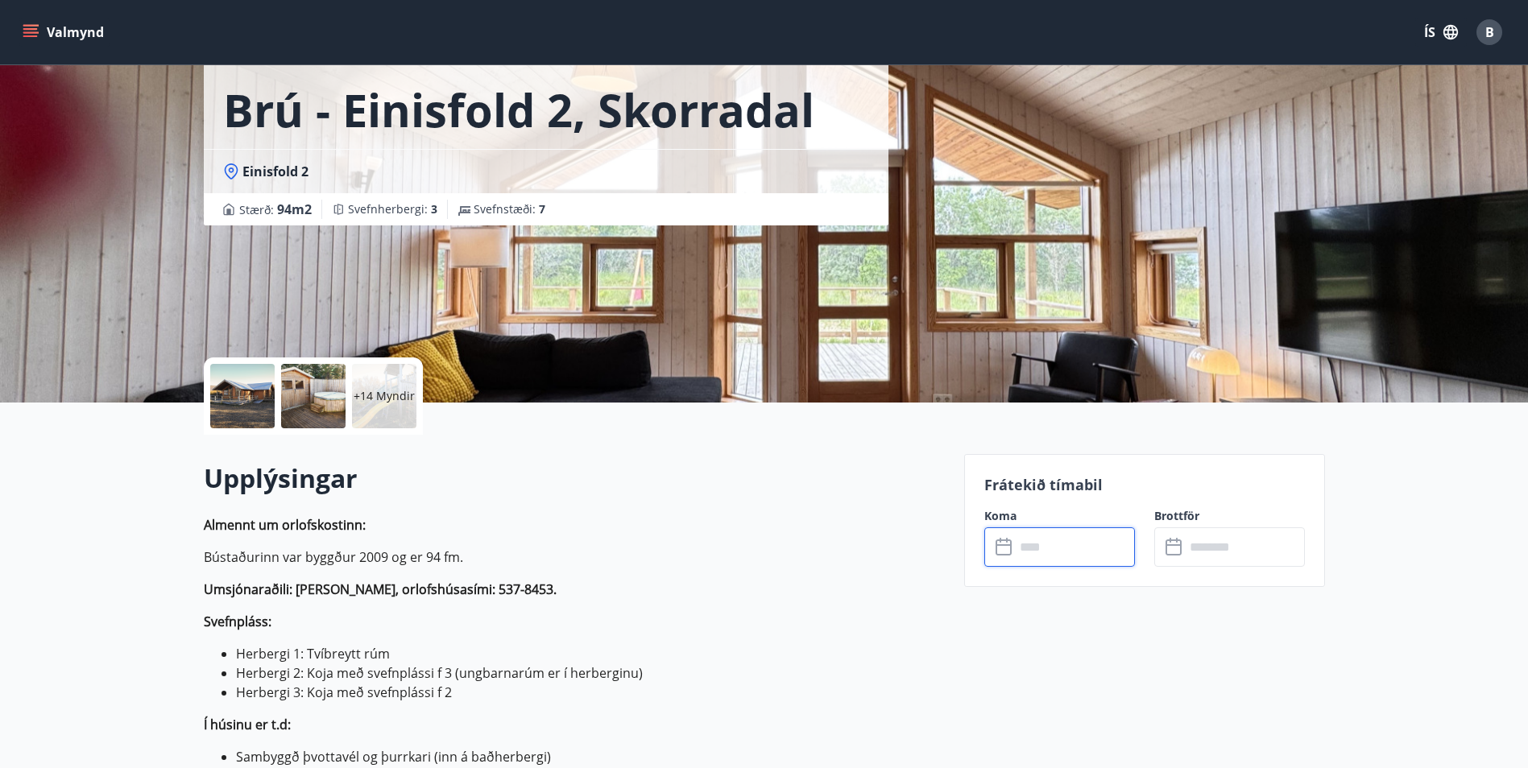
click at [259, 400] on div at bounding box center [242, 396] width 64 height 64
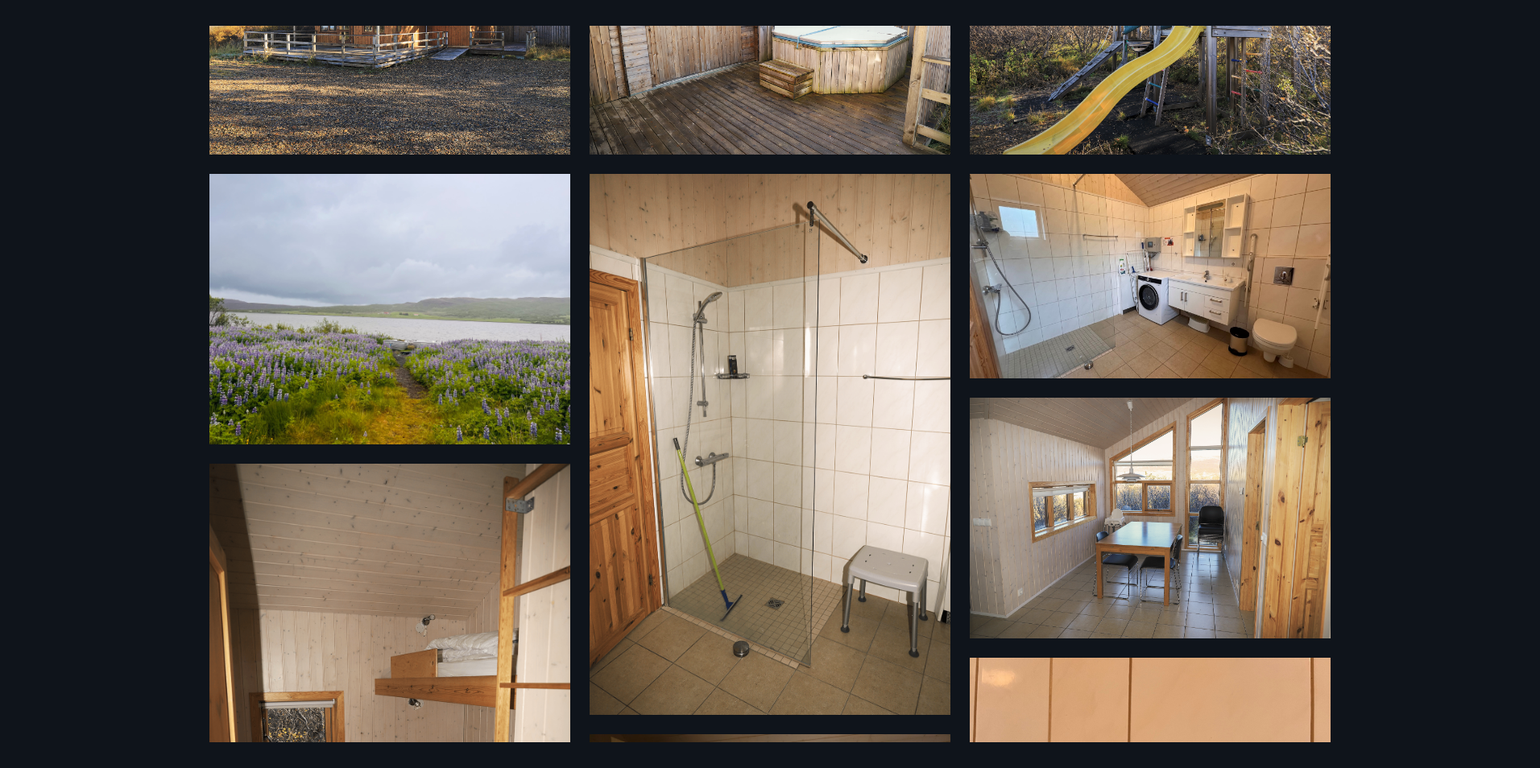
scroll to position [483, 0]
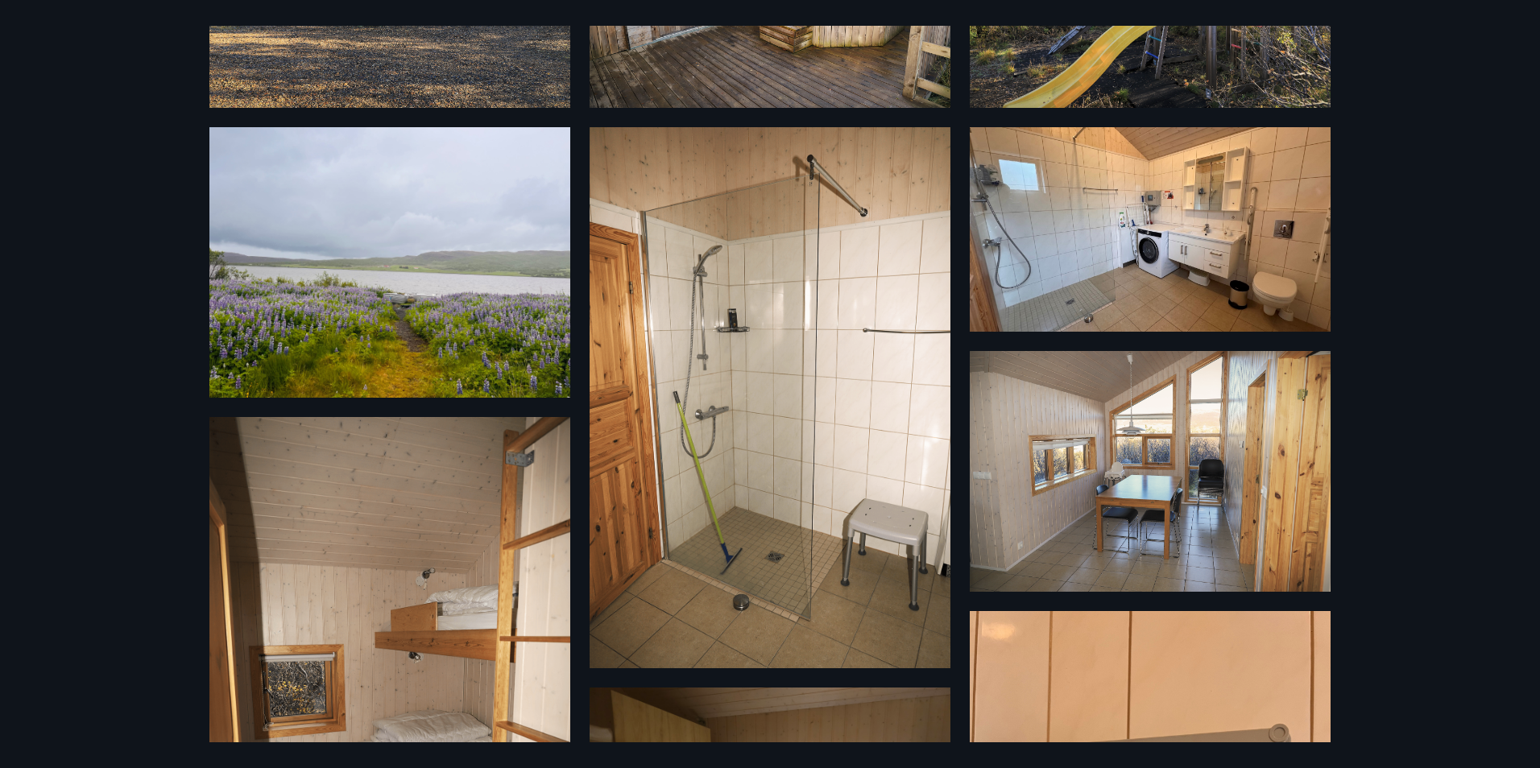
click at [462, 322] on img at bounding box center [389, 262] width 361 height 271
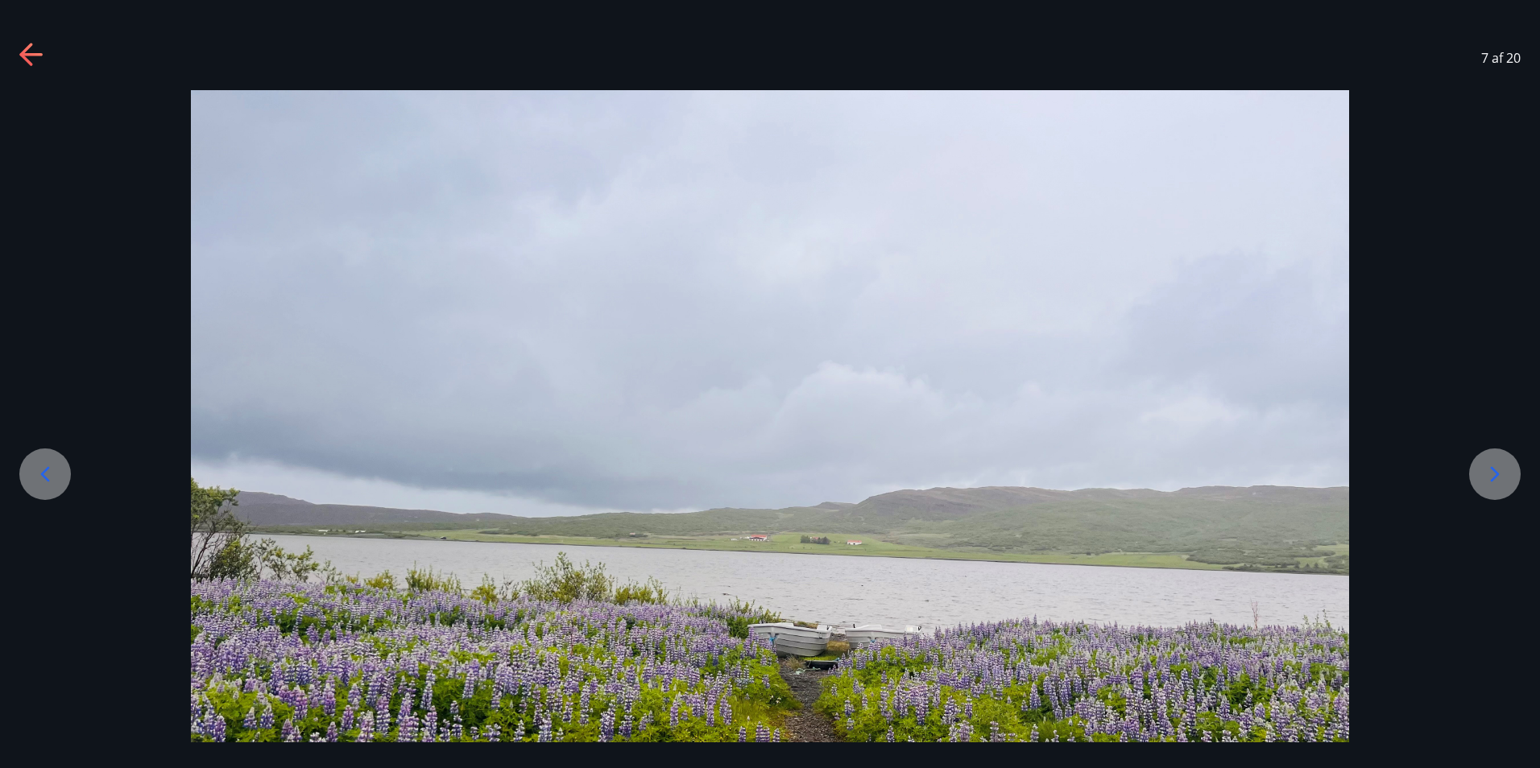
click at [1492, 480] on icon at bounding box center [1495, 474] width 9 height 15
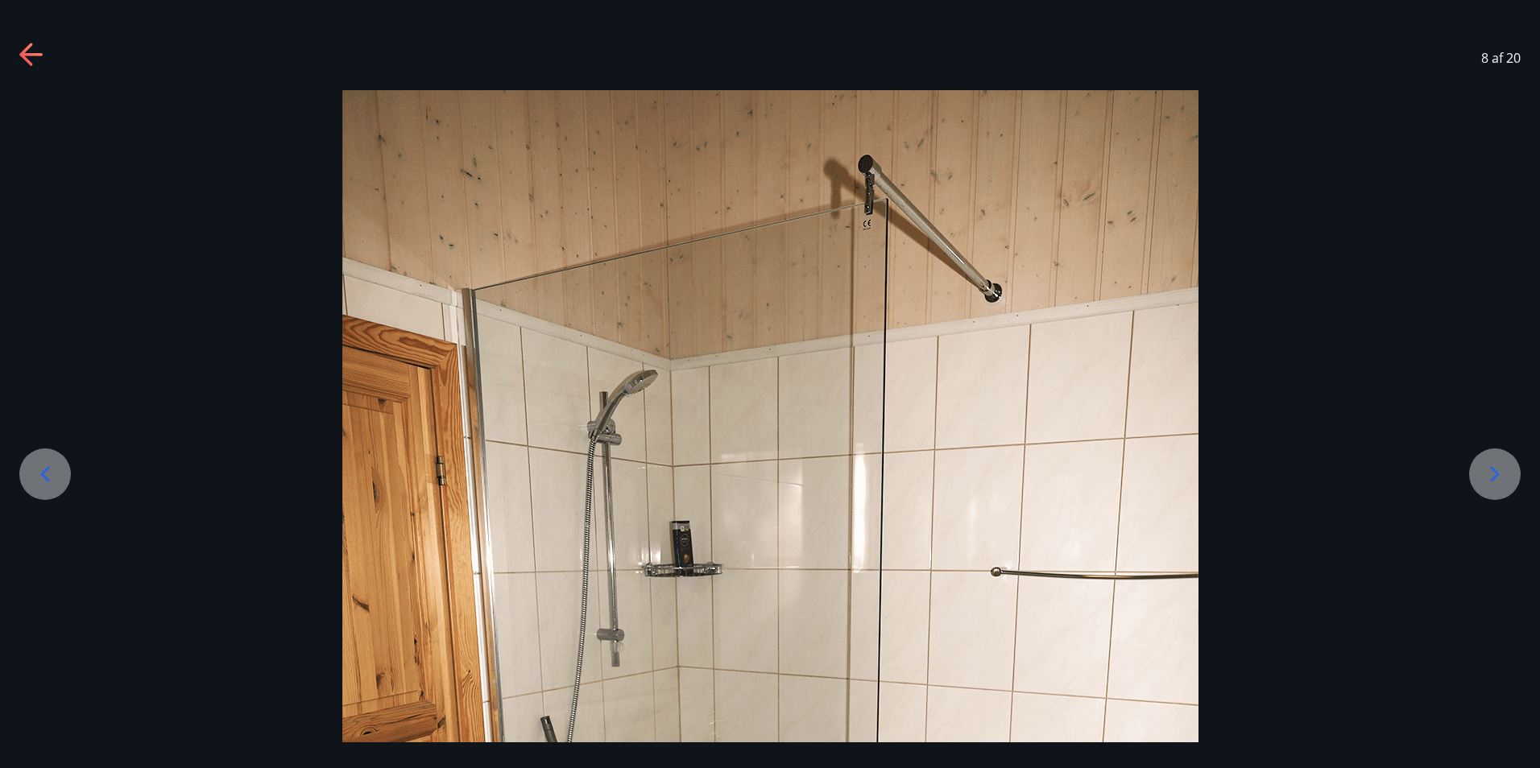
click at [1492, 480] on icon at bounding box center [1495, 474] width 9 height 15
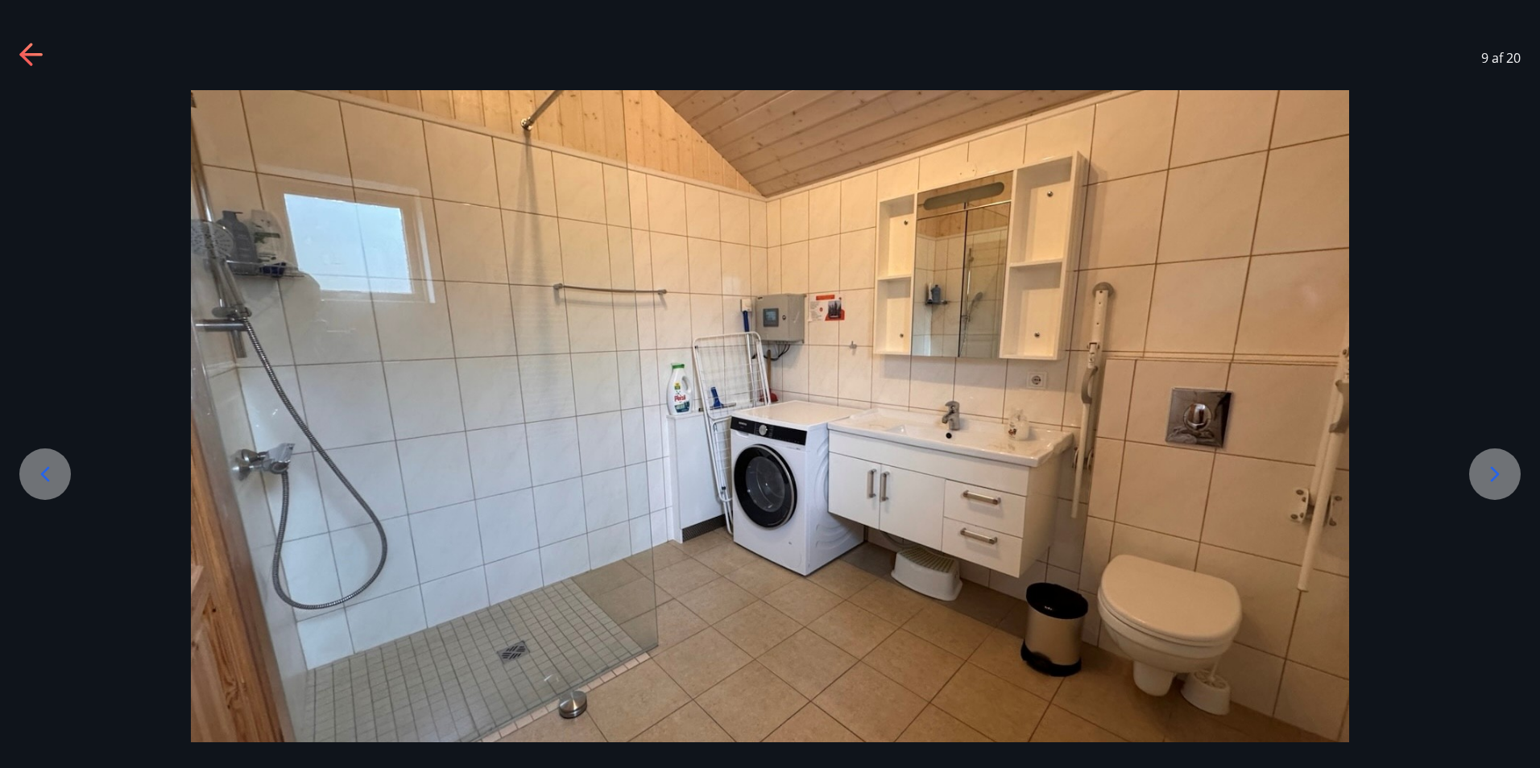
click at [1492, 480] on icon at bounding box center [1495, 474] width 9 height 15
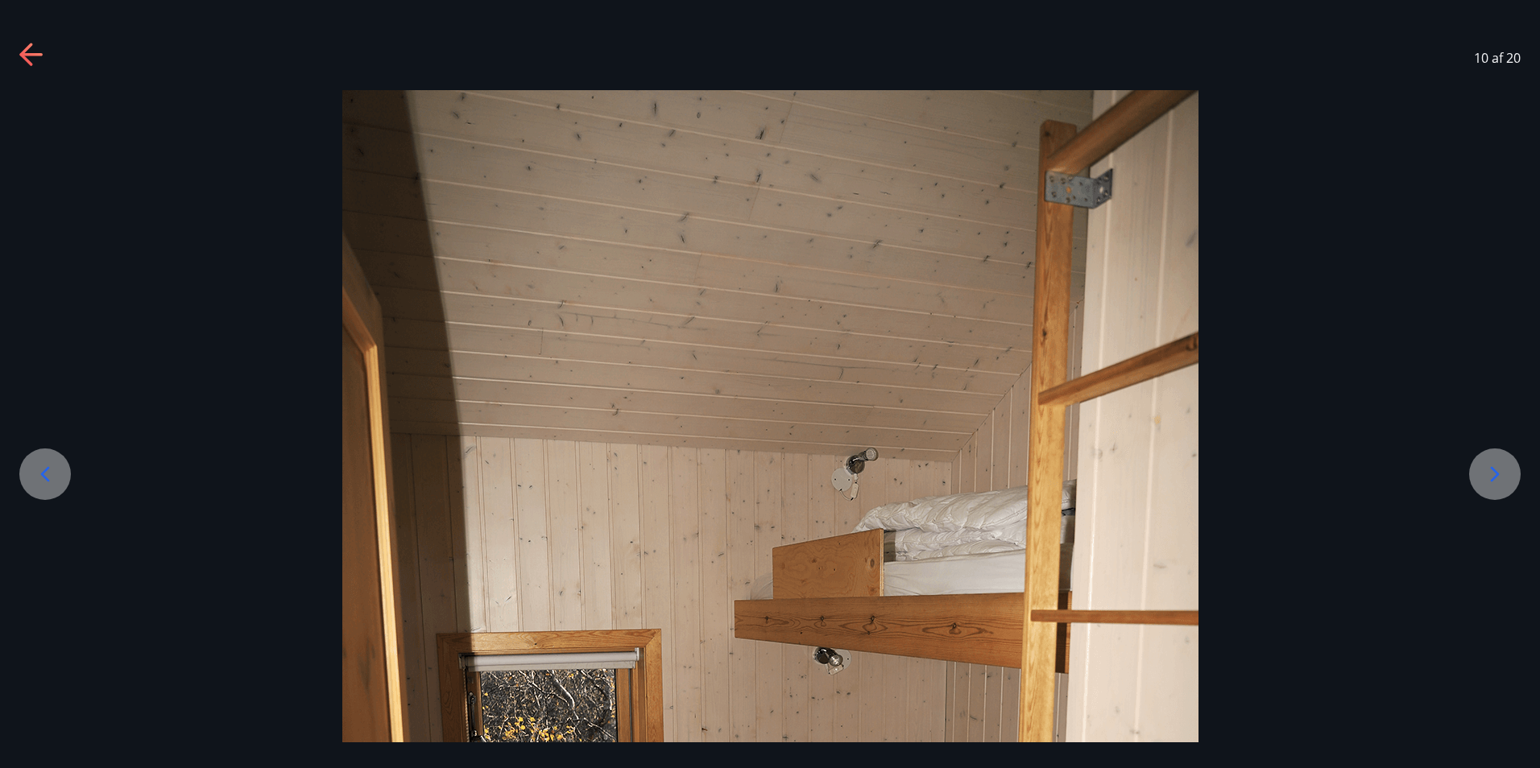
click at [1492, 480] on icon at bounding box center [1495, 474] width 9 height 15
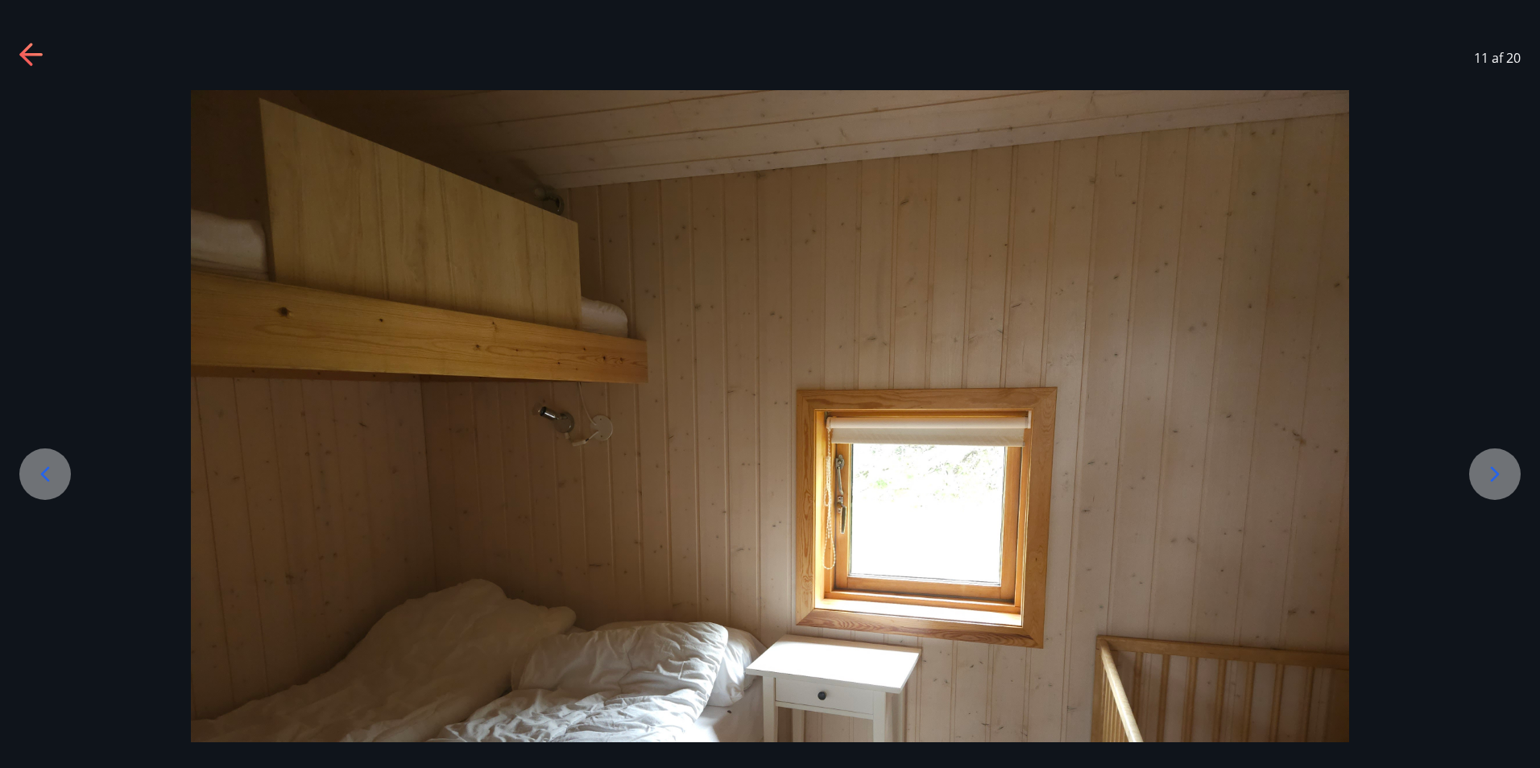
click at [1492, 480] on icon at bounding box center [1495, 474] width 9 height 15
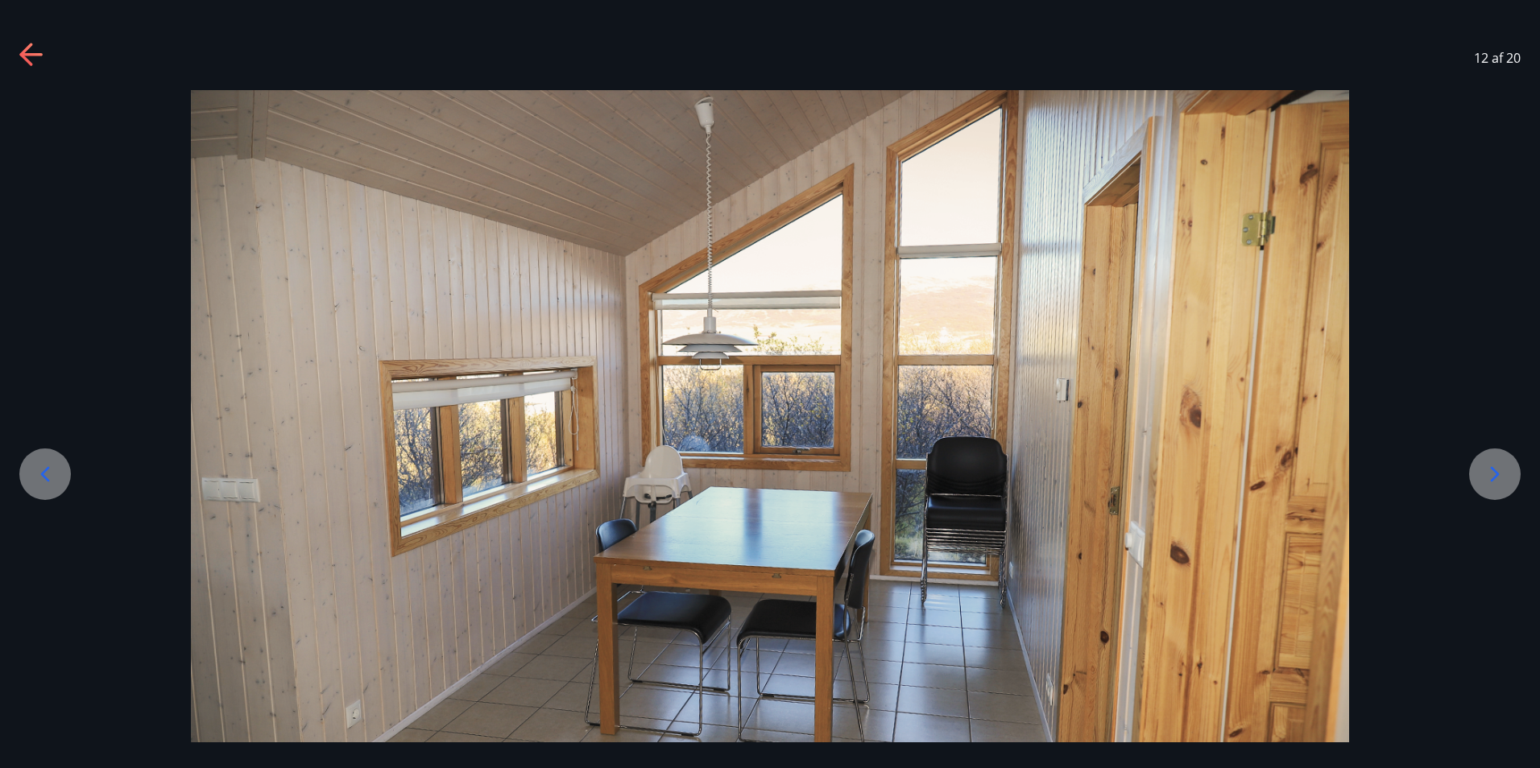
click at [1492, 480] on icon at bounding box center [1495, 474] width 9 height 15
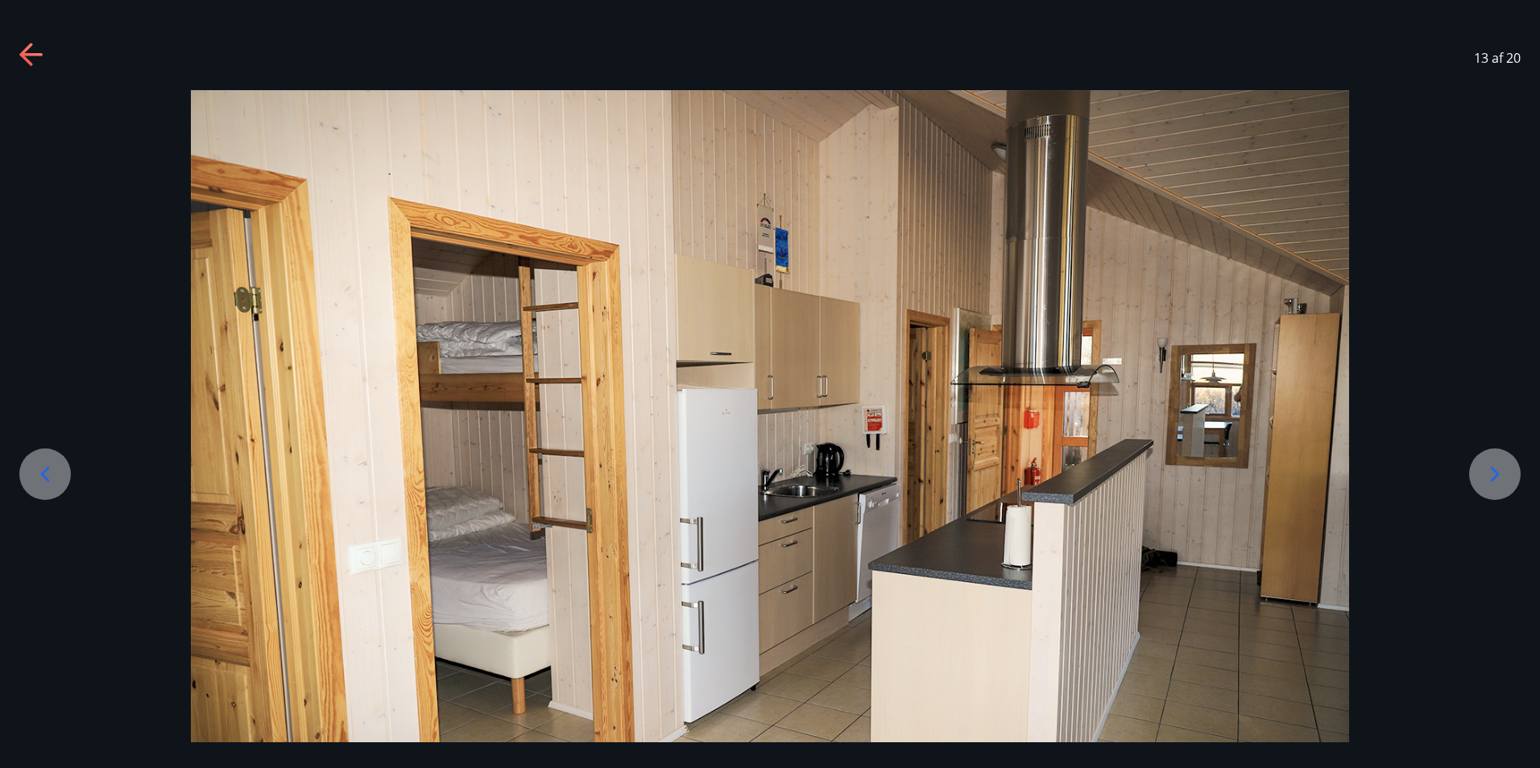
click at [1492, 480] on icon at bounding box center [1495, 474] width 9 height 15
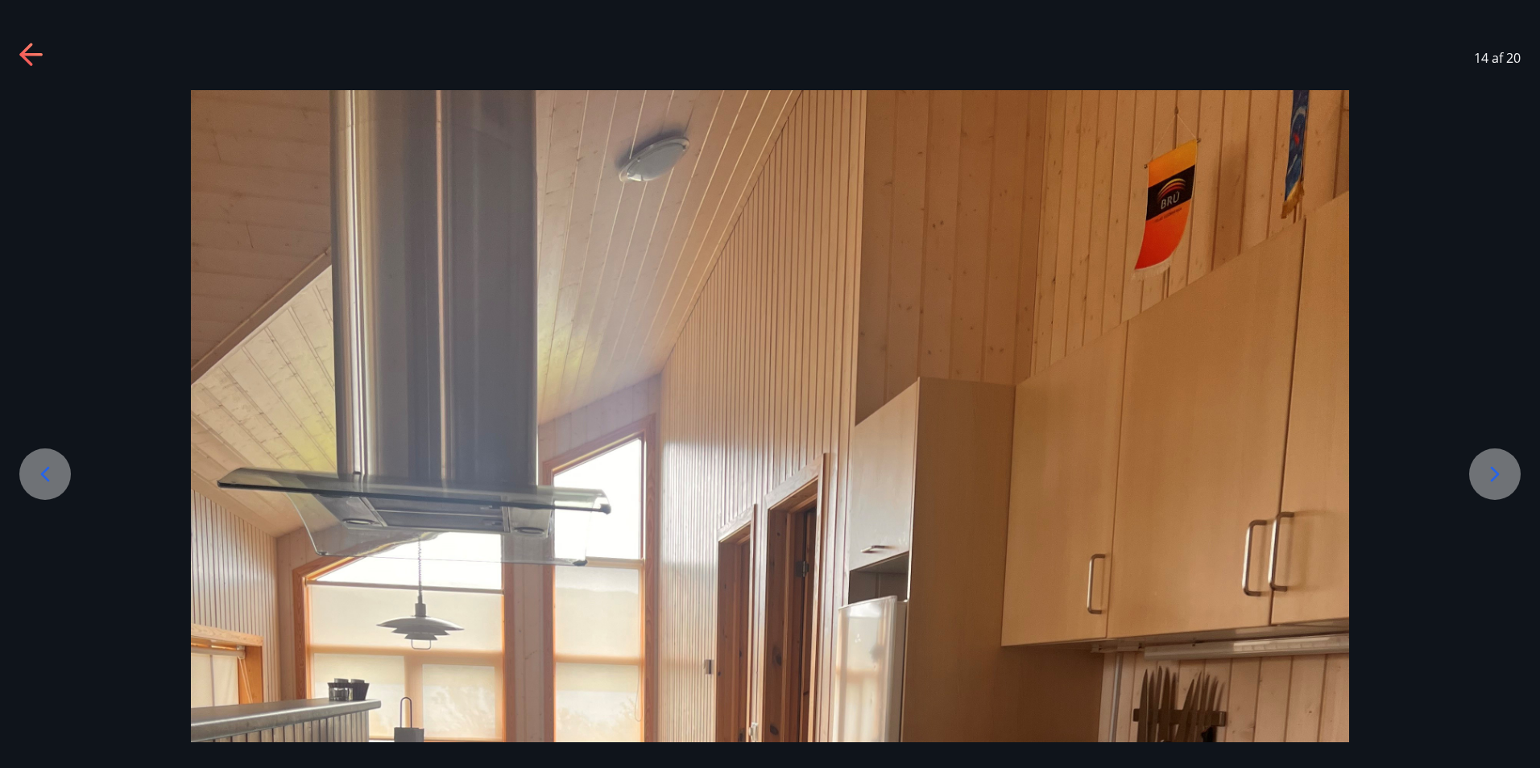
click at [1492, 480] on icon at bounding box center [1495, 474] width 9 height 15
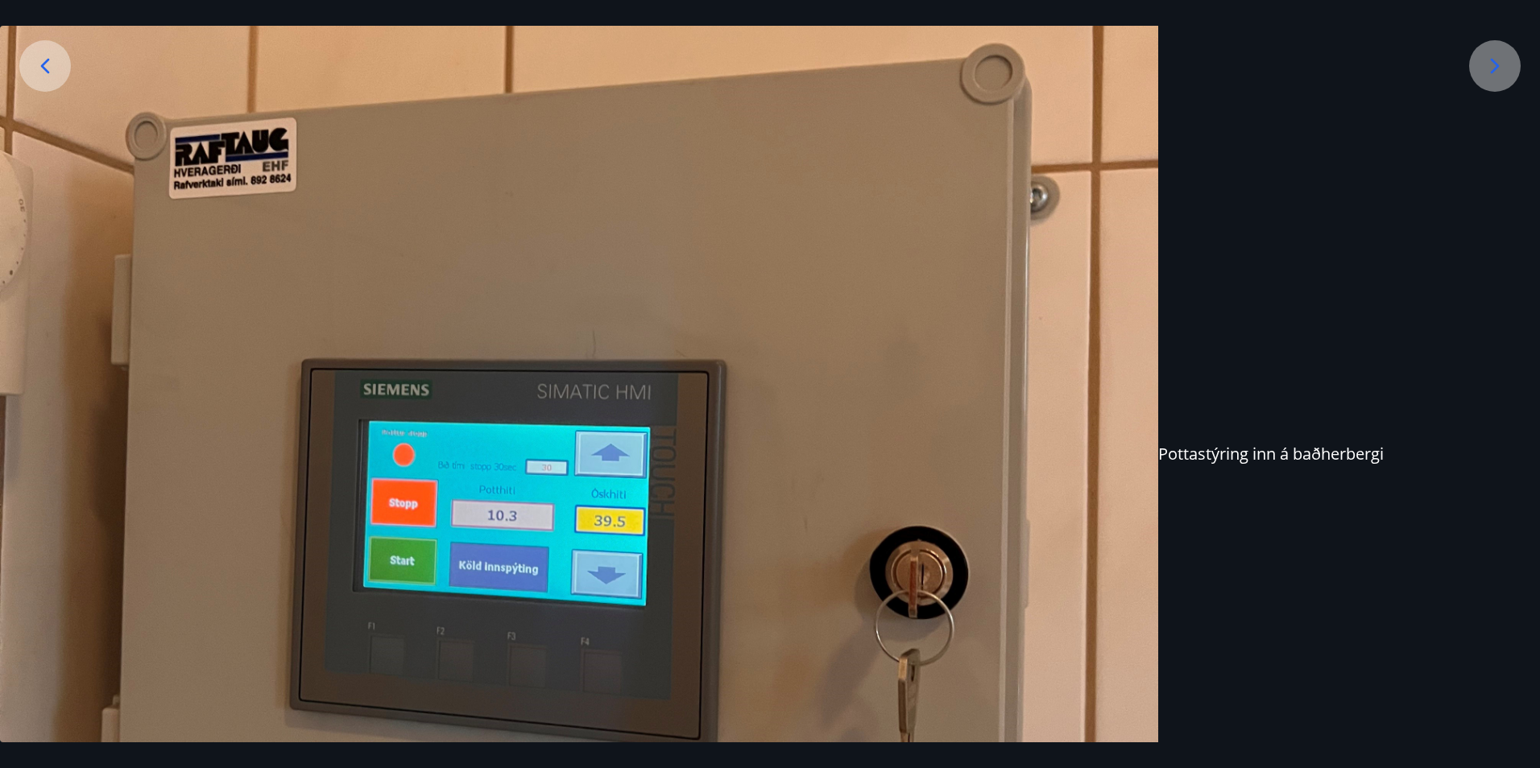
scroll to position [328, 0]
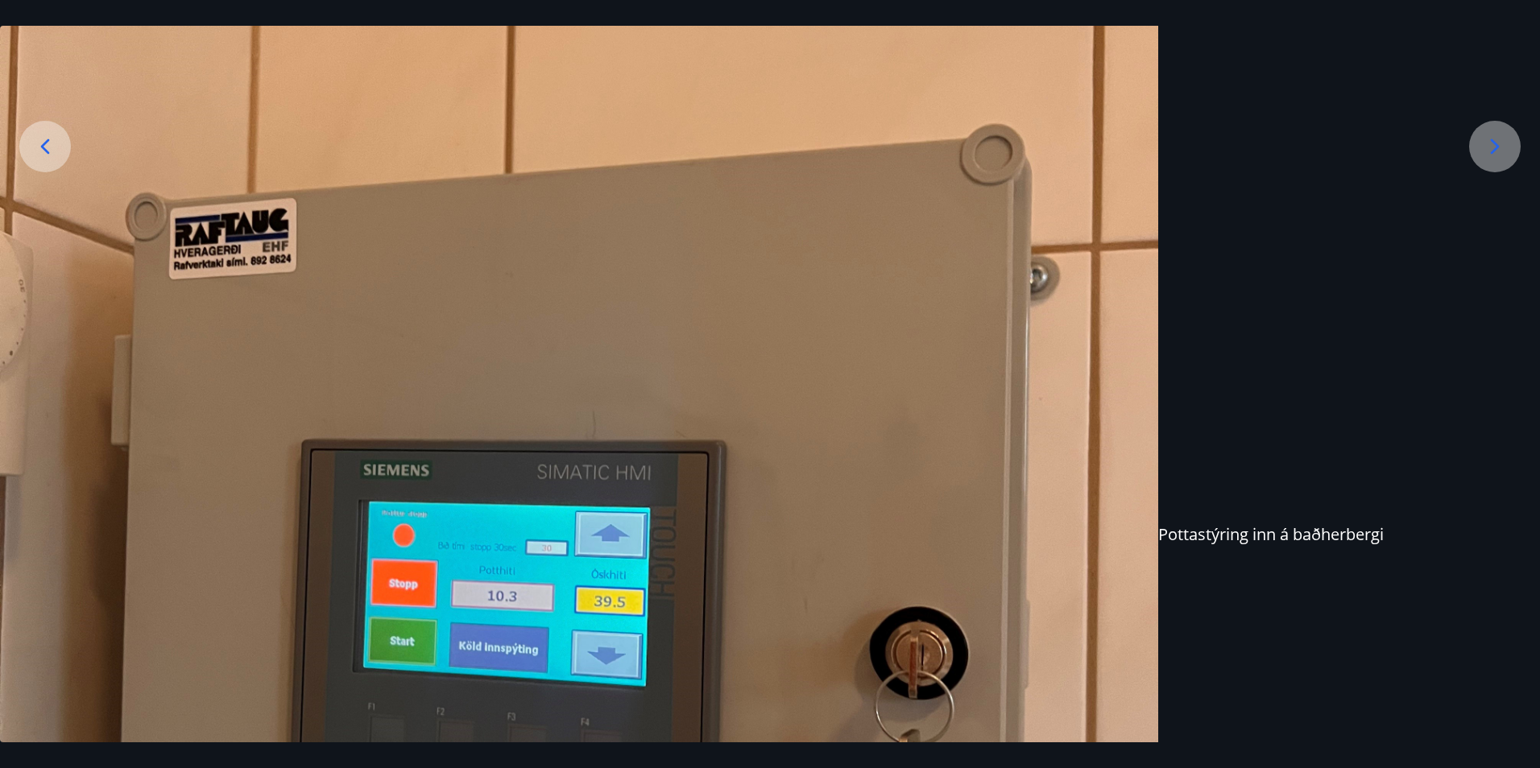
click at [1500, 135] on icon at bounding box center [1495, 147] width 26 height 26
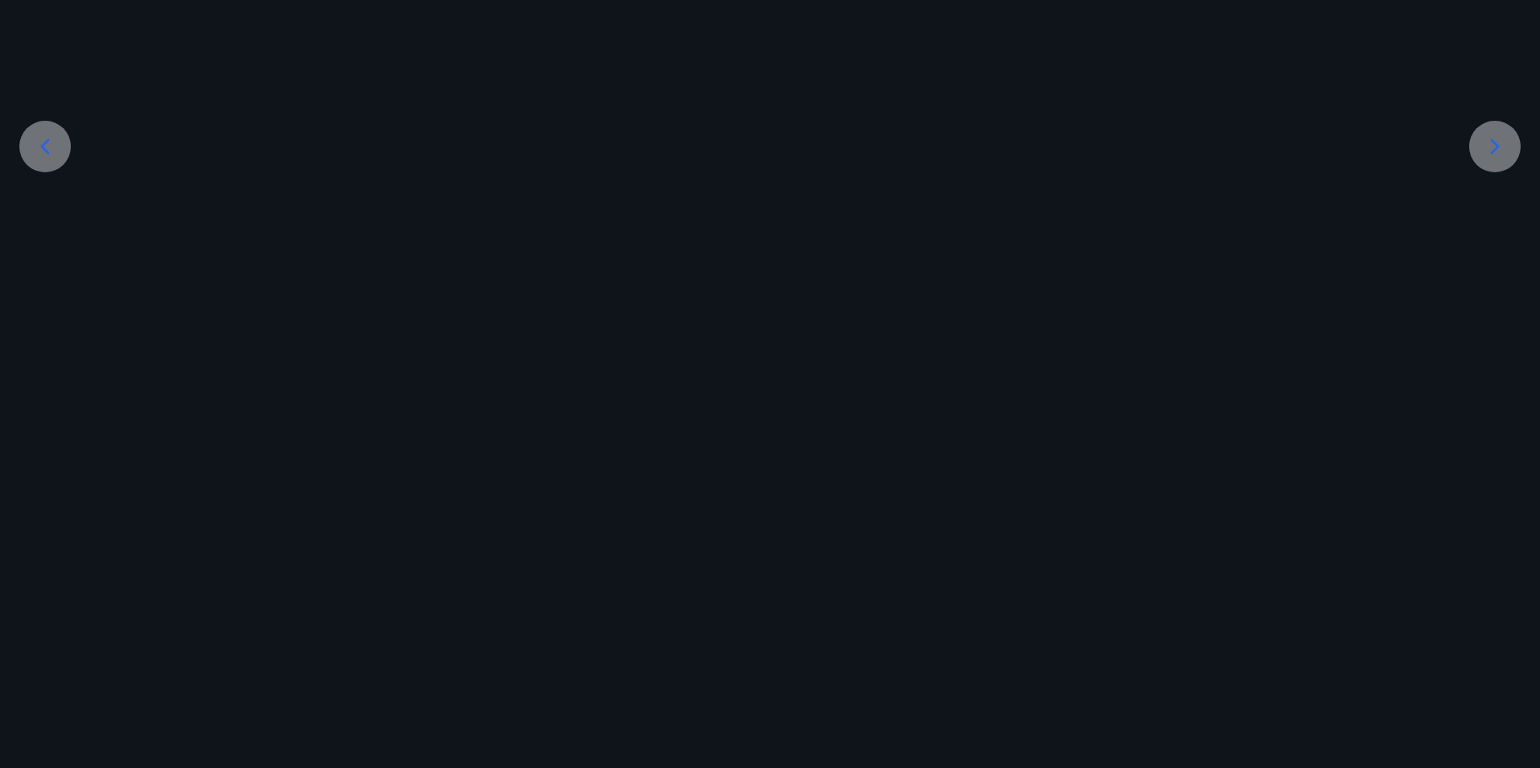
scroll to position [204, 0]
